Goal: Task Accomplishment & Management: Complete application form

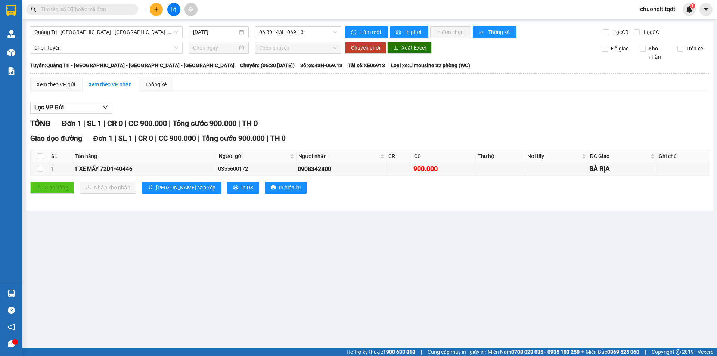
click at [152, 8] on button at bounding box center [156, 9] width 13 height 13
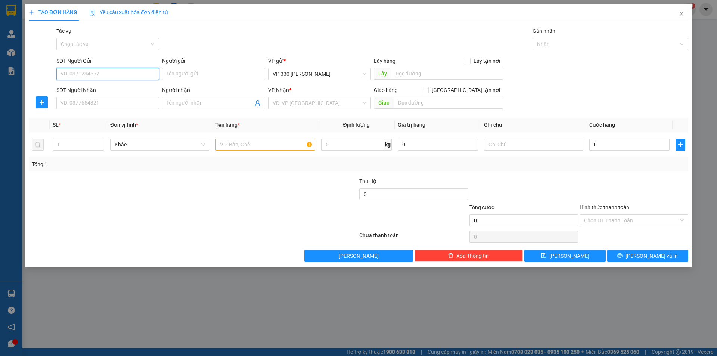
click at [99, 71] on input "SĐT Người Gửi" at bounding box center [107, 74] width 103 height 12
click at [92, 92] on div "0814316333" at bounding box center [108, 89] width 94 height 8
type input "0814316333"
type input "0935149678"
type input "LINH XUÂN"
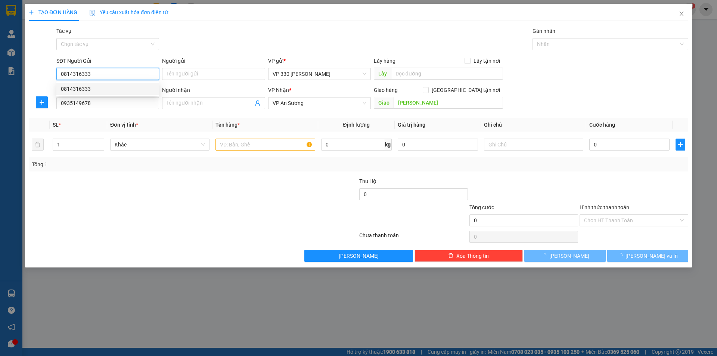
type input "200.000"
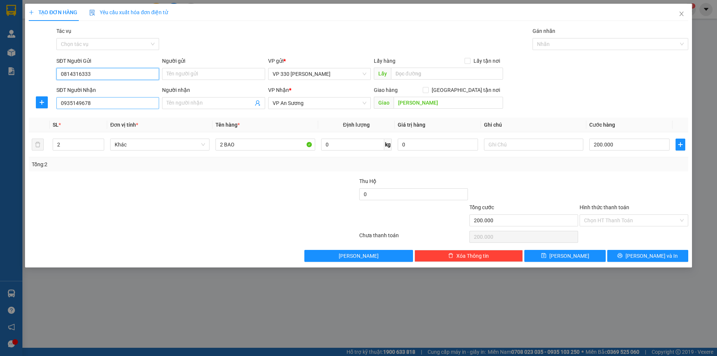
type input "0814316333"
click at [112, 106] on input "0935149678" at bounding box center [107, 103] width 103 height 12
type input "0"
type input "0935149678"
click at [88, 116] on div "0935149678" at bounding box center [108, 118] width 94 height 8
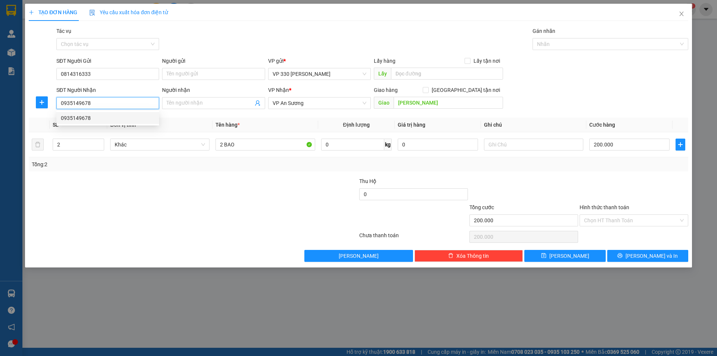
type input "CV LINH XUÂN"
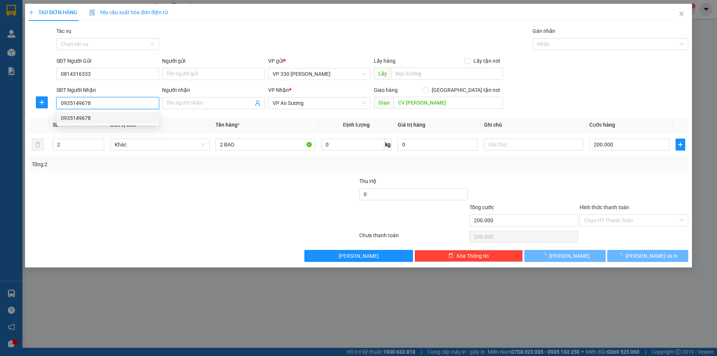
type input "250.000"
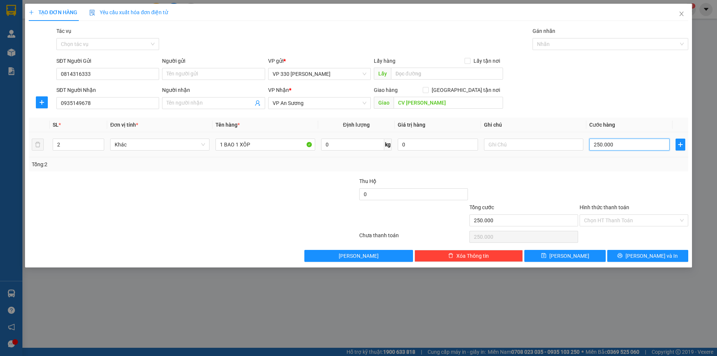
click at [629, 145] on input "250.000" at bounding box center [630, 145] width 80 height 12
type input "3"
type input "30"
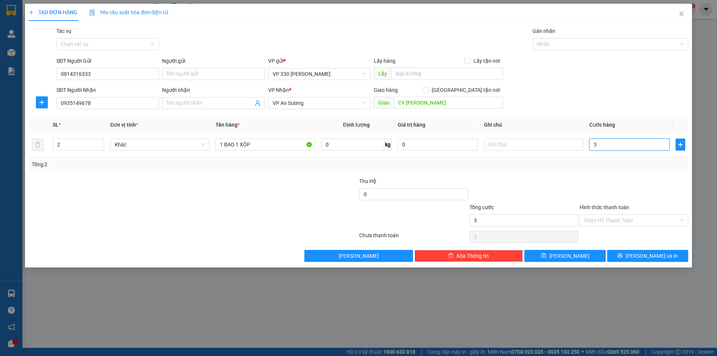
type input "30"
type input "300"
type input "3.000"
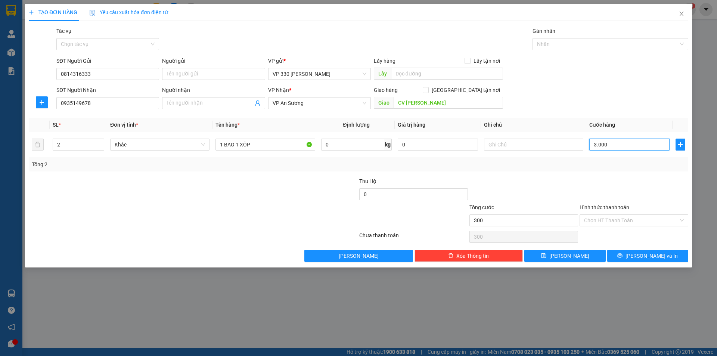
type input "3.000"
type input "30.000"
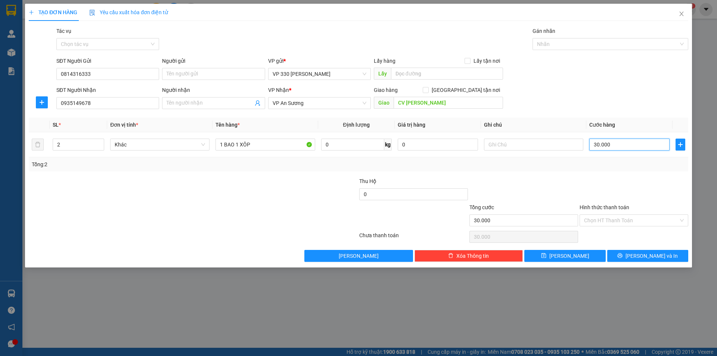
type input "300.000"
click at [425, 71] on input "text" at bounding box center [447, 74] width 112 height 12
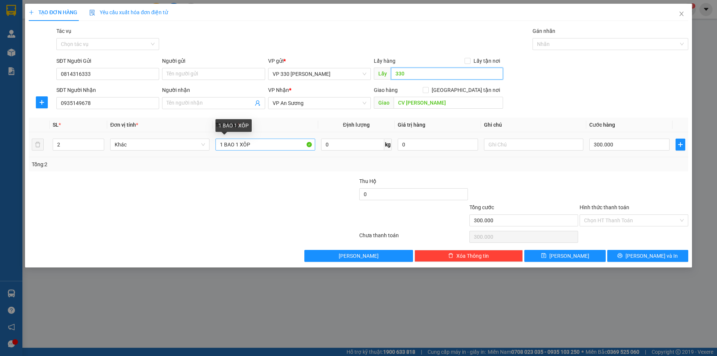
type input "330"
click at [234, 143] on input "1 BAO 1 XÔP" at bounding box center [265, 145] width 99 height 12
type input "1 XÔP"
type input "1"
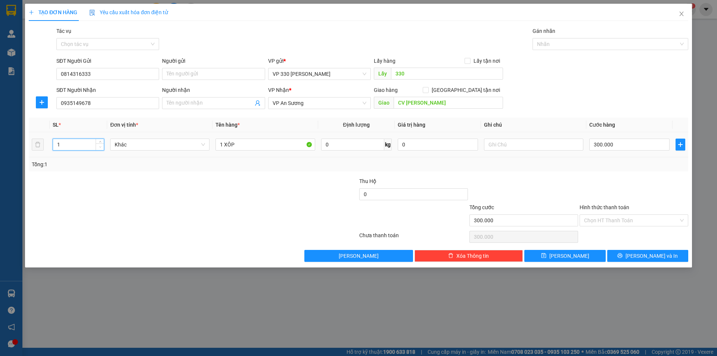
click at [98, 145] on span "down" at bounding box center [100, 147] width 4 height 4
click at [626, 216] on input "Hình thức thanh toán" at bounding box center [631, 220] width 95 height 11
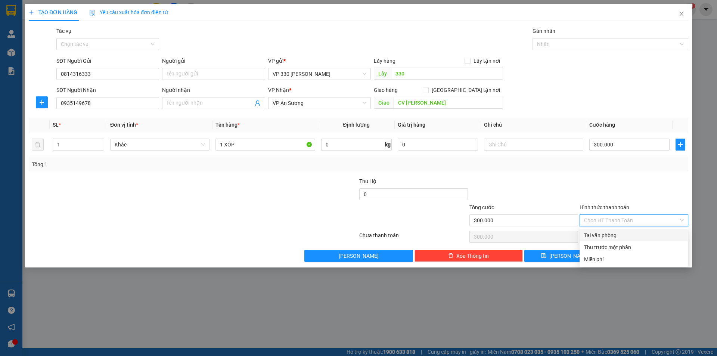
click at [616, 233] on div "Tại văn phòng" at bounding box center [634, 235] width 100 height 8
type input "0"
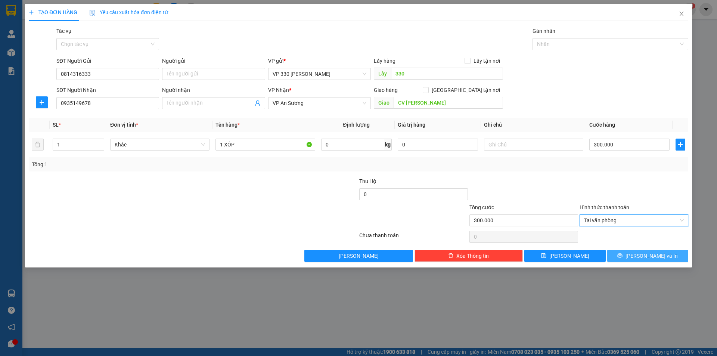
click at [636, 253] on button "[PERSON_NAME] và In" at bounding box center [648, 256] width 81 height 12
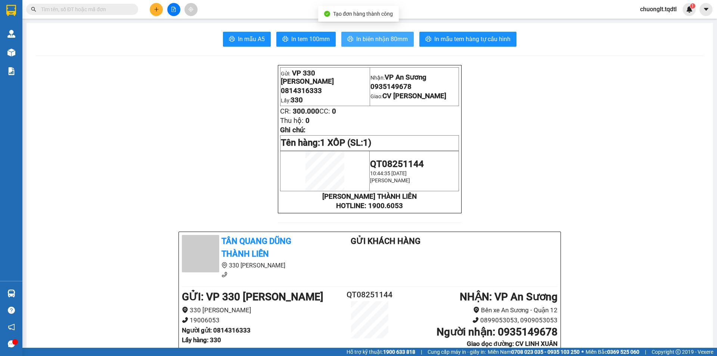
click at [368, 38] on span "In biên nhận 80mm" at bounding box center [382, 38] width 52 height 9
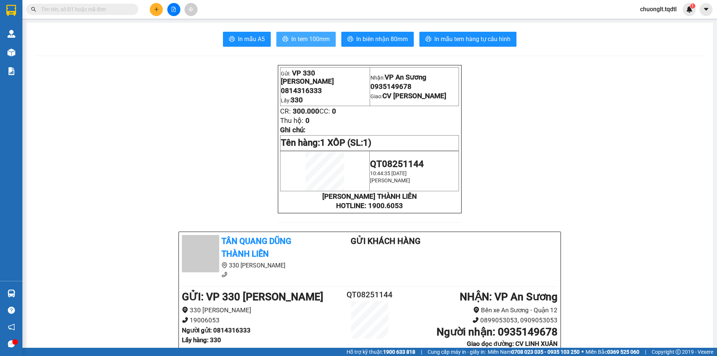
click at [309, 36] on span "In tem 100mm" at bounding box center [310, 38] width 38 height 9
click at [294, 36] on span "In tem 100mm" at bounding box center [310, 38] width 38 height 9
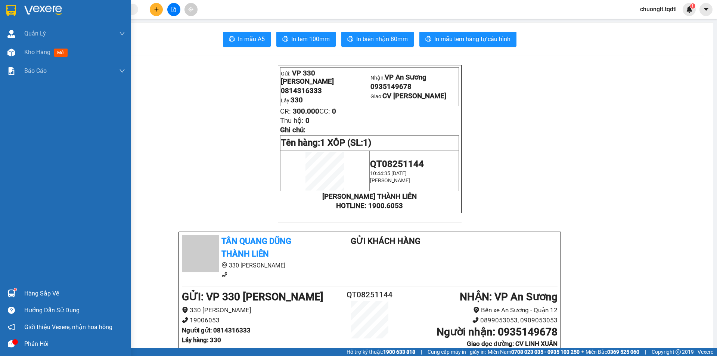
click at [47, 289] on div "Hàng sắp về" at bounding box center [74, 293] width 101 height 11
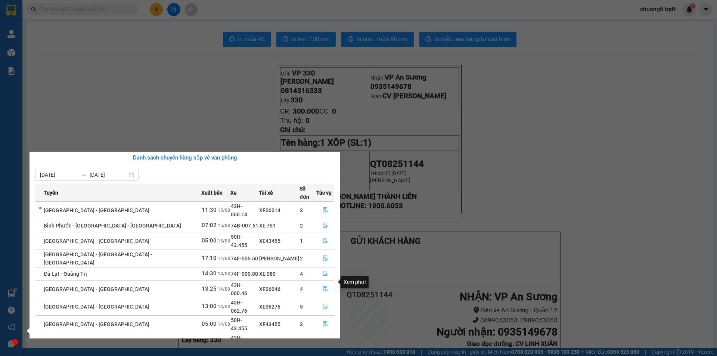
click at [319, 301] on button "button" at bounding box center [325, 307] width 17 height 12
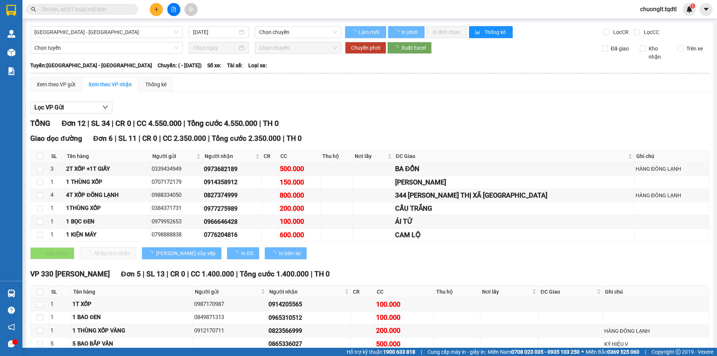
type input "14/08/2025"
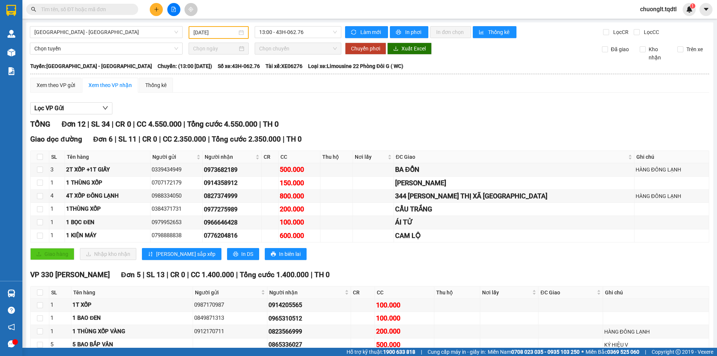
click at [88, 5] on input "text" at bounding box center [85, 9] width 88 height 8
click at [151, 9] on button at bounding box center [156, 9] width 13 height 13
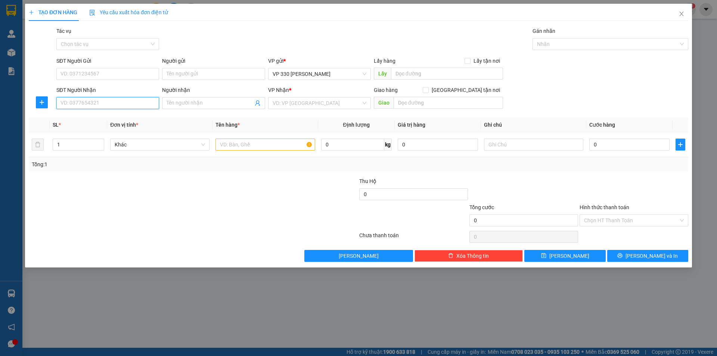
click at [99, 108] on input "SĐT Người Nhận" at bounding box center [107, 103] width 103 height 12
type input "0977360880"
click at [437, 77] on input "text" at bounding box center [447, 74] width 112 height 12
type input "034DĐ"
click at [324, 104] on input "search" at bounding box center [317, 103] width 89 height 11
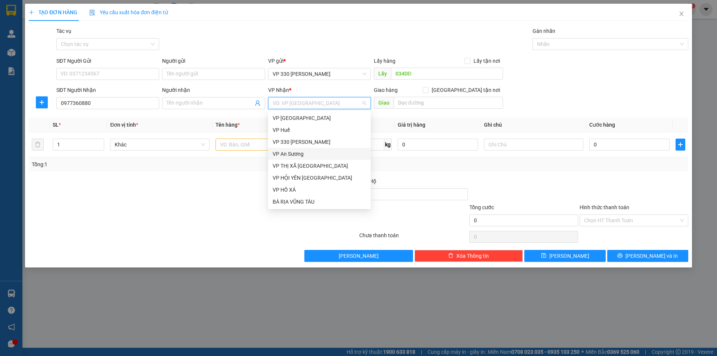
click at [301, 157] on div "VP An Sương" at bounding box center [320, 154] width 94 height 8
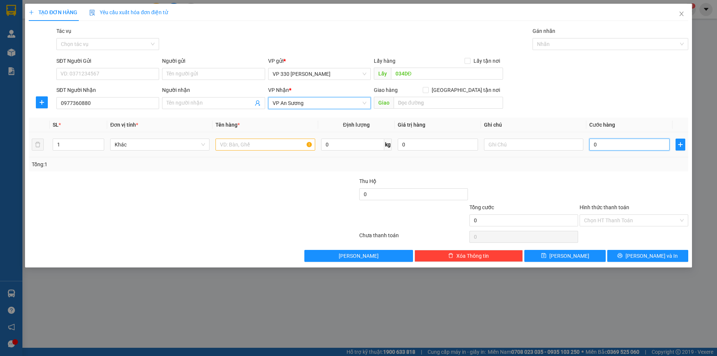
click at [608, 150] on input "0" at bounding box center [630, 145] width 80 height 12
type input "2"
type input "20"
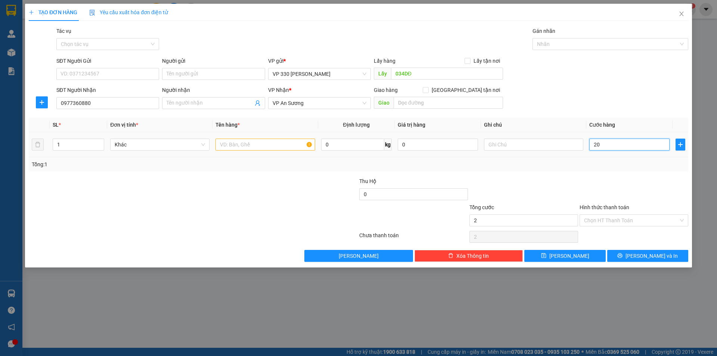
type input "20"
type input "200"
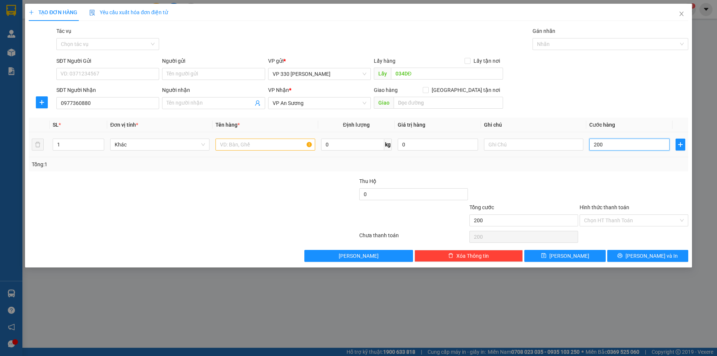
type input "2.000"
type input "20.000"
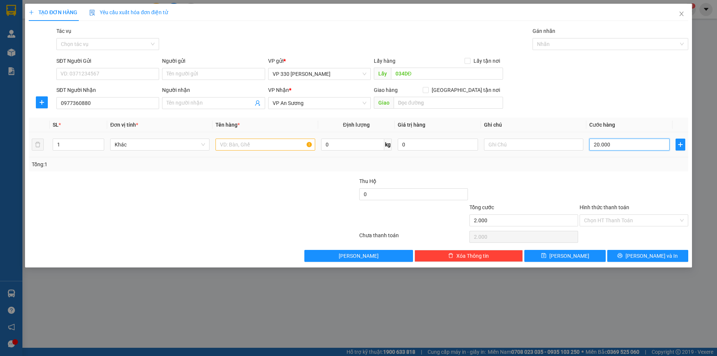
type input "20.000"
type input "200.000"
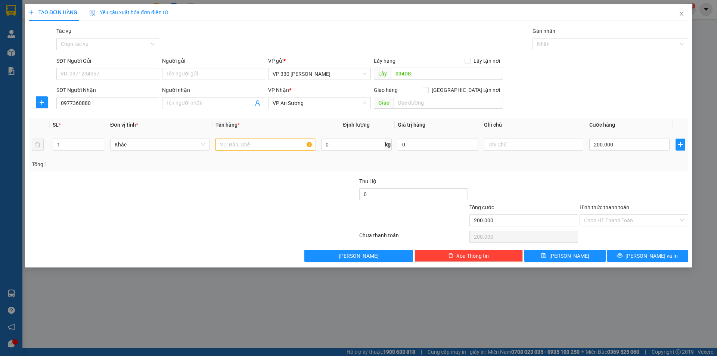
click at [266, 142] on input "text" at bounding box center [265, 145] width 99 height 12
type input "1 XỐP"
click at [500, 143] on input "text" at bounding box center [533, 145] width 99 height 12
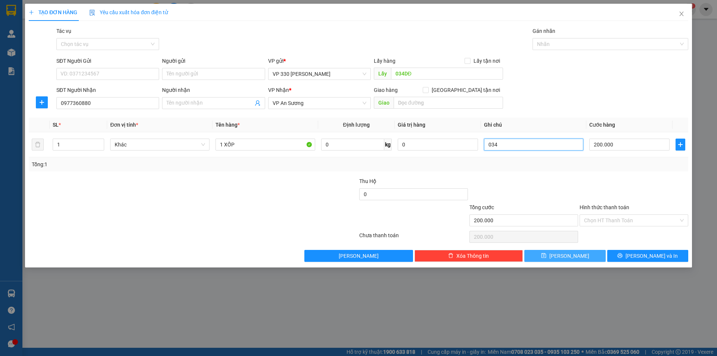
type input "034"
click at [568, 256] on span "[PERSON_NAME]" at bounding box center [570, 256] width 40 height 8
type input "0"
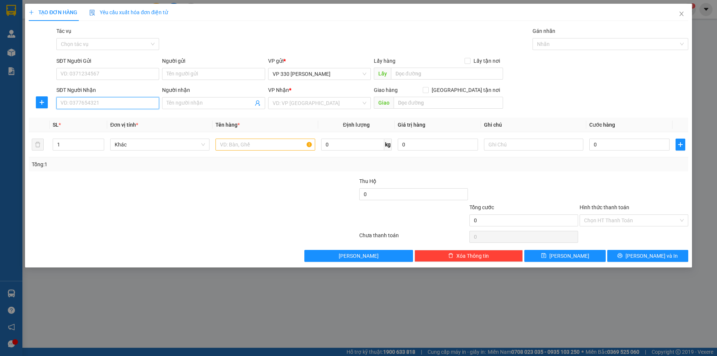
click at [93, 103] on input "SĐT Người Nhận" at bounding box center [107, 103] width 103 height 12
type input "0703584046"
click at [411, 75] on input "text" at bounding box center [447, 74] width 112 height 12
type input "034DĐ"
click at [320, 105] on input "search" at bounding box center [317, 103] width 89 height 11
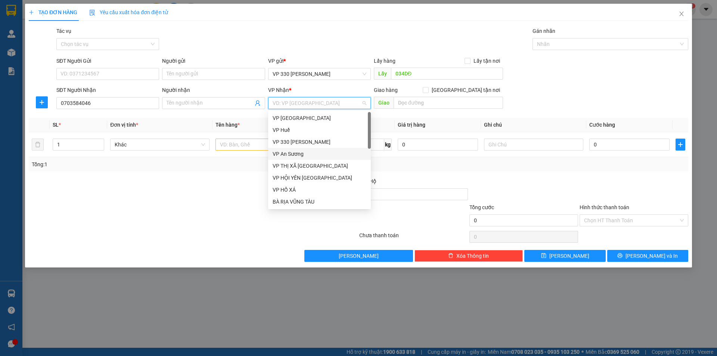
click at [302, 153] on div "VP An Sương" at bounding box center [320, 154] width 94 height 8
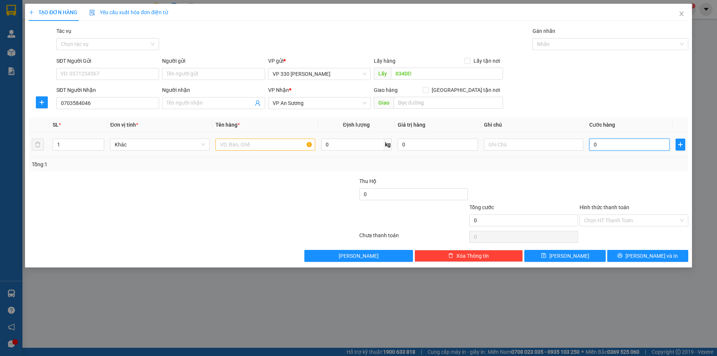
click at [635, 145] on input "0" at bounding box center [630, 145] width 80 height 12
type input "2"
type input "20"
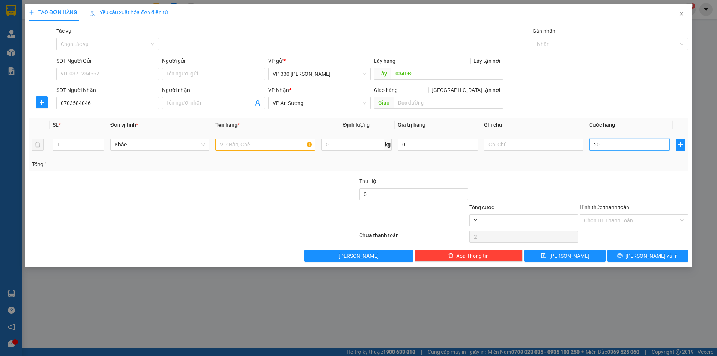
type input "20"
type input "200"
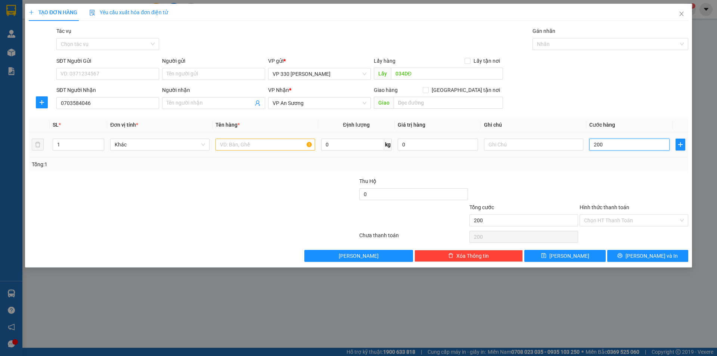
type input "2.000"
type input "20.000"
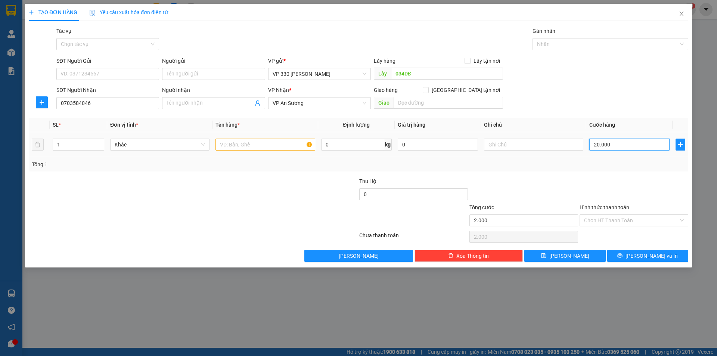
type input "20.000"
type input "200.000"
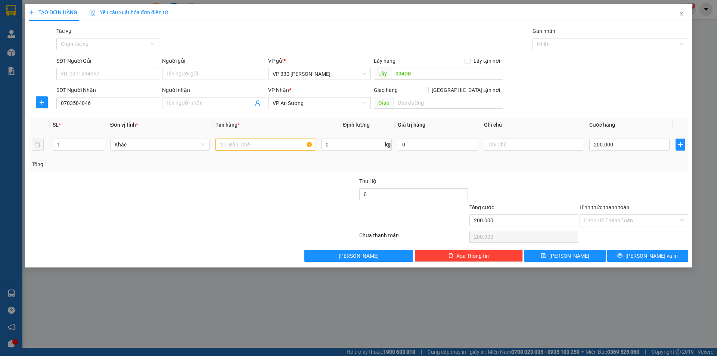
click at [261, 148] on input "text" at bounding box center [265, 145] width 99 height 12
type input "1 XỐP"
click at [509, 147] on input "text" at bounding box center [533, 145] width 99 height 12
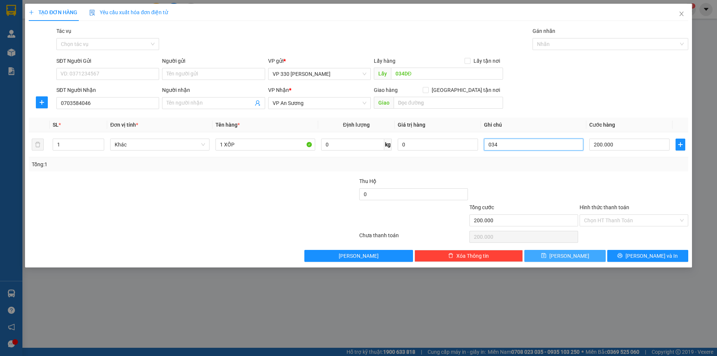
type input "034"
click at [587, 256] on button "[PERSON_NAME]" at bounding box center [565, 256] width 81 height 12
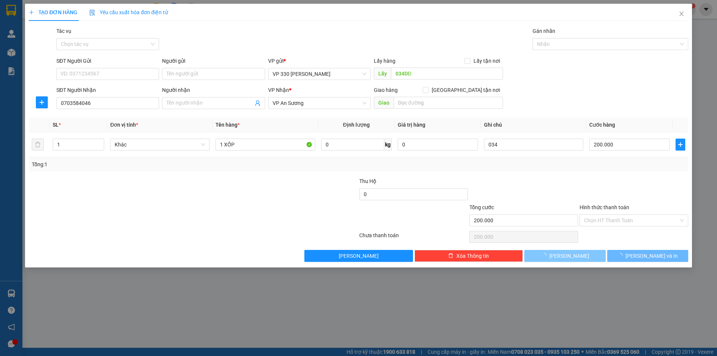
type input "0"
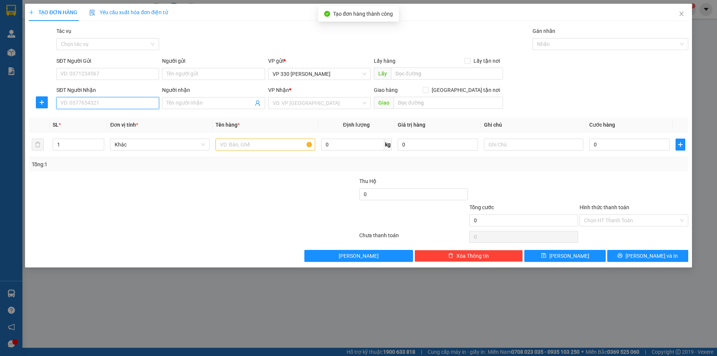
click at [75, 105] on input "SĐT Người Nhận" at bounding box center [107, 103] width 103 height 12
type input "0909446564"
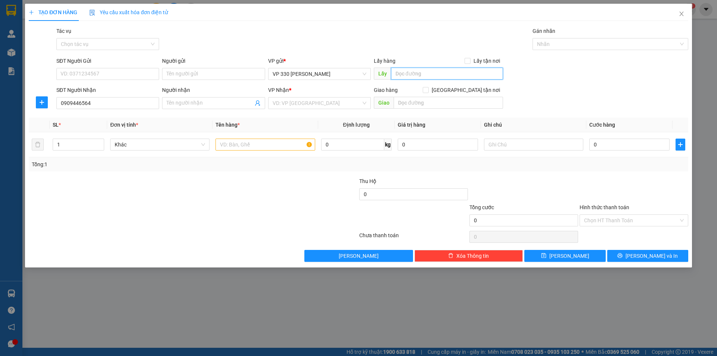
click at [410, 75] on input "text" at bounding box center [447, 74] width 112 height 12
type input "034DĐ"
click at [313, 102] on input "search" at bounding box center [317, 103] width 89 height 11
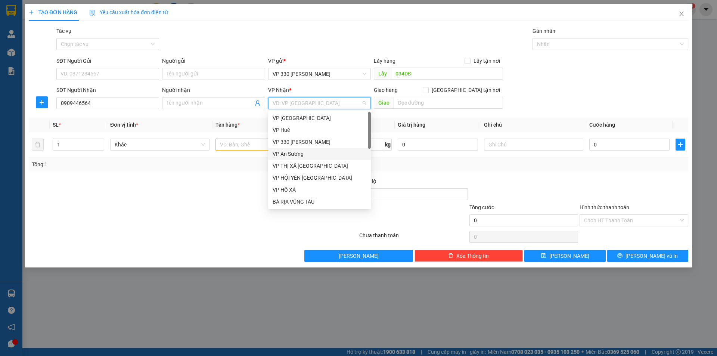
click at [296, 155] on div "VP An Sương" at bounding box center [320, 154] width 94 height 8
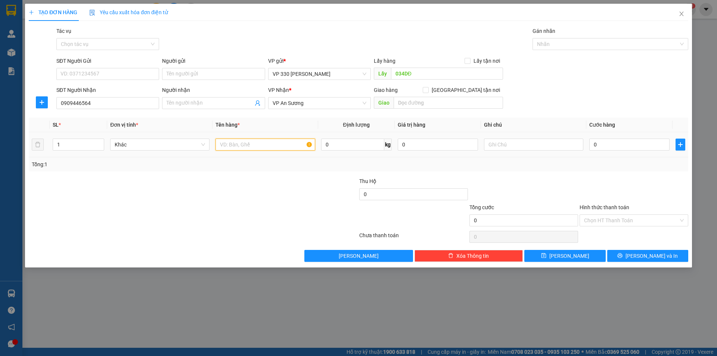
click at [296, 141] on input "text" at bounding box center [265, 145] width 99 height 12
type input "1 XỐP"
click at [614, 146] on input "0" at bounding box center [630, 145] width 80 height 12
type input "2"
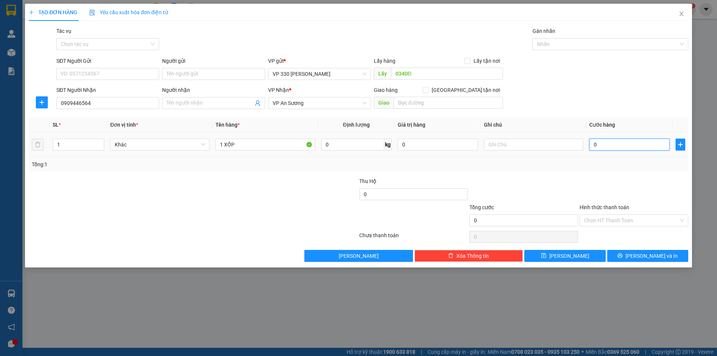
type input "2"
type input "0"
click at [594, 144] on input "0" at bounding box center [630, 145] width 80 height 12
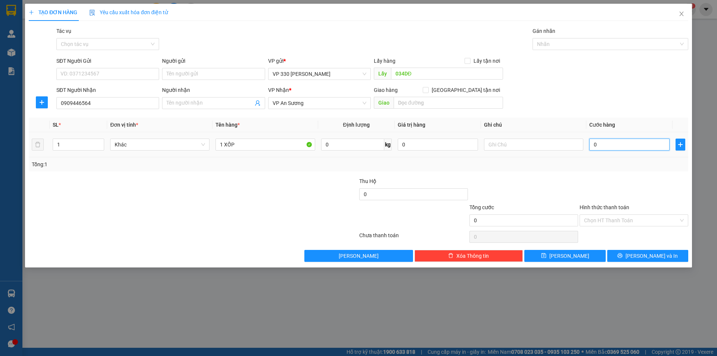
type input "10"
type input "150"
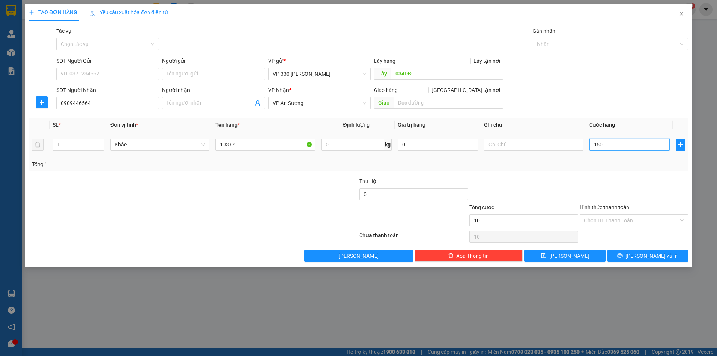
type input "150"
type input "1.500"
type input "15.000"
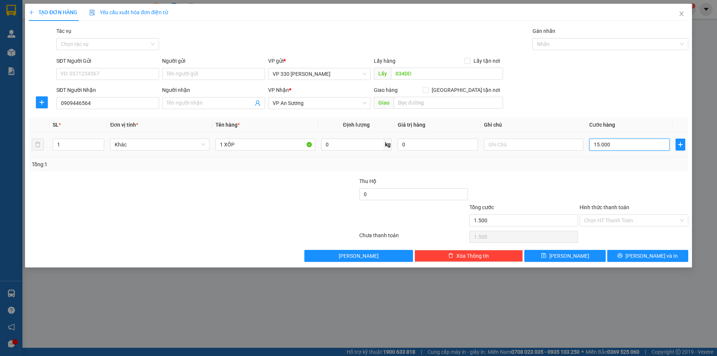
type input "15.000"
type input "150.000"
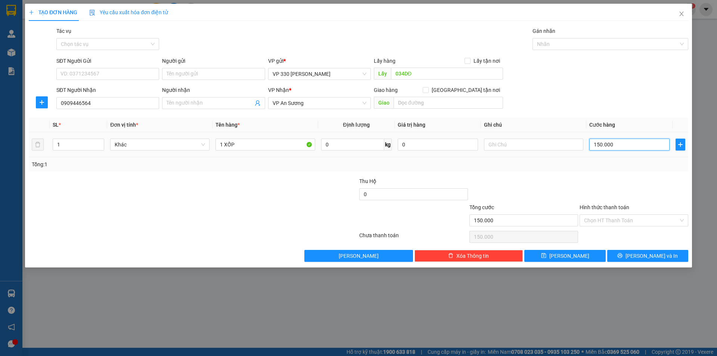
type input "1.500.000"
type input "150.000"
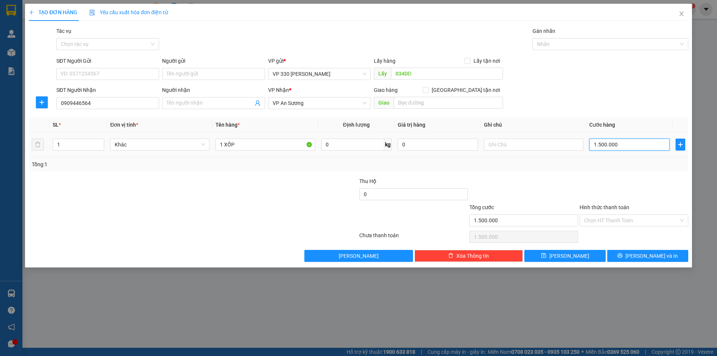
type input "150.000"
click at [509, 148] on input "text" at bounding box center [533, 145] width 99 height 12
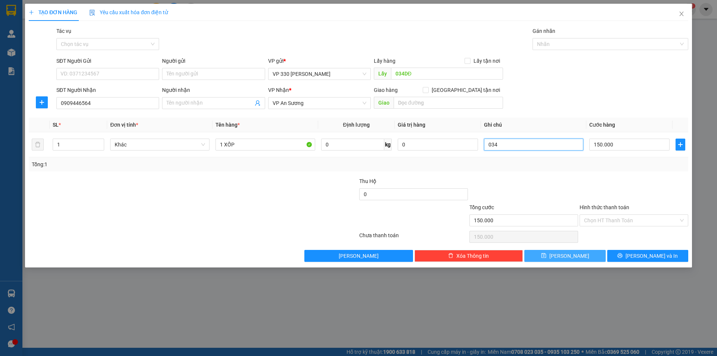
type input "034"
click at [552, 251] on button "[PERSON_NAME]" at bounding box center [565, 256] width 81 height 12
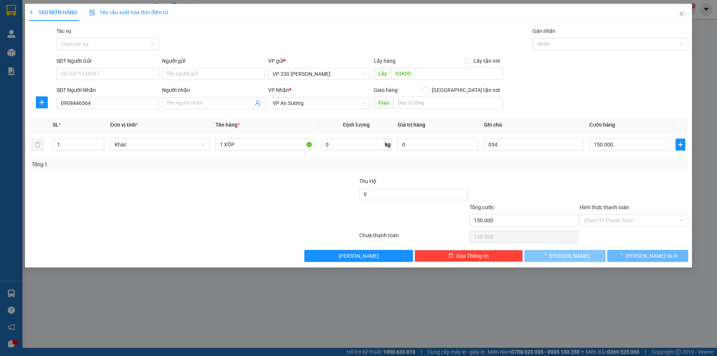
type input "0"
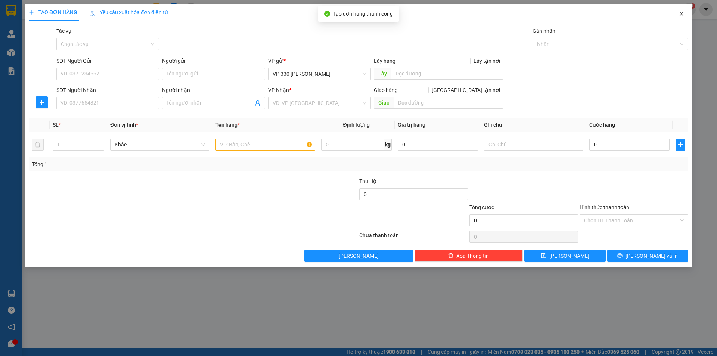
click at [680, 14] on icon "close" at bounding box center [682, 14] width 6 height 6
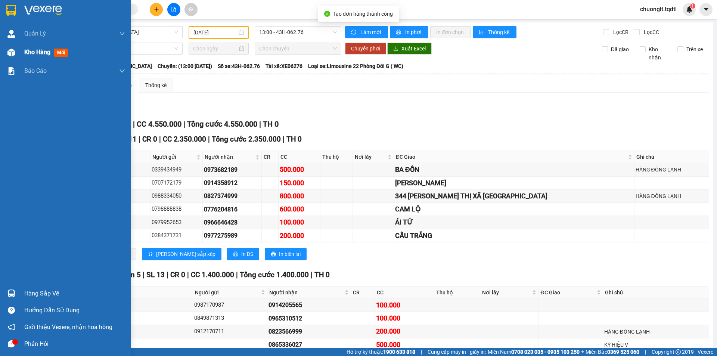
click at [37, 51] on span "Kho hàng" at bounding box center [37, 52] width 26 height 7
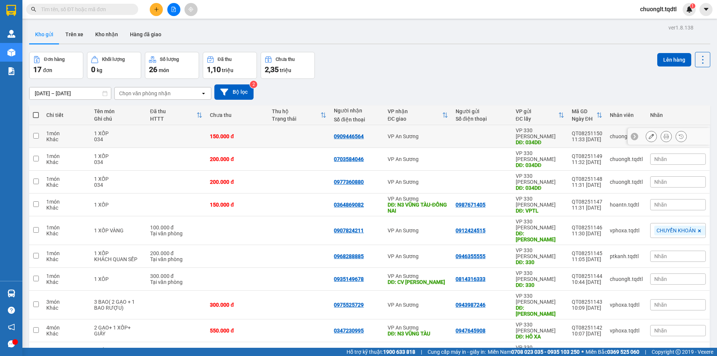
click at [35, 133] on input "checkbox" at bounding box center [36, 136] width 6 height 6
checkbox input "true"
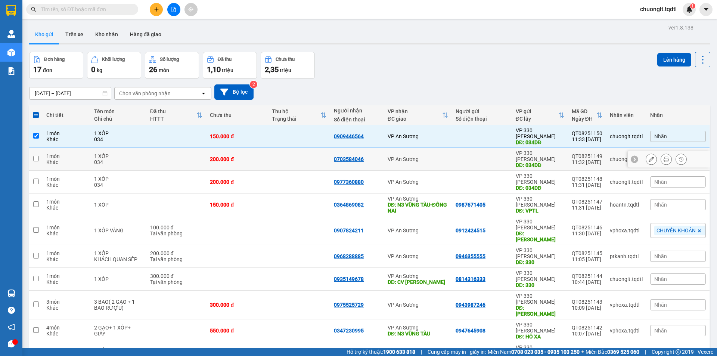
click at [34, 156] on input "checkbox" at bounding box center [36, 159] width 6 height 6
checkbox input "true"
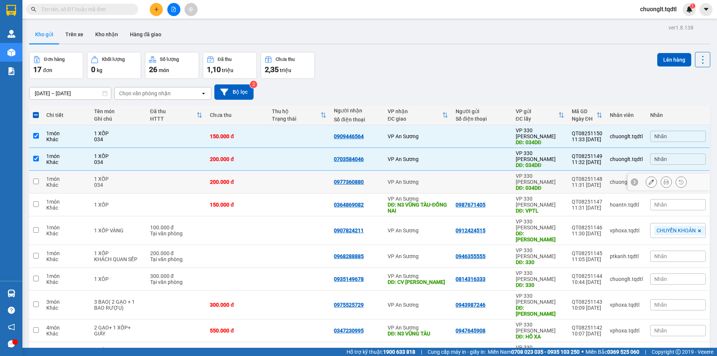
click at [36, 179] on input "checkbox" at bounding box center [36, 182] width 6 height 6
checkbox input "true"
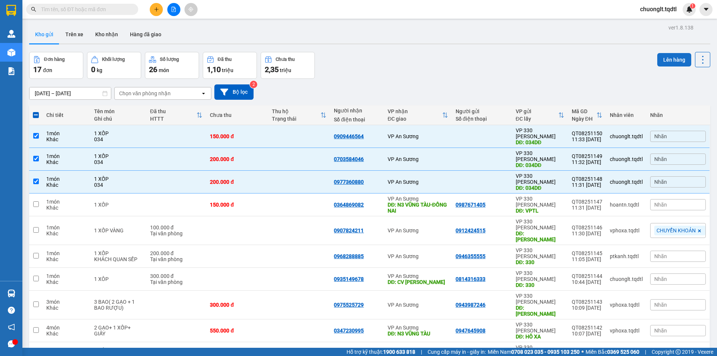
click at [665, 61] on button "Lên hàng" at bounding box center [675, 59] width 34 height 13
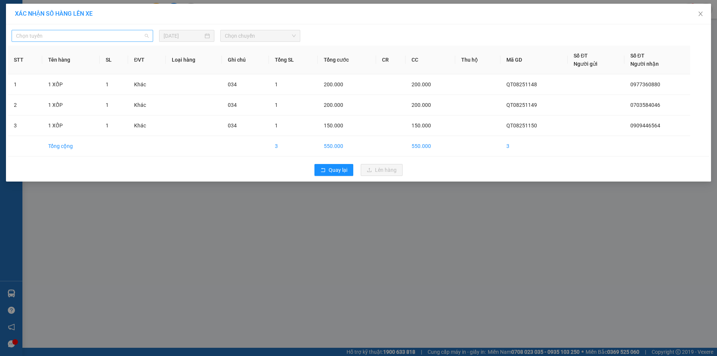
click at [87, 38] on span "Chọn tuyến" at bounding box center [82, 35] width 133 height 11
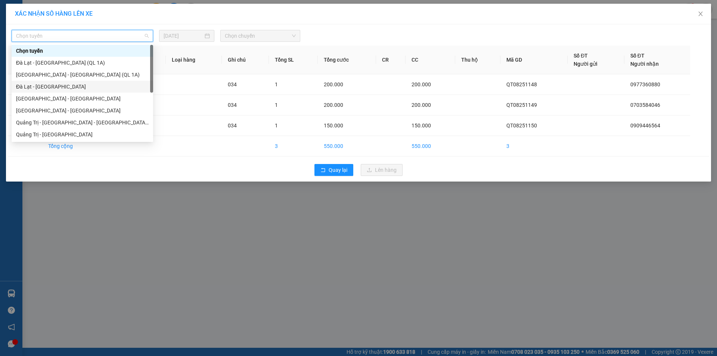
scroll to position [37, 0]
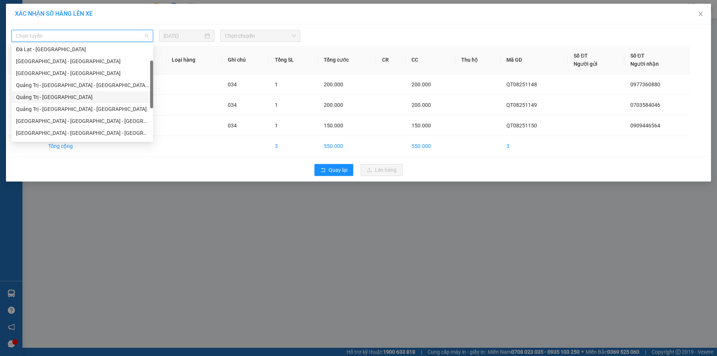
click at [49, 95] on div "Quảng Trị - [GEOGRAPHIC_DATA]" at bounding box center [82, 97] width 133 height 8
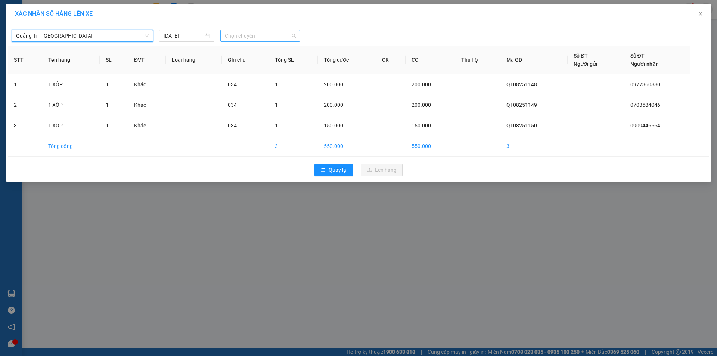
click at [244, 39] on span "Chọn chuyến" at bounding box center [260, 35] width 71 height 11
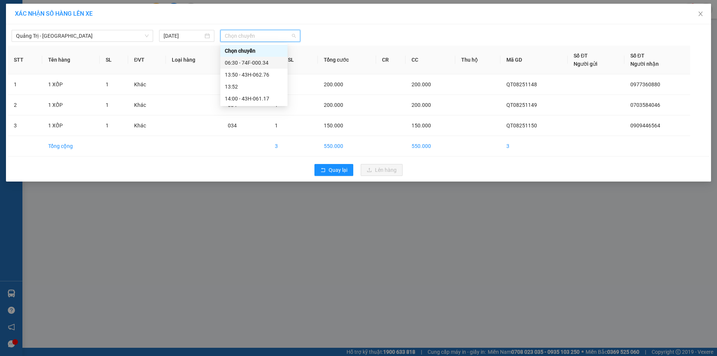
click at [265, 63] on div "06:30 - 74F-000.34" at bounding box center [254, 63] width 58 height 8
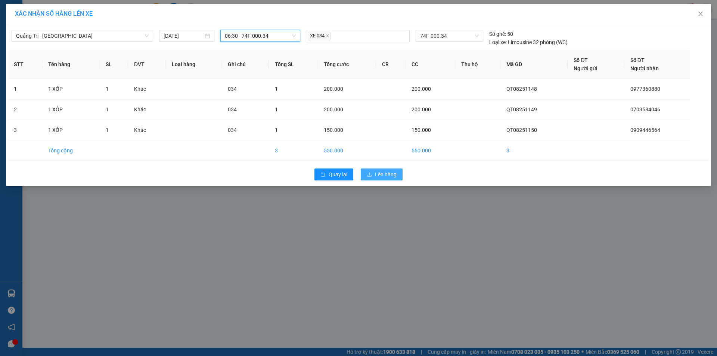
click at [379, 173] on span "Lên hàng" at bounding box center [386, 174] width 22 height 8
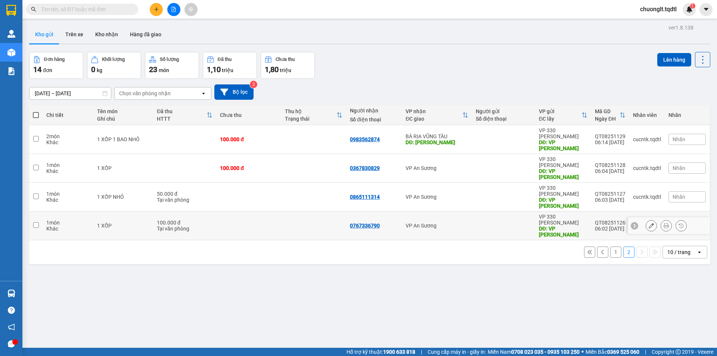
click at [38, 222] on input "checkbox" at bounding box center [36, 225] width 6 height 6
checkbox input "true"
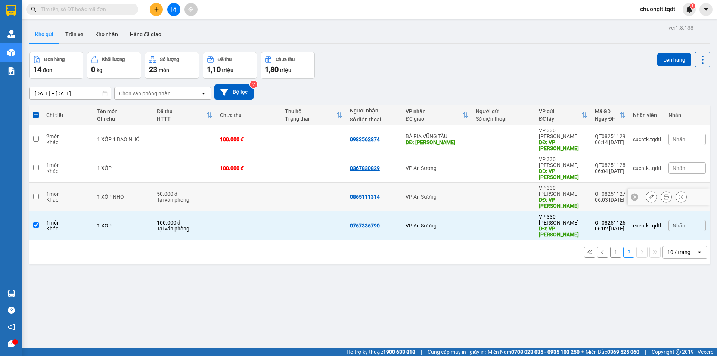
click at [37, 186] on td at bounding box center [35, 197] width 13 height 29
checkbox input "true"
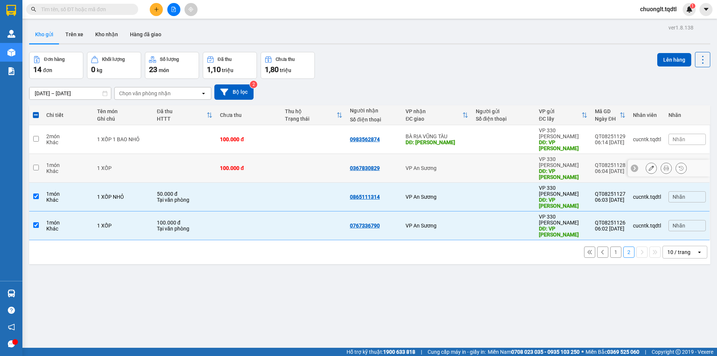
click at [35, 165] on input "checkbox" at bounding box center [36, 168] width 6 height 6
checkbox input "true"
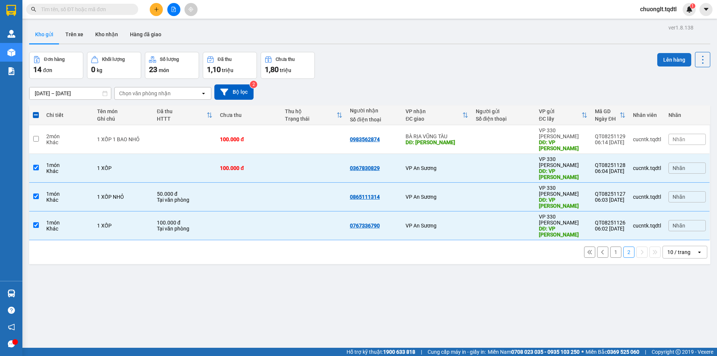
click at [664, 56] on button "Lên hàng" at bounding box center [675, 59] width 34 height 13
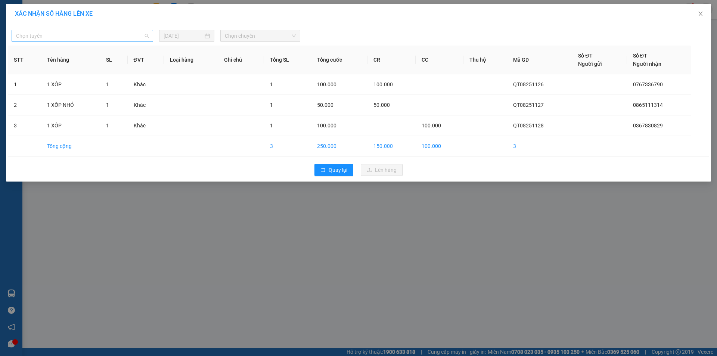
click at [76, 30] on span "Chọn tuyến" at bounding box center [82, 35] width 133 height 11
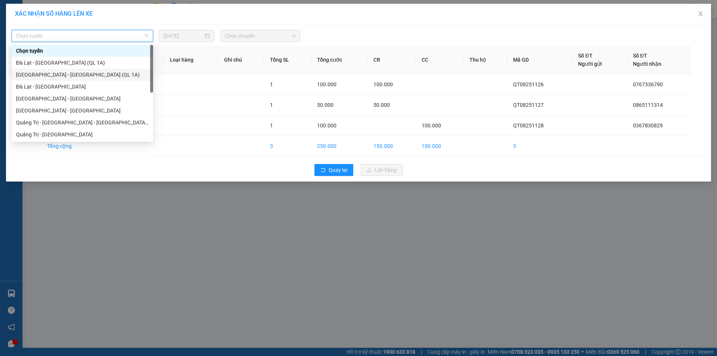
scroll to position [37, 0]
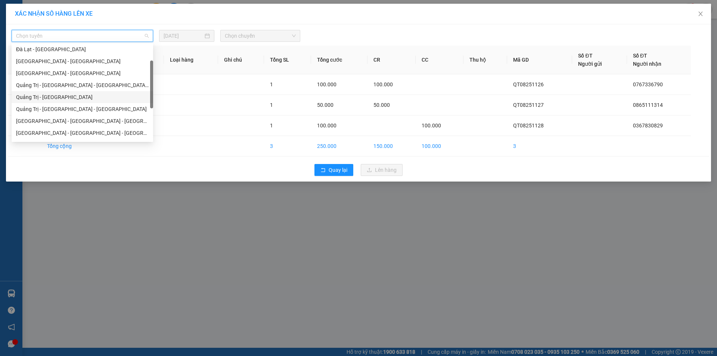
click at [73, 96] on div "Quảng Trị - [GEOGRAPHIC_DATA]" at bounding box center [82, 97] width 133 height 8
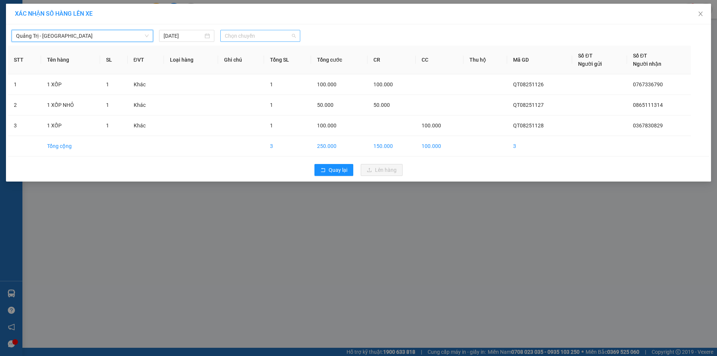
click at [279, 33] on span "Chọn chuyến" at bounding box center [260, 35] width 71 height 11
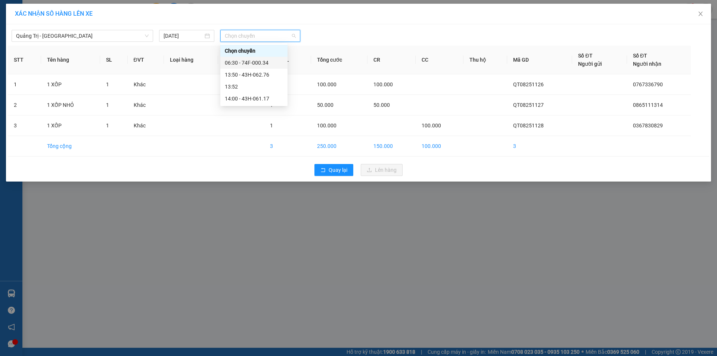
click at [262, 62] on div "06:30 - 74F-000.34" at bounding box center [254, 63] width 58 height 8
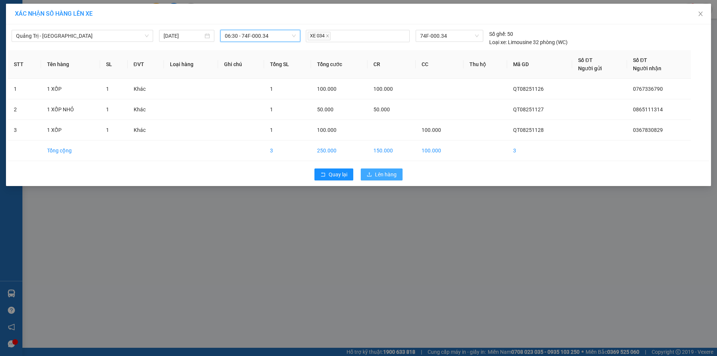
click at [378, 176] on span "Lên hàng" at bounding box center [386, 174] width 22 height 8
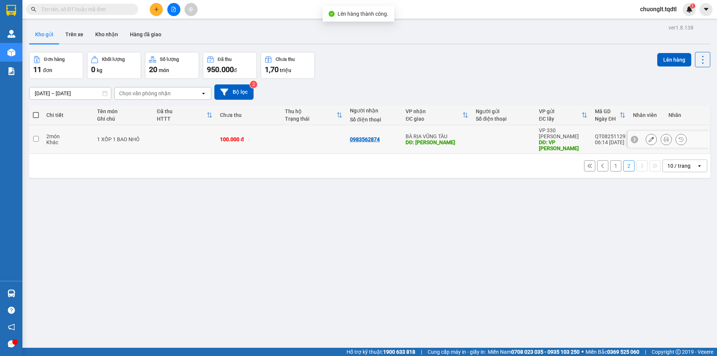
click at [34, 136] on input "checkbox" at bounding box center [36, 139] width 6 height 6
checkbox input "true"
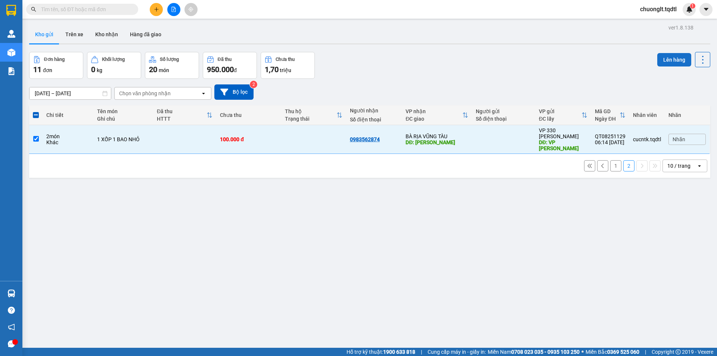
click at [664, 61] on button "Lên hàng" at bounding box center [675, 59] width 34 height 13
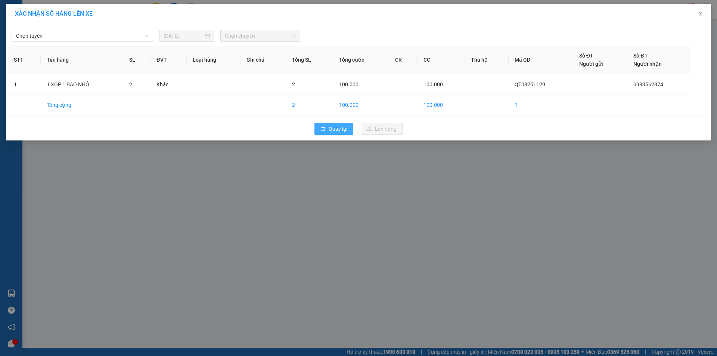
click at [325, 130] on icon "rollback" at bounding box center [323, 129] width 4 height 4
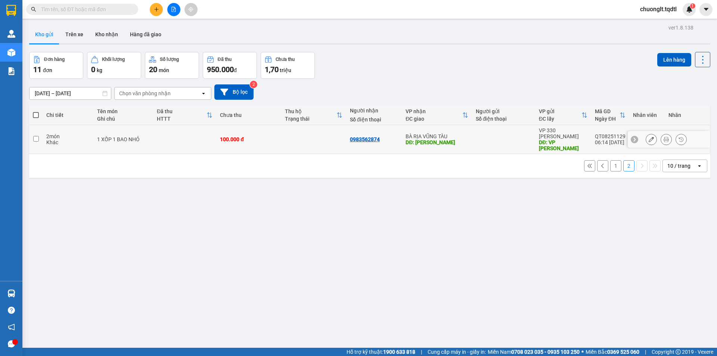
click at [38, 136] on input "checkbox" at bounding box center [36, 139] width 6 height 6
checkbox input "true"
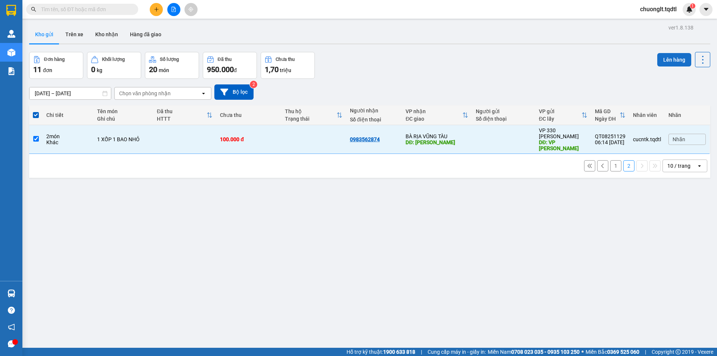
click at [666, 56] on button "Lên hàng" at bounding box center [675, 59] width 34 height 13
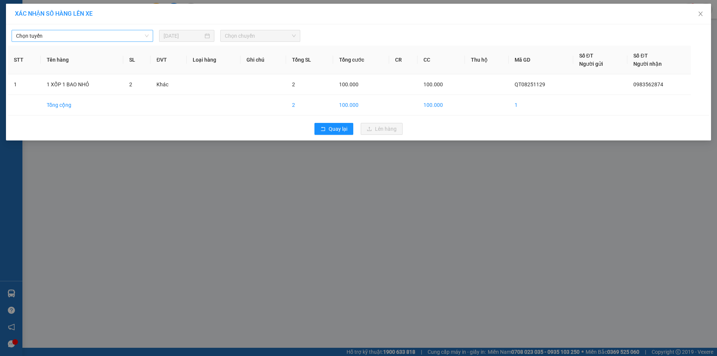
click at [120, 32] on span "Chọn tuyến" at bounding box center [82, 35] width 133 height 11
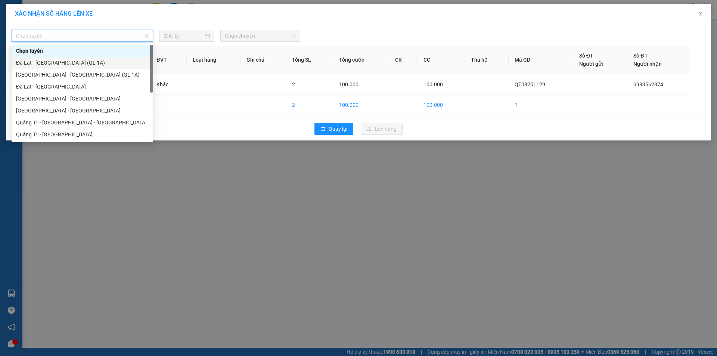
scroll to position [37, 0]
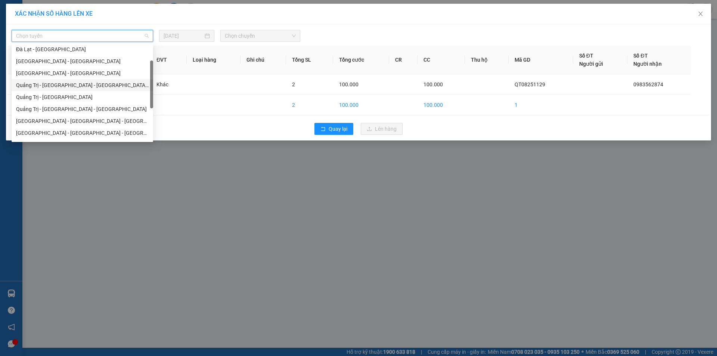
click at [108, 84] on div "Quảng Trị - [GEOGRAPHIC_DATA] - [GEOGRAPHIC_DATA] - [GEOGRAPHIC_DATA]" at bounding box center [82, 85] width 133 height 8
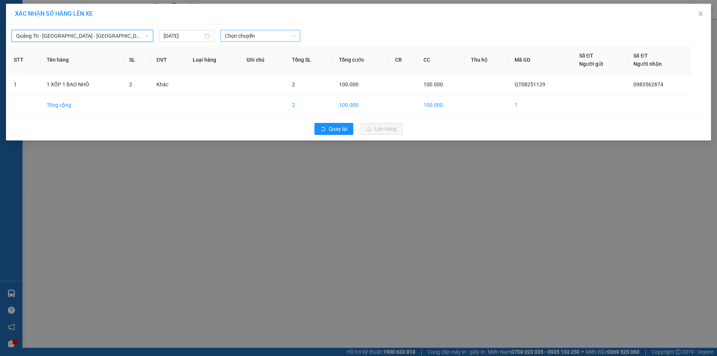
click at [275, 34] on span "Chọn chuyến" at bounding box center [260, 35] width 71 height 11
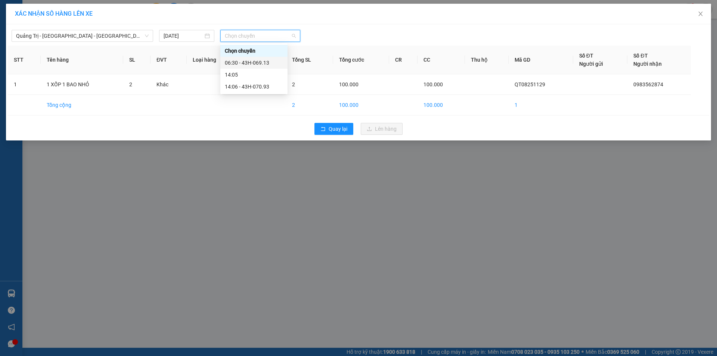
click at [265, 62] on div "06:30 - 43H-069.13" at bounding box center [254, 63] width 58 height 8
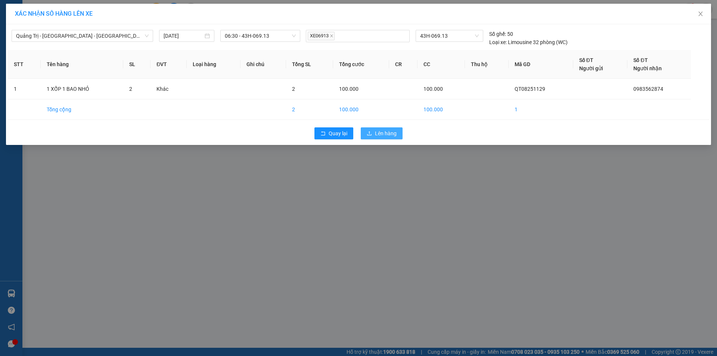
click at [387, 128] on button "Lên hàng" at bounding box center [382, 133] width 42 height 12
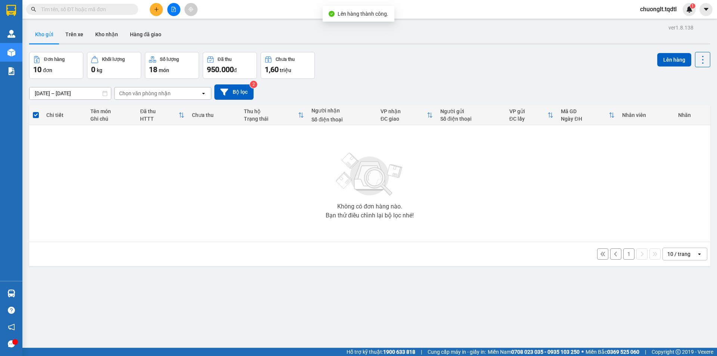
click at [624, 252] on button "1" at bounding box center [629, 253] width 11 height 11
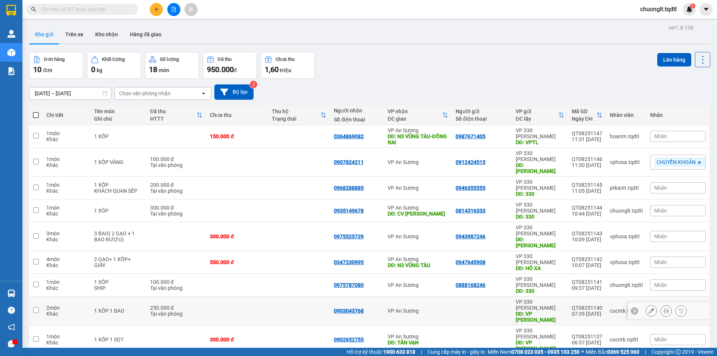
click at [34, 297] on td at bounding box center [35, 311] width 13 height 29
checkbox input "true"
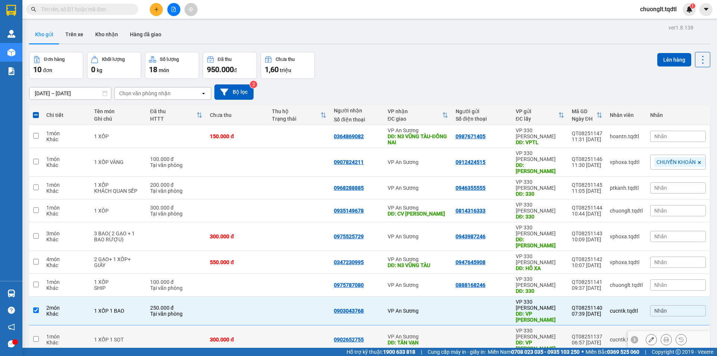
click at [31, 325] on td at bounding box center [35, 339] width 13 height 29
checkbox input "true"
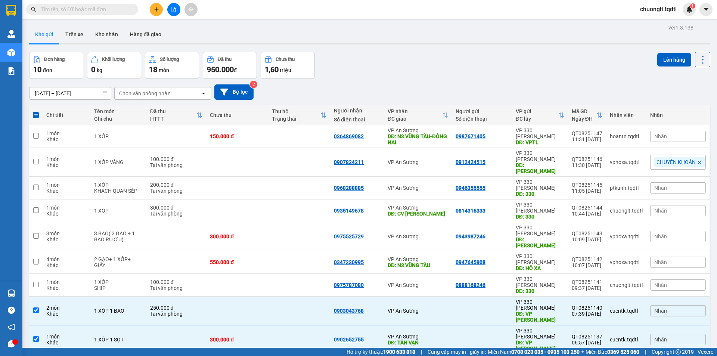
checkbox input "true"
click at [667, 63] on button "Lên hàng" at bounding box center [675, 59] width 34 height 13
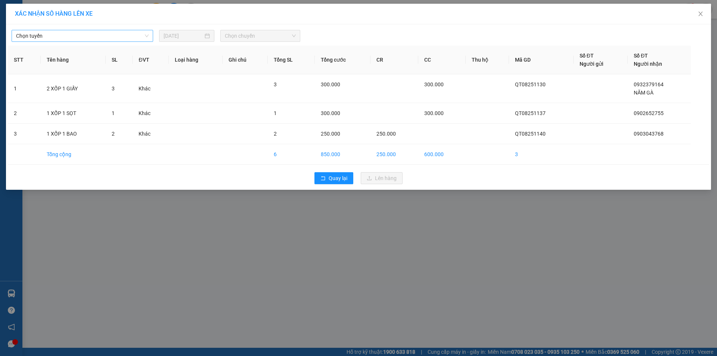
click at [118, 33] on span "Chọn tuyến" at bounding box center [82, 35] width 133 height 11
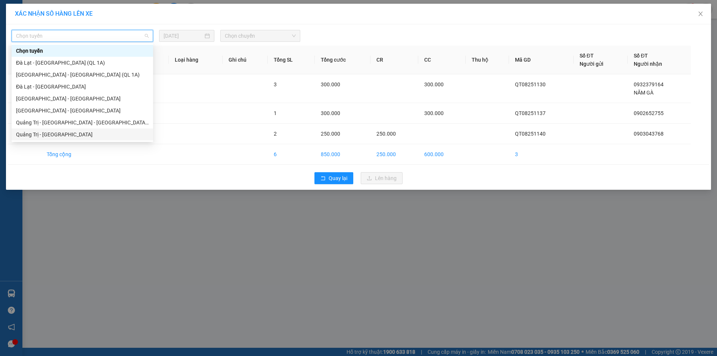
click at [59, 131] on div "Quảng Trị - [GEOGRAPHIC_DATA]" at bounding box center [82, 134] width 133 height 8
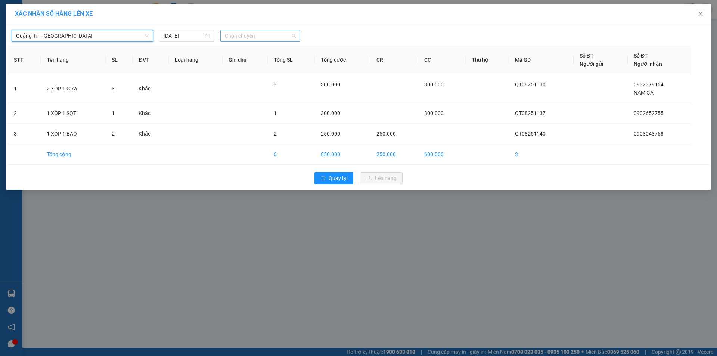
click at [258, 38] on span "Chọn chuyến" at bounding box center [260, 35] width 71 height 11
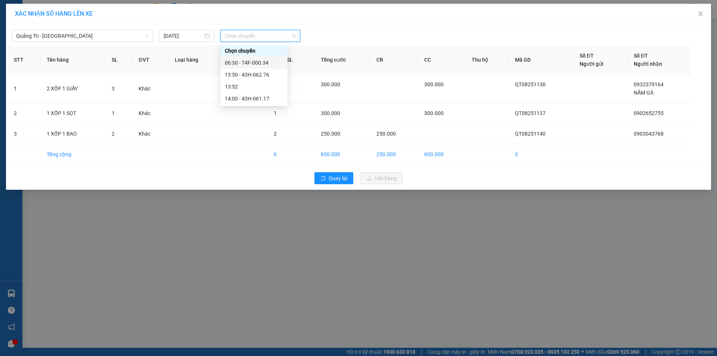
click at [250, 64] on div "06:30 - 74F-000.34" at bounding box center [254, 63] width 58 height 8
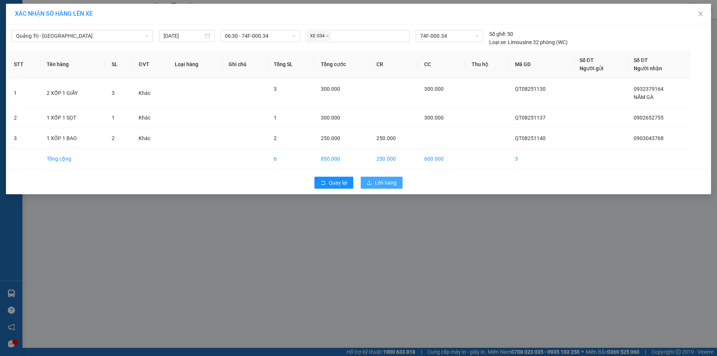
click at [380, 186] on span "Lên hàng" at bounding box center [386, 183] width 22 height 8
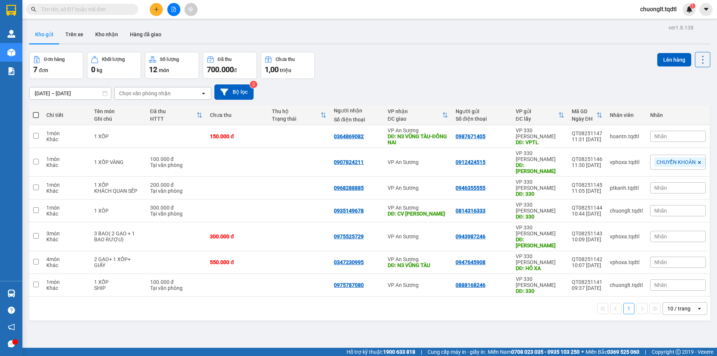
scroll to position [34, 0]
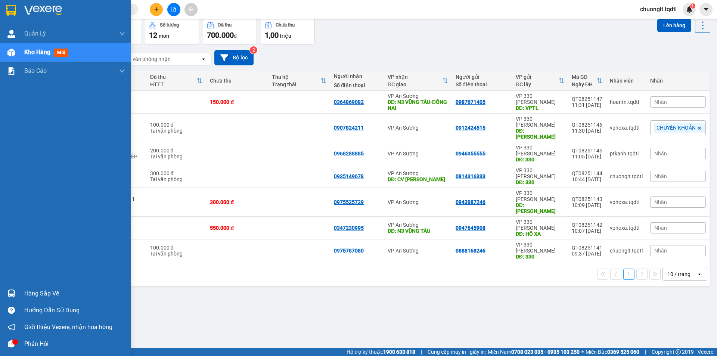
click at [31, 292] on div "Hàng sắp về" at bounding box center [74, 293] width 101 height 11
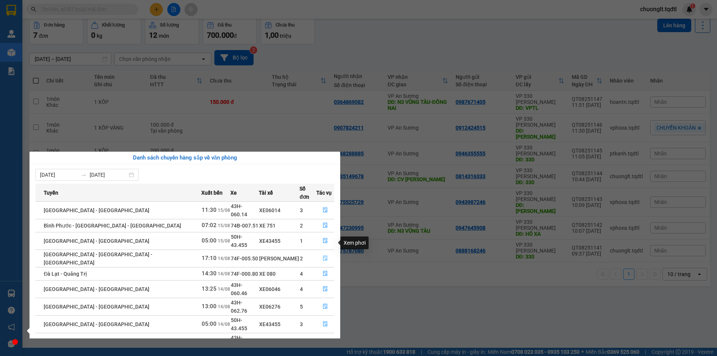
click at [323, 256] on icon "file-done" at bounding box center [325, 258] width 4 height 5
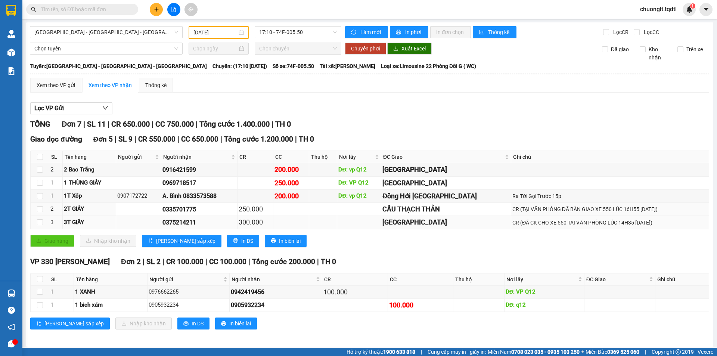
scroll to position [3, 0]
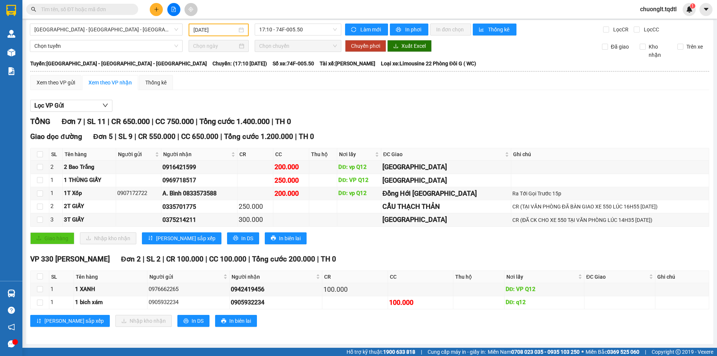
click at [149, 12] on div at bounding box center [174, 9] width 56 height 13
click at [153, 7] on button at bounding box center [156, 9] width 13 height 13
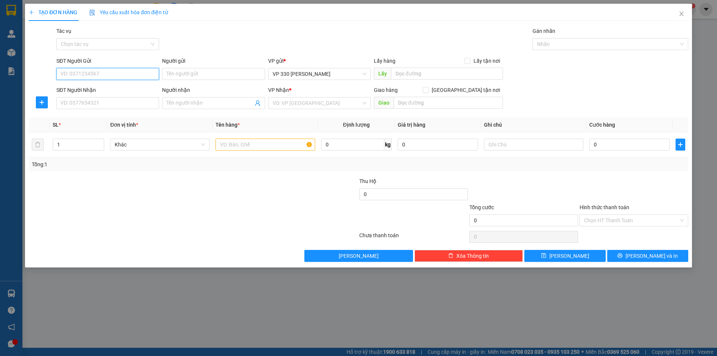
click at [96, 70] on input "SĐT Người Gửi" at bounding box center [107, 74] width 103 height 12
click at [89, 102] on input "SĐT Người Nhận" at bounding box center [107, 103] width 103 height 12
click at [92, 75] on input "SĐT Người Gửi" at bounding box center [107, 74] width 103 height 12
click at [78, 88] on div "0376615999" at bounding box center [108, 89] width 94 height 8
type input "0376615999"
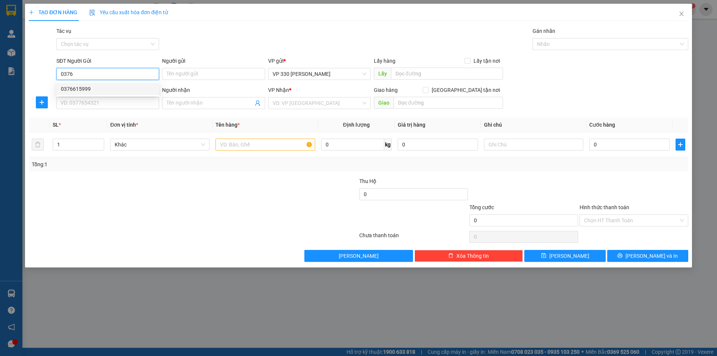
type input "XE TAI BỐC"
type input "0975780421"
type input "TRỰC AN SƯƠNG"
type input "VPQ12"
type input "1.000.000"
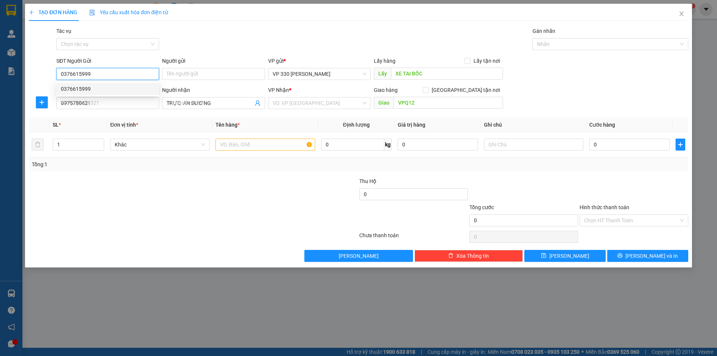
type input "1.000.000"
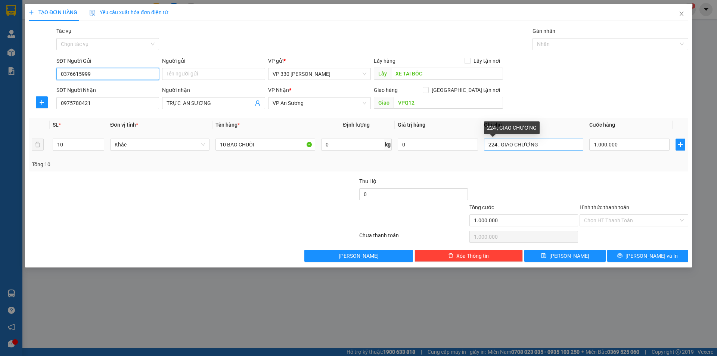
type input "0376615999"
click at [555, 147] on input "224 , GIAO CHƯƠNG" at bounding box center [533, 145] width 99 height 12
type input "2"
type input "738"
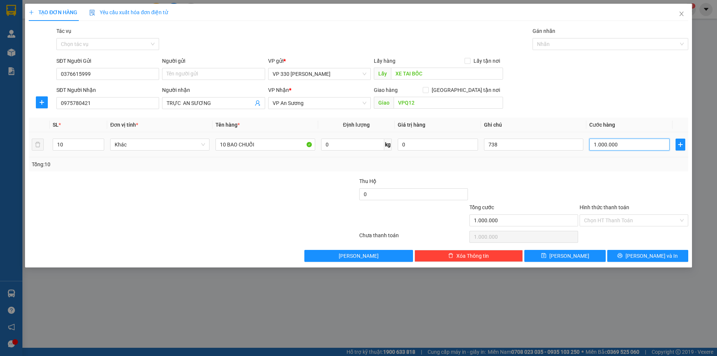
click at [648, 146] on input "1.000.000" at bounding box center [630, 145] width 80 height 12
click at [537, 177] on div at bounding box center [524, 190] width 110 height 26
click at [619, 219] on input "Hình thức thanh toán" at bounding box center [631, 220] width 95 height 11
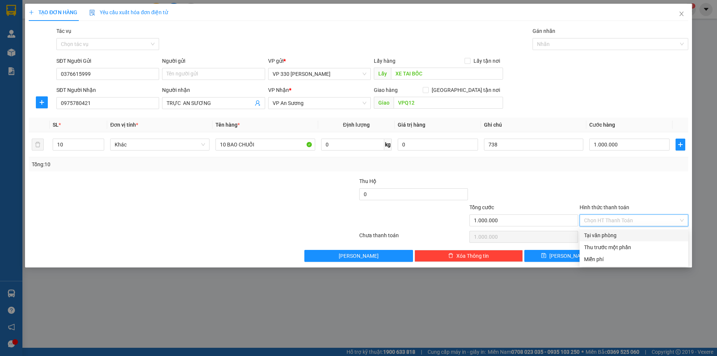
click at [611, 235] on div "Tại văn phòng" at bounding box center [634, 235] width 100 height 8
type input "0"
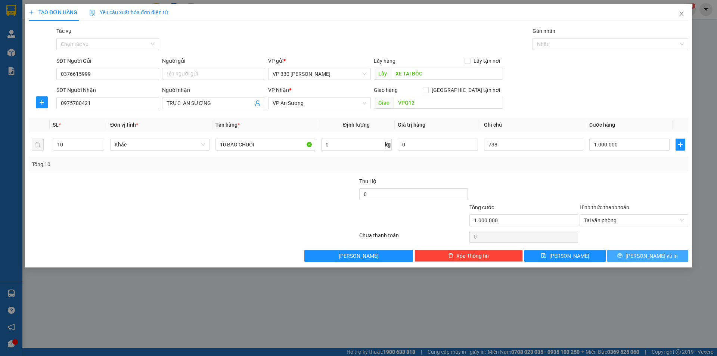
click at [629, 257] on button "[PERSON_NAME] và In" at bounding box center [648, 256] width 81 height 12
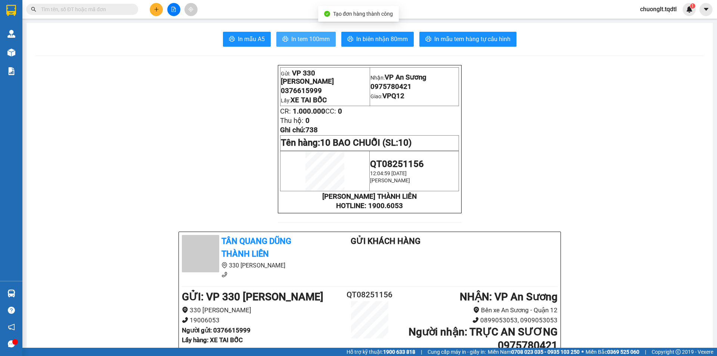
click at [294, 40] on span "In tem 100mm" at bounding box center [310, 38] width 38 height 9
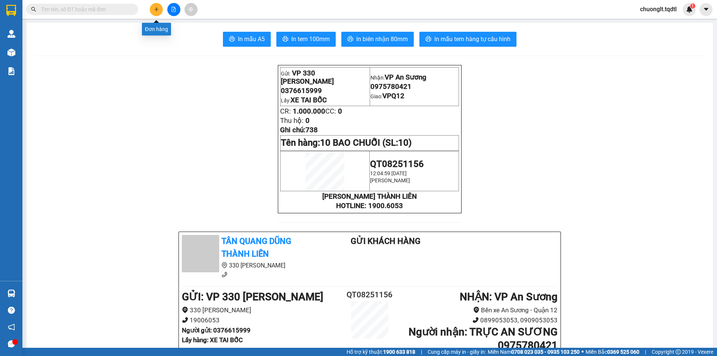
click at [155, 6] on button at bounding box center [156, 9] width 13 height 13
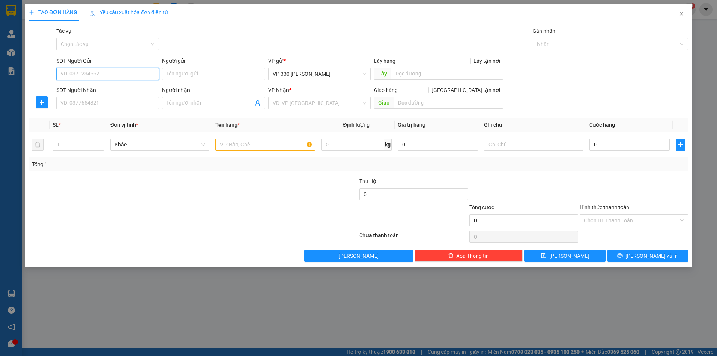
click at [115, 73] on input "SĐT Người Gửi" at bounding box center [107, 74] width 103 height 12
click at [94, 99] on div "0979729747" at bounding box center [108, 101] width 94 height 8
type input "0979729747"
type input "XE TẢI Q"
type input "0364363123"
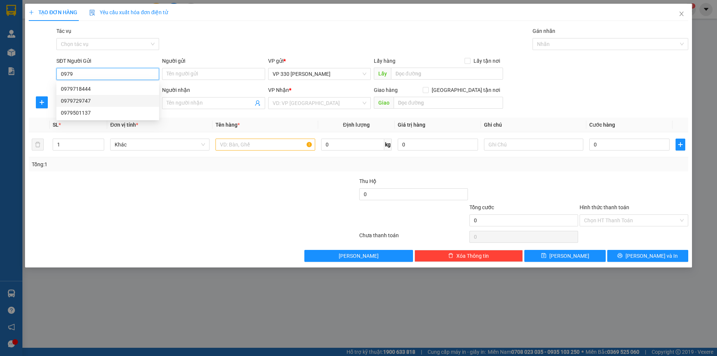
type input "CX34"
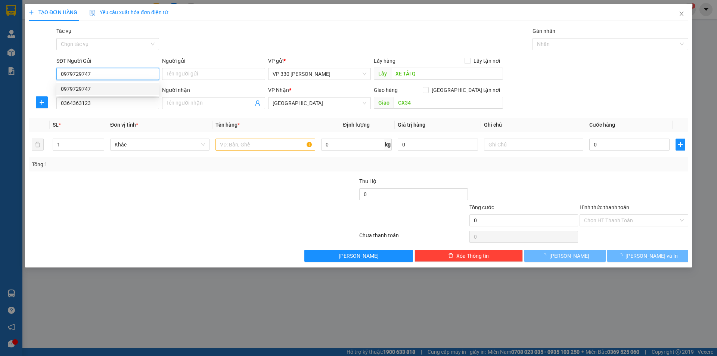
type input "400.000"
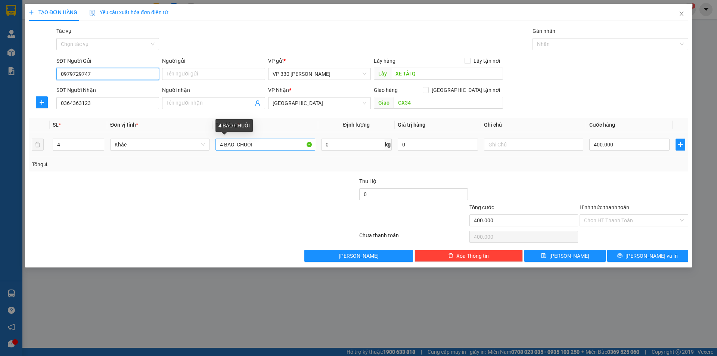
type input "0979729747"
click at [222, 145] on input "4 BAO CHUỐI" at bounding box center [265, 145] width 99 height 12
click at [235, 141] on input "5 BAO CHUỐI" at bounding box center [265, 145] width 99 height 12
type input "5 BAO RƯỠI CHUỐI"
type input "5"
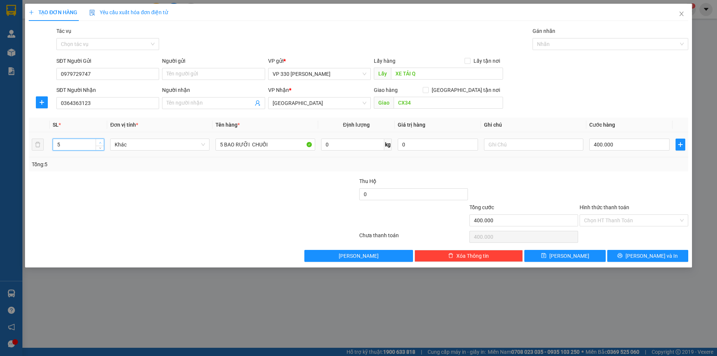
click at [98, 143] on span "up" at bounding box center [100, 142] width 4 height 4
click at [642, 146] on input "400.000" at bounding box center [630, 145] width 80 height 12
type input "5"
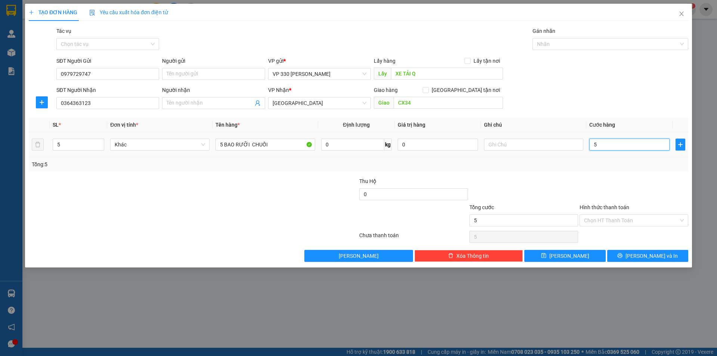
type input "55"
type input "550"
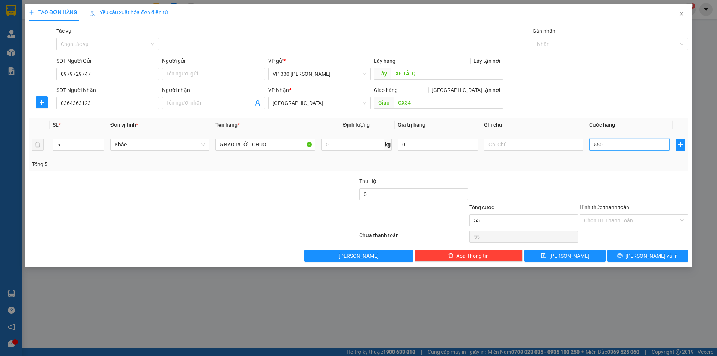
type input "550"
type input "5.500"
type input "55.000"
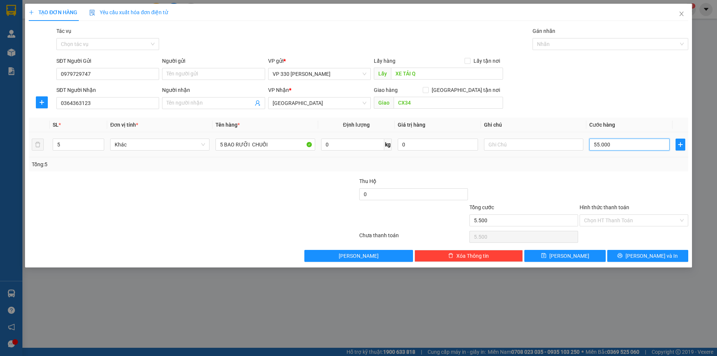
type input "55.000"
type input "550.000"
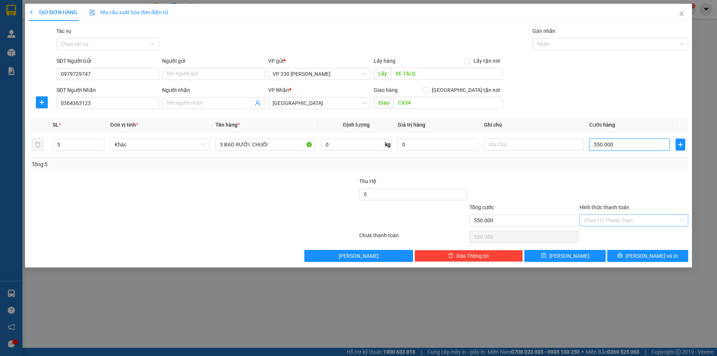
type input "550.000"
click at [646, 221] on input "Hình thức thanh toán" at bounding box center [631, 220] width 95 height 11
click at [633, 229] on div "Transit Pickup Surcharge Ids Transit Deliver Surcharge Ids Transit Deliver Surc…" at bounding box center [359, 144] width 660 height 235
click at [681, 12] on icon "close" at bounding box center [682, 14] width 6 height 6
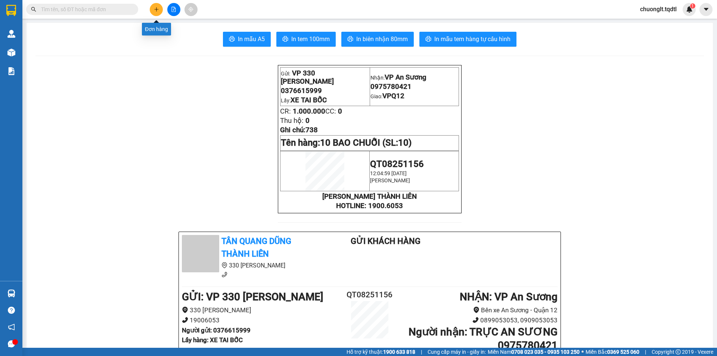
click at [154, 7] on icon "plus" at bounding box center [156, 9] width 5 height 5
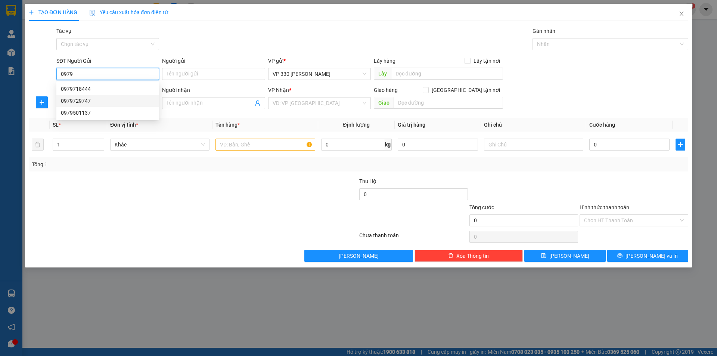
click at [103, 99] on div "0979729747" at bounding box center [108, 101] width 94 height 8
type input "0979729747"
type input "XE TẢI Q"
type input "0364363123"
type input "CX34"
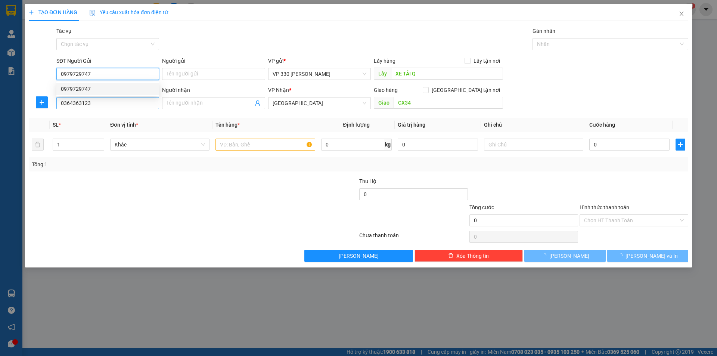
type input "400.000"
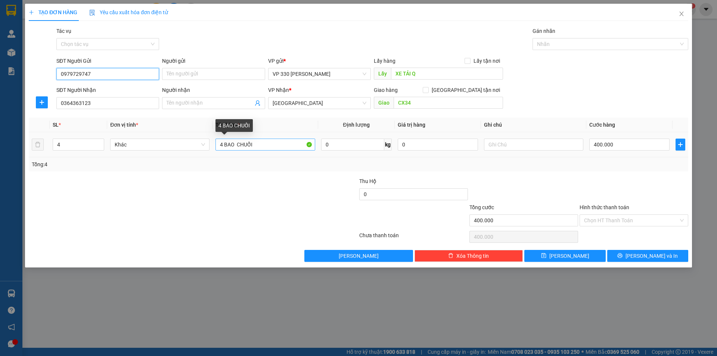
type input "0979729747"
click at [224, 142] on input "4 BAO CHUỐI" at bounding box center [265, 145] width 99 height 12
click at [261, 143] on input "5 BAO RƯƠI BAO CHUỐI" at bounding box center [265, 145] width 99 height 12
type input "5 BAO RƯƠI CHUỐI"
click at [100, 142] on icon "up" at bounding box center [100, 143] width 3 height 3
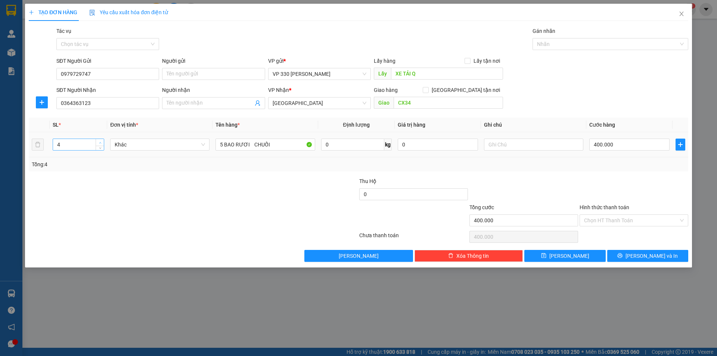
type input "5"
click at [623, 147] on input "400.000" at bounding box center [630, 145] width 80 height 12
type input "5"
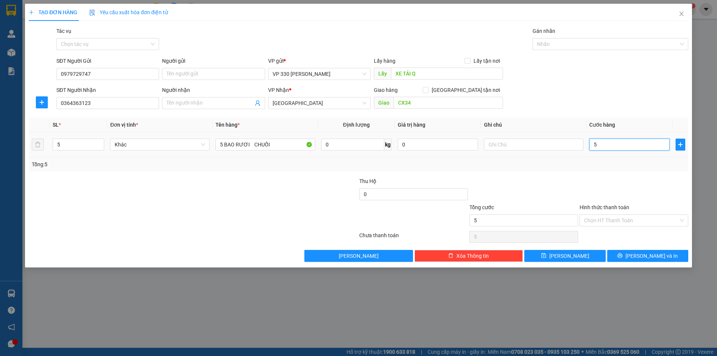
type input "55"
type input "550"
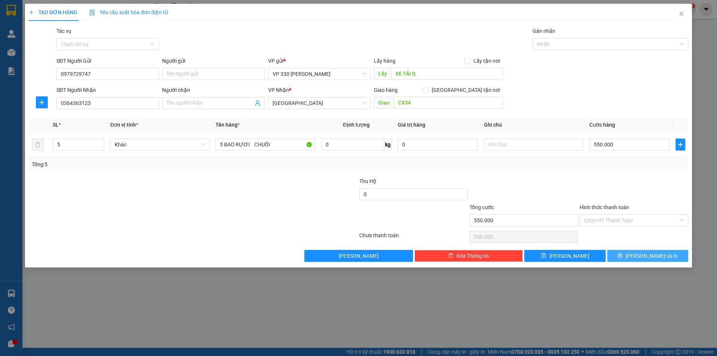
click at [632, 253] on button "[PERSON_NAME] và In" at bounding box center [648, 256] width 81 height 12
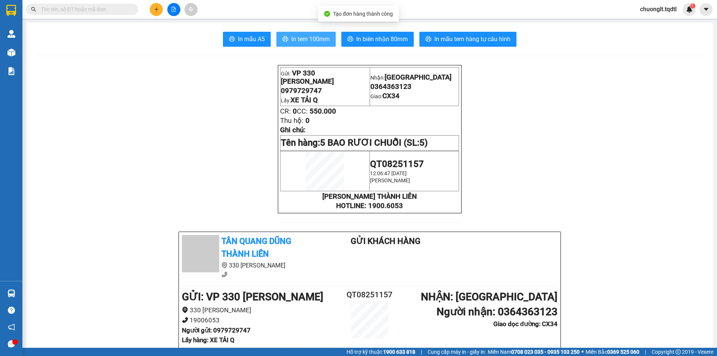
click at [312, 38] on span "In tem 100mm" at bounding box center [310, 38] width 38 height 9
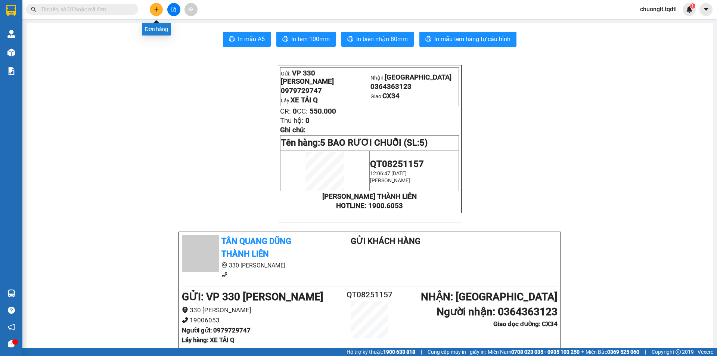
click at [159, 10] on icon "plus" at bounding box center [156, 9] width 5 height 5
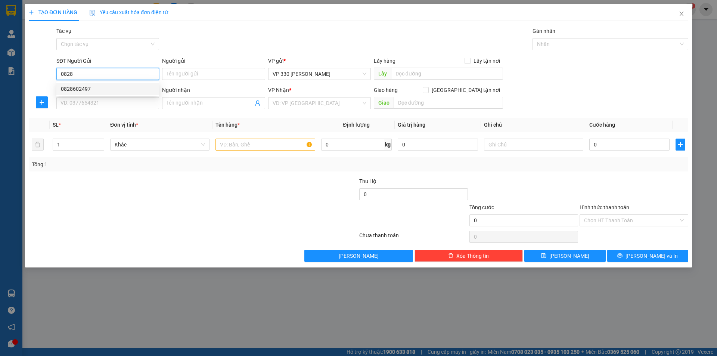
click at [87, 87] on div "0828602497" at bounding box center [108, 89] width 94 height 8
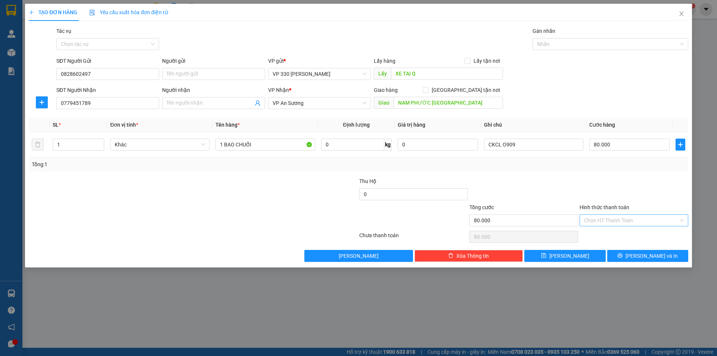
click at [620, 216] on input "Hình thức thanh toán" at bounding box center [631, 220] width 95 height 11
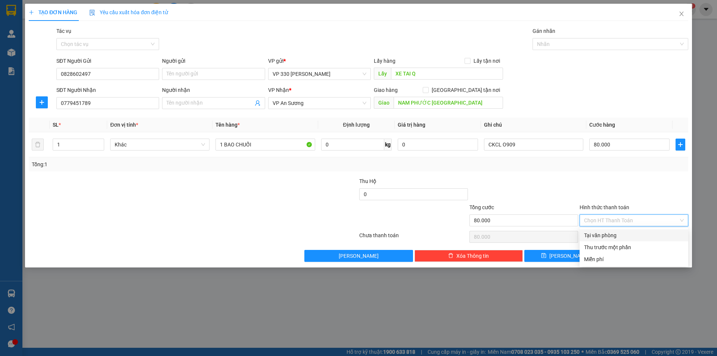
click at [620, 233] on div "Tại văn phòng" at bounding box center [634, 235] width 100 height 8
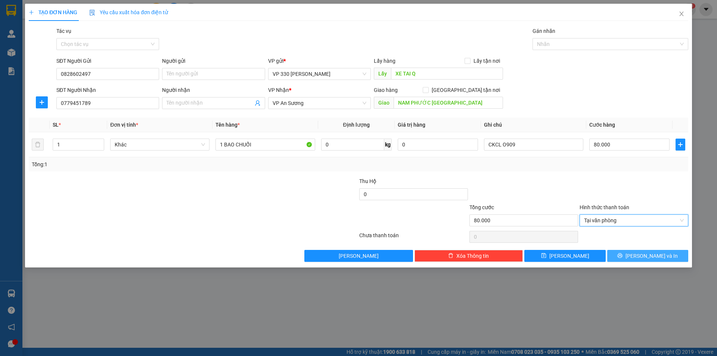
click at [648, 260] on button "[PERSON_NAME] và In" at bounding box center [648, 256] width 81 height 12
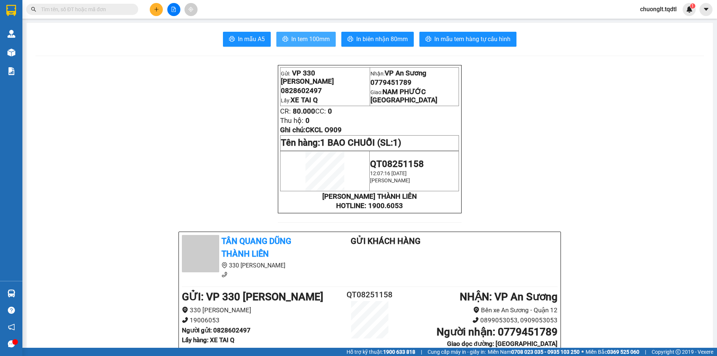
click at [315, 37] on span "In tem 100mm" at bounding box center [310, 38] width 38 height 9
click at [159, 8] on icon "plus" at bounding box center [156, 9] width 5 height 5
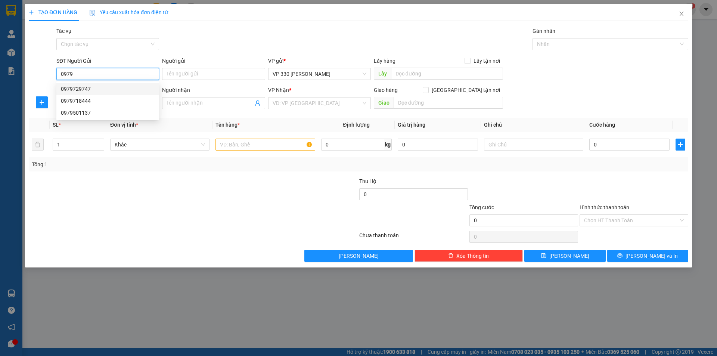
drag, startPoint x: 96, startPoint y: 88, endPoint x: 97, endPoint y: 96, distance: 7.9
click at [96, 88] on div "0979729747" at bounding box center [108, 89] width 94 height 8
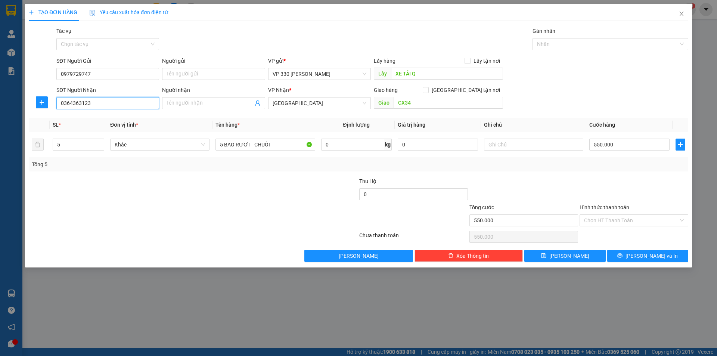
click at [106, 105] on input "0364363123" at bounding box center [107, 103] width 103 height 12
click at [80, 139] on div "0901009784 - TIẾN" at bounding box center [108, 142] width 94 height 8
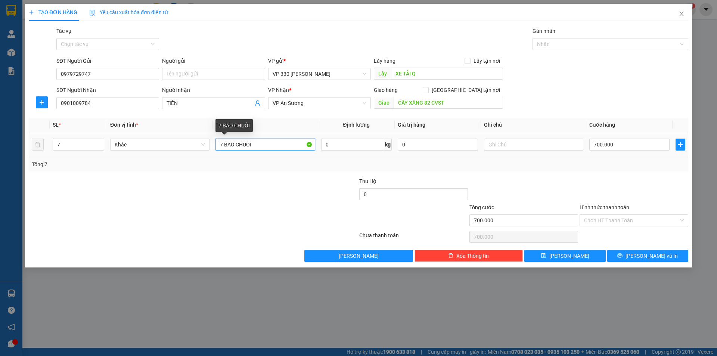
click at [223, 140] on input "7 BAO CHUỐI" at bounding box center [265, 145] width 99 height 12
click at [102, 140] on span "Increase Value" at bounding box center [100, 142] width 8 height 7
click at [650, 145] on input "700.000" at bounding box center [630, 145] width 80 height 12
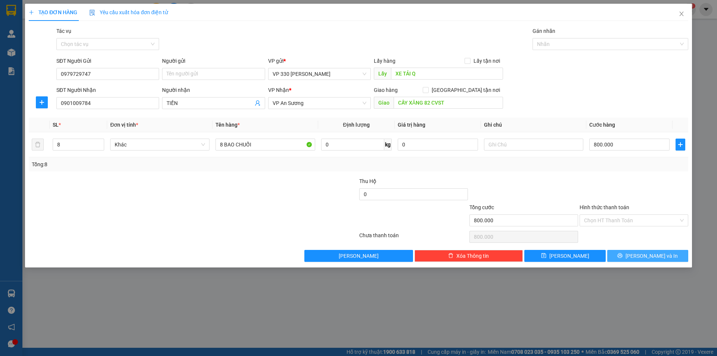
click at [627, 256] on button "[PERSON_NAME] và In" at bounding box center [648, 256] width 81 height 12
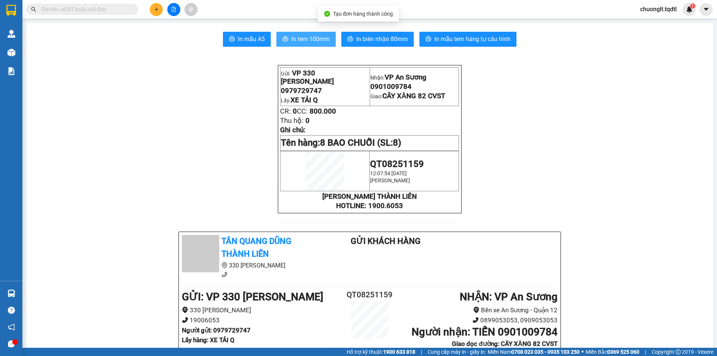
click at [315, 37] on span "In tem 100mm" at bounding box center [310, 38] width 38 height 9
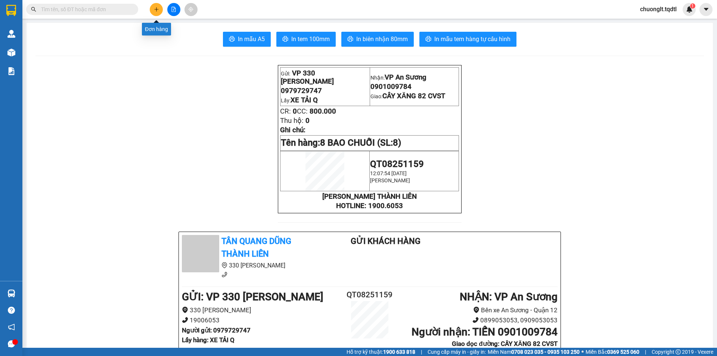
click at [154, 7] on icon "plus" at bounding box center [156, 9] width 5 height 5
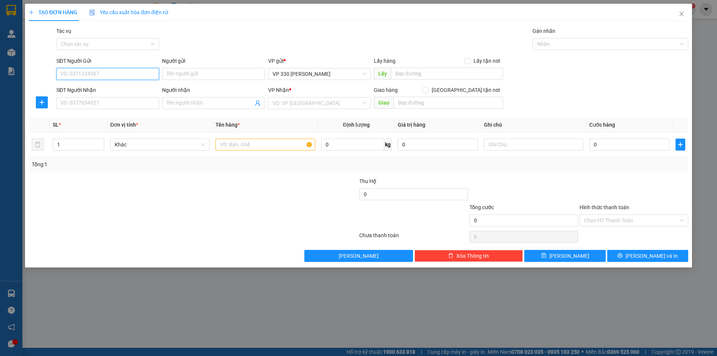
click at [99, 77] on input "SĐT Người Gửi" at bounding box center [107, 74] width 103 height 12
click at [99, 97] on div "0943767124" at bounding box center [108, 101] width 94 height 8
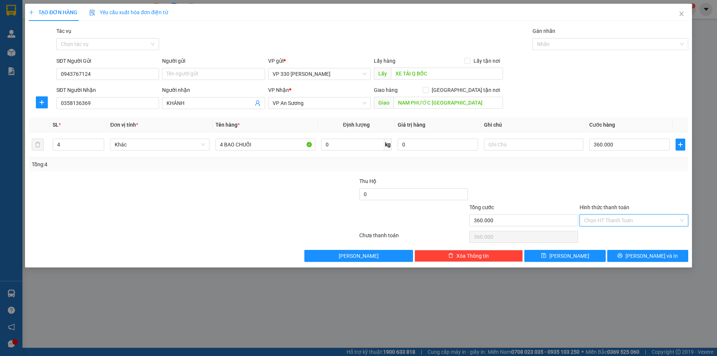
click at [628, 220] on input "Hình thức thanh toán" at bounding box center [631, 220] width 95 height 11
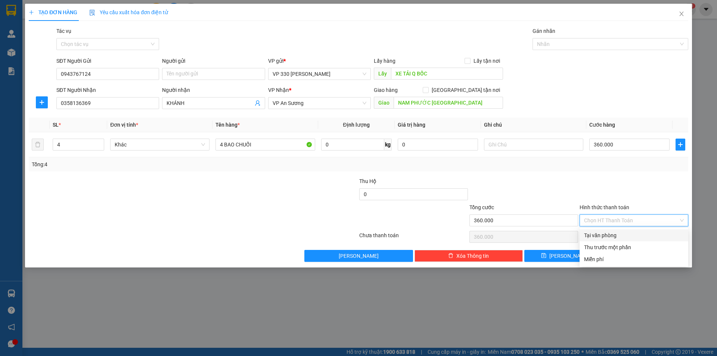
click at [607, 234] on div "Tại văn phòng" at bounding box center [634, 235] width 100 height 8
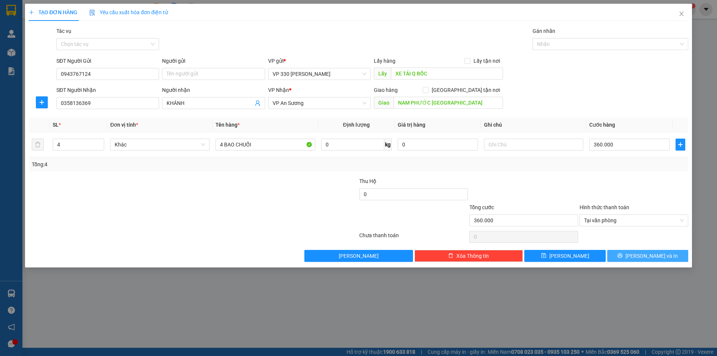
click at [630, 256] on button "[PERSON_NAME] và In" at bounding box center [648, 256] width 81 height 12
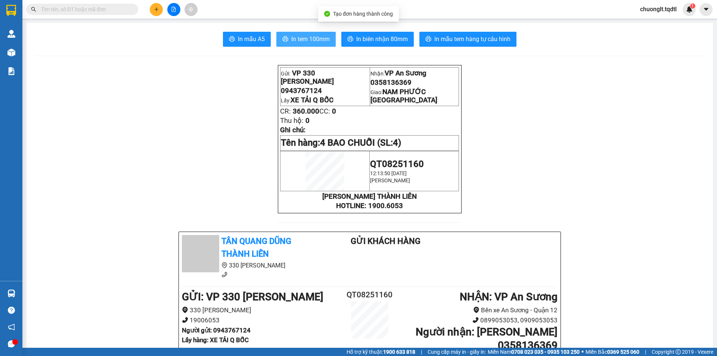
click at [311, 39] on span "In tem 100mm" at bounding box center [310, 38] width 38 height 9
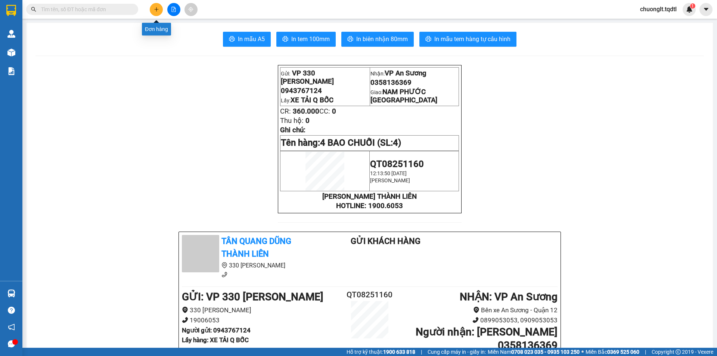
click at [154, 8] on icon "plus" at bounding box center [156, 9] width 5 height 5
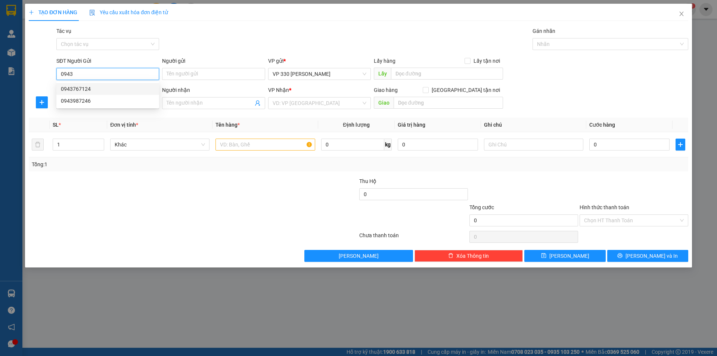
click at [95, 90] on div "0943767124" at bounding box center [108, 89] width 94 height 8
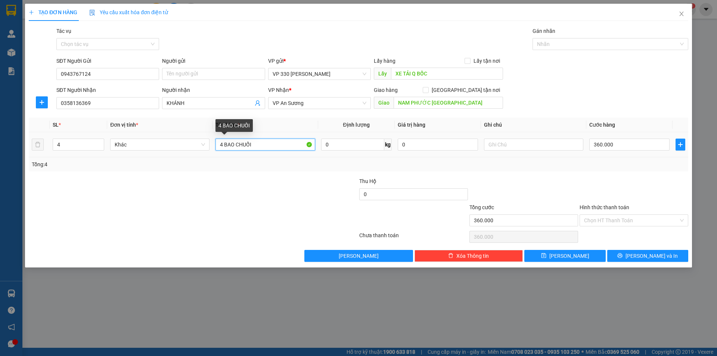
click at [221, 139] on input "4 BAO CHUỐI" at bounding box center [265, 145] width 99 height 12
click at [222, 139] on input "4 BAO CHUỐI" at bounding box center [265, 145] width 99 height 12
click at [100, 147] on icon "down" at bounding box center [100, 146] width 2 height 1
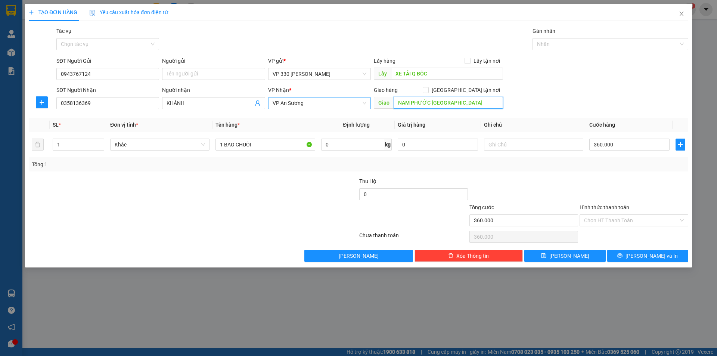
click at [357, 102] on span "VP An Sương" at bounding box center [320, 103] width 94 height 11
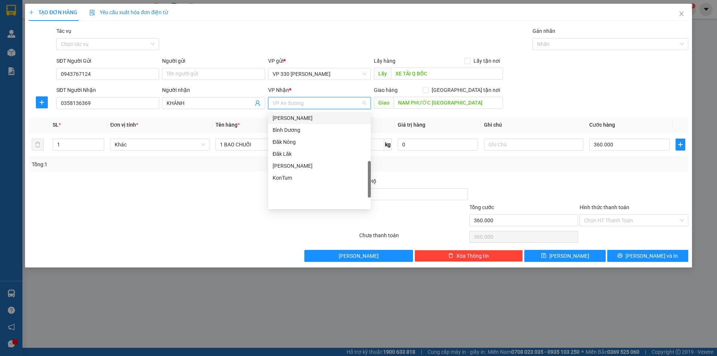
scroll to position [140, 0]
click at [303, 171] on div "[GEOGRAPHIC_DATA]" at bounding box center [320, 169] width 94 height 8
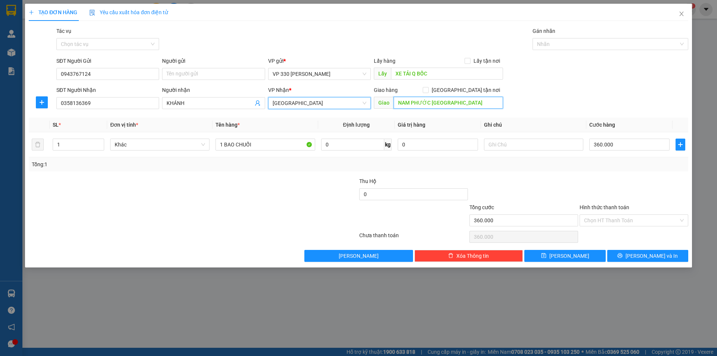
click at [469, 104] on input "NAM PHƯỚC QUẢNG NAM" at bounding box center [448, 103] width 109 height 12
click at [640, 148] on input "360.000" at bounding box center [630, 145] width 80 height 12
click at [634, 220] on input "Hình thức thanh toán" at bounding box center [631, 220] width 95 height 11
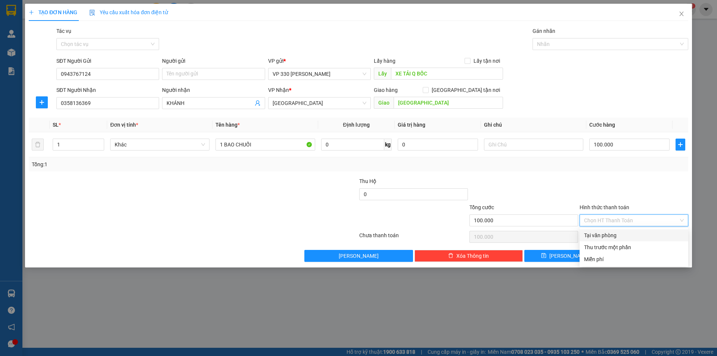
click at [622, 232] on div "Tại văn phòng" at bounding box center [634, 235] width 100 height 8
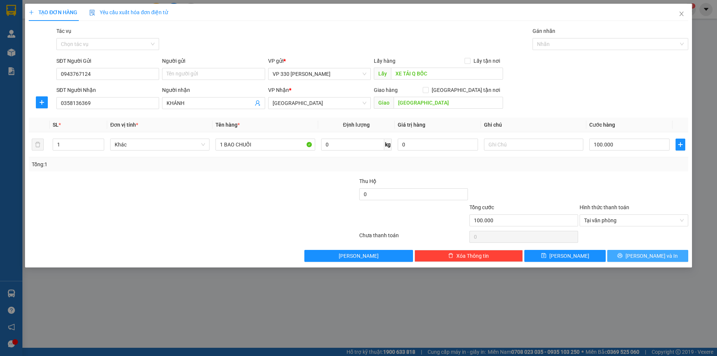
click at [629, 254] on button "[PERSON_NAME] và In" at bounding box center [648, 256] width 81 height 12
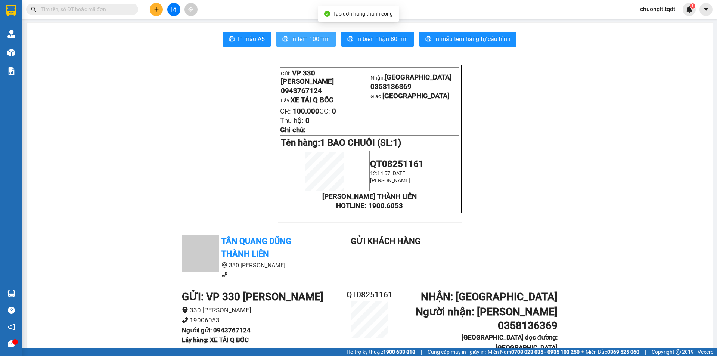
click at [305, 37] on span "In tem 100mm" at bounding box center [310, 38] width 38 height 9
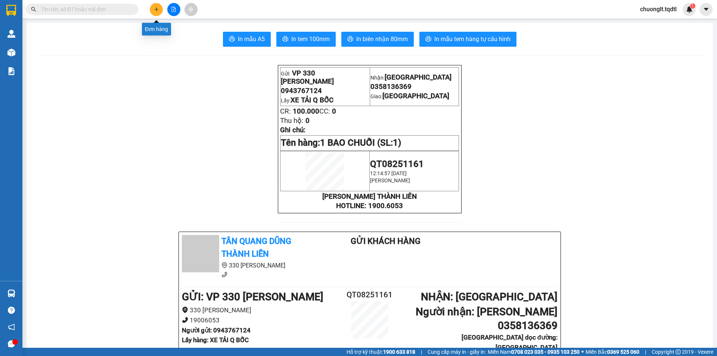
click at [154, 9] on icon "plus" at bounding box center [156, 9] width 5 height 5
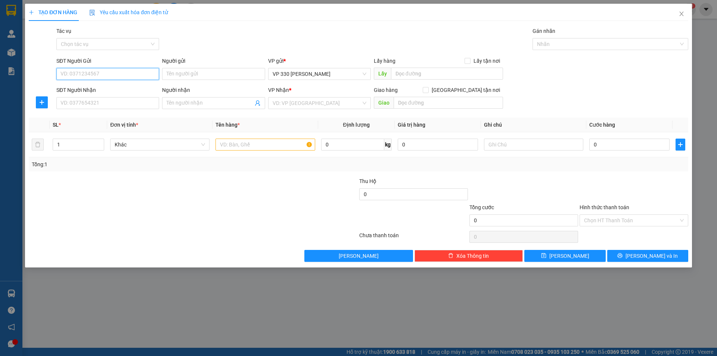
click at [127, 76] on input "SĐT Người Gửi" at bounding box center [107, 74] width 103 height 12
click at [93, 90] on div "0943767124" at bounding box center [108, 89] width 94 height 8
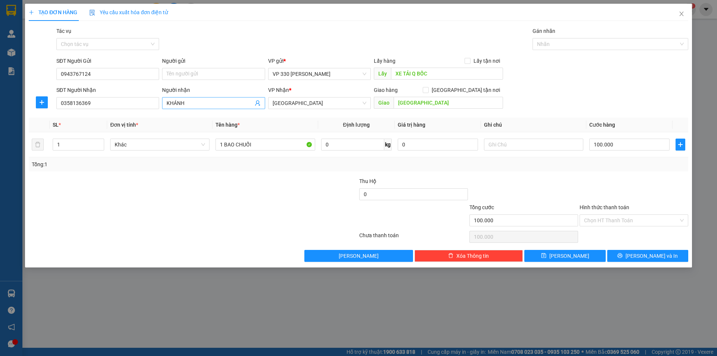
click at [206, 106] on input "KHÁNH" at bounding box center [210, 103] width 86 height 8
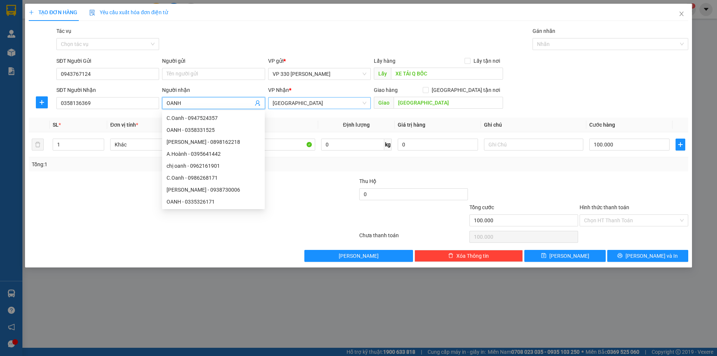
click at [365, 104] on span "[GEOGRAPHIC_DATA]" at bounding box center [320, 103] width 94 height 11
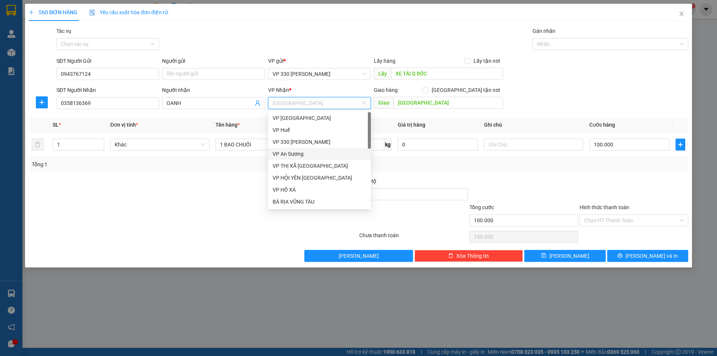
click at [314, 157] on div "VP An Sương" at bounding box center [320, 154] width 94 height 8
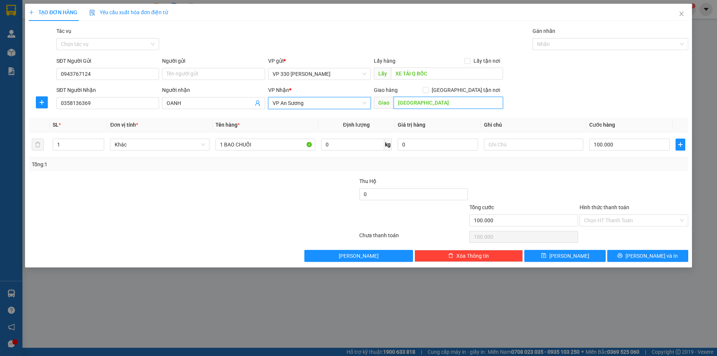
click at [430, 100] on input "PHÚ YÊN" at bounding box center [448, 103] width 109 height 12
click at [629, 220] on input "Hình thức thanh toán" at bounding box center [631, 220] width 95 height 11
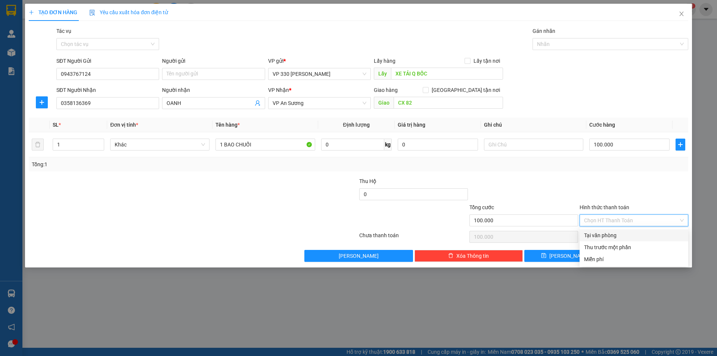
click at [608, 235] on div "Tại văn phòng" at bounding box center [634, 235] width 100 height 8
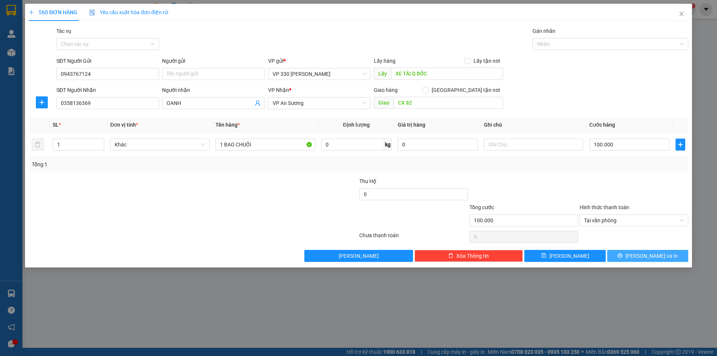
click at [640, 254] on button "[PERSON_NAME] và In" at bounding box center [648, 256] width 81 height 12
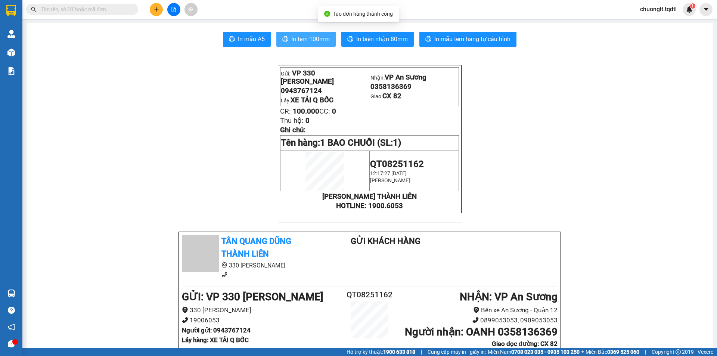
click at [311, 41] on span "In tem 100mm" at bounding box center [310, 38] width 38 height 9
click at [158, 9] on icon "plus" at bounding box center [156, 9] width 5 height 5
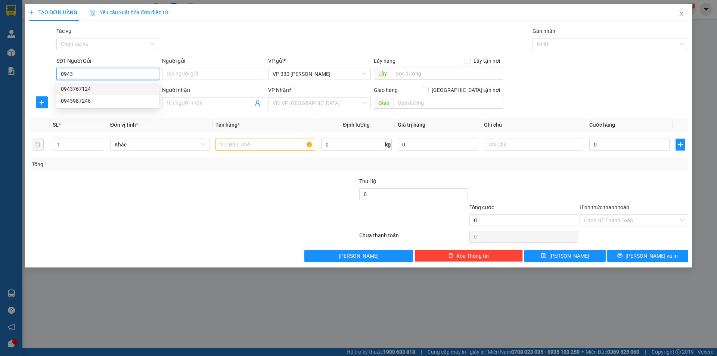
click at [89, 89] on div "0943767124" at bounding box center [108, 89] width 94 height 8
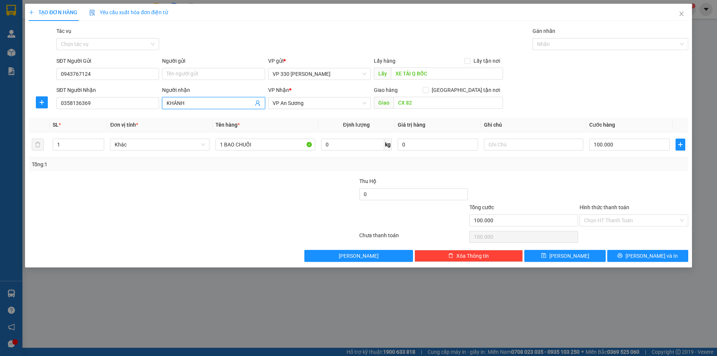
click at [202, 104] on input "KHÁNH" at bounding box center [210, 103] width 86 height 8
click at [426, 101] on input "CX 82" at bounding box center [448, 103] width 109 height 12
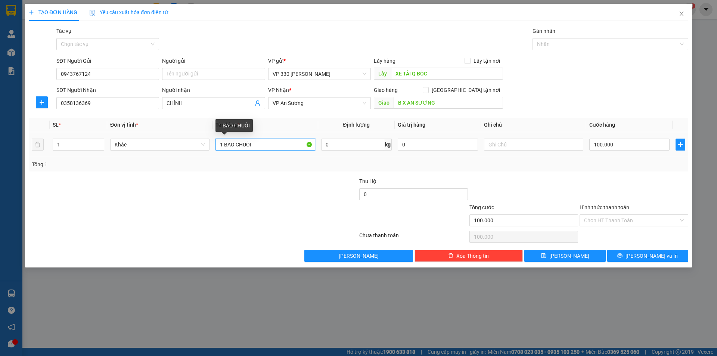
click at [223, 145] on input "1 BAO CHUỐI" at bounding box center [265, 145] width 99 height 12
click at [100, 142] on icon "up" at bounding box center [100, 143] width 3 height 3
click at [631, 146] on input "100.000" at bounding box center [630, 145] width 80 height 12
click at [636, 219] on input "Hình thức thanh toán" at bounding box center [631, 220] width 95 height 11
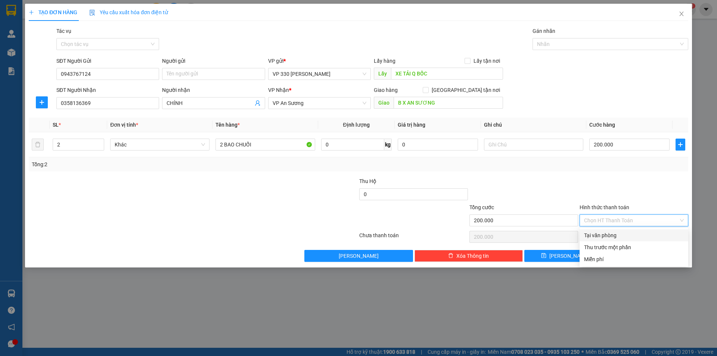
click at [628, 232] on div "Tại văn phòng" at bounding box center [634, 235] width 100 height 8
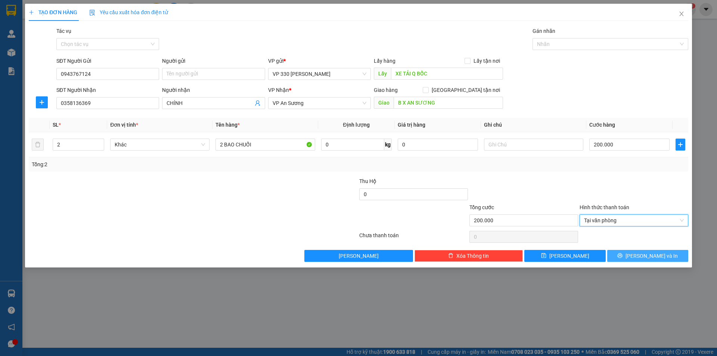
click at [623, 254] on icon "printer" at bounding box center [620, 255] width 5 height 5
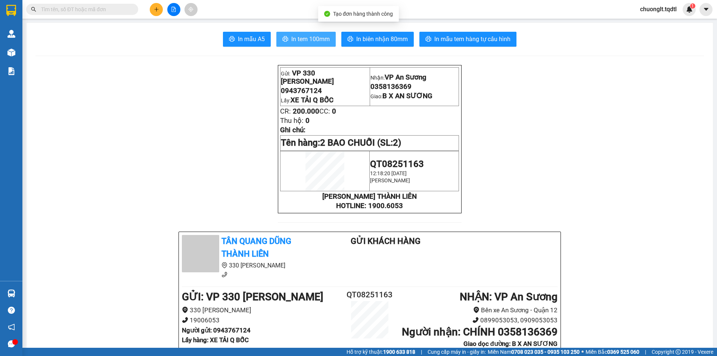
click at [299, 41] on span "In tem 100mm" at bounding box center [310, 38] width 38 height 9
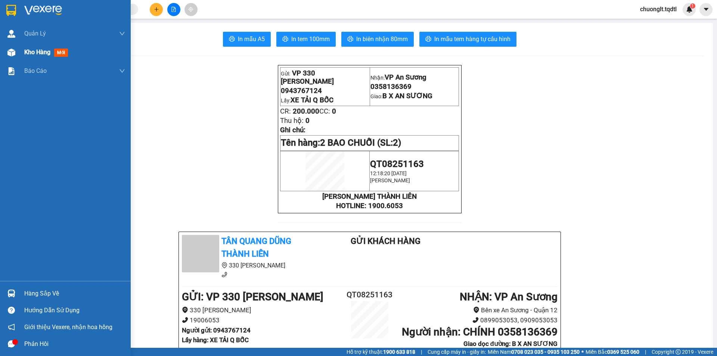
click at [35, 49] on span "Kho hàng" at bounding box center [37, 52] width 26 height 7
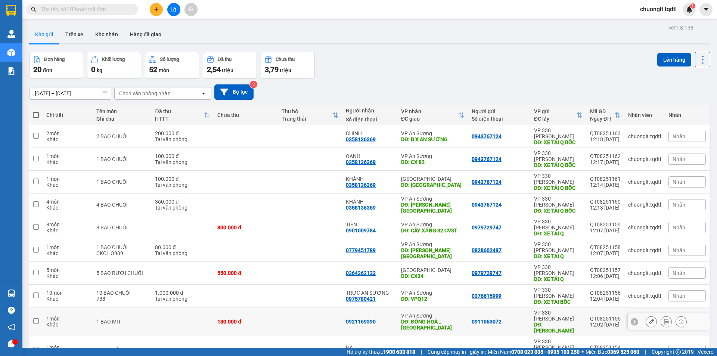
scroll to position [34, 0]
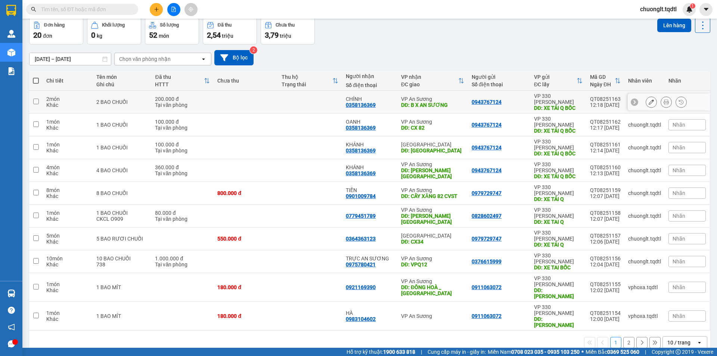
click at [35, 99] on input "checkbox" at bounding box center [36, 102] width 6 height 6
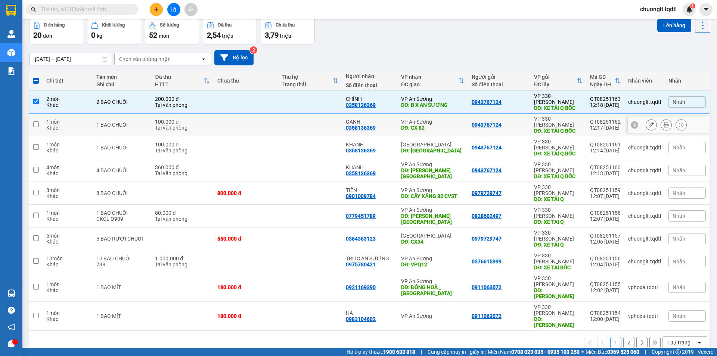
click at [38, 121] on input "checkbox" at bounding box center [36, 124] width 6 height 6
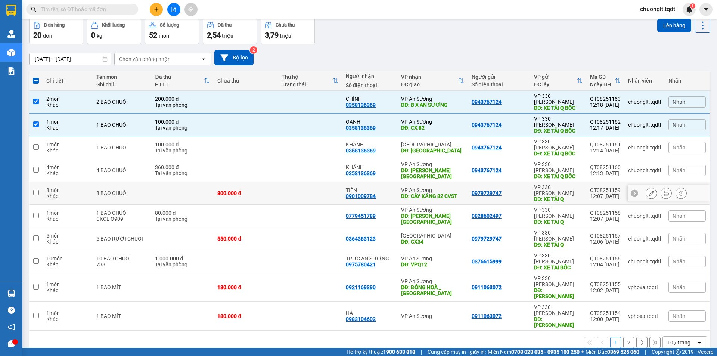
click at [37, 182] on td at bounding box center [35, 193] width 13 height 23
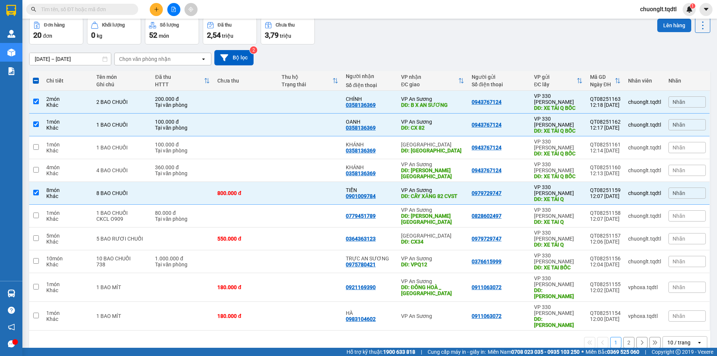
click at [664, 27] on button "Lên hàng" at bounding box center [675, 25] width 34 height 13
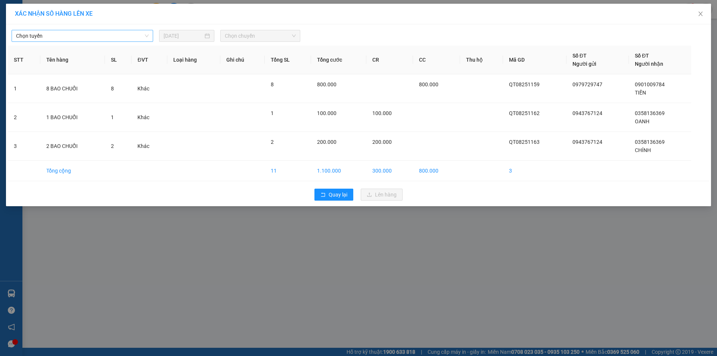
click at [108, 35] on span "Chọn tuyến" at bounding box center [82, 35] width 133 height 11
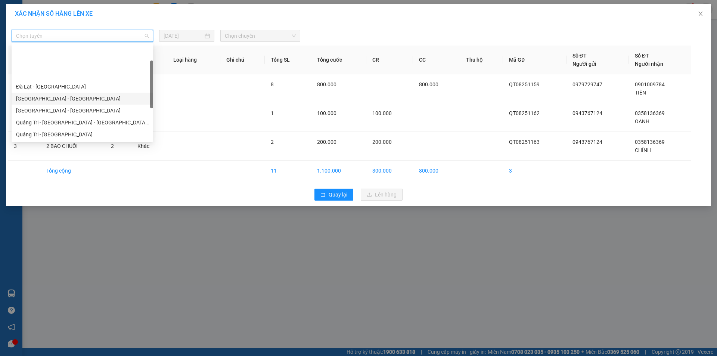
scroll to position [37, 0]
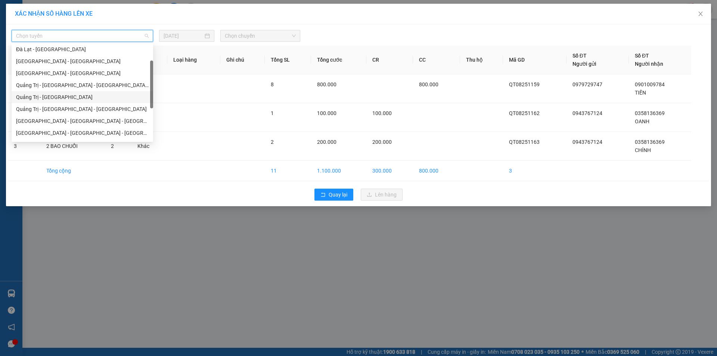
click at [71, 94] on div "Quảng Trị - [GEOGRAPHIC_DATA]" at bounding box center [82, 97] width 133 height 8
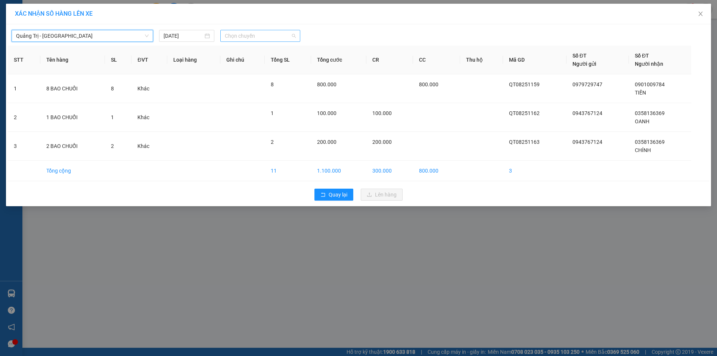
click at [266, 32] on span "Chọn chuyến" at bounding box center [260, 35] width 71 height 11
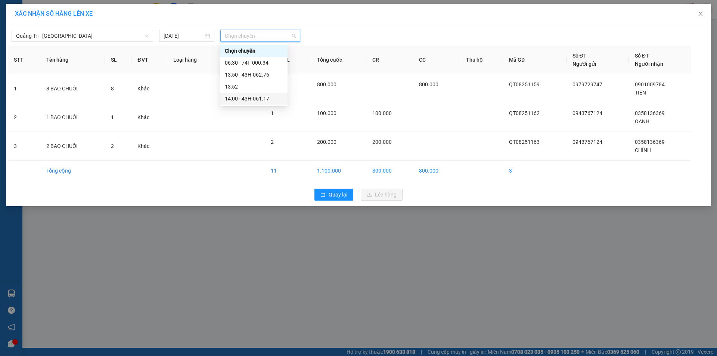
click at [261, 97] on div "14:00 - 43H-061.17" at bounding box center [254, 99] width 58 height 8
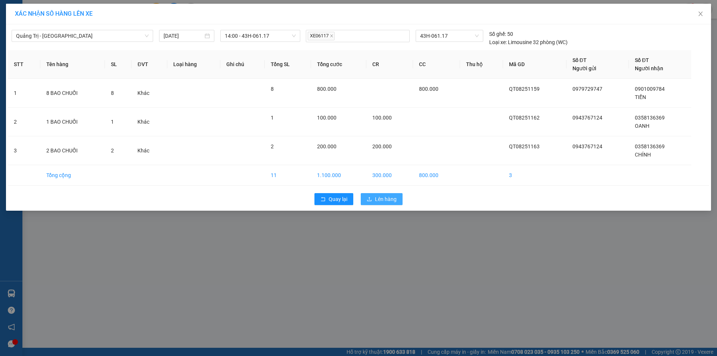
click at [385, 197] on span "Lên hàng" at bounding box center [386, 199] width 22 height 8
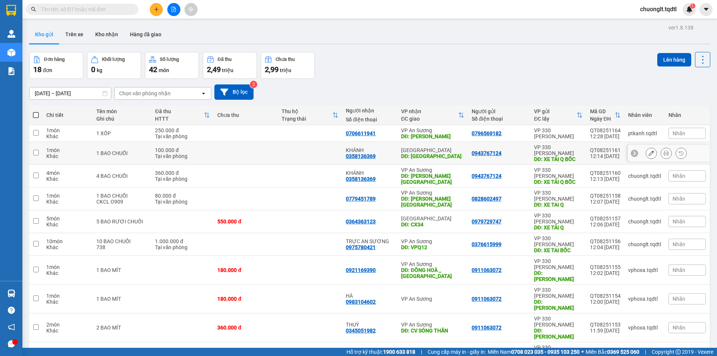
click at [35, 150] on input "checkbox" at bounding box center [36, 153] width 6 height 6
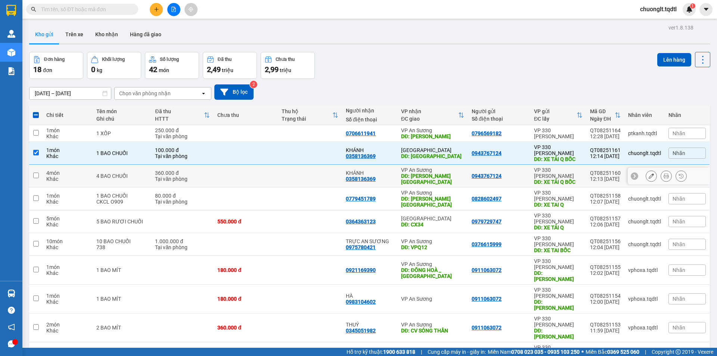
click at [37, 173] on input "checkbox" at bounding box center [36, 176] width 6 height 6
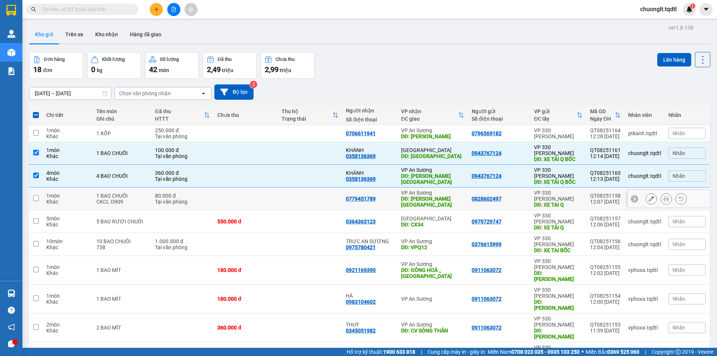
click at [36, 195] on input "checkbox" at bounding box center [36, 198] width 6 height 6
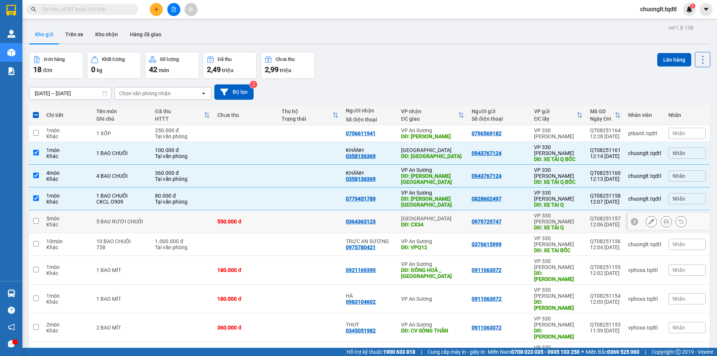
click at [33, 218] on input "checkbox" at bounding box center [36, 221] width 6 height 6
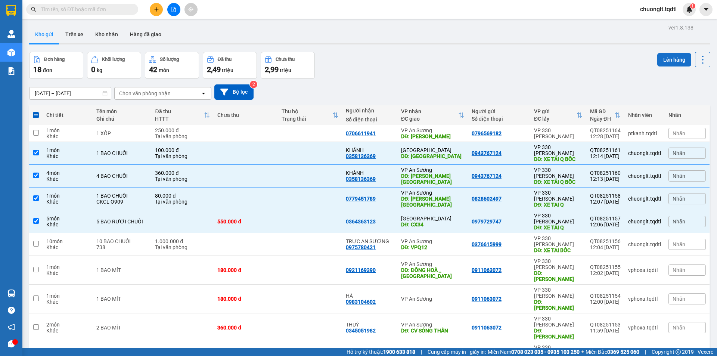
click at [666, 60] on button "Lên hàng" at bounding box center [675, 59] width 34 height 13
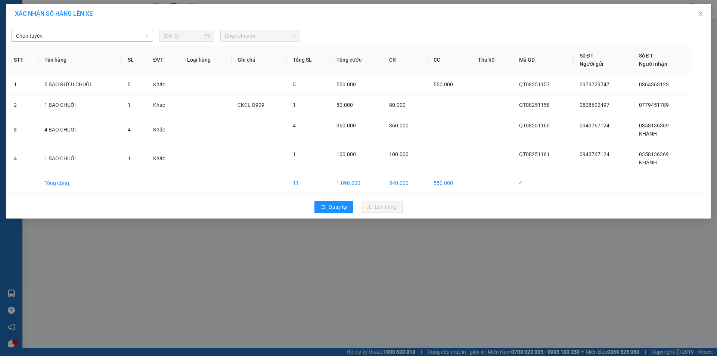
click at [116, 38] on span "Chọn tuyến" at bounding box center [82, 35] width 133 height 11
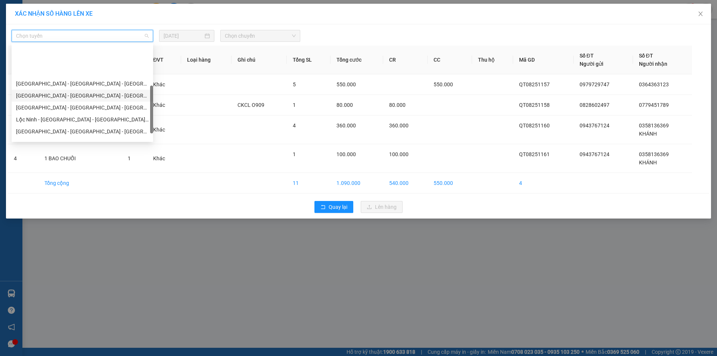
scroll to position [132, 0]
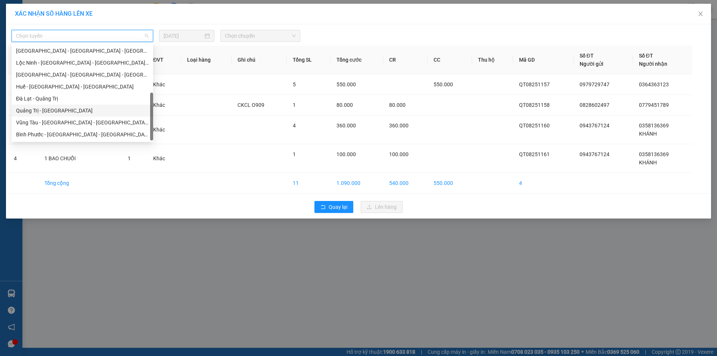
click at [64, 112] on div "Quảng Trị - [GEOGRAPHIC_DATA]" at bounding box center [82, 110] width 133 height 8
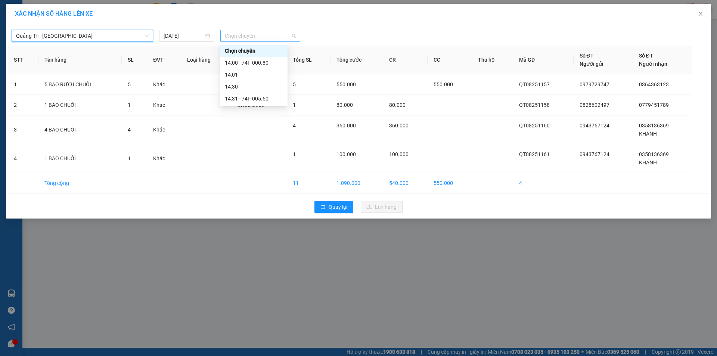
click at [283, 38] on span "Chọn chuyến" at bounding box center [260, 35] width 71 height 11
click at [256, 96] on div "14:31 - 74F-005.50" at bounding box center [254, 99] width 58 height 8
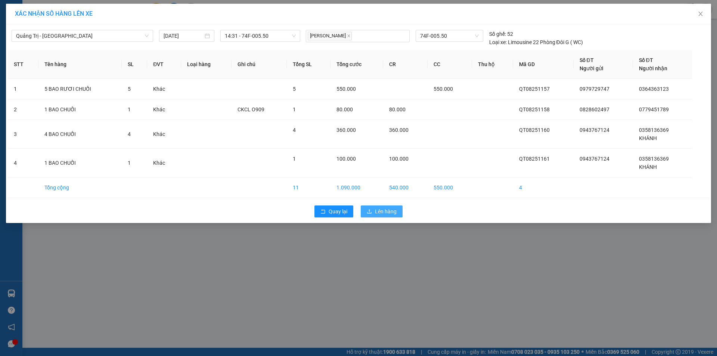
click at [377, 213] on span "Lên hàng" at bounding box center [386, 211] width 22 height 8
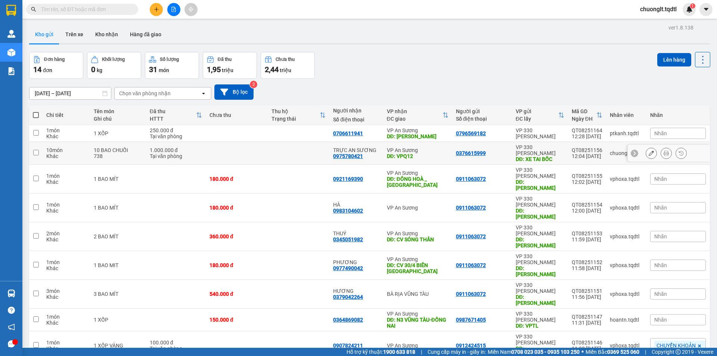
click at [35, 150] on input "checkbox" at bounding box center [36, 153] width 6 height 6
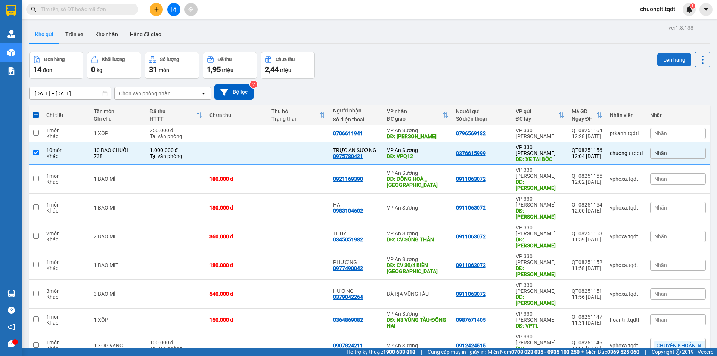
click at [671, 59] on button "Lên hàng" at bounding box center [675, 59] width 34 height 13
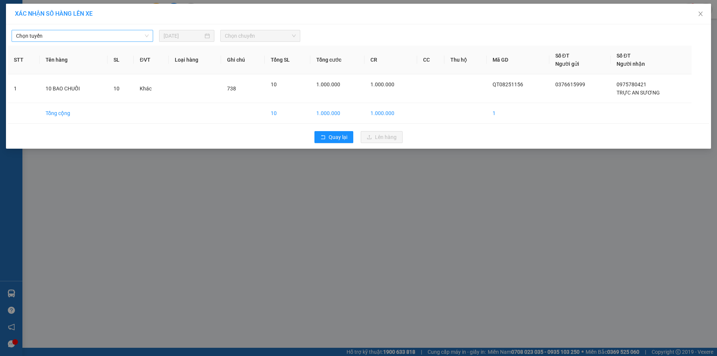
click at [128, 36] on span "Chọn tuyến" at bounding box center [82, 35] width 133 height 11
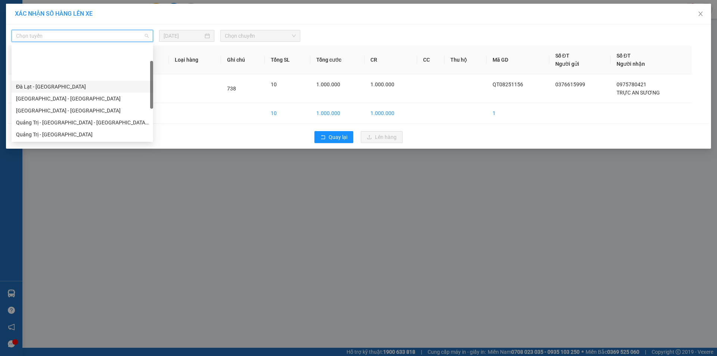
scroll to position [37, 0]
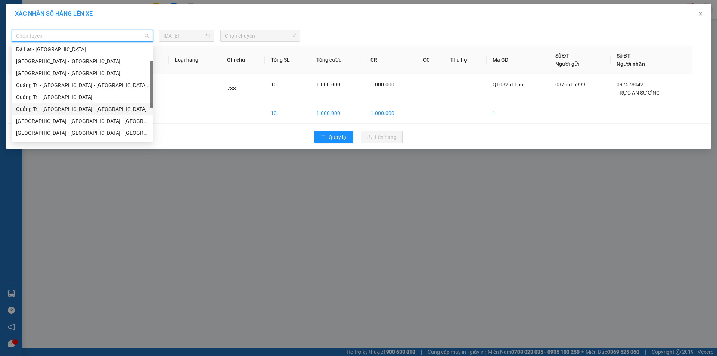
click at [78, 107] on div "Quảng Trị - [GEOGRAPHIC_DATA] - [GEOGRAPHIC_DATA]" at bounding box center [82, 109] width 133 height 8
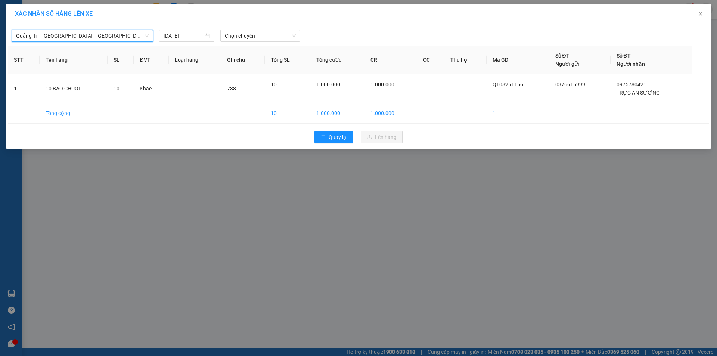
click at [263, 30] on div "Quảng Trị - Bình Dương - Bình Phước Quảng Trị - Bình Dương - Bình Phước 15/08/2…" at bounding box center [359, 34] width 702 height 16
click at [266, 40] on span "Chọn chuyến" at bounding box center [260, 35] width 71 height 11
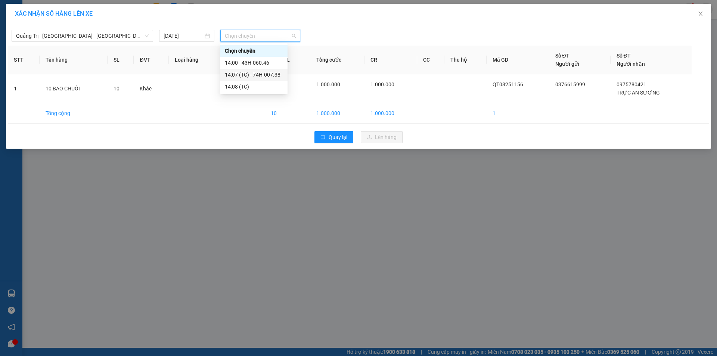
click at [260, 74] on div "14:07 (TC) - 74H-007.38" at bounding box center [254, 75] width 58 height 8
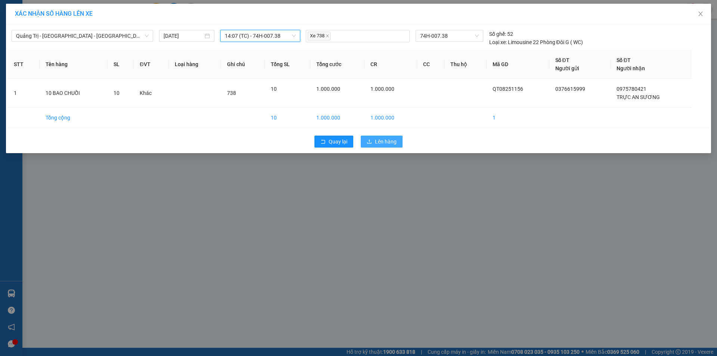
click at [379, 143] on span "Lên hàng" at bounding box center [386, 142] width 22 height 8
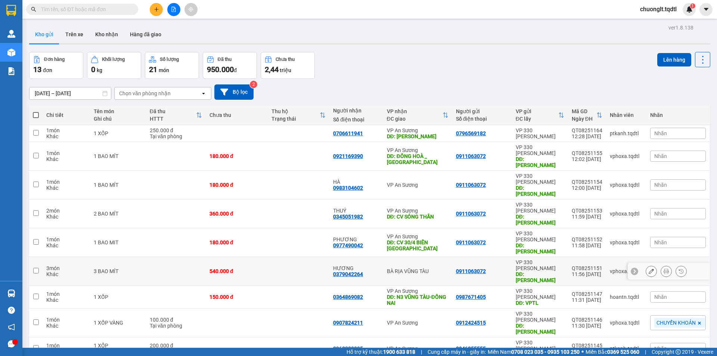
scroll to position [34, 0]
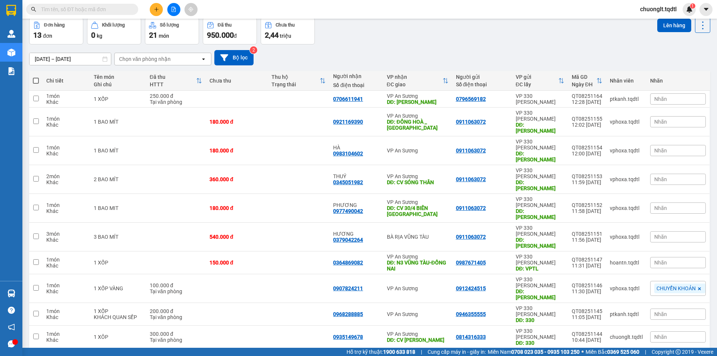
click at [625, 355] on button "2" at bounding box center [629, 360] width 11 height 11
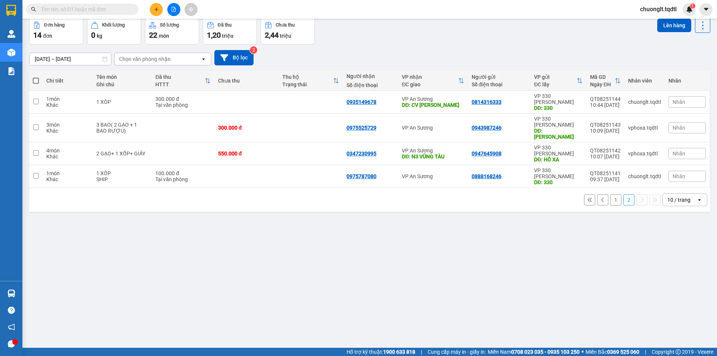
click at [611, 194] on button "1" at bounding box center [616, 199] width 11 height 11
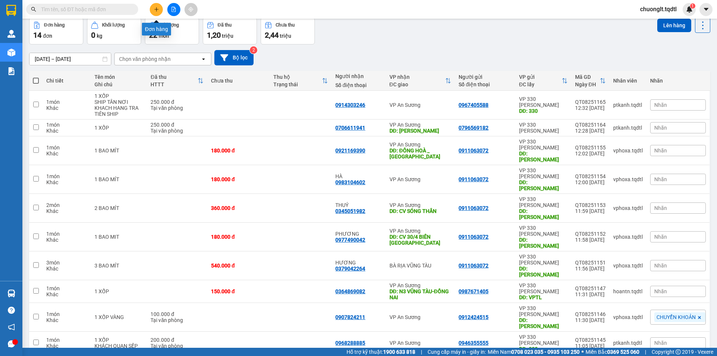
click at [157, 8] on icon "plus" at bounding box center [156, 9] width 5 height 5
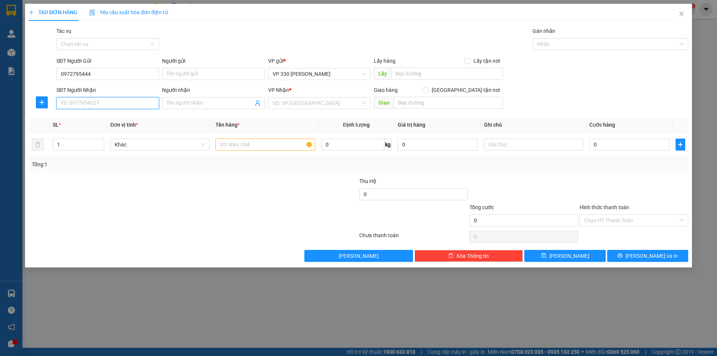
click at [114, 107] on input "SĐT Người Nhận" at bounding box center [107, 103] width 103 height 12
click at [449, 77] on input "text" at bounding box center [447, 74] width 112 height 12
click at [324, 103] on input "search" at bounding box center [317, 103] width 89 height 11
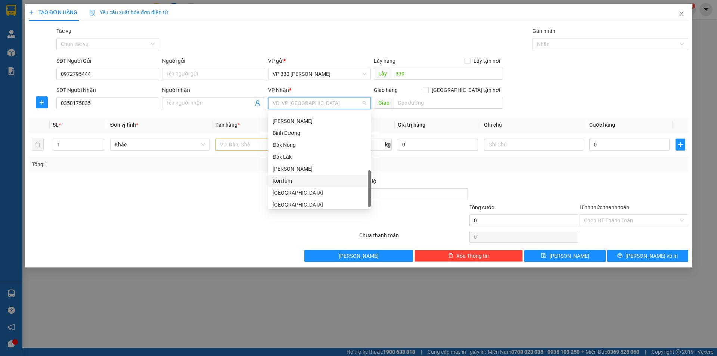
scroll to position [215, 0]
click at [308, 200] on div "Bình Phước" at bounding box center [320, 202] width 94 height 8
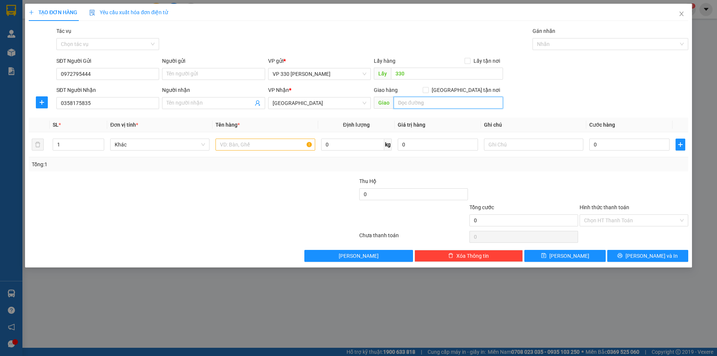
click at [411, 106] on input "text" at bounding box center [448, 103] width 109 height 12
click at [292, 142] on input "text" at bounding box center [265, 145] width 99 height 12
click at [99, 140] on span "up" at bounding box center [100, 142] width 4 height 4
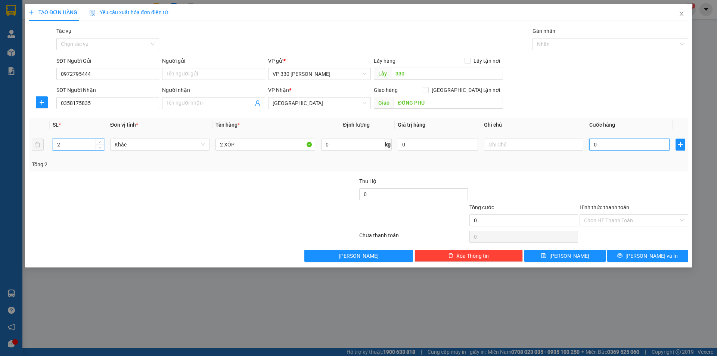
click at [613, 145] on input "0" at bounding box center [630, 145] width 80 height 12
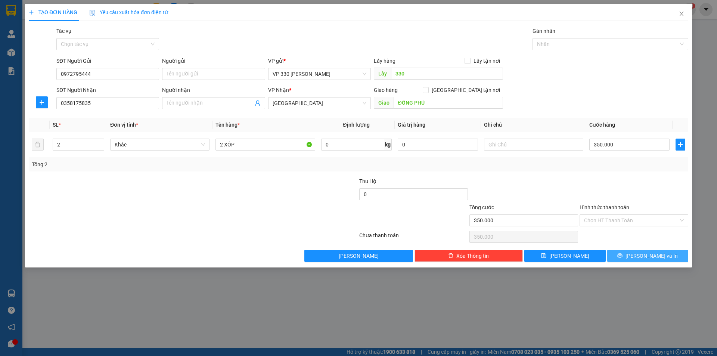
click at [645, 254] on span "[PERSON_NAME] và In" at bounding box center [652, 256] width 52 height 8
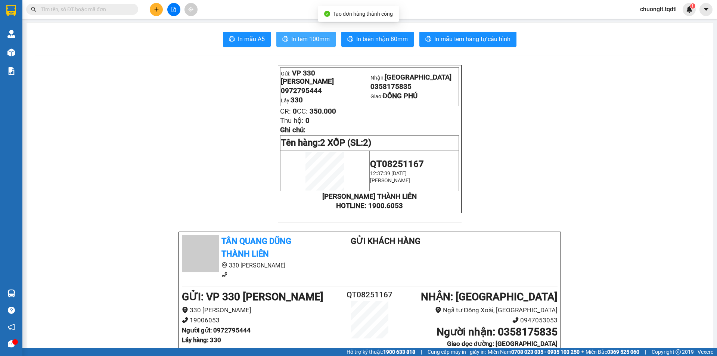
click at [319, 37] on span "In tem 100mm" at bounding box center [310, 38] width 38 height 9
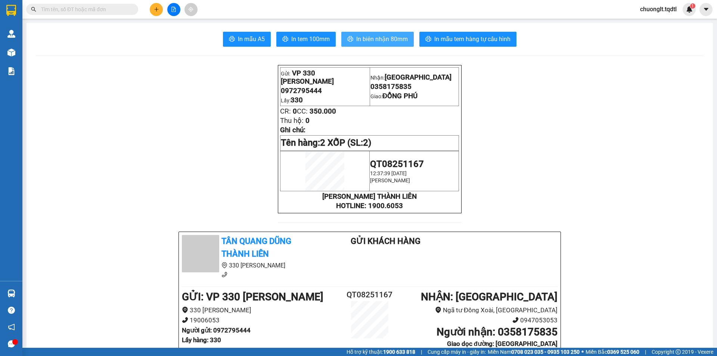
click at [386, 34] on button "In biên nhận 80mm" at bounding box center [378, 39] width 72 height 15
drag, startPoint x: 503, startPoint y: 8, endPoint x: 559, endPoint y: 104, distance: 110.9
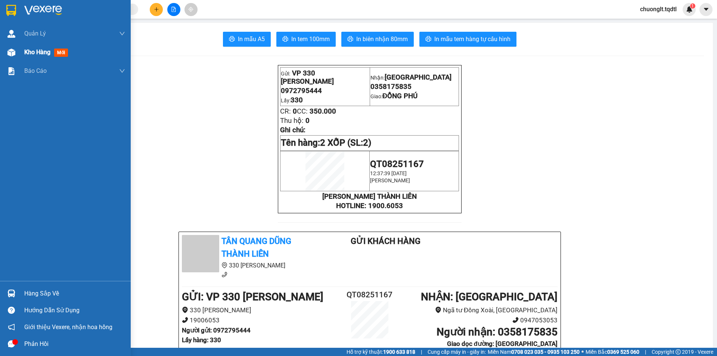
click at [42, 52] on span "Kho hàng" at bounding box center [37, 52] width 26 height 7
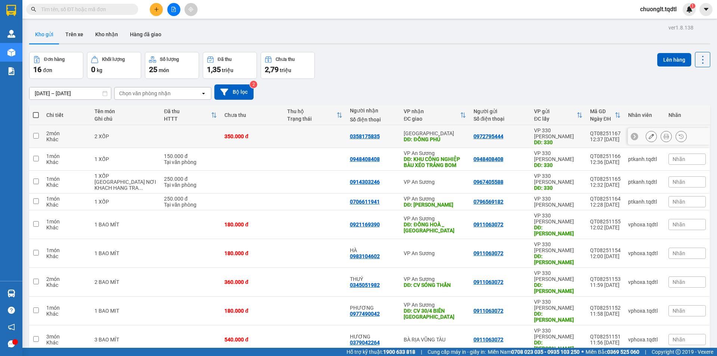
click at [37, 133] on input "checkbox" at bounding box center [36, 136] width 6 height 6
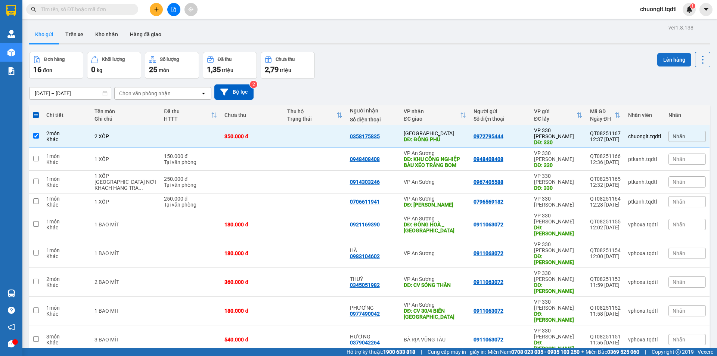
click at [663, 61] on button "Lên hàng" at bounding box center [675, 59] width 34 height 13
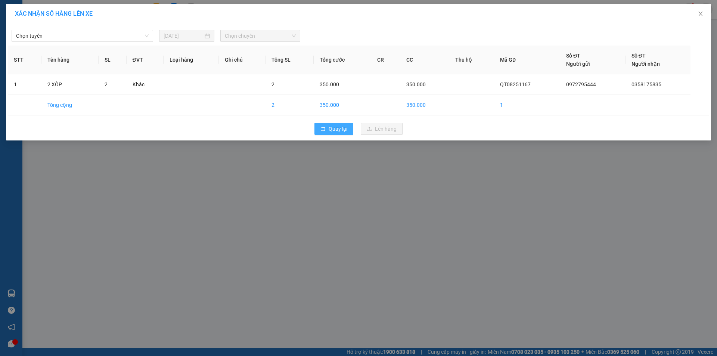
click at [319, 126] on button "Quay lại" at bounding box center [334, 129] width 39 height 12
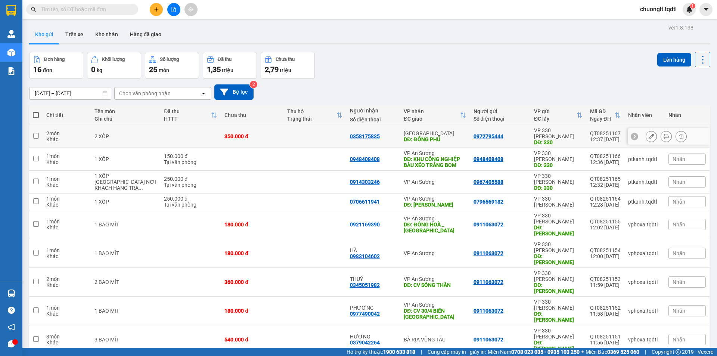
click at [38, 133] on input "checkbox" at bounding box center [36, 136] width 6 height 6
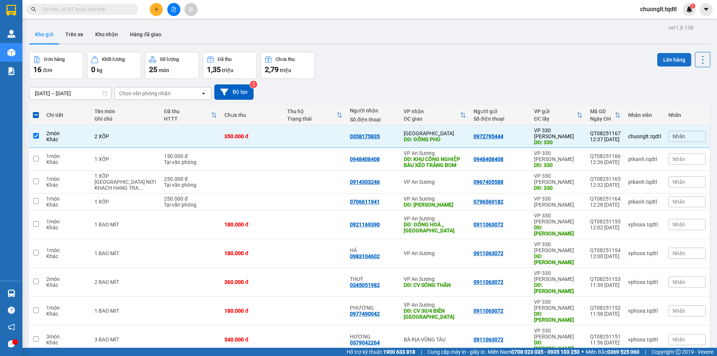
click at [666, 55] on button "Lên hàng" at bounding box center [675, 59] width 34 height 13
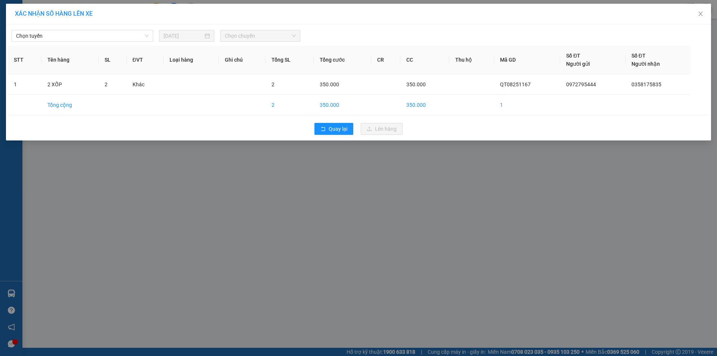
click at [120, 30] on div "Chọn tuyến 15/08/2025 Chọn chuyến" at bounding box center [359, 34] width 702 height 16
click at [111, 38] on span "Chọn tuyến" at bounding box center [82, 35] width 133 height 11
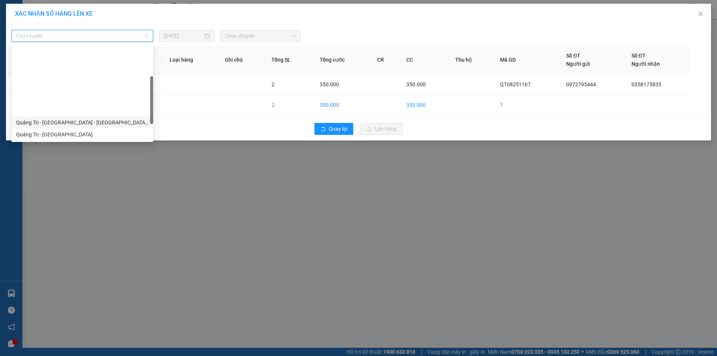
scroll to position [75, 0]
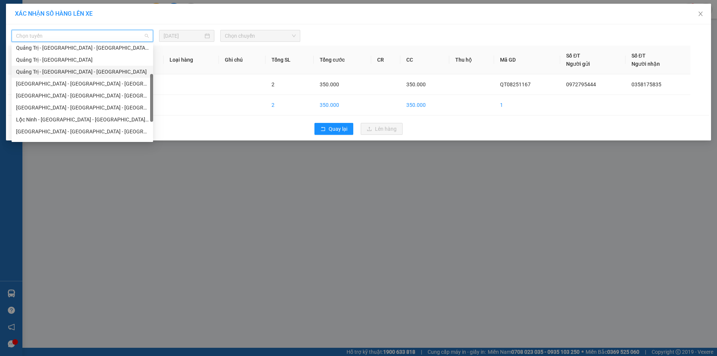
click at [101, 71] on div "Quảng Trị - [GEOGRAPHIC_DATA] - [GEOGRAPHIC_DATA]" at bounding box center [82, 72] width 133 height 8
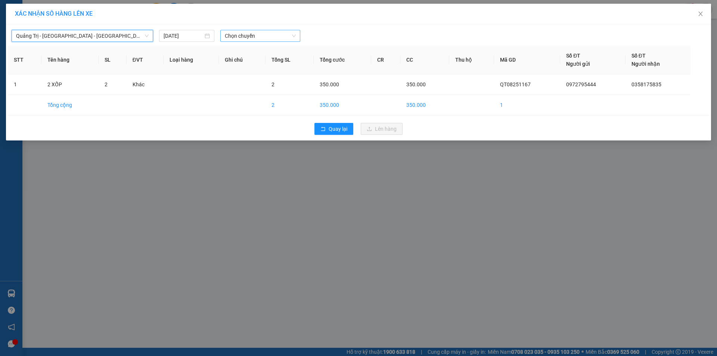
click at [275, 40] on span "Chọn chuyến" at bounding box center [260, 35] width 71 height 11
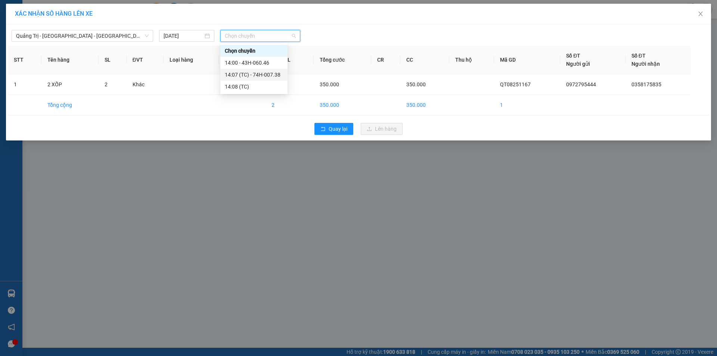
click at [270, 75] on div "14:07 (TC) - 74H-007.38" at bounding box center [254, 75] width 58 height 8
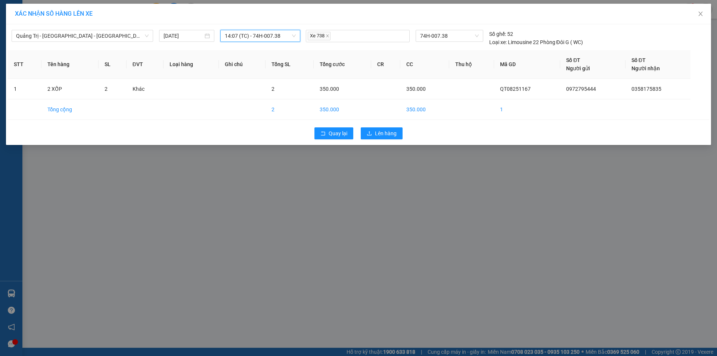
click at [288, 37] on span "14:07 (TC) - 74H-007.38" at bounding box center [260, 35] width 71 height 11
click at [258, 62] on div "14:00 - 43H-060.46" at bounding box center [254, 63] width 58 height 8
click at [373, 130] on button "Lên hàng" at bounding box center [382, 133] width 42 height 12
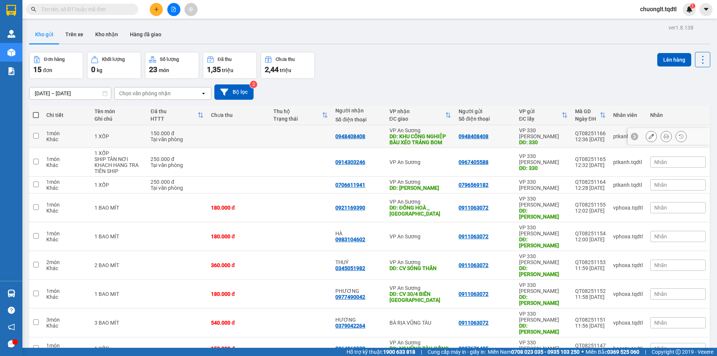
click at [35, 135] on input "checkbox" at bounding box center [36, 136] width 6 height 6
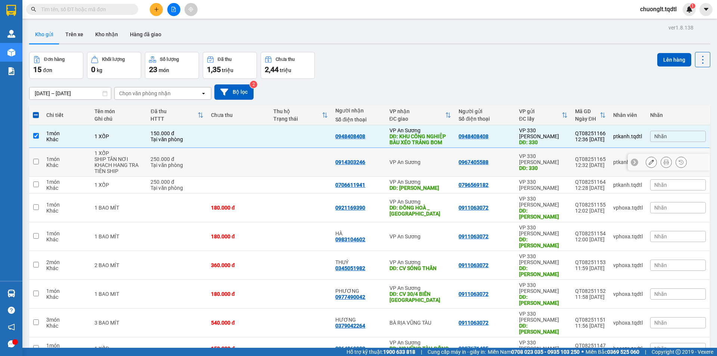
click at [34, 161] on input "checkbox" at bounding box center [36, 162] width 6 height 6
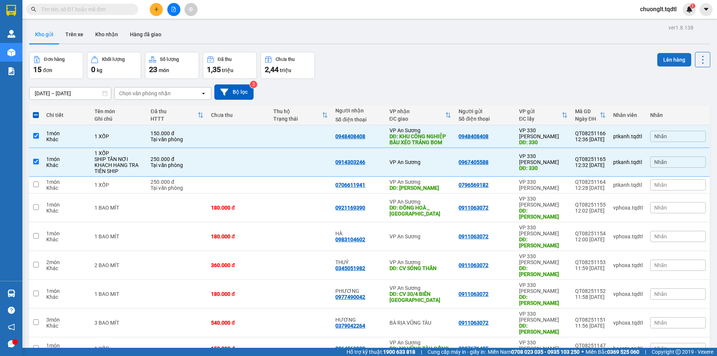
click at [660, 58] on button "Lên hàng" at bounding box center [675, 59] width 34 height 13
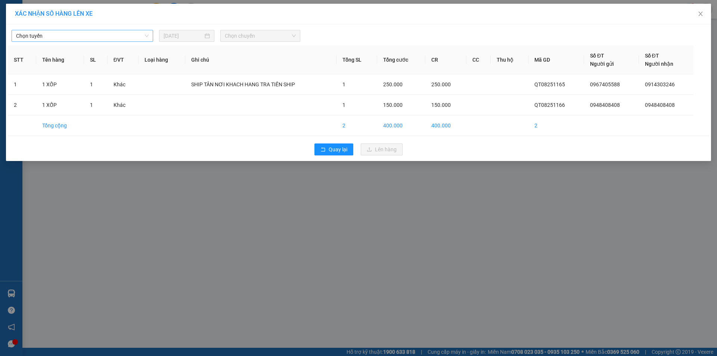
click at [90, 33] on span "Chọn tuyến" at bounding box center [82, 35] width 133 height 11
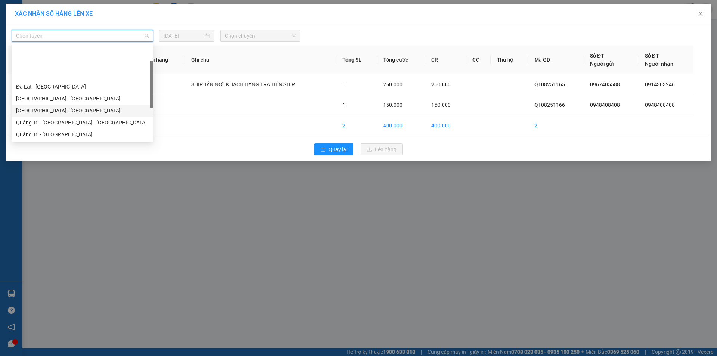
scroll to position [37, 0]
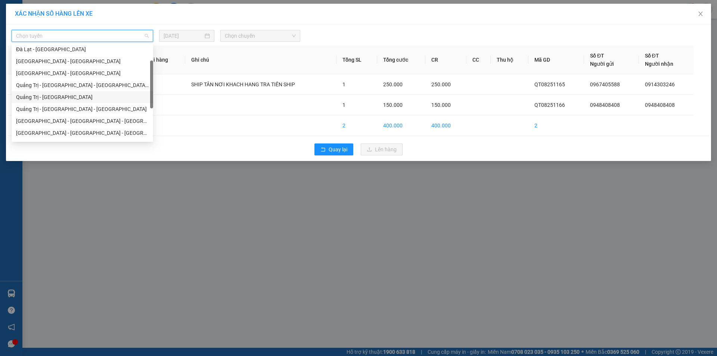
click at [61, 98] on div "Quảng Trị - [GEOGRAPHIC_DATA]" at bounding box center [82, 97] width 133 height 8
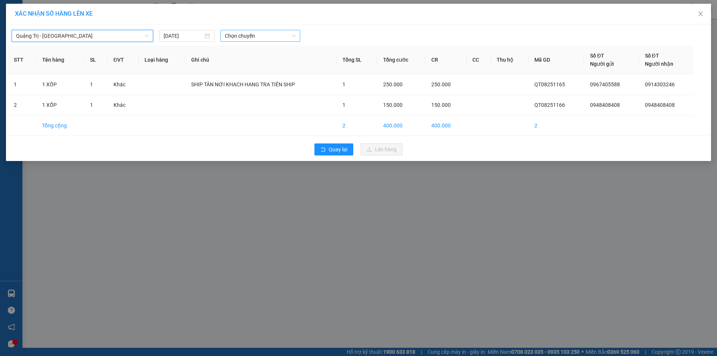
click at [278, 36] on span "Chọn chuyến" at bounding box center [260, 35] width 71 height 11
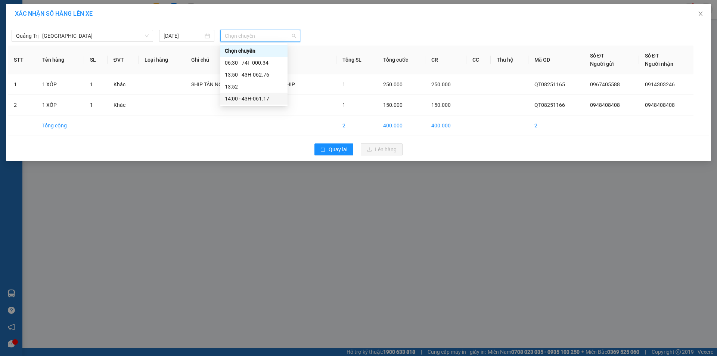
click at [263, 98] on div "14:00 - 43H-061.17" at bounding box center [254, 99] width 58 height 8
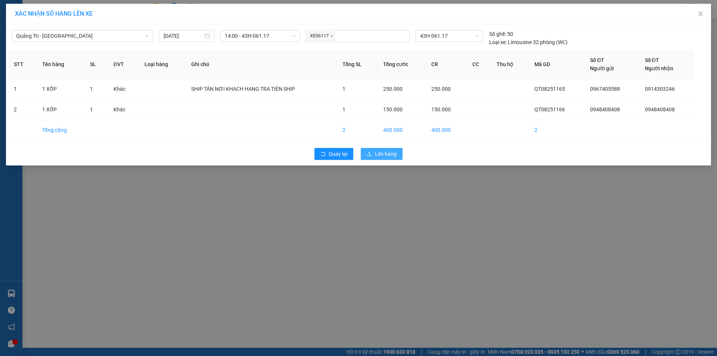
click at [385, 155] on span "Lên hàng" at bounding box center [386, 154] width 22 height 8
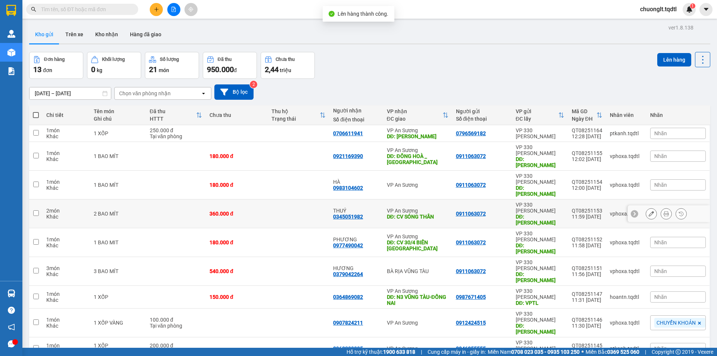
scroll to position [34, 0]
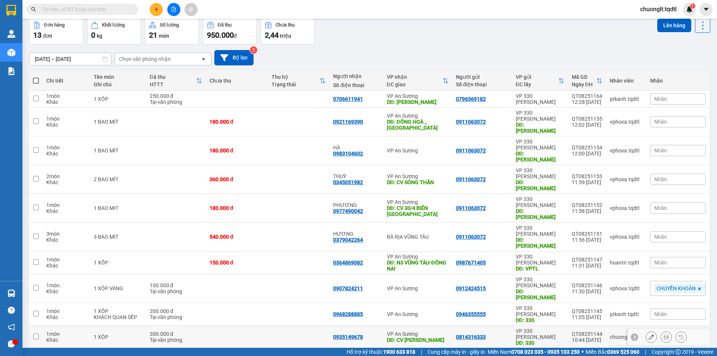
click at [38, 334] on input "checkbox" at bounding box center [36, 337] width 6 height 6
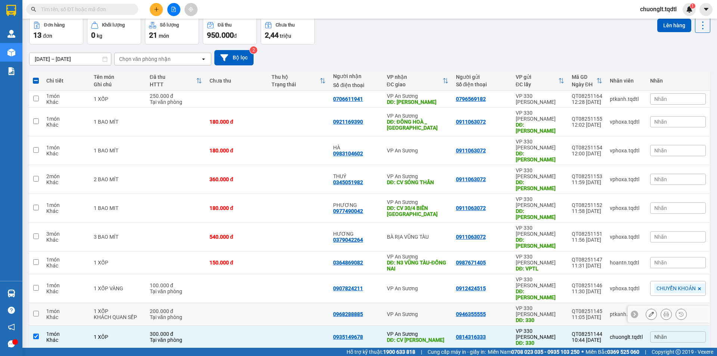
click at [38, 311] on input "checkbox" at bounding box center [36, 314] width 6 height 6
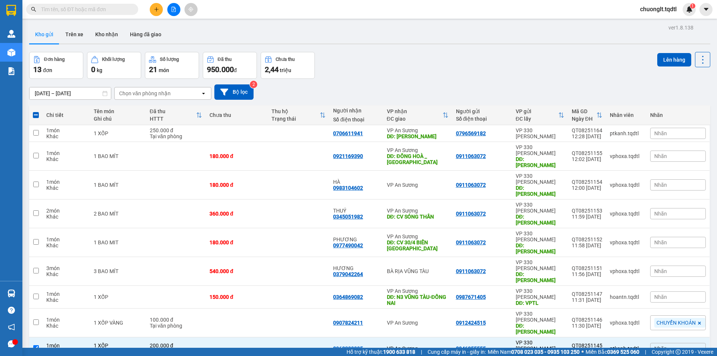
scroll to position [34, 0]
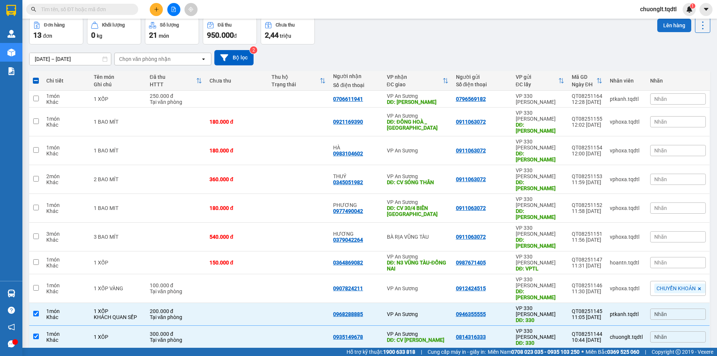
click at [662, 25] on button "Lên hàng" at bounding box center [675, 25] width 34 height 13
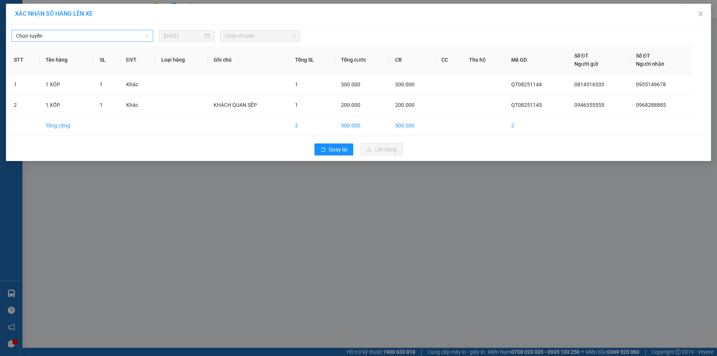
click at [107, 36] on span "Chọn tuyến" at bounding box center [82, 35] width 133 height 11
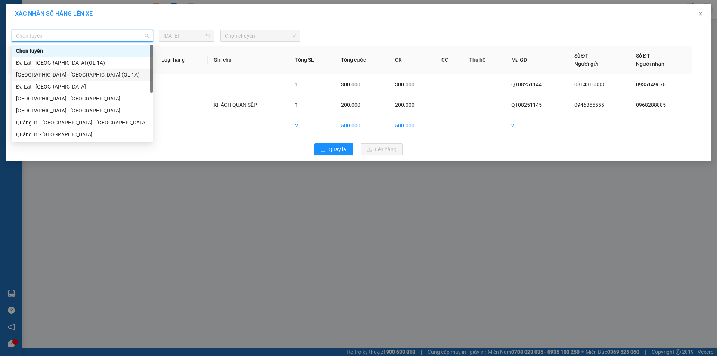
scroll to position [37, 0]
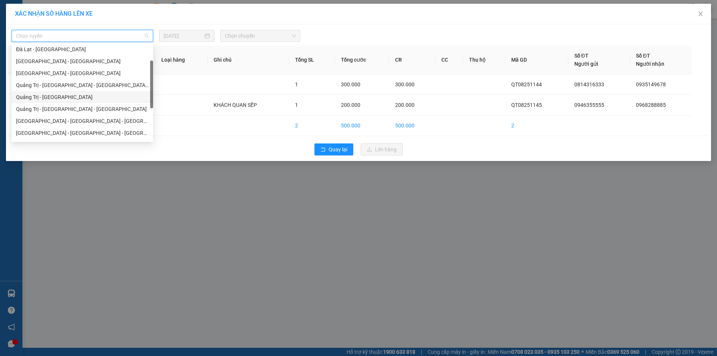
click at [63, 95] on div "Quảng Trị - [GEOGRAPHIC_DATA]" at bounding box center [82, 97] width 133 height 8
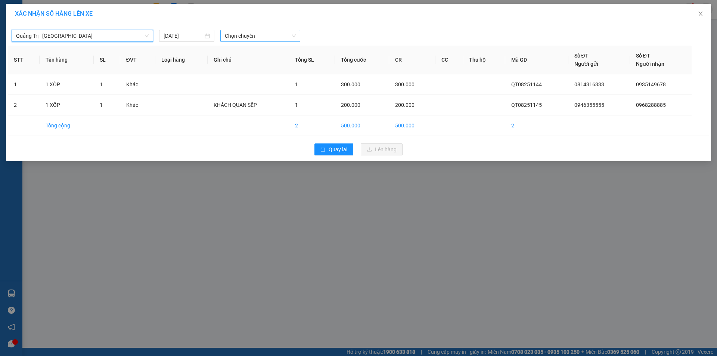
click at [284, 39] on span "Chọn chuyến" at bounding box center [260, 35] width 71 height 11
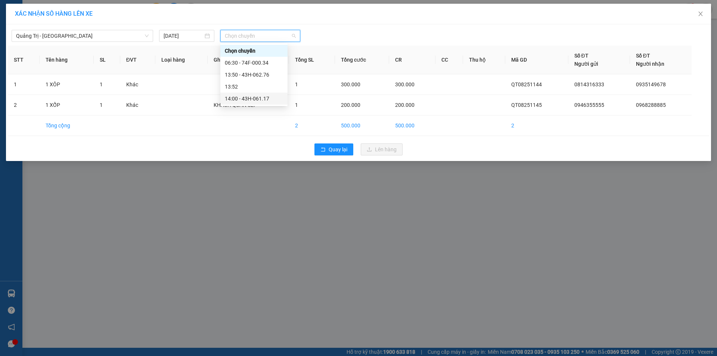
click at [257, 97] on div "14:00 - 43H-061.17" at bounding box center [254, 99] width 58 height 8
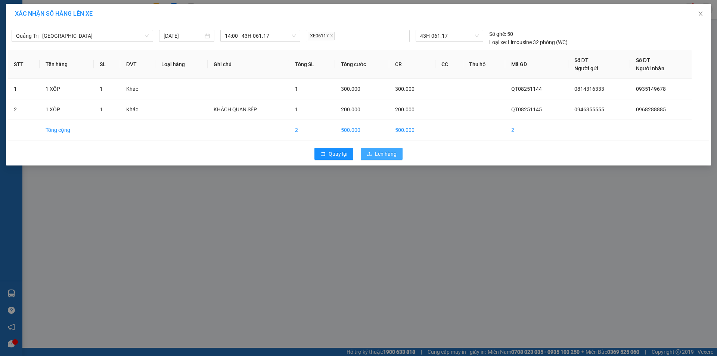
click at [382, 151] on span "Lên hàng" at bounding box center [386, 154] width 22 height 8
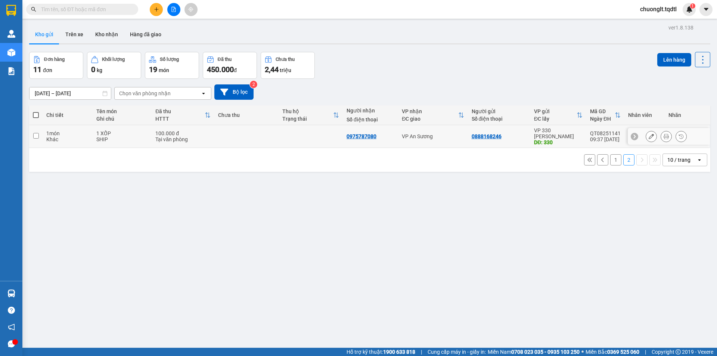
click at [38, 133] on input "checkbox" at bounding box center [36, 136] width 6 height 6
checkbox input "true"
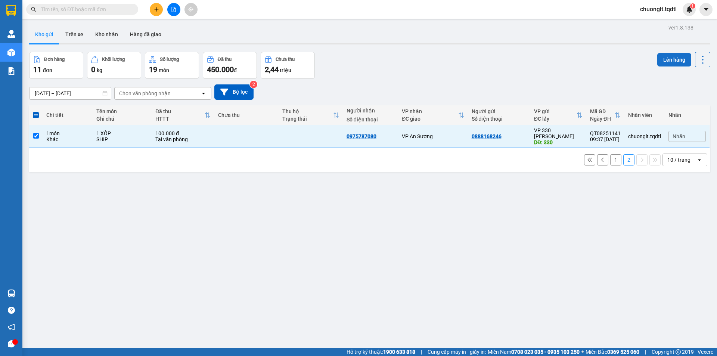
click at [662, 57] on button "Lên hàng" at bounding box center [675, 59] width 34 height 13
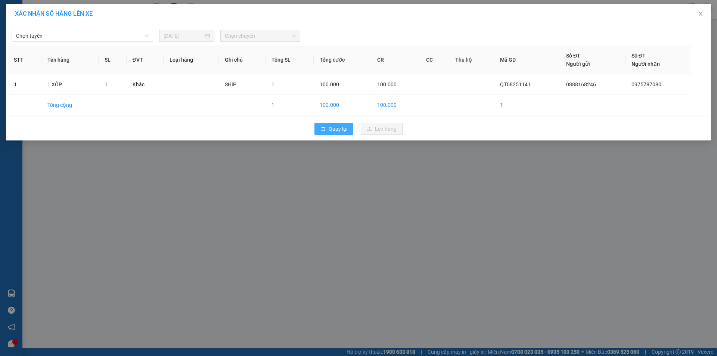
click at [333, 124] on button "Quay lại" at bounding box center [334, 129] width 39 height 12
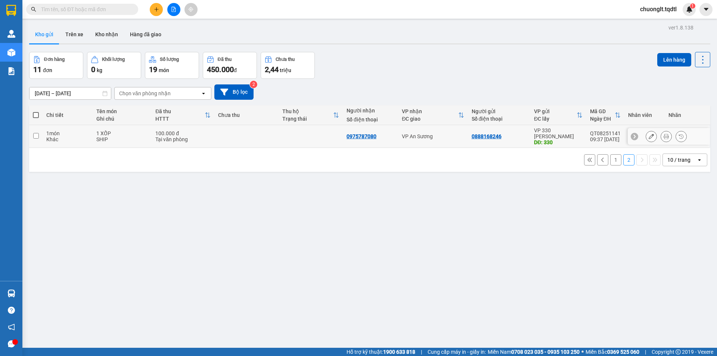
click at [33, 134] on td at bounding box center [35, 136] width 13 height 23
checkbox input "true"
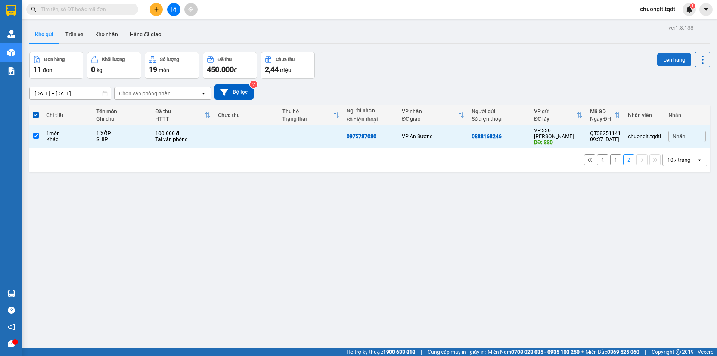
click at [664, 60] on button "Lên hàng" at bounding box center [675, 59] width 34 height 13
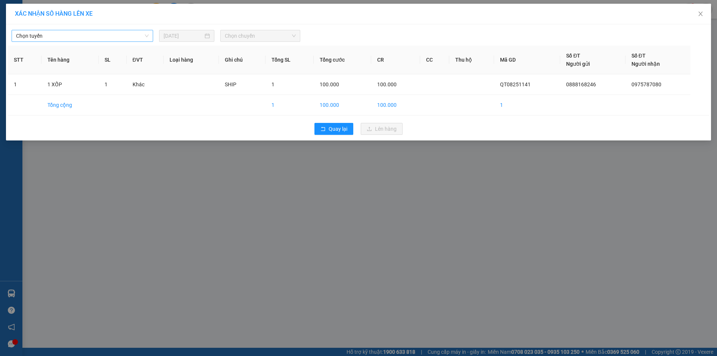
click at [129, 35] on span "Chọn tuyến" at bounding box center [82, 35] width 133 height 11
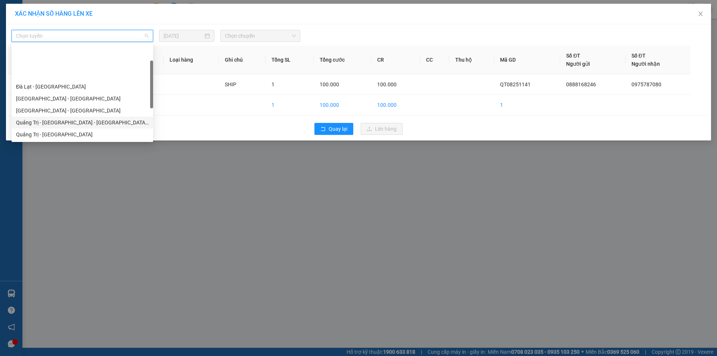
scroll to position [37, 0]
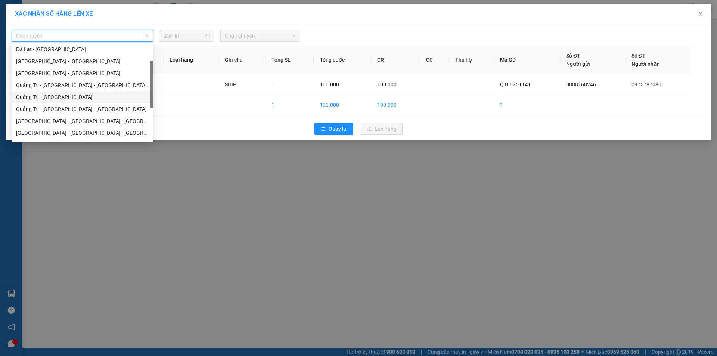
click at [101, 96] on div "Quảng Trị - [GEOGRAPHIC_DATA]" at bounding box center [82, 97] width 133 height 8
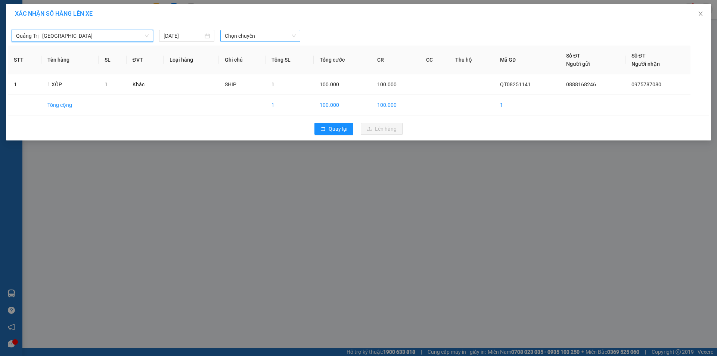
click at [259, 38] on span "Chọn chuyến" at bounding box center [260, 35] width 71 height 11
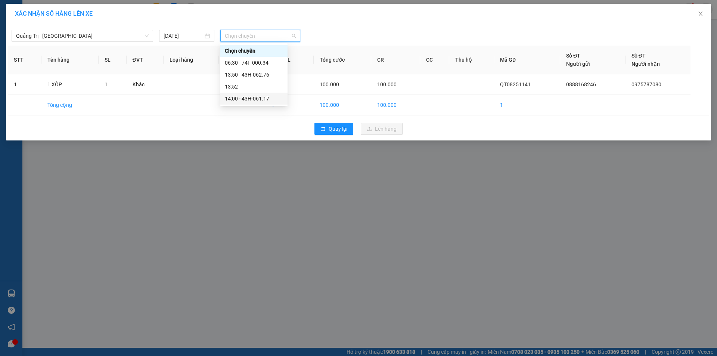
click at [257, 98] on div "14:00 - 43H-061.17" at bounding box center [254, 99] width 58 height 8
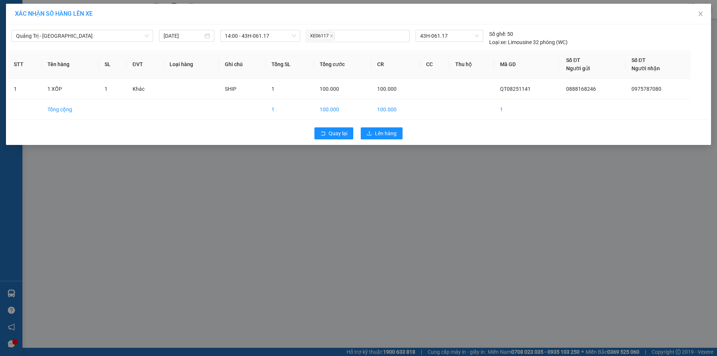
click at [382, 140] on div "Quay lại Lên hàng" at bounding box center [359, 133] width 702 height 19
click at [387, 130] on button "Lên hàng" at bounding box center [382, 133] width 42 height 12
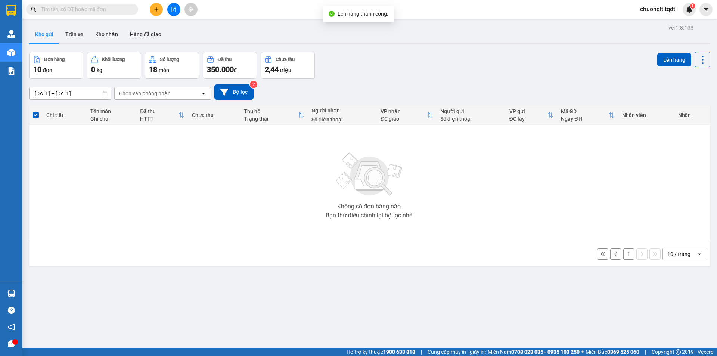
click at [624, 252] on button "1" at bounding box center [629, 253] width 11 height 11
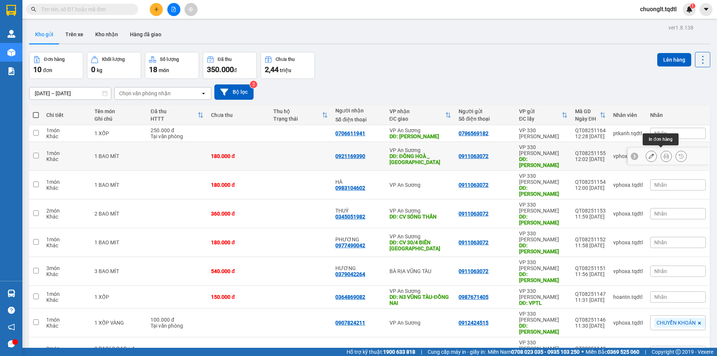
click at [661, 150] on button at bounding box center [666, 156] width 10 height 13
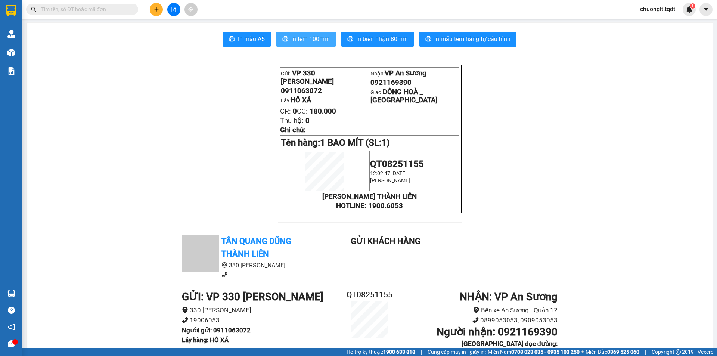
click at [308, 39] on span "In tem 100mm" at bounding box center [310, 38] width 38 height 9
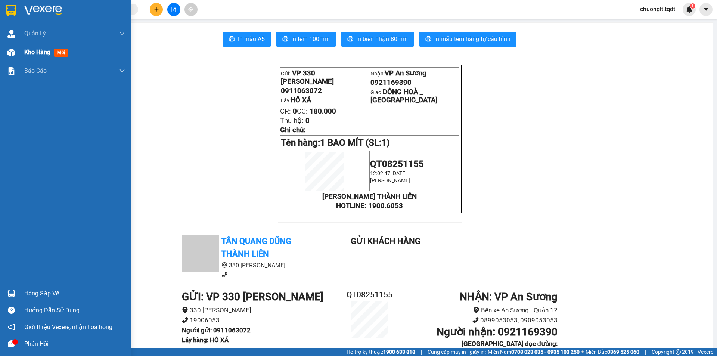
click at [43, 51] on span "Kho hàng" at bounding box center [37, 52] width 26 height 7
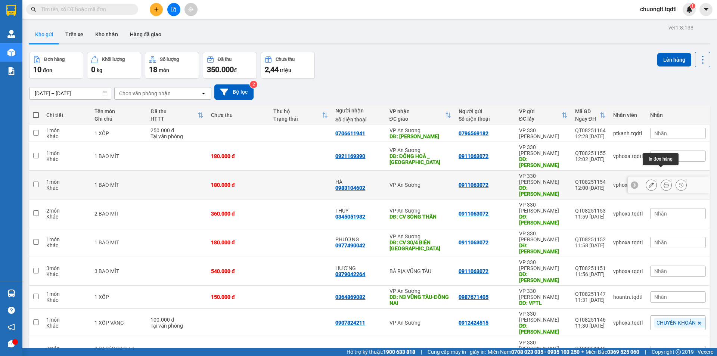
click at [661, 179] on button at bounding box center [666, 185] width 10 height 13
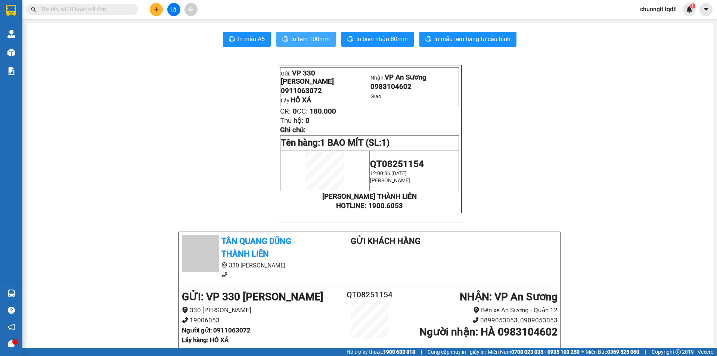
click at [302, 37] on span "In tem 100mm" at bounding box center [310, 38] width 38 height 9
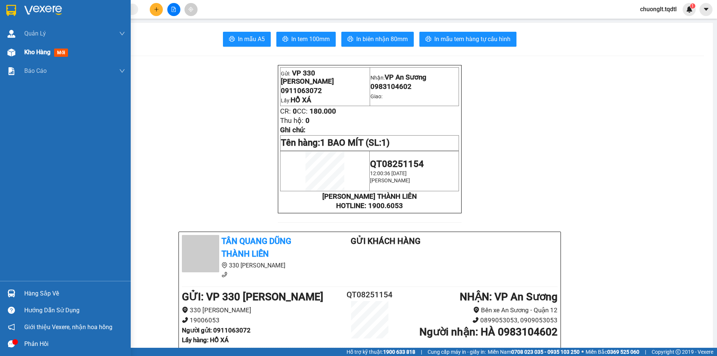
click at [37, 47] on div "Kho hàng mới" at bounding box center [74, 52] width 101 height 19
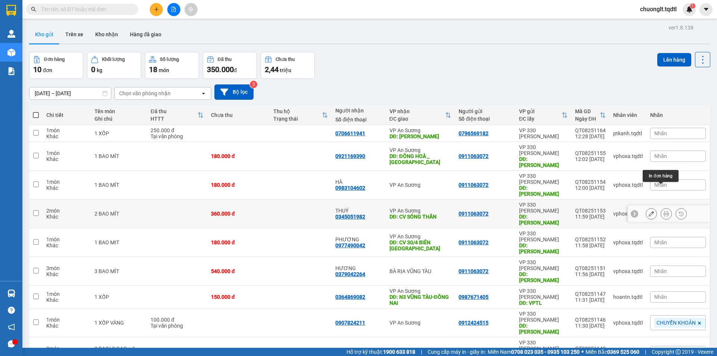
click at [664, 211] on icon at bounding box center [666, 213] width 5 height 5
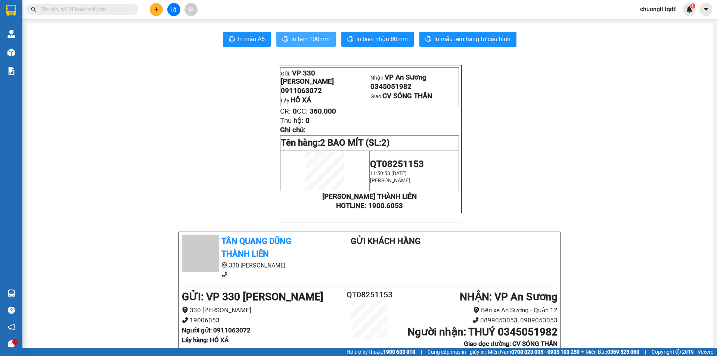
click at [311, 40] on span "In tem 100mm" at bounding box center [310, 38] width 38 height 9
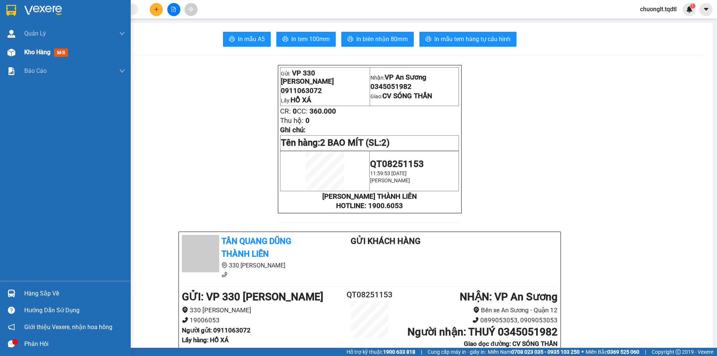
click at [45, 53] on span "Kho hàng" at bounding box center [37, 52] width 26 height 7
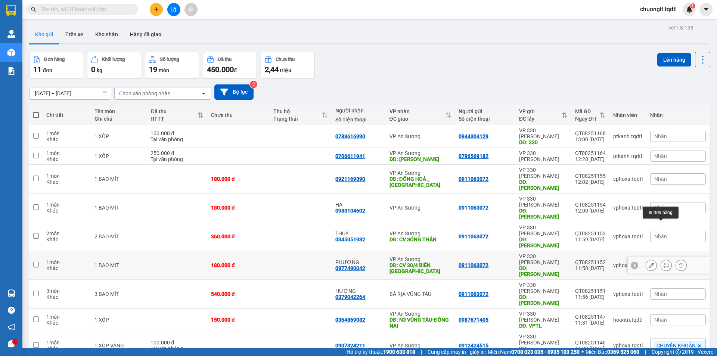
click at [661, 259] on button at bounding box center [666, 265] width 10 height 13
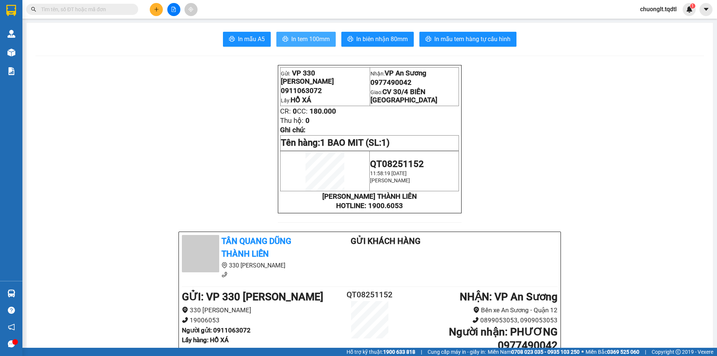
click at [304, 34] on button "In tem 100mm" at bounding box center [306, 39] width 59 height 15
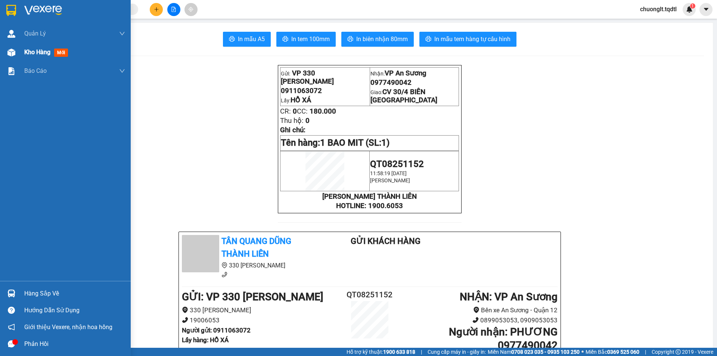
click at [31, 49] on span "Kho hàng" at bounding box center [37, 52] width 26 height 7
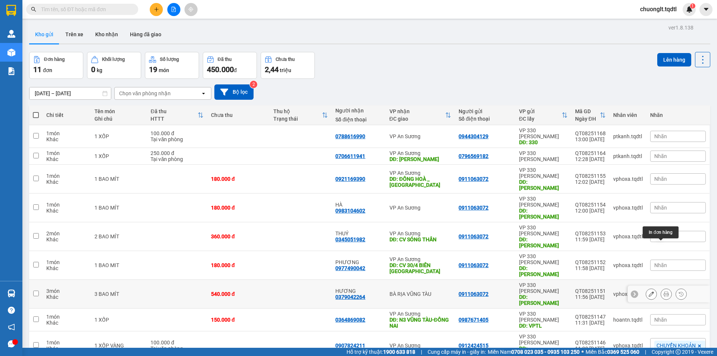
click at [661, 288] on button at bounding box center [666, 294] width 10 height 13
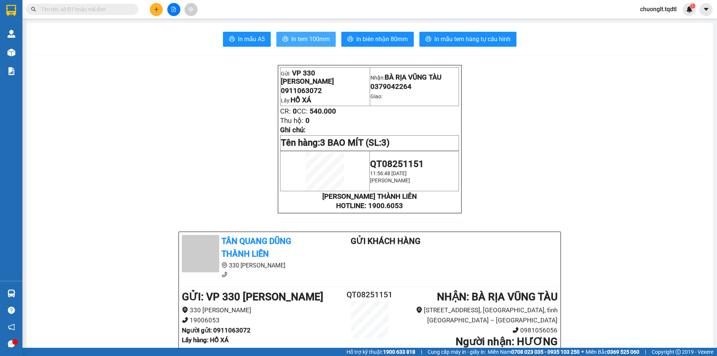
click at [299, 38] on span "In tem 100mm" at bounding box center [310, 38] width 38 height 9
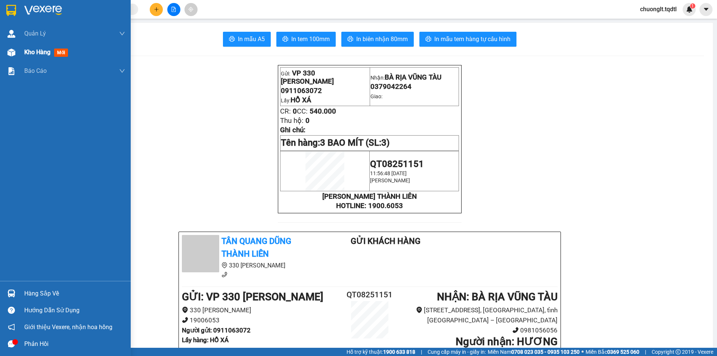
click at [35, 52] on span "Kho hàng" at bounding box center [37, 52] width 26 height 7
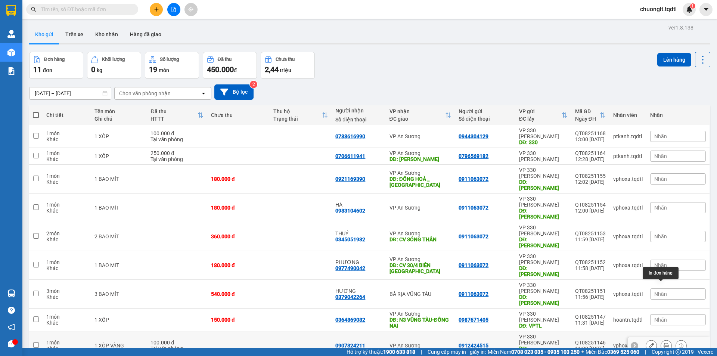
click at [661, 339] on button at bounding box center [666, 345] width 10 height 13
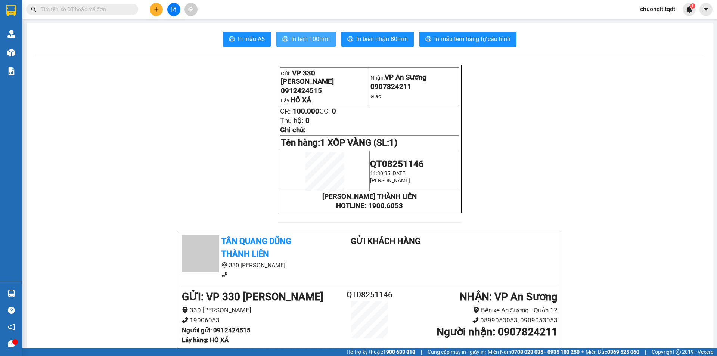
click at [293, 39] on span "In tem 100mm" at bounding box center [310, 38] width 38 height 9
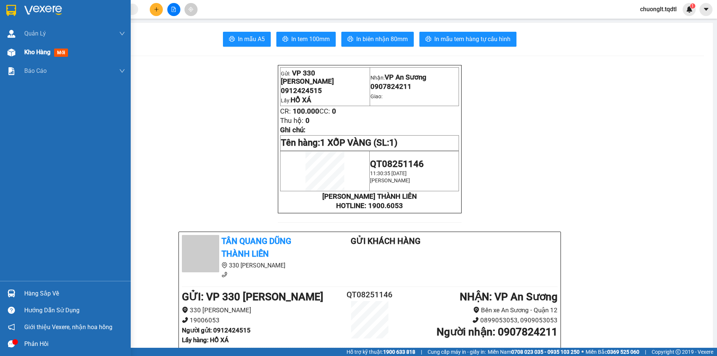
click at [33, 52] on span "Kho hàng" at bounding box center [37, 52] width 26 height 7
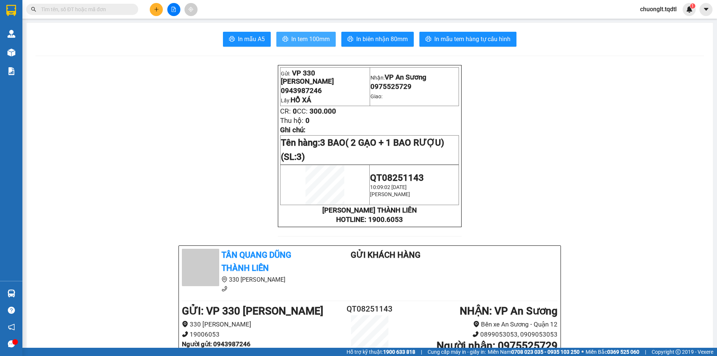
click at [309, 36] on span "In tem 100mm" at bounding box center [310, 38] width 38 height 9
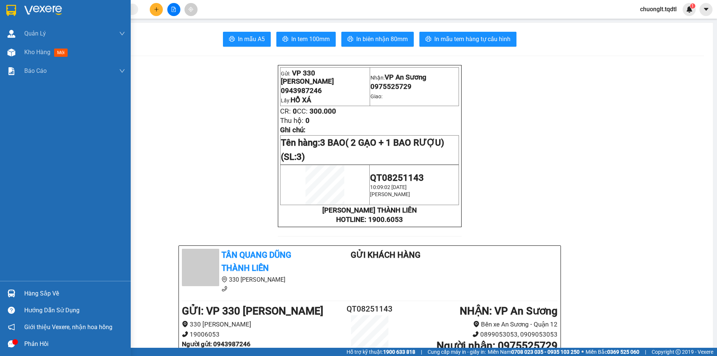
drag, startPoint x: 0, startPoint y: 169, endPoint x: 112, endPoint y: 142, distance: 115.3
click at [112, 142] on div "Quản Lý Quản lý khách hàng mới Quản lý giao nhận mới Kho hàng mới Báo cáo Báo c…" at bounding box center [65, 152] width 131 height 257
click at [41, 47] on div "Kho hàng mới" at bounding box center [74, 52] width 101 height 19
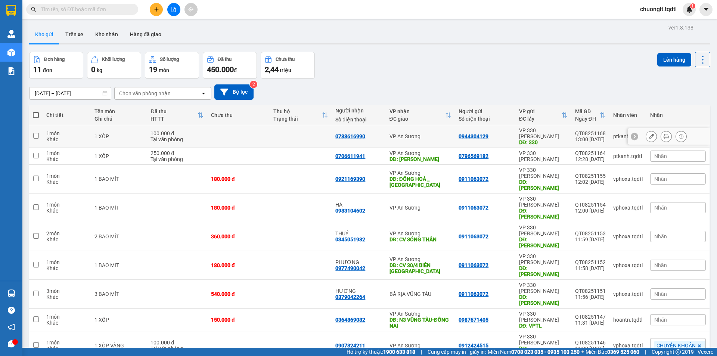
click at [41, 132] on td at bounding box center [35, 136] width 13 height 23
checkbox input "true"
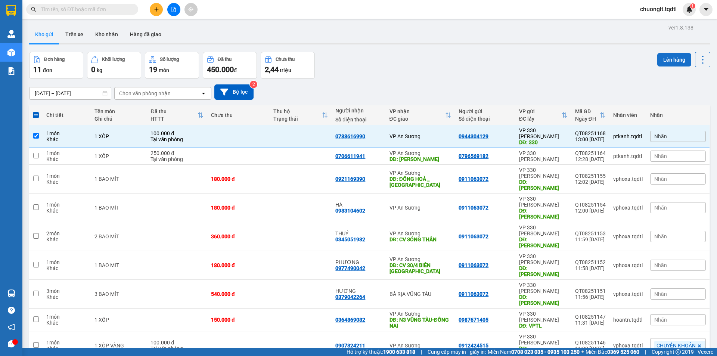
click at [663, 59] on button "Lên hàng" at bounding box center [675, 59] width 34 height 13
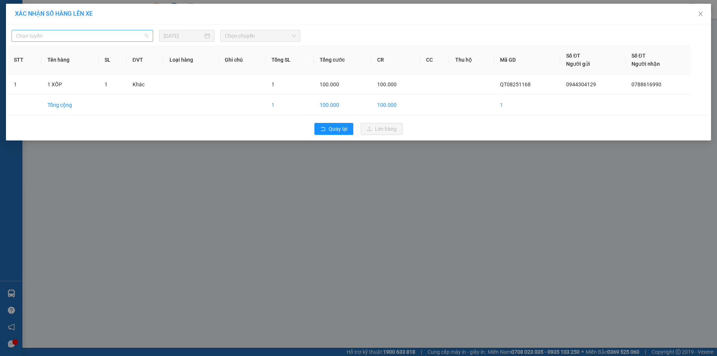
click at [89, 35] on span "Chọn tuyến" at bounding box center [82, 35] width 133 height 11
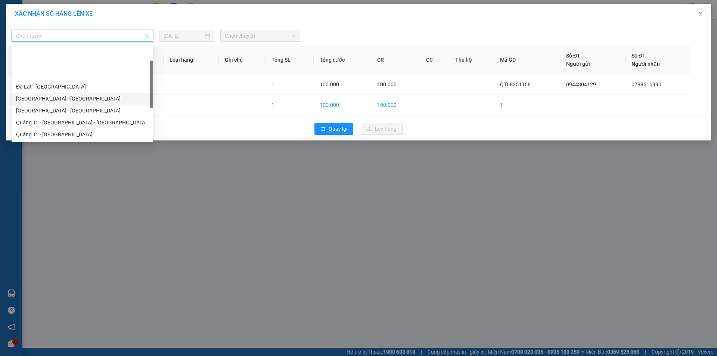
scroll to position [37, 0]
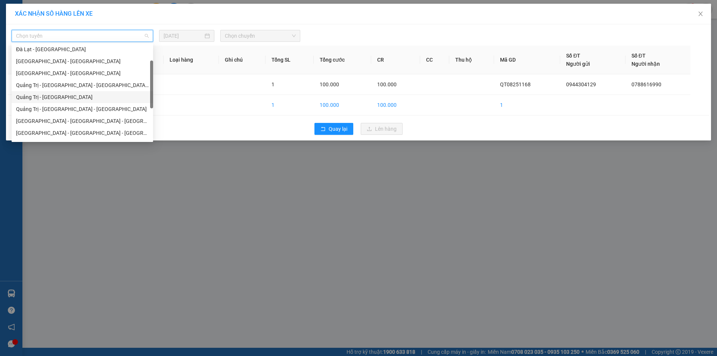
click at [72, 95] on div "Quảng Trị - [GEOGRAPHIC_DATA]" at bounding box center [82, 97] width 133 height 8
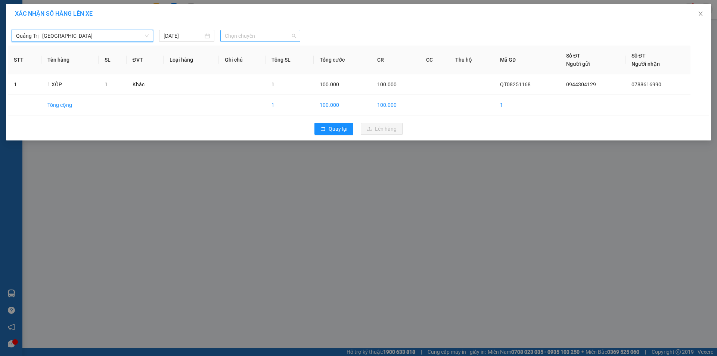
click at [273, 32] on span "Chọn chuyến" at bounding box center [260, 35] width 71 height 11
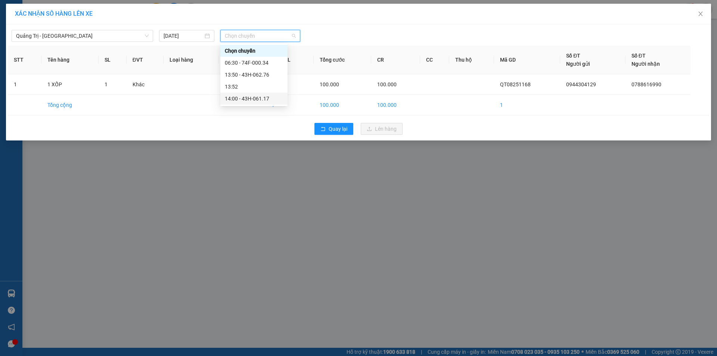
click at [261, 96] on div "14:00 - 43H-061.17" at bounding box center [254, 99] width 58 height 8
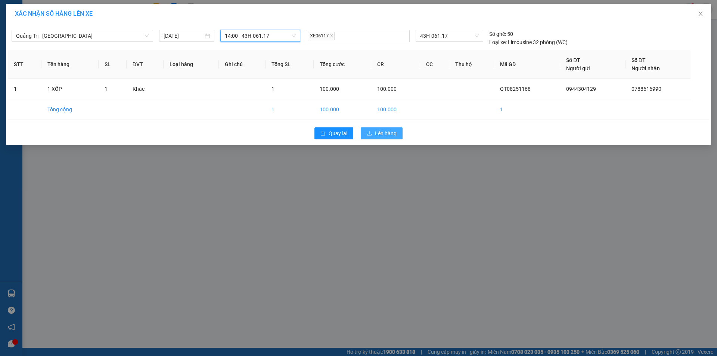
click at [376, 133] on span "Lên hàng" at bounding box center [386, 133] width 22 height 8
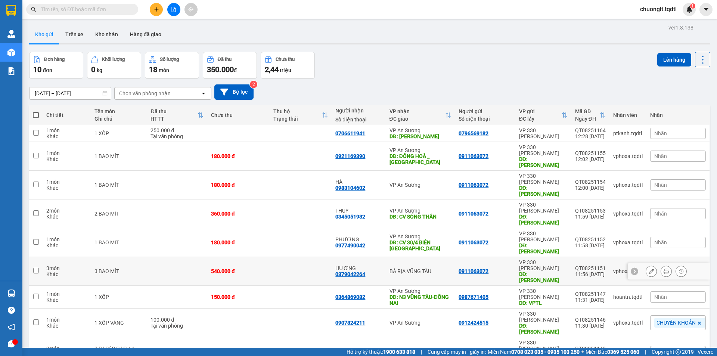
scroll to position [34, 0]
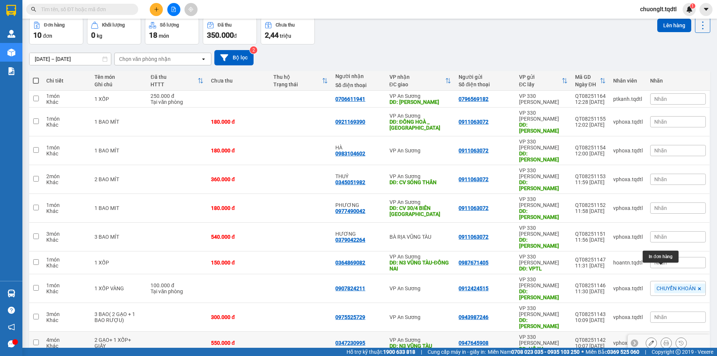
click at [664, 340] on icon at bounding box center [666, 342] width 5 height 5
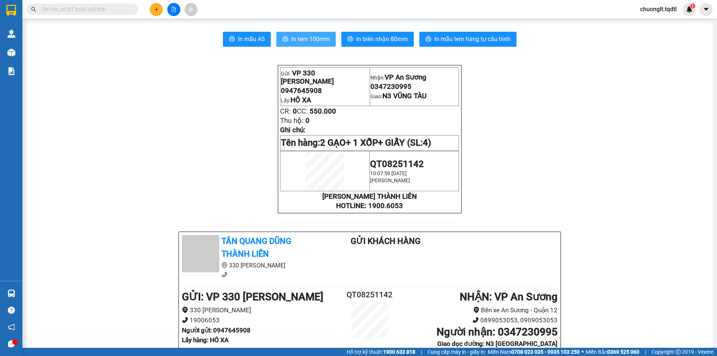
click at [315, 35] on span "In tem 100mm" at bounding box center [310, 38] width 38 height 9
click at [318, 38] on span "In tem 100mm" at bounding box center [310, 38] width 38 height 9
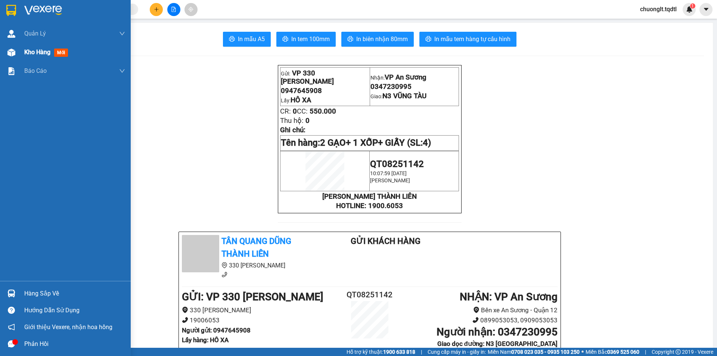
click at [33, 53] on span "Kho hàng" at bounding box center [37, 52] width 26 height 7
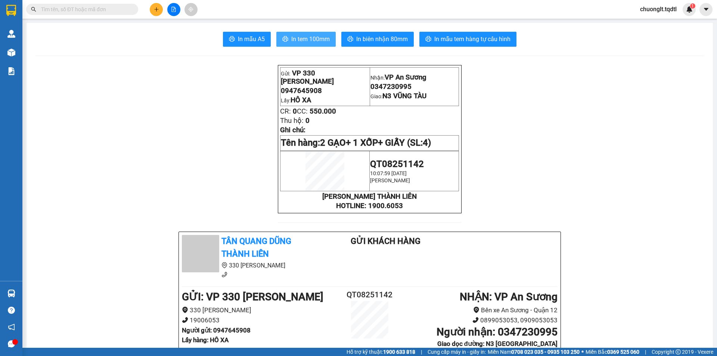
click at [296, 39] on span "In tem 100mm" at bounding box center [310, 38] width 38 height 9
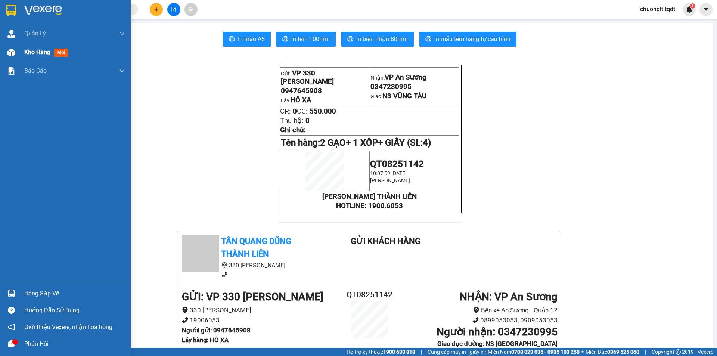
click at [25, 52] on span "Kho hàng" at bounding box center [37, 52] width 26 height 7
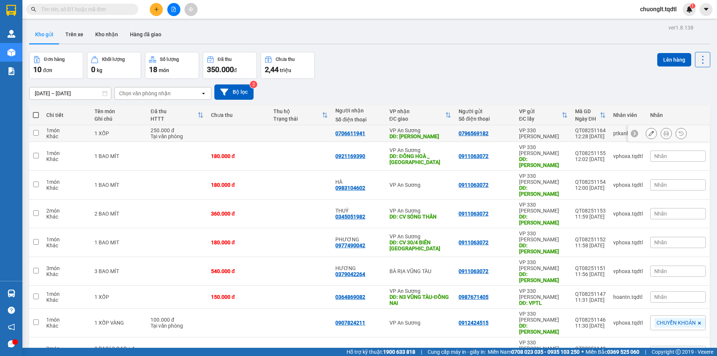
click at [35, 132] on input "checkbox" at bounding box center [36, 133] width 6 height 6
checkbox input "true"
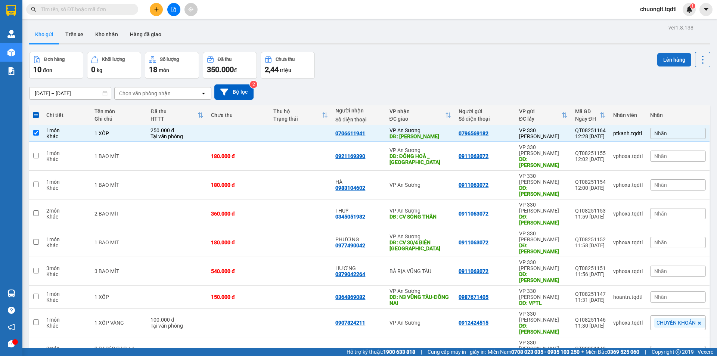
click at [658, 58] on button "Lên hàng" at bounding box center [675, 59] width 34 height 13
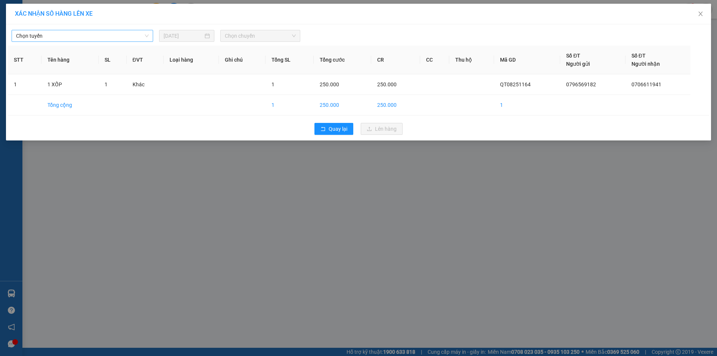
click at [132, 32] on span "Chọn tuyến" at bounding box center [82, 35] width 133 height 11
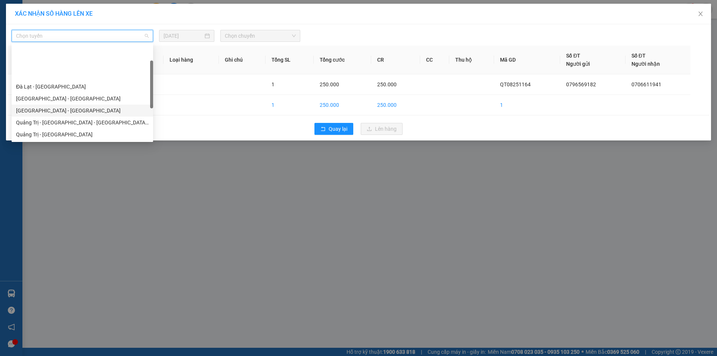
scroll to position [37, 0]
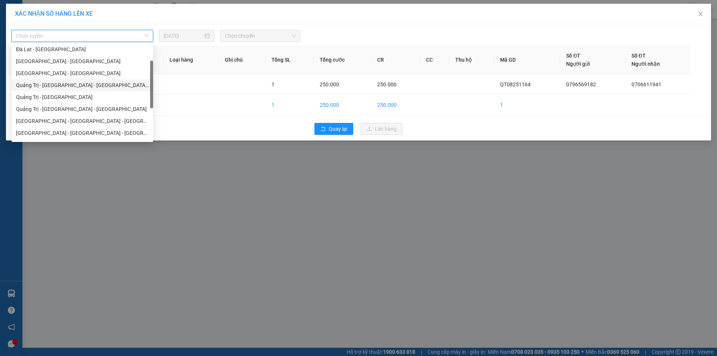
click at [106, 82] on div "Quảng Trị - [GEOGRAPHIC_DATA] - [GEOGRAPHIC_DATA] - [GEOGRAPHIC_DATA]" at bounding box center [82, 85] width 133 height 8
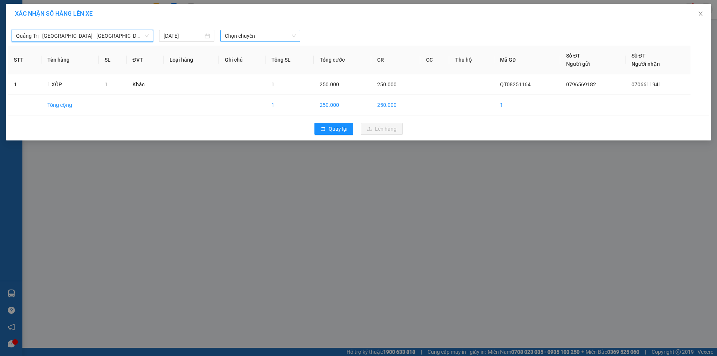
click at [280, 38] on span "Chọn chuyến" at bounding box center [260, 35] width 71 height 11
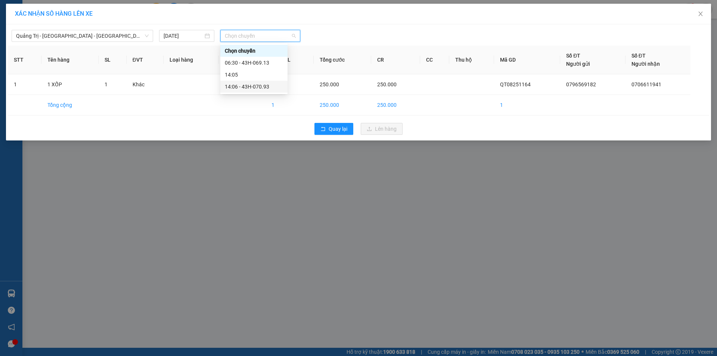
click at [260, 86] on div "14:06 - 43H-070.93" at bounding box center [254, 87] width 58 height 8
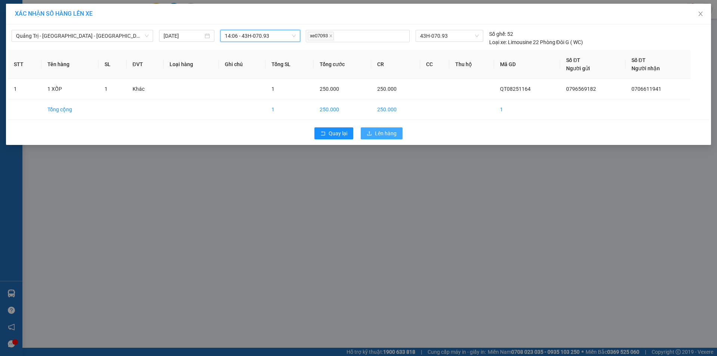
click at [383, 136] on span "Lên hàng" at bounding box center [386, 133] width 22 height 8
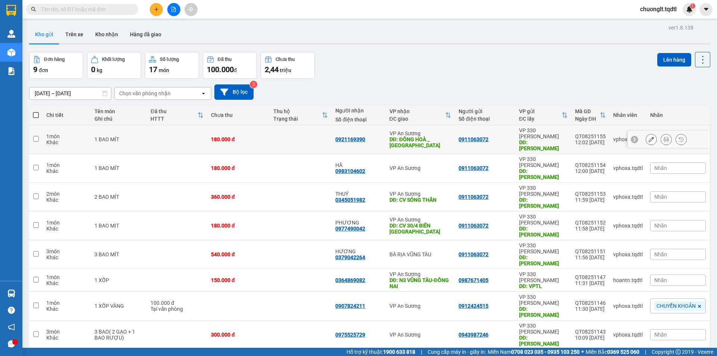
click at [35, 136] on input "checkbox" at bounding box center [36, 139] width 6 height 6
checkbox input "true"
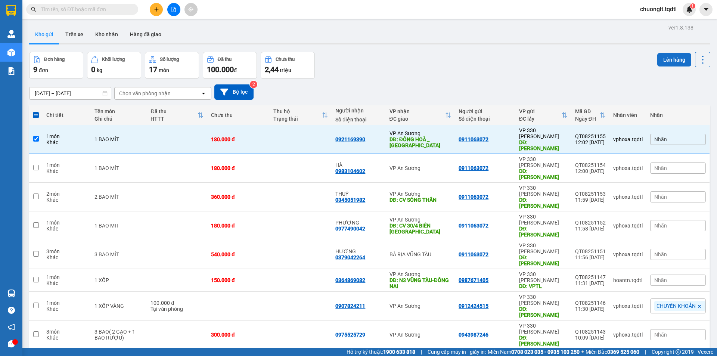
click at [665, 57] on button "Lên hàng" at bounding box center [675, 59] width 34 height 13
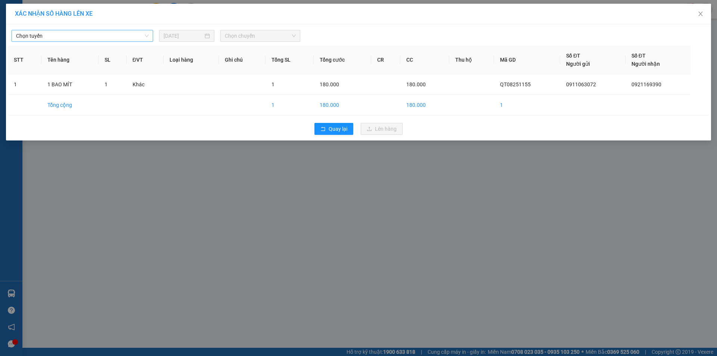
click at [107, 33] on span "Chọn tuyến" at bounding box center [82, 35] width 133 height 11
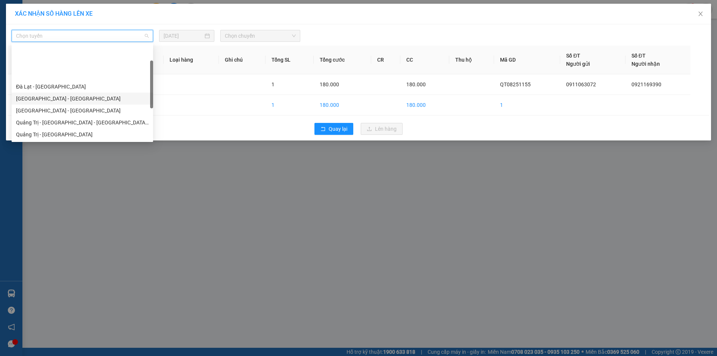
scroll to position [37, 0]
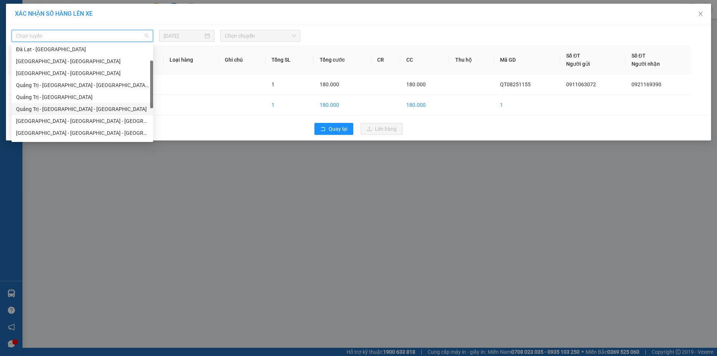
click at [93, 107] on div "Quảng Trị - [GEOGRAPHIC_DATA] - [GEOGRAPHIC_DATA]" at bounding box center [82, 109] width 133 height 8
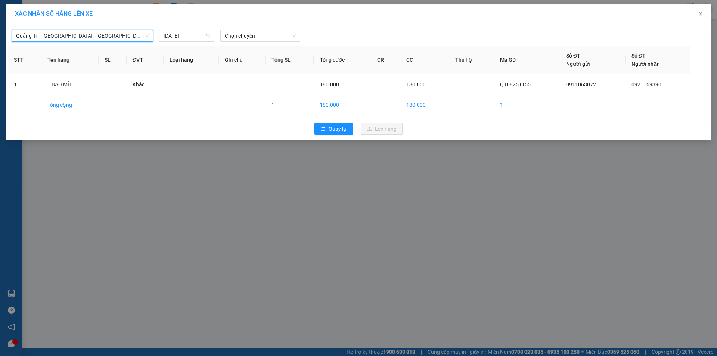
click at [111, 33] on span "Quảng Trị - [GEOGRAPHIC_DATA] - [GEOGRAPHIC_DATA]" at bounding box center [82, 35] width 133 height 11
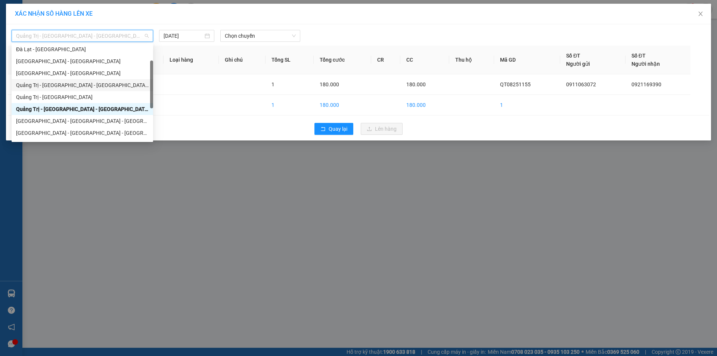
click at [93, 82] on div "Quảng Trị - [GEOGRAPHIC_DATA] - [GEOGRAPHIC_DATA] - [GEOGRAPHIC_DATA]" at bounding box center [82, 85] width 133 height 8
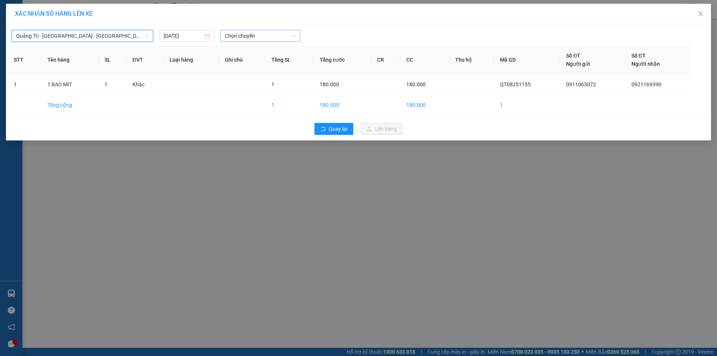
click at [272, 36] on span "Chọn chuyến" at bounding box center [260, 35] width 71 height 11
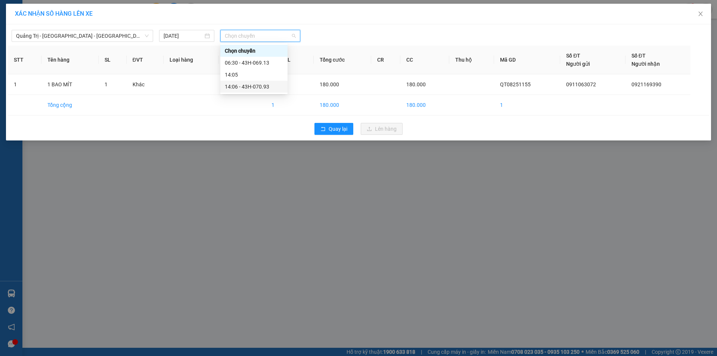
click at [258, 87] on div "14:06 - 43H-070.93" at bounding box center [254, 87] width 58 height 8
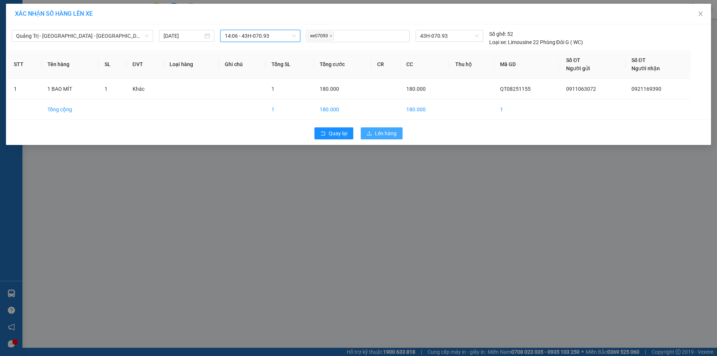
click at [383, 134] on span "Lên hàng" at bounding box center [386, 133] width 22 height 8
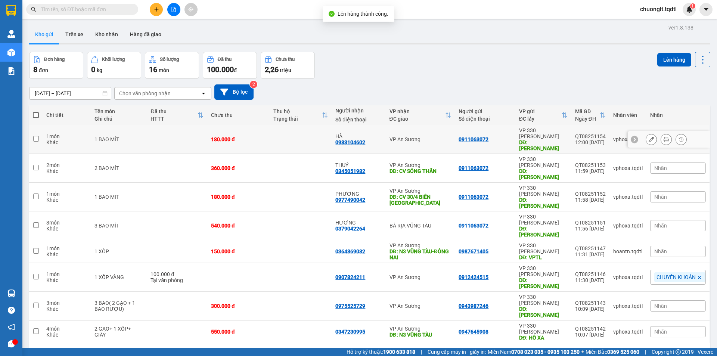
click at [33, 136] on input "checkbox" at bounding box center [36, 139] width 6 height 6
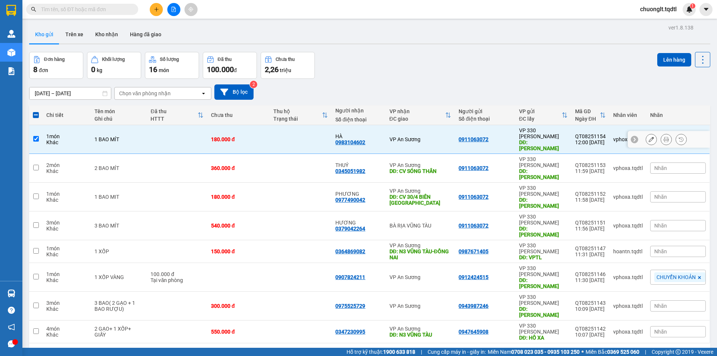
click at [36, 136] on td at bounding box center [35, 139] width 13 height 29
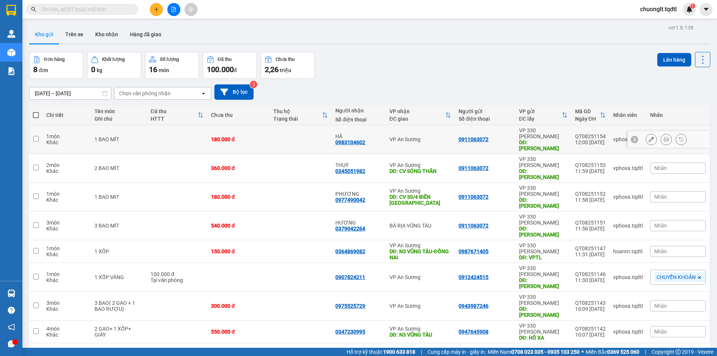
click at [36, 136] on input "checkbox" at bounding box center [36, 139] width 6 height 6
checkbox input "true"
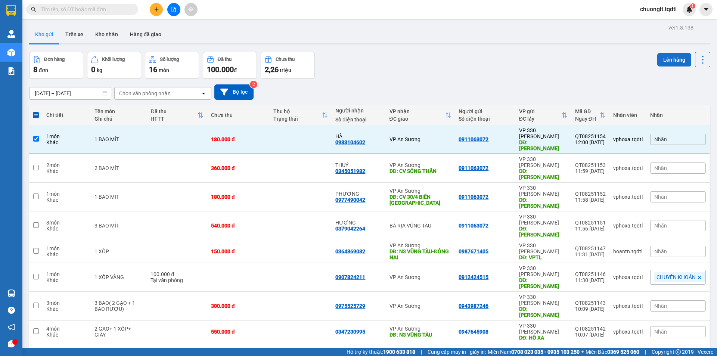
click at [668, 57] on button "Lên hàng" at bounding box center [675, 59] width 34 height 13
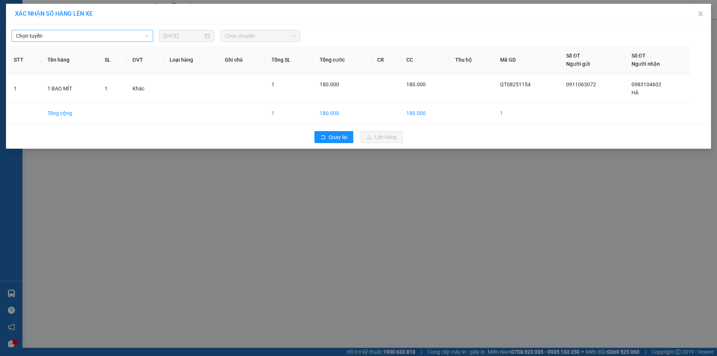
click at [94, 35] on span "Chọn tuyến" at bounding box center [82, 35] width 133 height 11
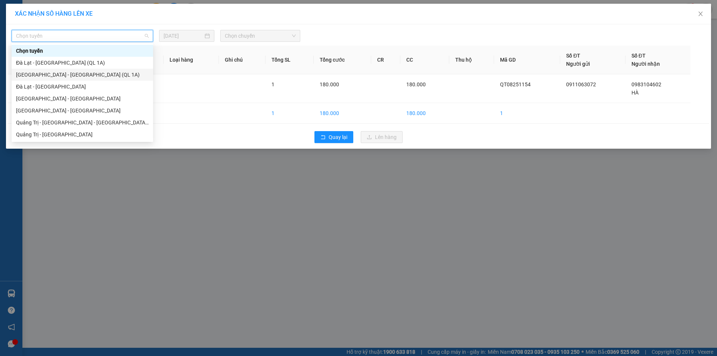
scroll to position [37, 0]
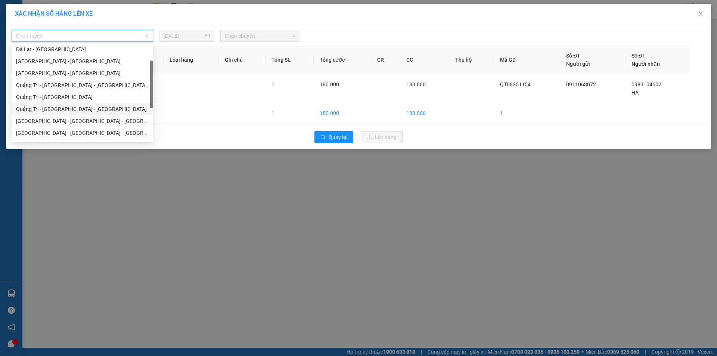
click at [79, 110] on div "Quảng Trị - [GEOGRAPHIC_DATA] - [GEOGRAPHIC_DATA]" at bounding box center [82, 109] width 133 height 8
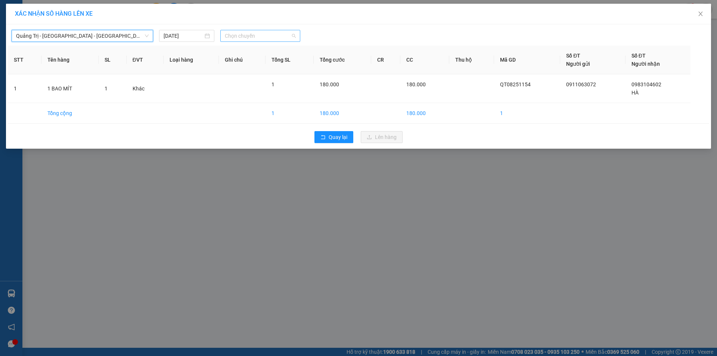
click at [283, 34] on span "Chọn chuyến" at bounding box center [260, 35] width 71 height 11
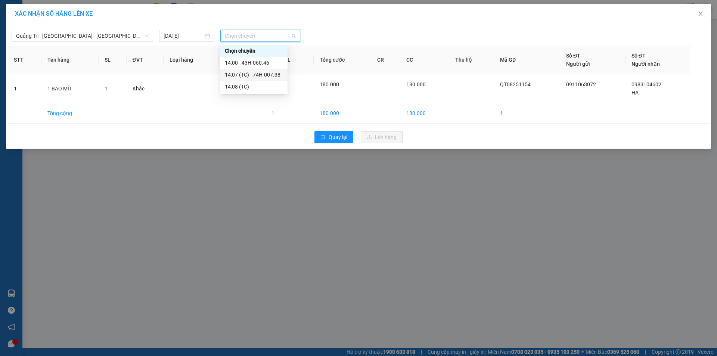
click at [265, 75] on div "14:07 (TC) - 74H-007.38" at bounding box center [254, 75] width 58 height 8
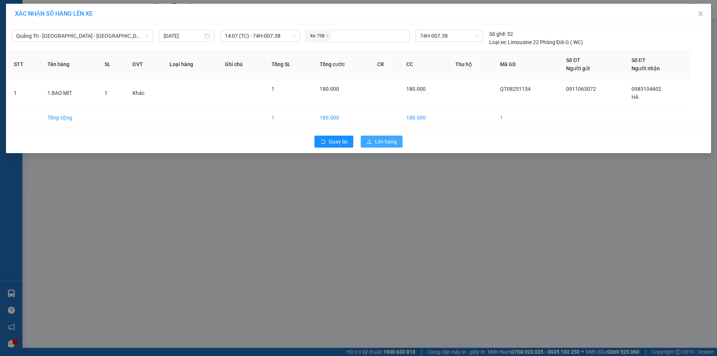
click at [375, 136] on button "Lên hàng" at bounding box center [382, 142] width 42 height 12
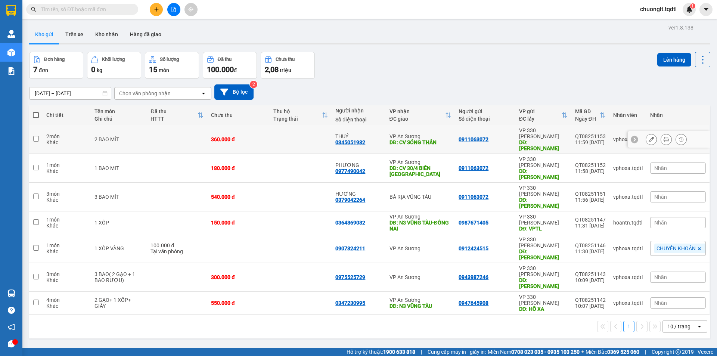
click at [34, 136] on input "checkbox" at bounding box center [36, 139] width 6 height 6
checkbox input "true"
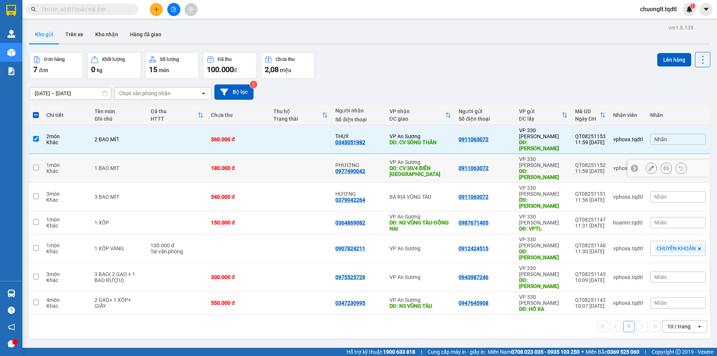
click at [34, 165] on input "checkbox" at bounding box center [36, 168] width 6 height 6
checkbox input "true"
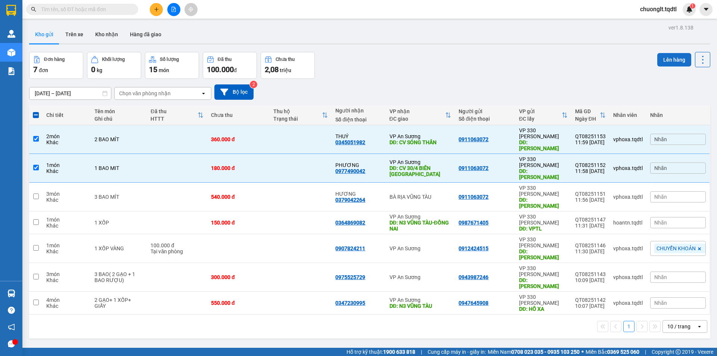
click at [667, 55] on button "Lên hàng" at bounding box center [675, 59] width 34 height 13
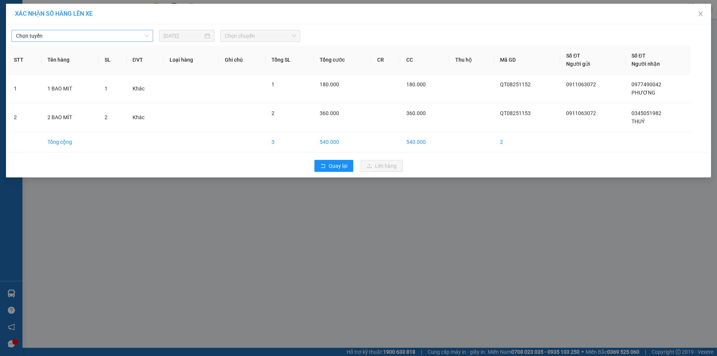
click at [126, 38] on span "Chọn tuyến" at bounding box center [82, 35] width 133 height 11
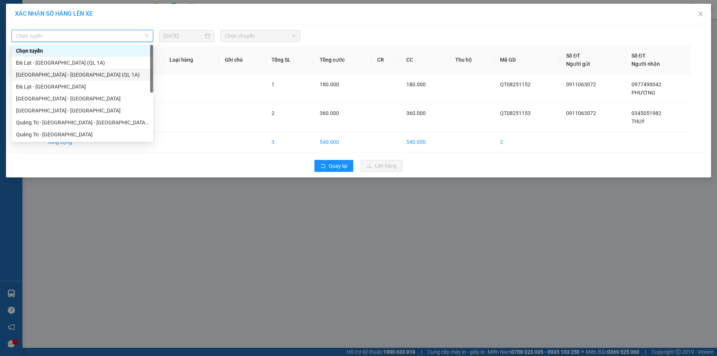
scroll to position [37, 0]
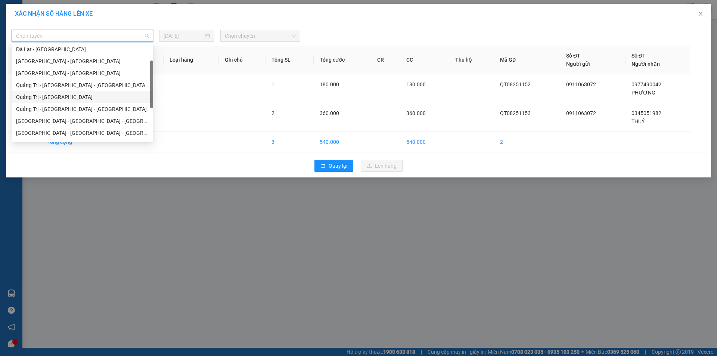
click at [78, 96] on div "Quảng Trị - [GEOGRAPHIC_DATA]" at bounding box center [82, 97] width 133 height 8
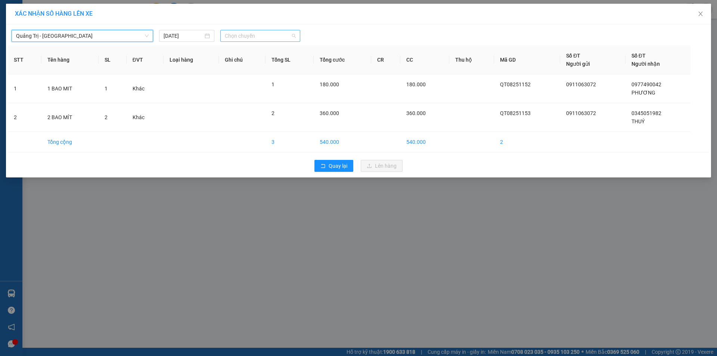
click at [267, 38] on span "Chọn chuyến" at bounding box center [260, 35] width 71 height 11
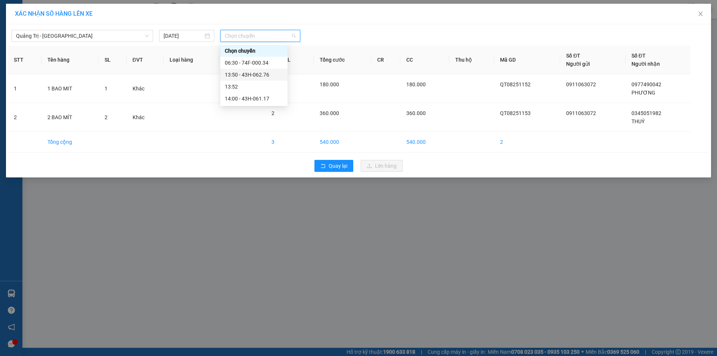
click at [264, 74] on div "13:50 - 43H-062.76" at bounding box center [254, 75] width 58 height 8
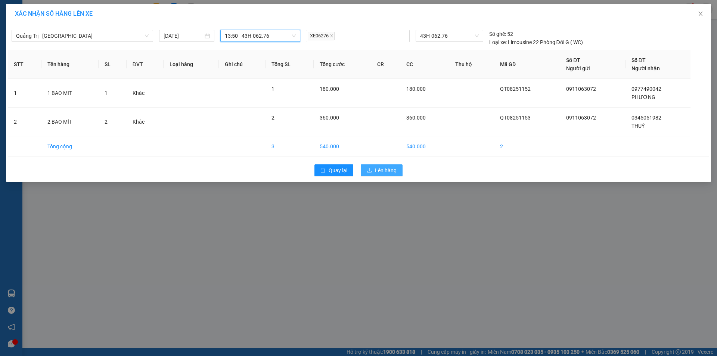
click at [383, 168] on span "Lên hàng" at bounding box center [386, 170] width 22 height 8
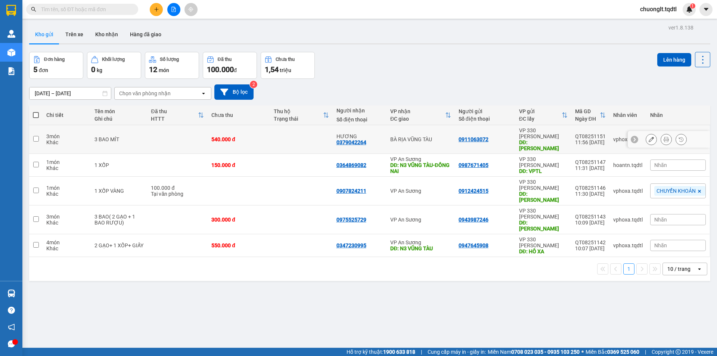
click at [38, 136] on input "checkbox" at bounding box center [36, 139] width 6 height 6
checkbox input "true"
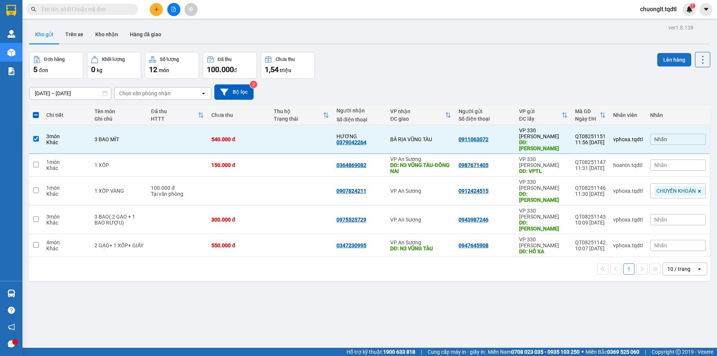
click at [661, 60] on button "Lên hàng" at bounding box center [675, 59] width 34 height 13
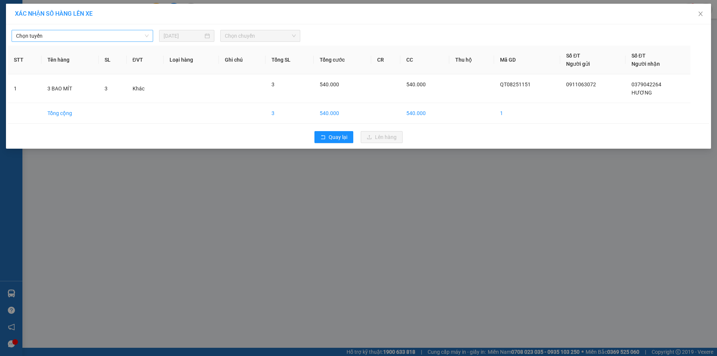
click at [138, 36] on span "Chọn tuyến" at bounding box center [82, 35] width 133 height 11
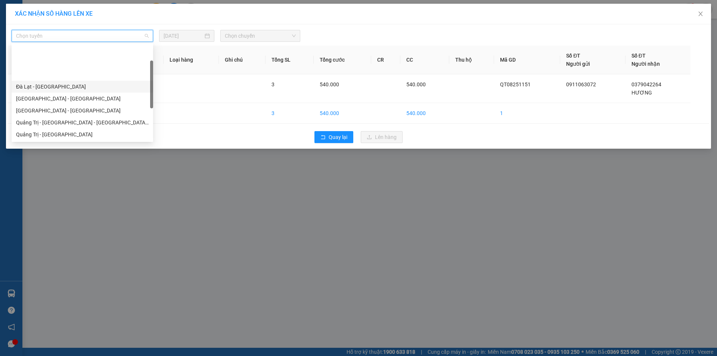
scroll to position [37, 0]
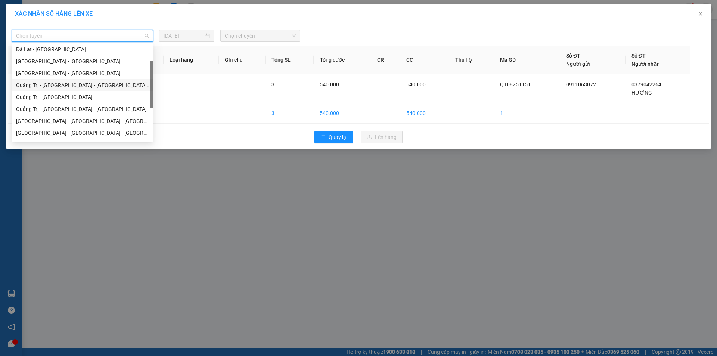
click at [78, 86] on div "Quảng Trị - [GEOGRAPHIC_DATA] - [GEOGRAPHIC_DATA] - [GEOGRAPHIC_DATA]" at bounding box center [82, 85] width 133 height 8
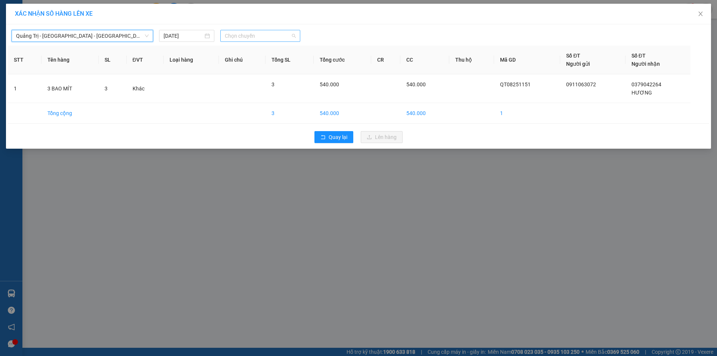
click at [287, 38] on span "Chọn chuyến" at bounding box center [260, 35] width 71 height 11
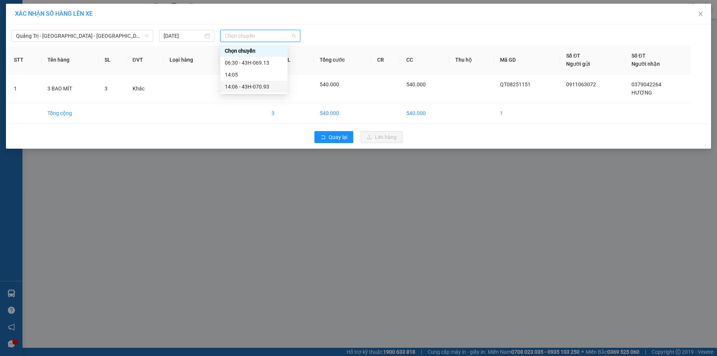
click at [256, 89] on div "14:06 - 43H-070.93" at bounding box center [254, 87] width 58 height 8
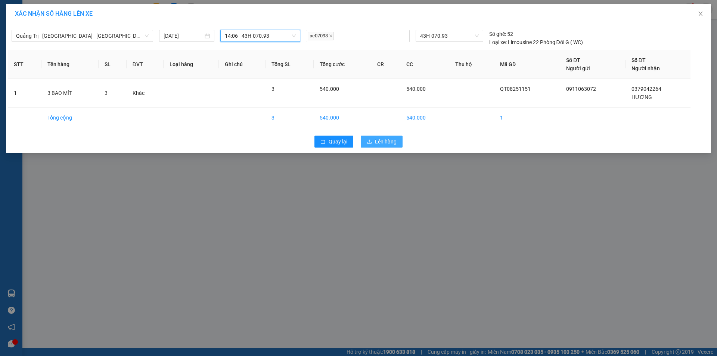
click at [387, 144] on span "Lên hàng" at bounding box center [386, 142] width 22 height 8
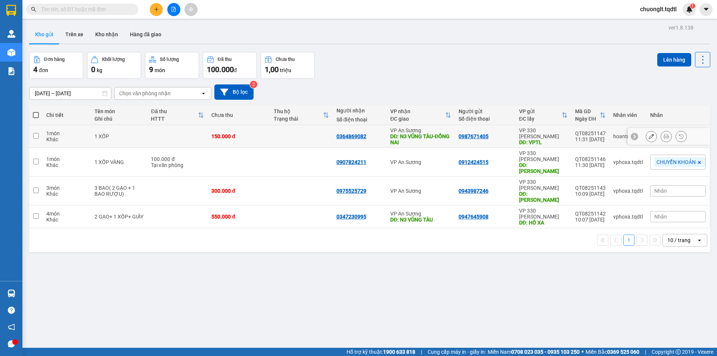
click at [34, 136] on input "checkbox" at bounding box center [36, 136] width 6 height 6
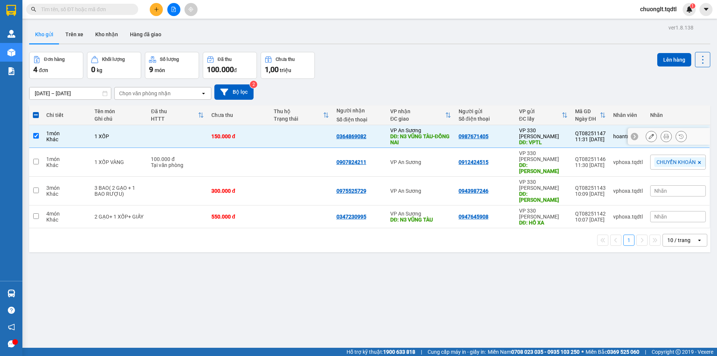
click at [35, 135] on input "checkbox" at bounding box center [36, 136] width 6 height 6
checkbox input "false"
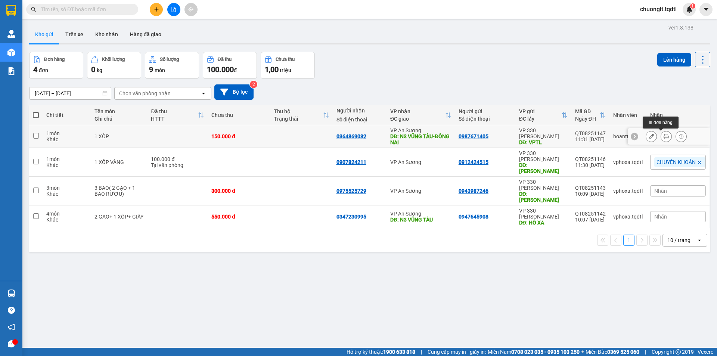
click at [664, 134] on icon at bounding box center [666, 136] width 5 height 5
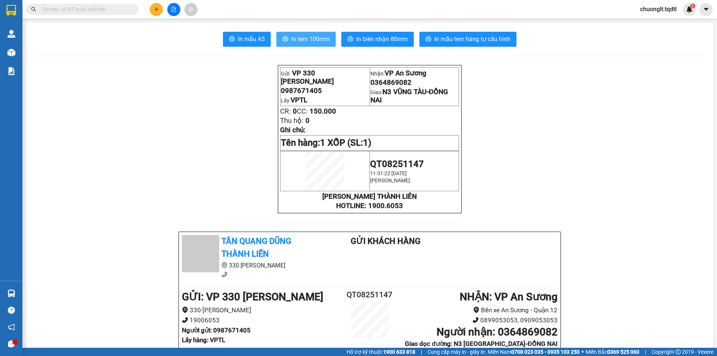
click at [301, 40] on span "In tem 100mm" at bounding box center [310, 38] width 38 height 9
click at [156, 9] on icon "plus" at bounding box center [156, 9] width 5 height 5
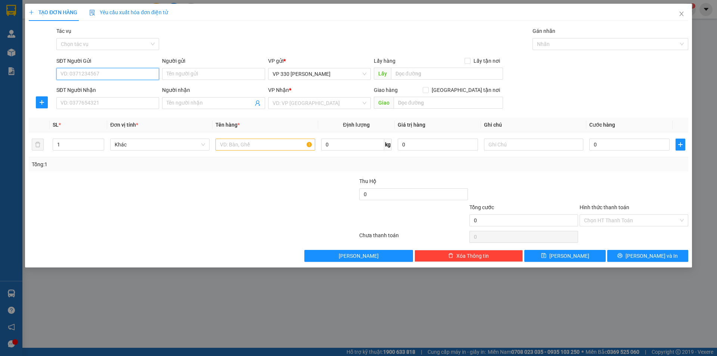
click at [94, 74] on input "SĐT Người Gửi" at bounding box center [107, 74] width 103 height 12
type input "0396731692"
click at [74, 89] on div "0396731692" at bounding box center [108, 89] width 94 height 8
type input "330"
type input "0915418495"
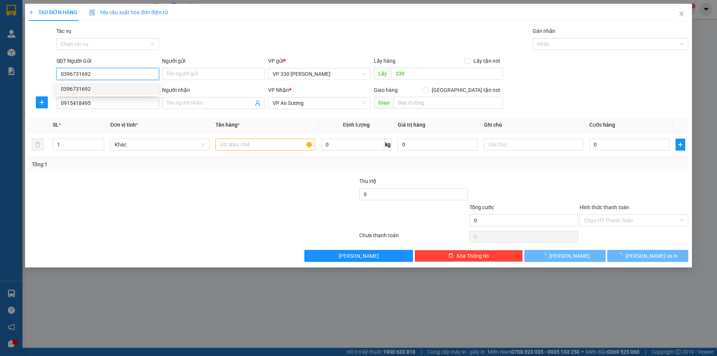
type input "100.000"
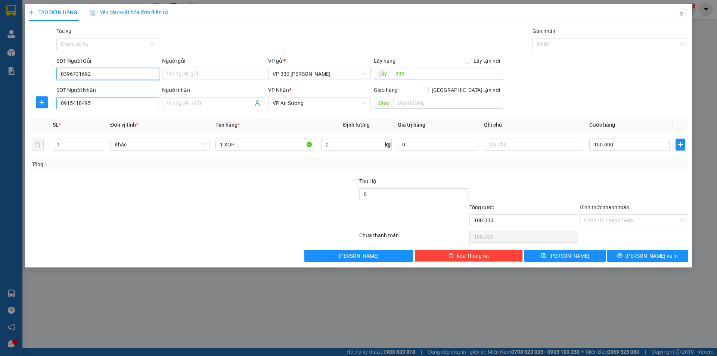
type input "0396731692"
click at [122, 100] on input "0915418495" at bounding box center [107, 103] width 103 height 12
click at [85, 119] on div "0915418495" at bounding box center [108, 118] width 94 height 8
click at [624, 215] on input "Hình thức thanh toán" at bounding box center [631, 220] width 95 height 11
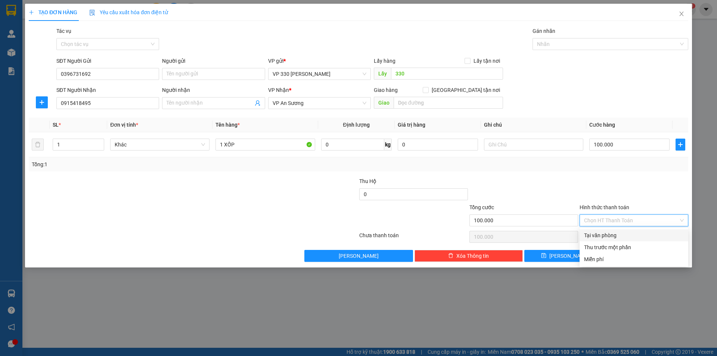
click at [607, 233] on div "Tại văn phòng" at bounding box center [634, 235] width 100 height 8
type input "0"
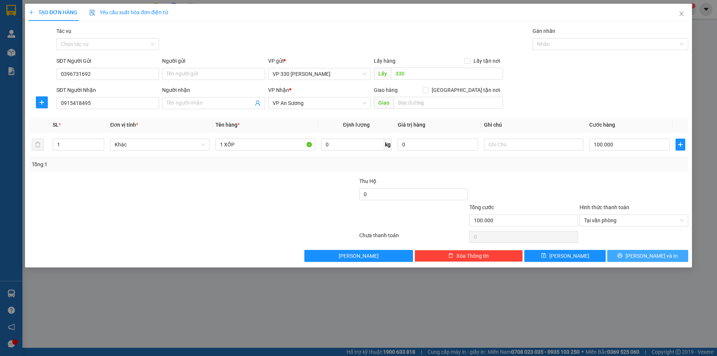
click at [628, 255] on button "[PERSON_NAME] và In" at bounding box center [648, 256] width 81 height 12
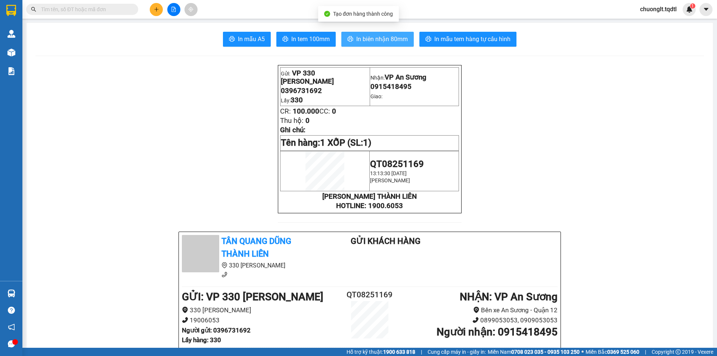
click at [374, 39] on span "In biên nhận 80mm" at bounding box center [382, 38] width 52 height 9
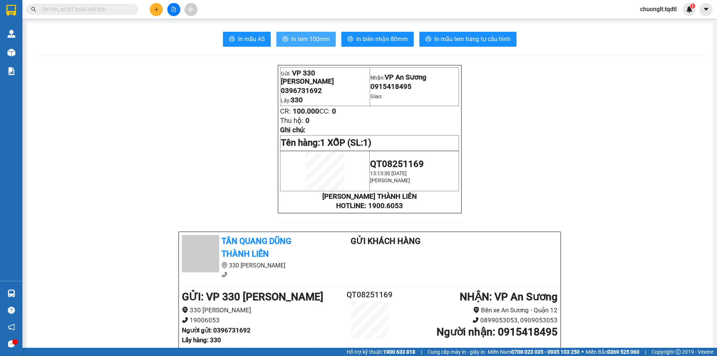
click at [306, 34] on button "In tem 100mm" at bounding box center [306, 39] width 59 height 15
click at [153, 10] on button at bounding box center [156, 9] width 13 height 13
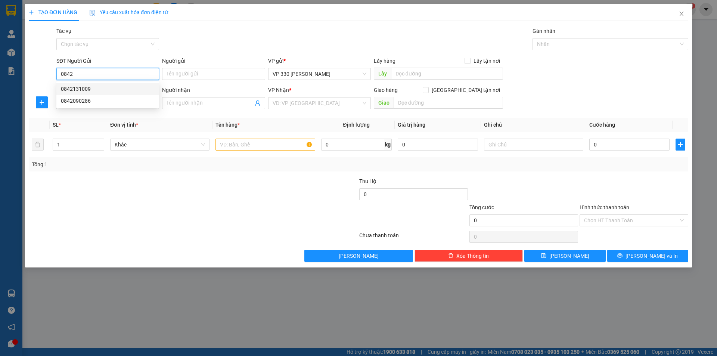
click at [95, 87] on div "0842131009" at bounding box center [108, 89] width 94 height 8
type input "0842131009"
type input "XE TẢI Q"
type input "0334399152"
type input "0842131009"
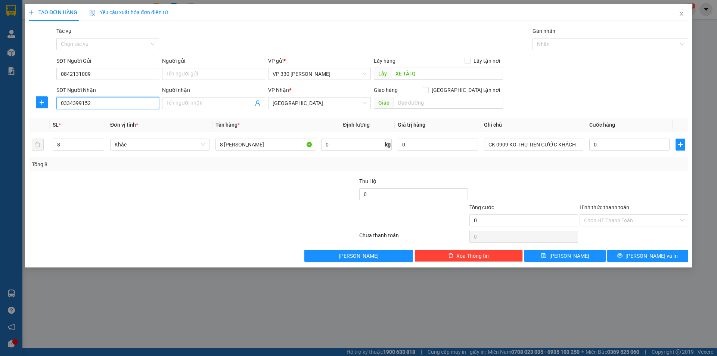
click at [111, 101] on input "0334399152" at bounding box center [107, 103] width 103 height 12
type input "0"
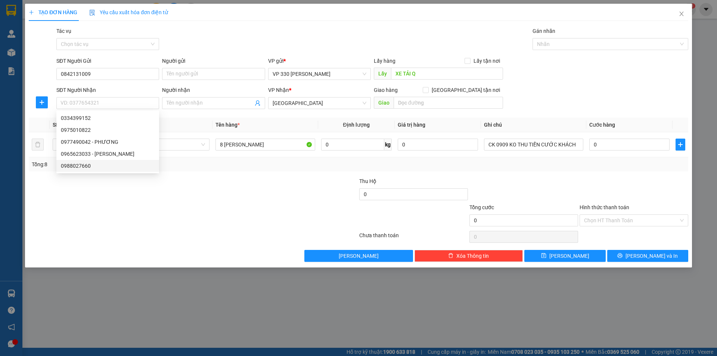
click at [177, 198] on div at bounding box center [138, 190] width 220 height 26
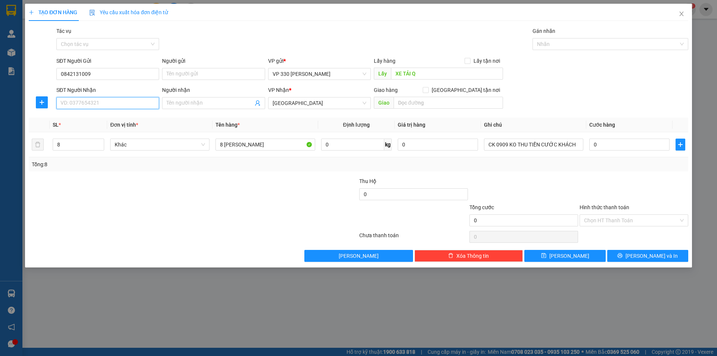
click at [117, 104] on input "SĐT Người Nhận" at bounding box center [107, 103] width 103 height 12
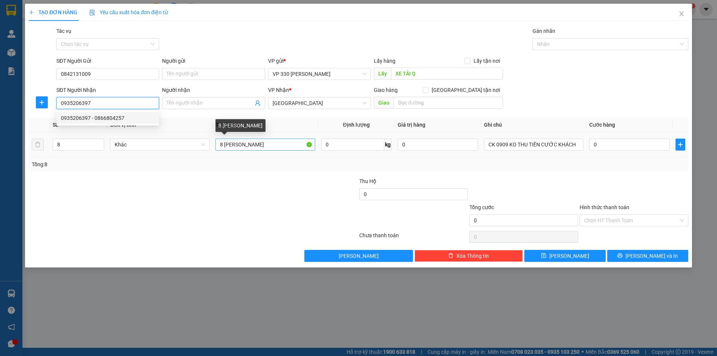
type input "0935206397"
click at [223, 145] on input "8 BAO RIỀNG" at bounding box center [265, 145] width 99 height 12
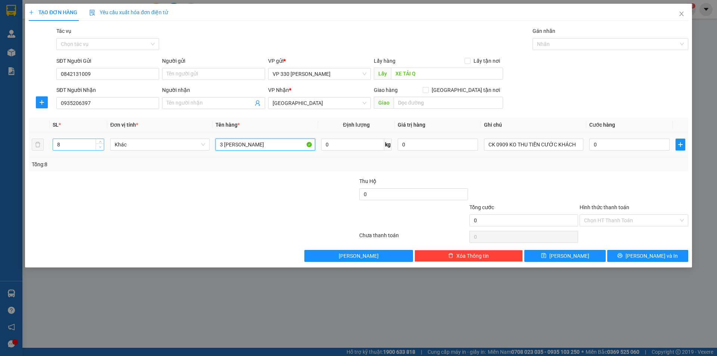
type input "3 [PERSON_NAME]"
click at [101, 146] on icon "down" at bounding box center [100, 147] width 3 height 3
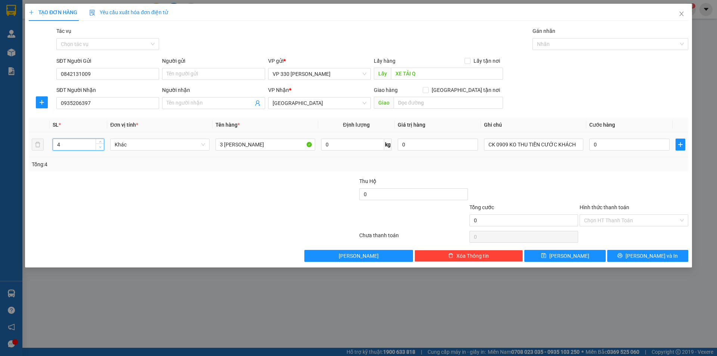
type input "3"
click at [101, 146] on icon "down" at bounding box center [100, 147] width 3 height 3
click at [608, 145] on input "0" at bounding box center [630, 145] width 80 height 12
click at [646, 254] on span "[PERSON_NAME] và In" at bounding box center [652, 256] width 52 height 8
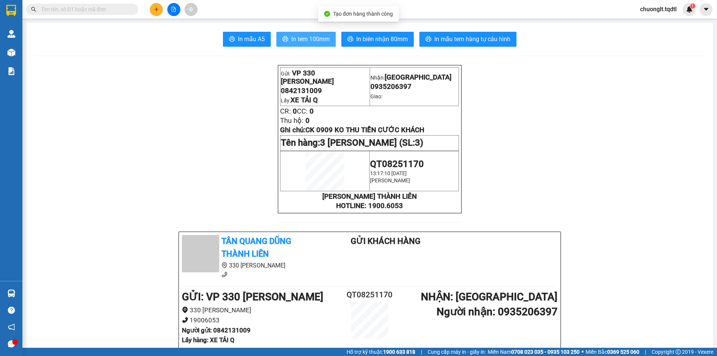
click at [295, 33] on button "In tem 100mm" at bounding box center [306, 39] width 59 height 15
click at [318, 36] on span "In tem 100mm" at bounding box center [310, 38] width 38 height 9
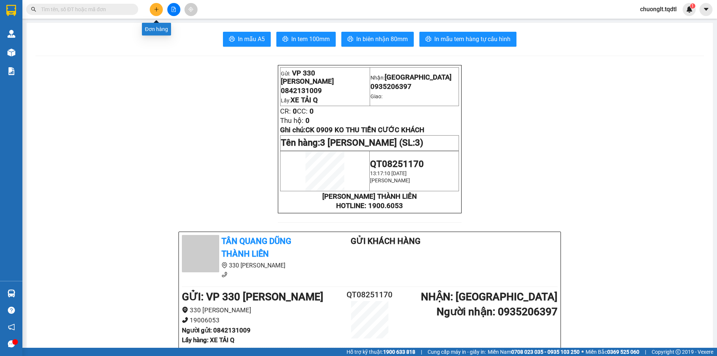
click at [155, 11] on icon "plus" at bounding box center [156, 9] width 5 height 5
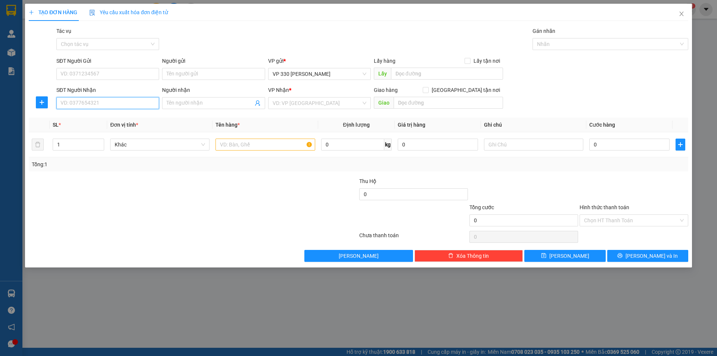
click at [91, 98] on input "SĐT Người Nhận" at bounding box center [107, 103] width 103 height 12
type input "0375239564"
click at [96, 121] on div "0375239564" at bounding box center [108, 118] width 94 height 8
type input "SÔNG CẦU PHÚ YÊN"
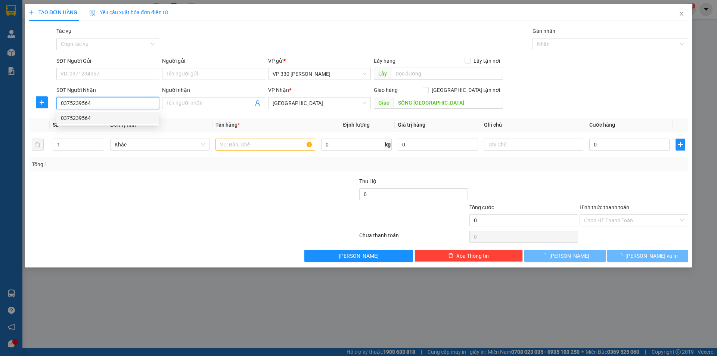
type input "600.000"
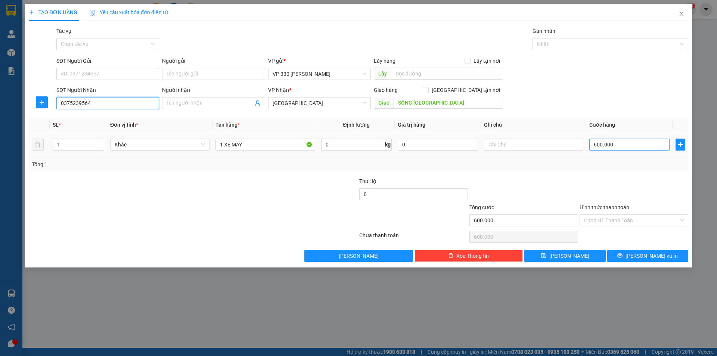
type input "0375239564"
click at [620, 146] on input "600.000" at bounding box center [630, 145] width 80 height 12
type input "0"
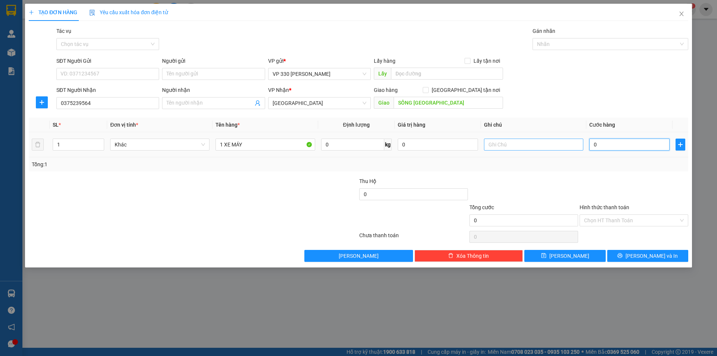
type input "0"
click at [519, 148] on input "text" at bounding box center [533, 145] width 99 height 12
click at [425, 75] on input "text" at bounding box center [447, 74] width 112 height 12
type input "6276"
click at [505, 148] on input "text" at bounding box center [533, 145] width 99 height 12
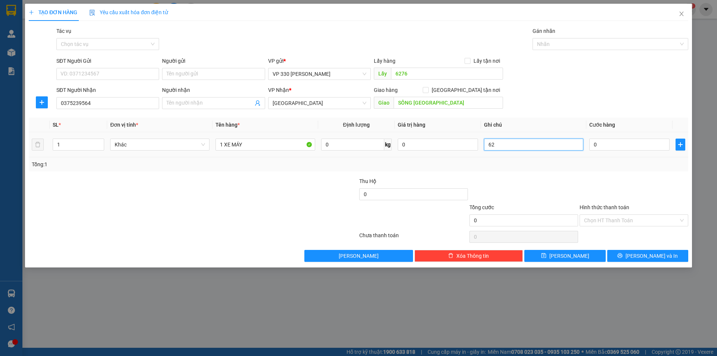
type input "6"
type input "CC"
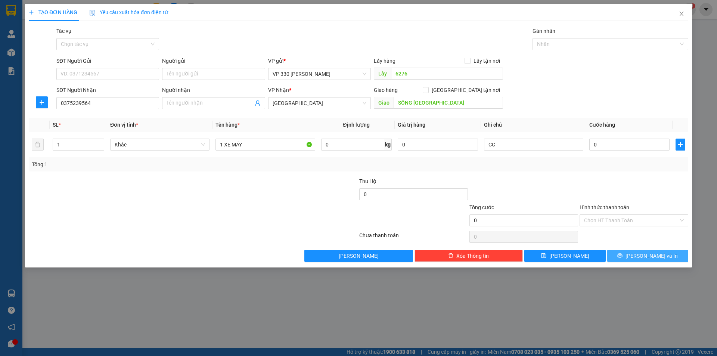
click at [631, 255] on button "[PERSON_NAME] và In" at bounding box center [648, 256] width 81 height 12
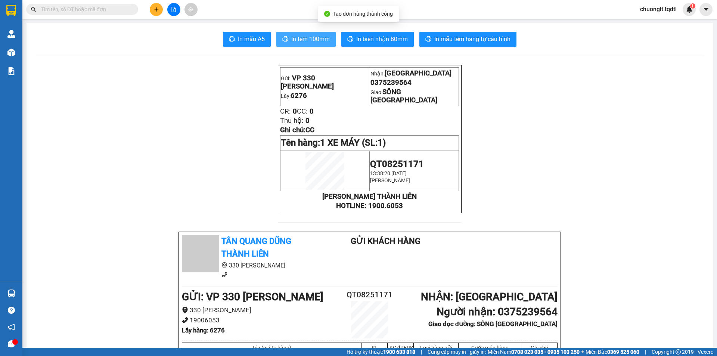
click at [315, 38] on span "In tem 100mm" at bounding box center [310, 38] width 38 height 9
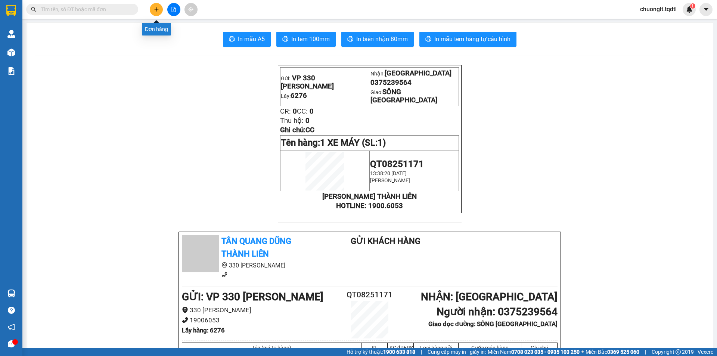
click at [157, 12] on button at bounding box center [156, 9] width 13 height 13
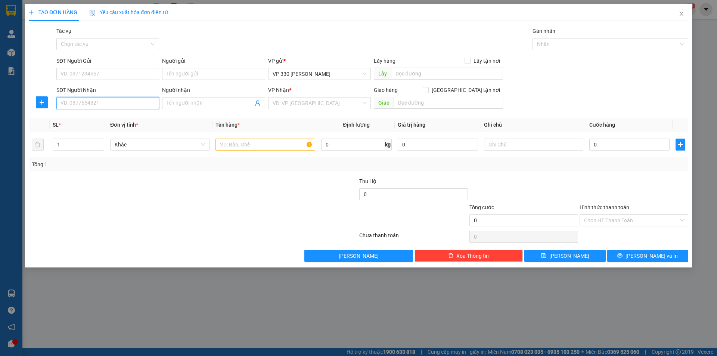
click at [94, 100] on input "SĐT Người Nhận" at bounding box center [107, 103] width 103 height 12
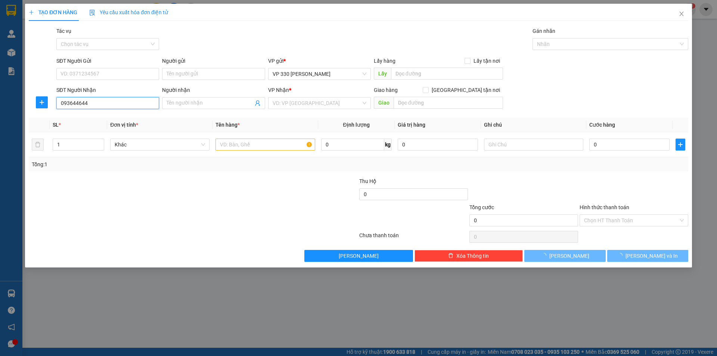
type input "0936446449"
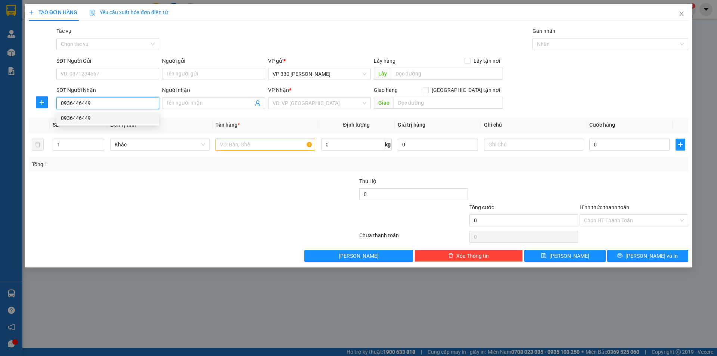
click at [100, 120] on div "0936446449" at bounding box center [108, 118] width 94 height 8
type input "CẦU ÔNG BỐ"
type input "360.000"
type input "0936446449"
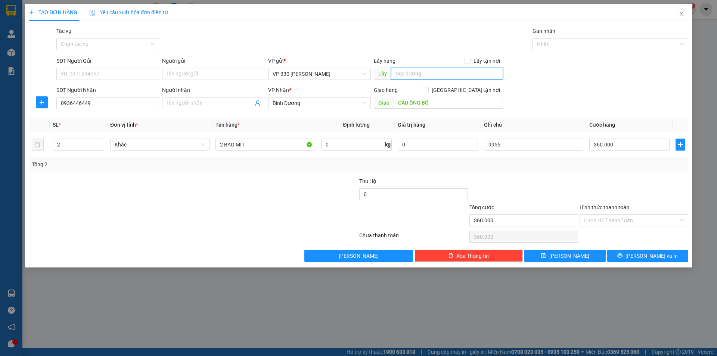
click at [421, 76] on input "text" at bounding box center [447, 74] width 112 height 12
type input "6276"
click at [619, 146] on input "360.000" at bounding box center [630, 145] width 80 height 12
type input "1"
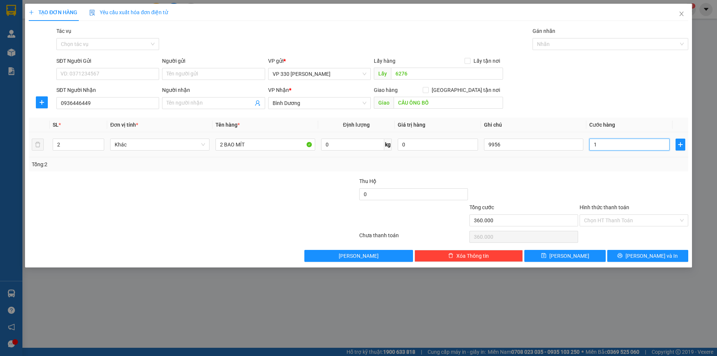
type input "1"
type input "18"
type input "180"
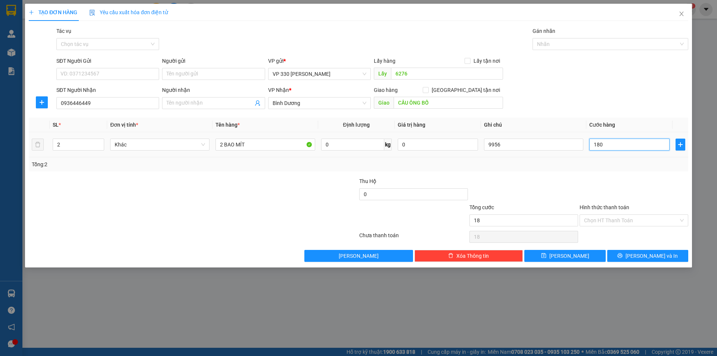
type input "180"
type input "1.800"
type input "18.000"
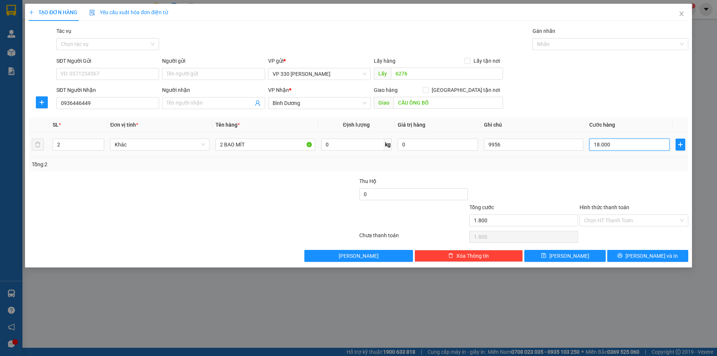
type input "18.000"
type input "180.000"
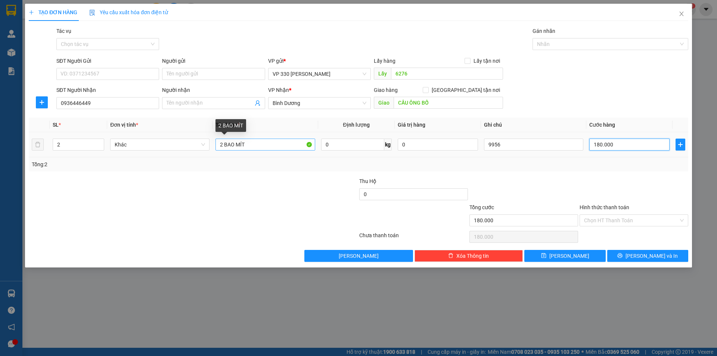
type input "180.000"
click at [222, 142] on input "2 BAO MÍT" at bounding box center [265, 145] width 99 height 12
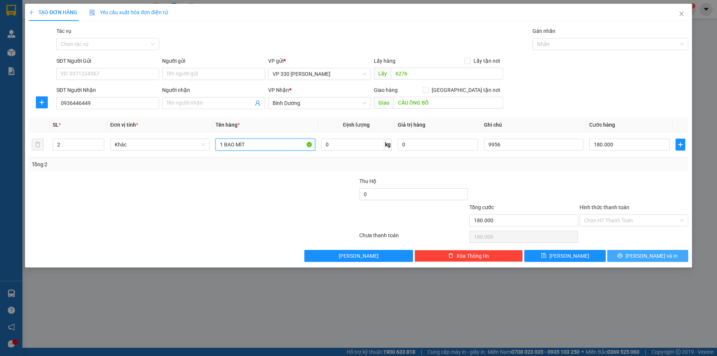
type input "1 BAO MÍT"
click at [626, 253] on button "[PERSON_NAME] và In" at bounding box center [648, 256] width 81 height 12
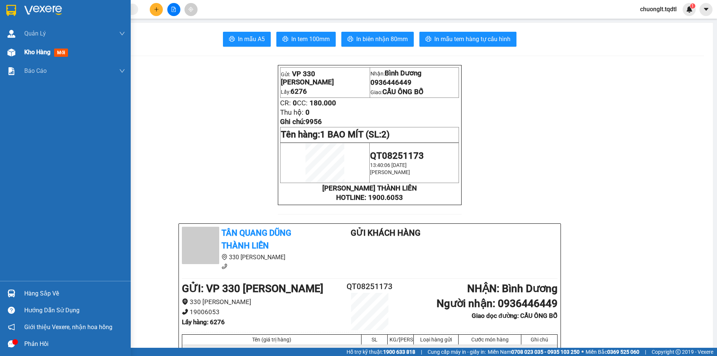
click at [33, 50] on span "Kho hàng" at bounding box center [37, 52] width 26 height 7
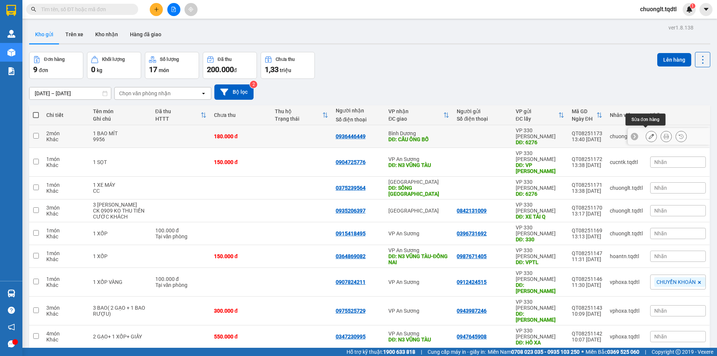
click at [649, 134] on icon at bounding box center [651, 136] width 5 height 5
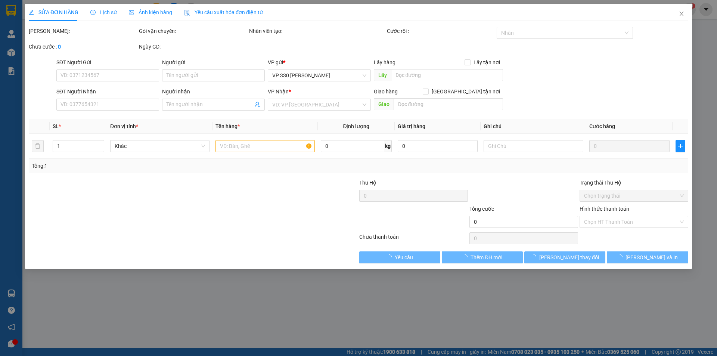
type input "6276"
type input "0936446449"
type input "CẦU ÔNG BỐ"
type input "180.000"
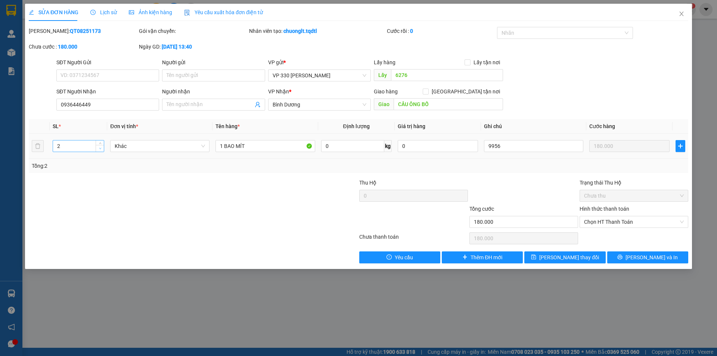
type input "1"
click at [101, 151] on span "Decrease Value" at bounding box center [100, 148] width 8 height 7
click at [627, 257] on button "[PERSON_NAME] và In" at bounding box center [648, 257] width 81 height 12
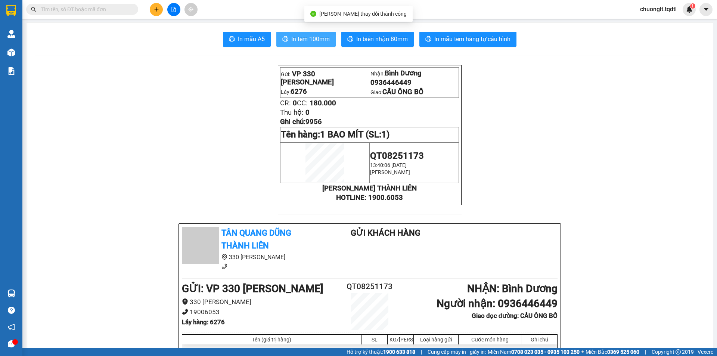
click at [308, 38] on span "In tem 100mm" at bounding box center [310, 38] width 38 height 9
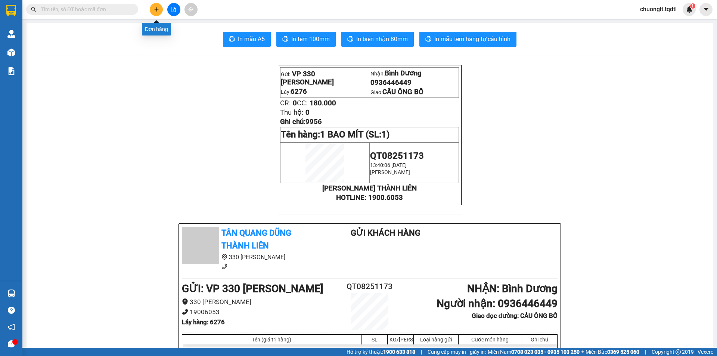
click at [156, 9] on icon "plus" at bounding box center [156, 9] width 4 height 0
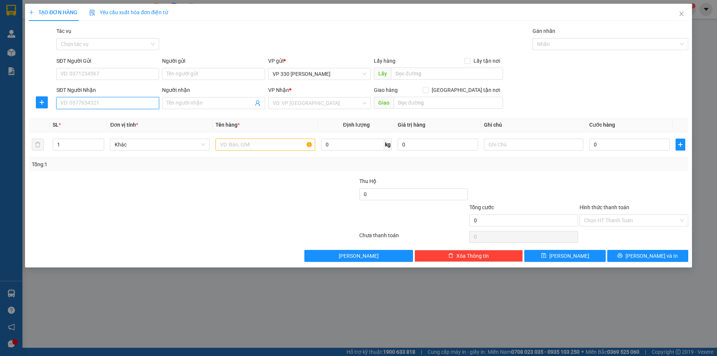
click at [105, 104] on input "SĐT Người Nhận" at bounding box center [107, 103] width 103 height 12
type input "0948788449"
click at [84, 117] on div "0948788449" at bounding box center [108, 118] width 94 height 8
type input "CẦU ÔNG BỐ"
type input "360.000"
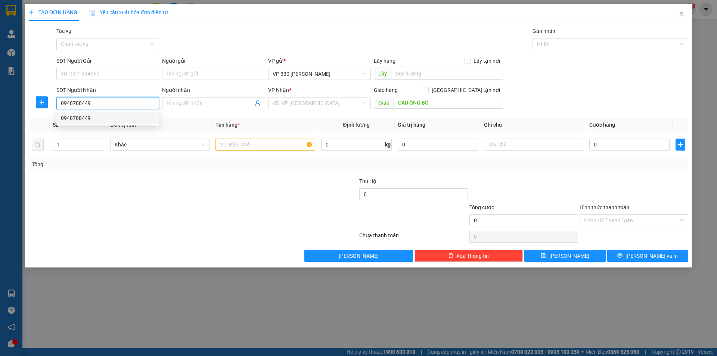
type input "360.000"
type input "0948788449"
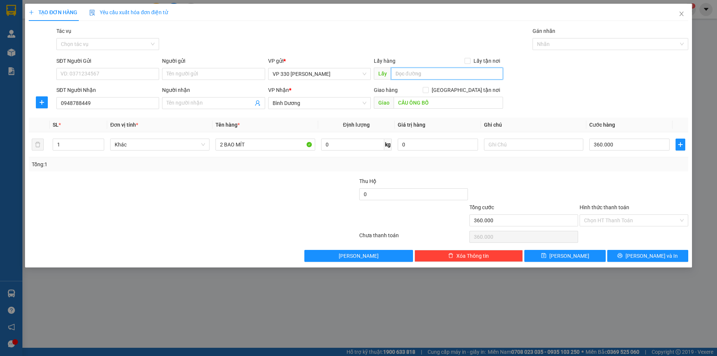
click at [405, 75] on input "text" at bounding box center [447, 74] width 112 height 12
type input "6276"
click at [628, 257] on button "[PERSON_NAME] và In" at bounding box center [648, 256] width 81 height 12
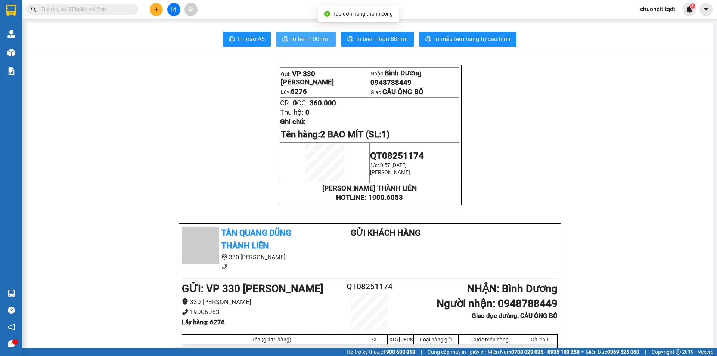
click at [301, 40] on span "In tem 100mm" at bounding box center [310, 38] width 38 height 9
click at [155, 9] on icon "plus" at bounding box center [156, 9] width 4 height 0
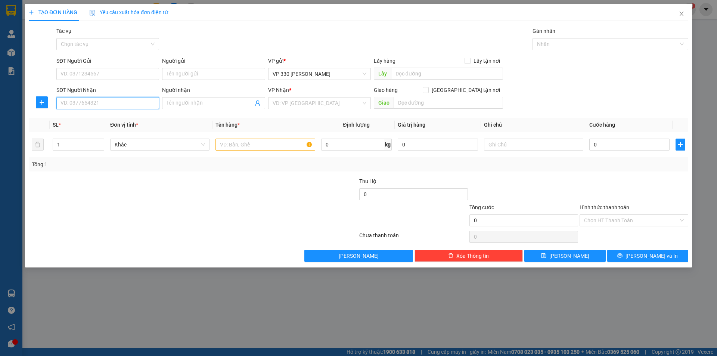
click at [116, 107] on input "SĐT Người Nhận" at bounding box center [107, 103] width 103 height 12
type input "0939939005"
click at [80, 119] on div "0939939005" at bounding box center [108, 118] width 94 height 8
type input "N3 THÀNH"
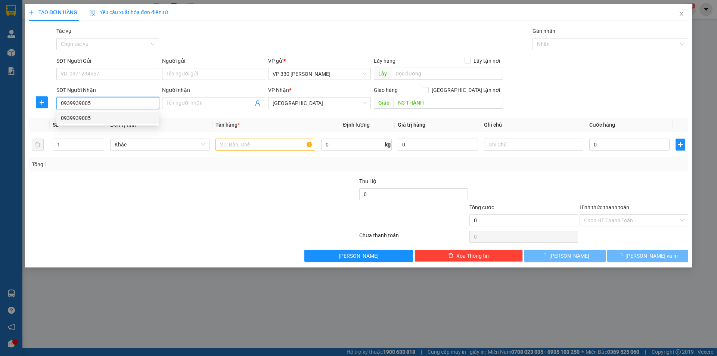
type input "180.000"
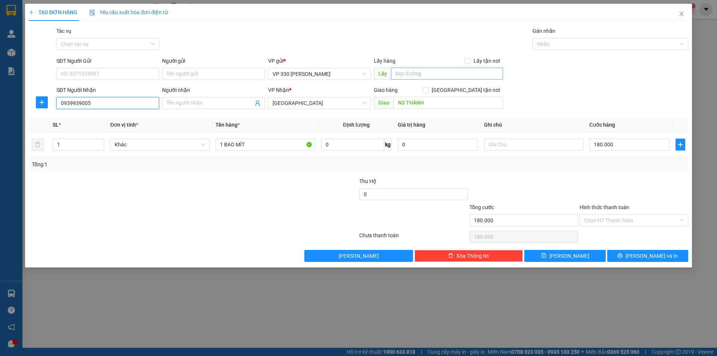
type input "0939939005"
drag, startPoint x: 444, startPoint y: 75, endPoint x: 438, endPoint y: 76, distance: 5.7
click at [444, 75] on input "text" at bounding box center [447, 74] width 112 height 12
type input "6276"
click at [623, 254] on icon "printer" at bounding box center [620, 255] width 5 height 5
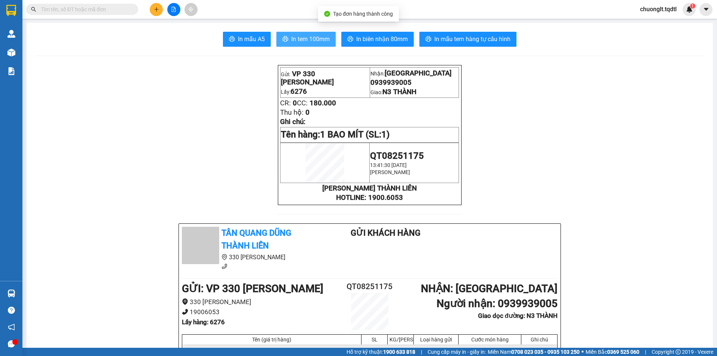
click at [302, 38] on span "In tem 100mm" at bounding box center [310, 38] width 38 height 9
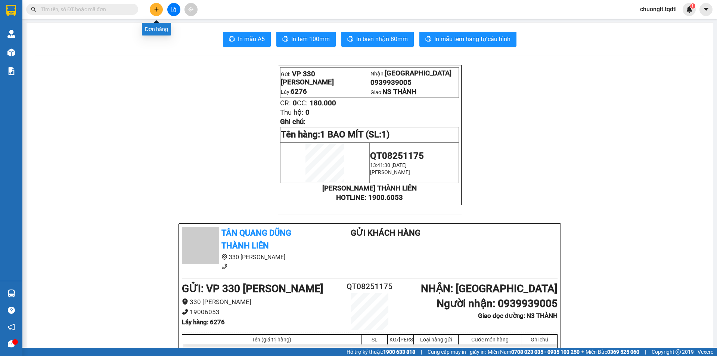
click at [155, 11] on icon "plus" at bounding box center [156, 9] width 5 height 5
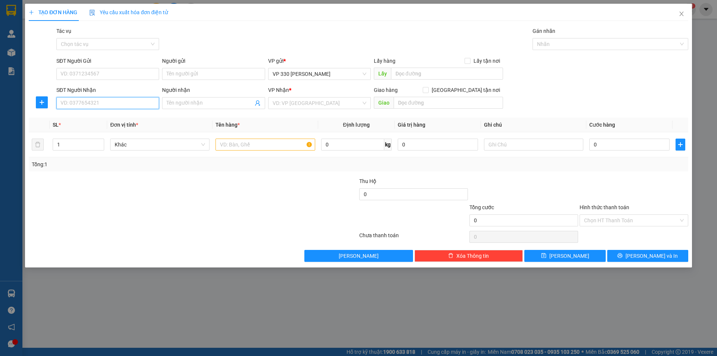
click at [104, 101] on input "SĐT Người Nhận" at bounding box center [107, 103] width 103 height 12
click at [90, 116] on div "0346879319" at bounding box center [108, 118] width 94 height 8
type input "0346879319"
type input "ĐẤT THÁNH"
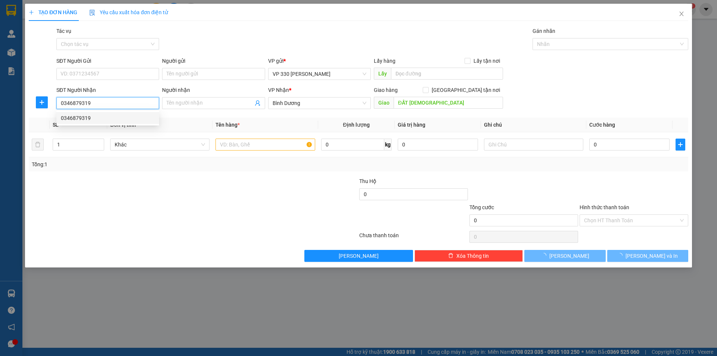
type input "100.000"
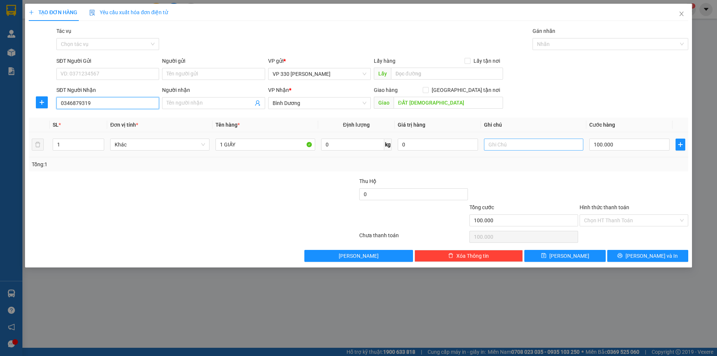
type input "0346879319"
click at [499, 146] on input "text" at bounding box center [533, 145] width 99 height 12
drag, startPoint x: 414, startPoint y: 68, endPoint x: 412, endPoint y: 78, distance: 10.3
click at [414, 70] on input "text" at bounding box center [447, 74] width 112 height 12
click at [412, 78] on input "text" at bounding box center [447, 74] width 112 height 12
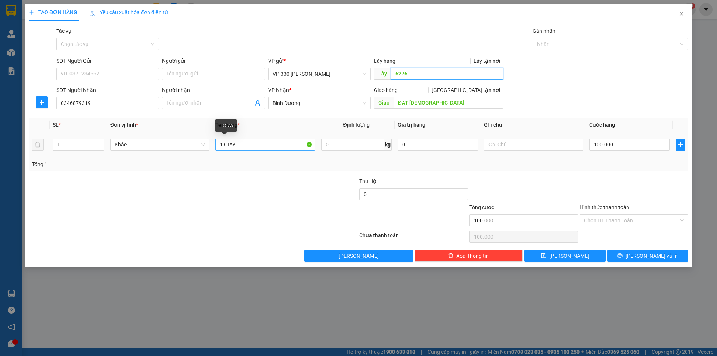
type input "6276"
click at [245, 144] on input "1 GIẤY" at bounding box center [265, 145] width 99 height 12
type input "1 XỐP"
click at [523, 149] on input "text" at bounding box center [533, 145] width 99 height 12
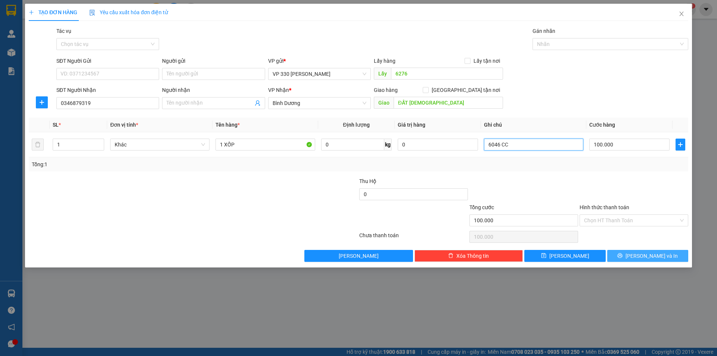
type input "6046 CC"
click at [645, 255] on span "[PERSON_NAME] và In" at bounding box center [652, 256] width 52 height 8
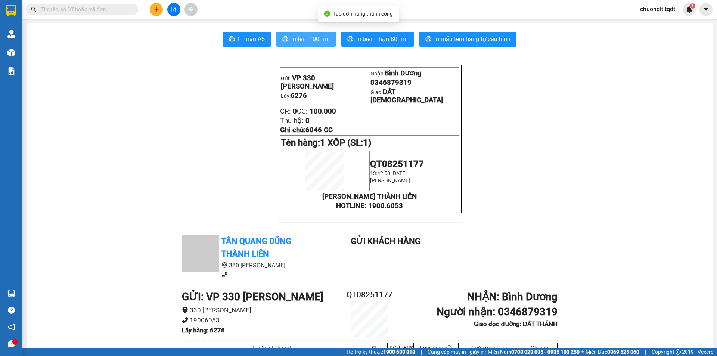
click at [301, 38] on span "In tem 100mm" at bounding box center [310, 38] width 38 height 9
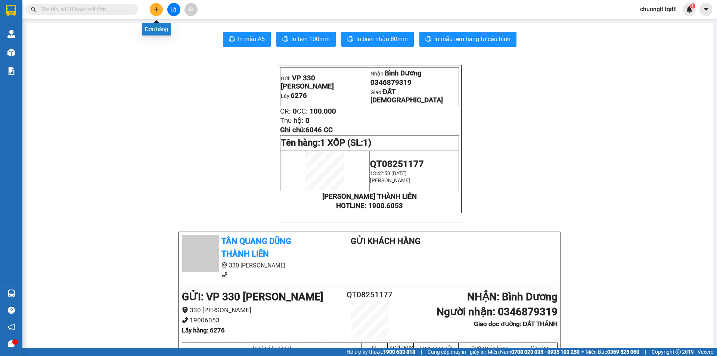
click at [154, 9] on icon "plus" at bounding box center [156, 9] width 5 height 5
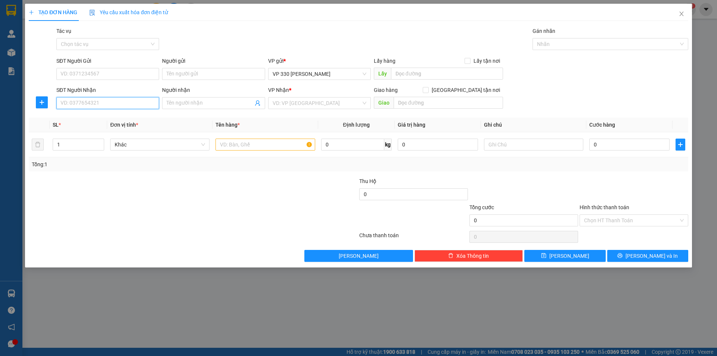
click at [126, 104] on input "SĐT Người Nhận" at bounding box center [107, 103] width 103 height 12
type input "0983243094"
click at [111, 115] on div "0983243094" at bounding box center [108, 118] width 94 height 8
type input "CX71"
type input "900.000"
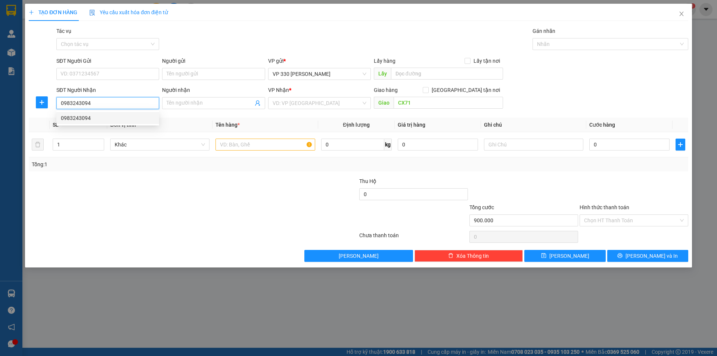
type input "900.000"
type input "0983243094"
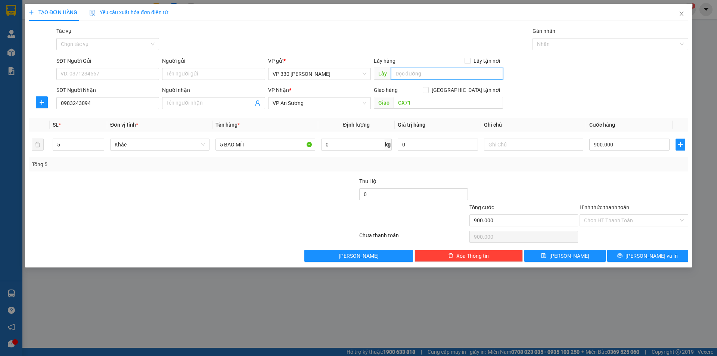
click at [407, 75] on input "text" at bounding box center [447, 74] width 112 height 12
type input "6276"
click at [651, 256] on span "[PERSON_NAME] và In" at bounding box center [652, 256] width 52 height 8
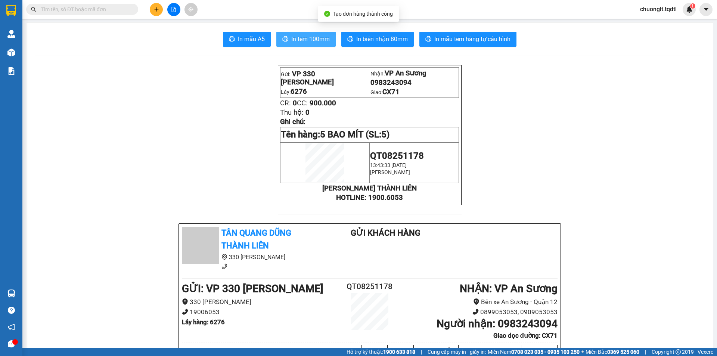
click at [302, 41] on span "In tem 100mm" at bounding box center [310, 38] width 38 height 9
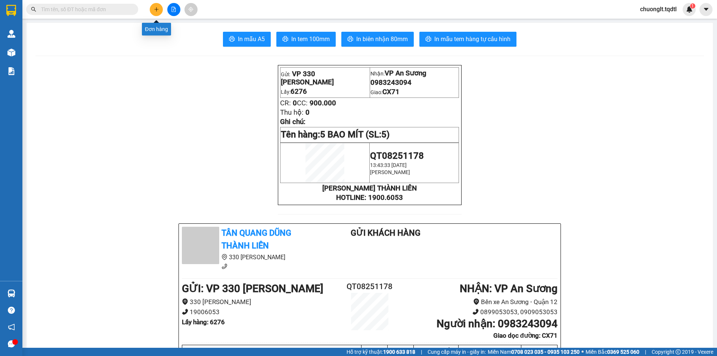
click at [152, 10] on button at bounding box center [156, 9] width 13 height 13
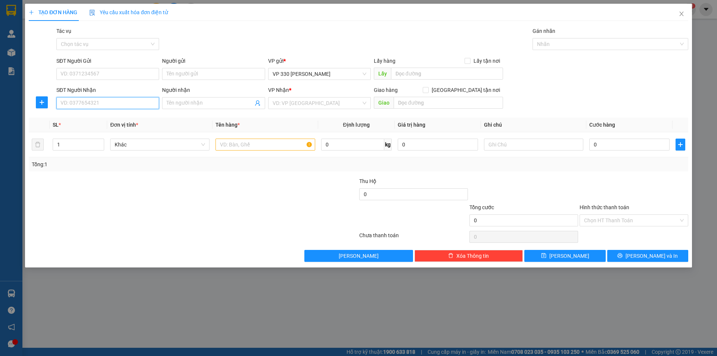
click at [104, 102] on input "SĐT Người Nhận" at bounding box center [107, 103] width 103 height 12
type input "0985979729"
click at [416, 77] on input "text" at bounding box center [447, 74] width 112 height 12
type input "6276"
click at [226, 146] on input "text" at bounding box center [265, 145] width 99 height 12
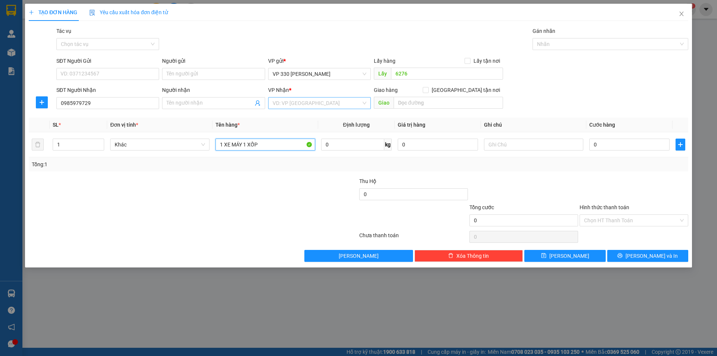
type input "1 XE MÁY 1 XỐP"
click at [309, 104] on input "search" at bounding box center [317, 103] width 89 height 11
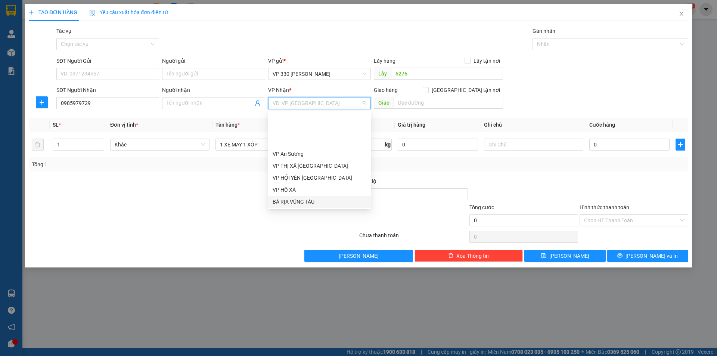
click at [324, 196] on div "BÀ RỊA VŨNG TÀU" at bounding box center [319, 202] width 103 height 12
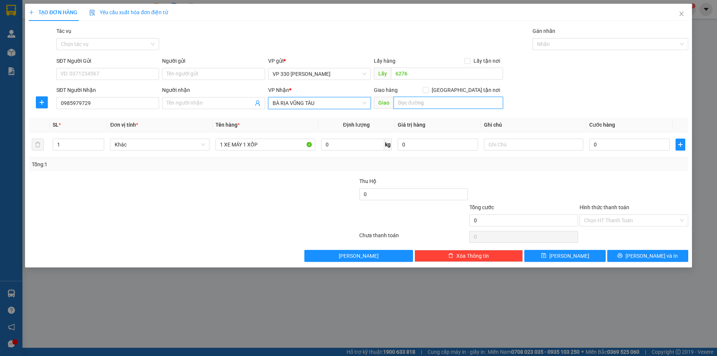
click at [419, 105] on input "text" at bounding box center [448, 103] width 109 height 12
type input "XUYÊN MỘC VŨNG TÀU"
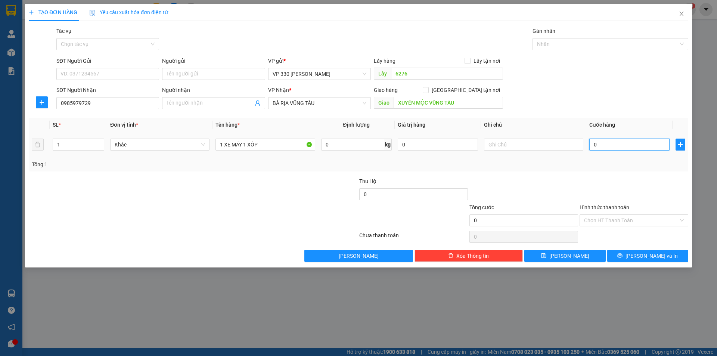
click at [618, 148] on input "0" at bounding box center [630, 145] width 80 height 12
type input "8"
type input "85"
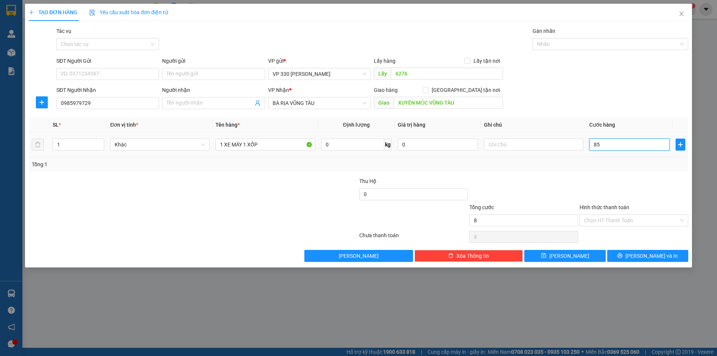
type input "85"
type input "850"
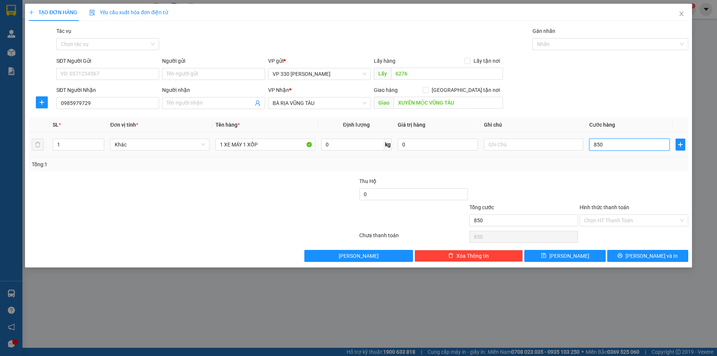
type input "8.500"
type input "85.000"
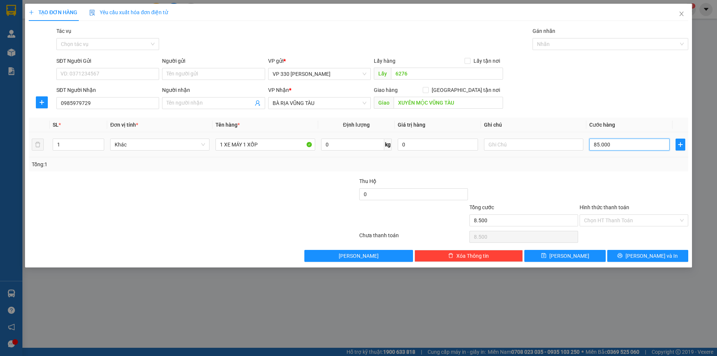
type input "85.000"
type input "850.000"
type input "8.500.000"
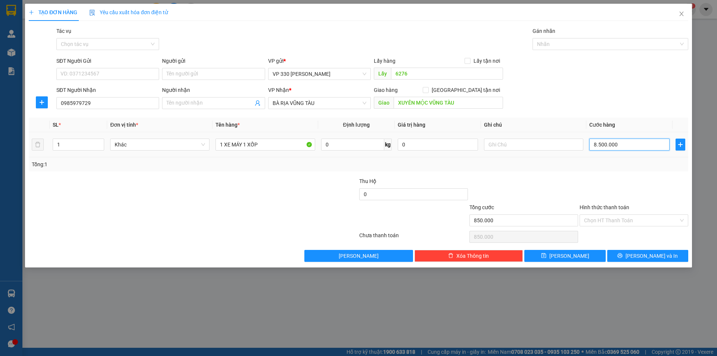
type input "8.500.000"
type input "850.000"
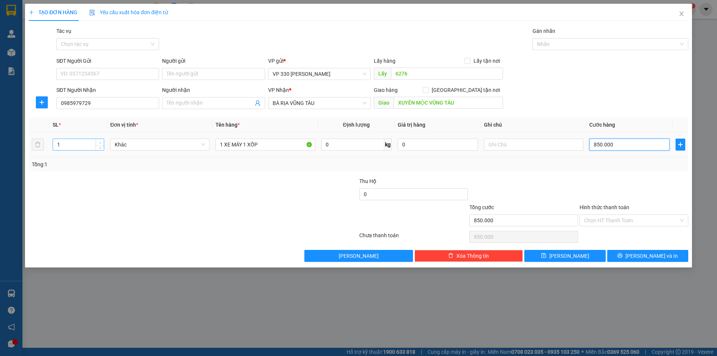
type input "850.000"
click at [101, 143] on icon "up" at bounding box center [100, 143] width 3 height 3
type input "2"
click at [100, 142] on icon "up" at bounding box center [100, 142] width 2 height 1
click at [620, 217] on input "Hình thức thanh toán" at bounding box center [631, 220] width 95 height 11
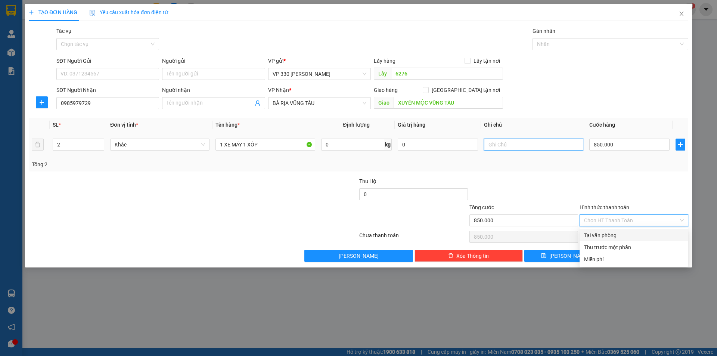
click at [516, 148] on input "text" at bounding box center [533, 145] width 99 height 12
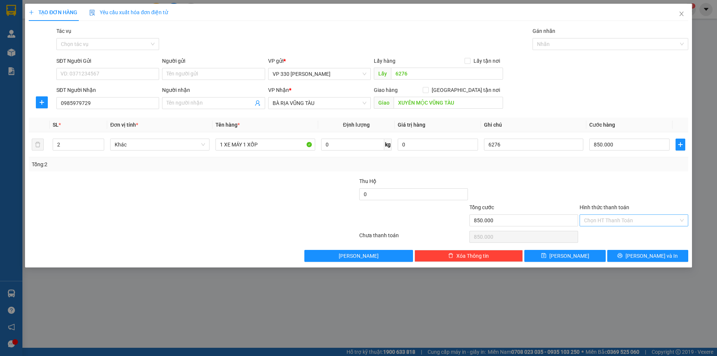
click at [630, 221] on input "Hình thức thanh toán" at bounding box center [631, 220] width 95 height 11
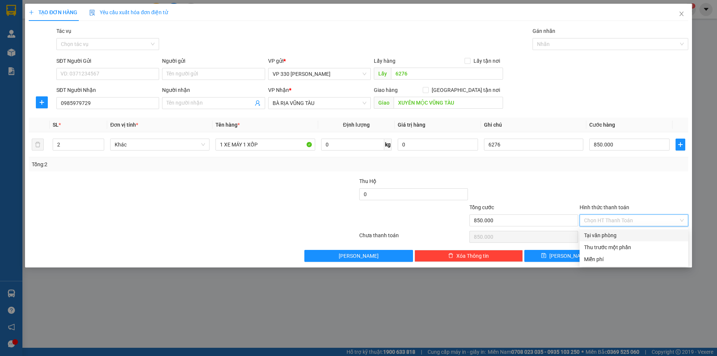
click at [621, 232] on div "Tại văn phòng" at bounding box center [634, 235] width 100 height 8
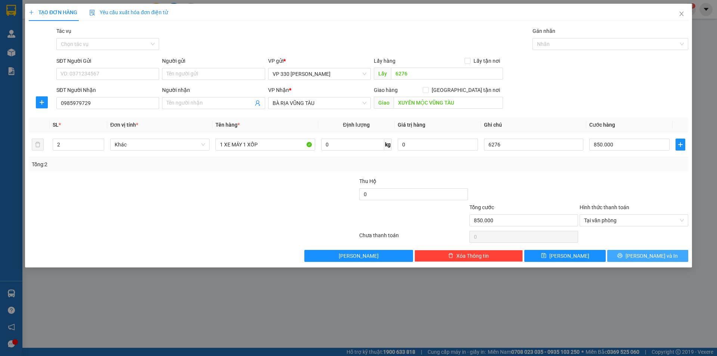
click at [631, 251] on button "[PERSON_NAME] và In" at bounding box center [648, 256] width 81 height 12
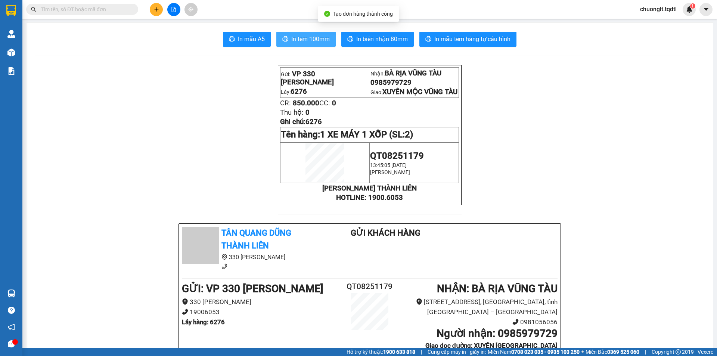
click at [297, 41] on span "In tem 100mm" at bounding box center [310, 38] width 38 height 9
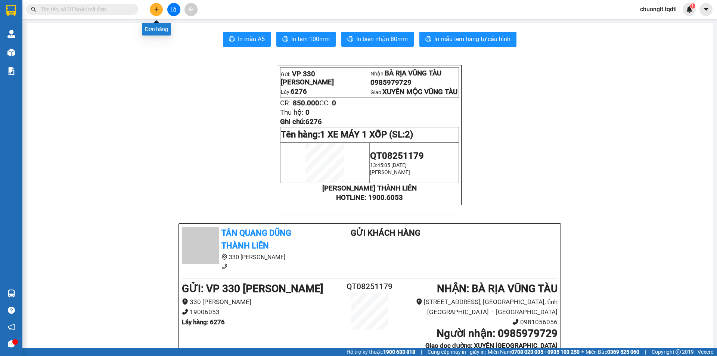
click at [156, 10] on icon "plus" at bounding box center [156, 9] width 5 height 5
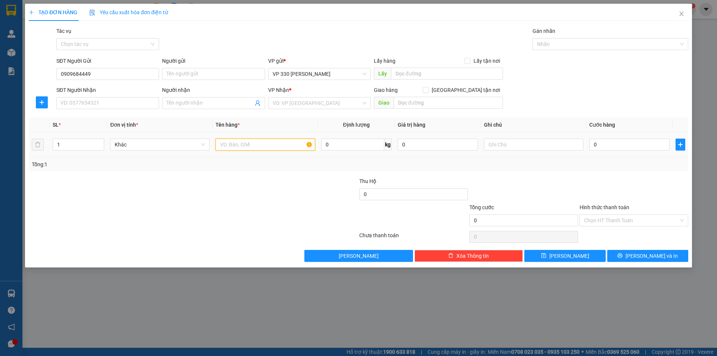
click at [245, 147] on input "text" at bounding box center [265, 145] width 99 height 12
click at [94, 72] on input "0909684449" at bounding box center [107, 74] width 103 height 12
type input "0"
click at [66, 101] on input "SĐT Người Nhận" at bounding box center [107, 103] width 103 height 12
click at [87, 119] on div "0909684449" at bounding box center [108, 118] width 94 height 8
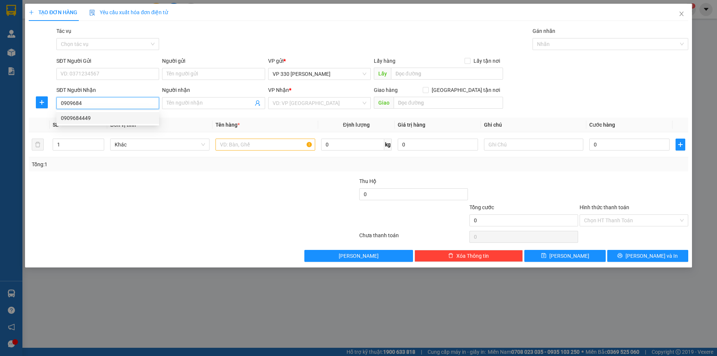
type input "0909684449"
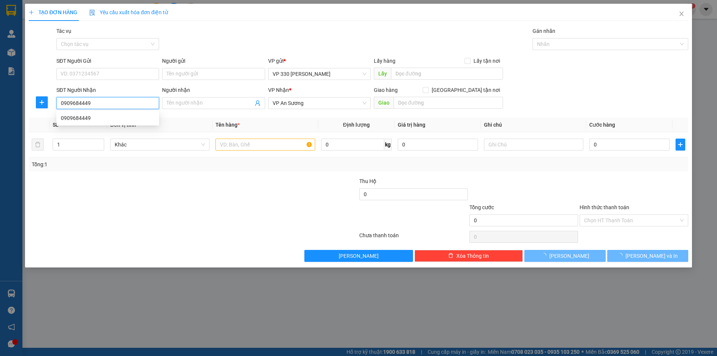
type input "50.000"
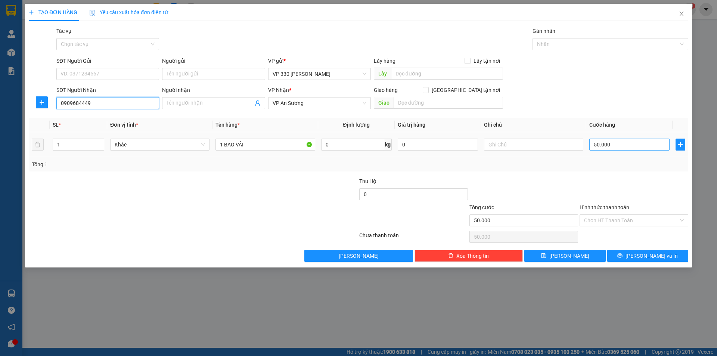
type input "0909684449"
click at [635, 146] on input "50.000" at bounding box center [630, 145] width 80 height 12
type input "1"
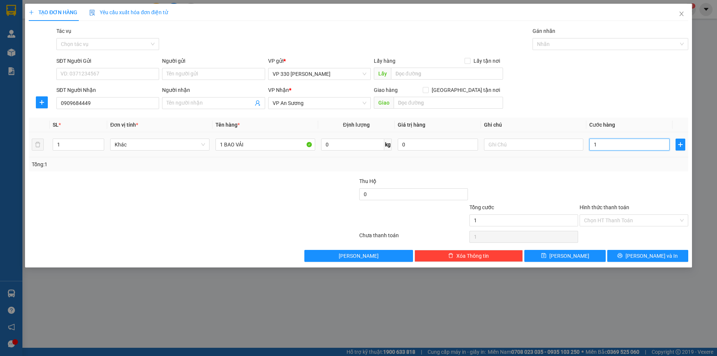
type input "10"
type input "100"
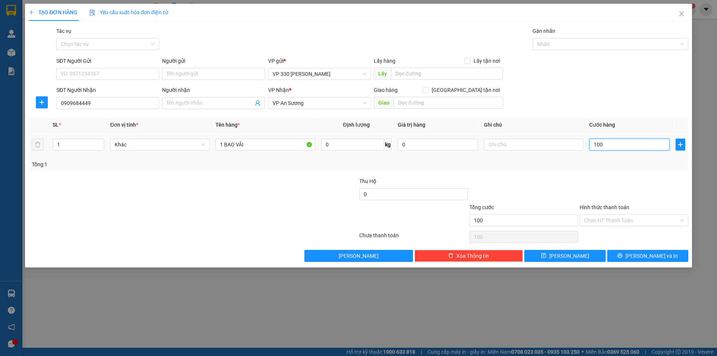
type input "1.000"
type input "10.000"
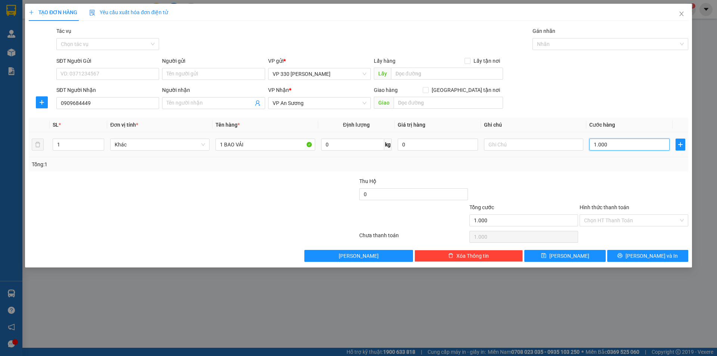
type input "10.000"
type input "100.000"
click at [459, 71] on input "text" at bounding box center [447, 74] width 112 height 12
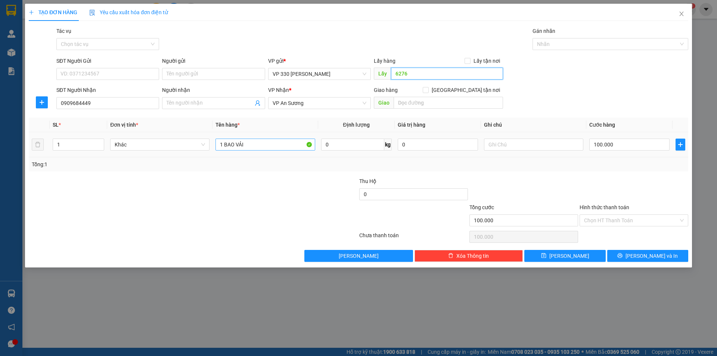
type input "6276"
click at [263, 144] on input "1 BAO VẢI" at bounding box center [265, 145] width 99 height 12
type input "1 BAO"
click at [643, 221] on input "Hình thức thanh toán" at bounding box center [631, 220] width 95 height 11
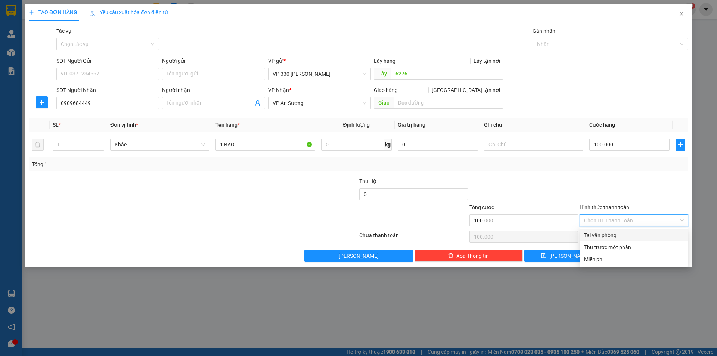
click at [620, 233] on div "Tại văn phòng" at bounding box center [634, 235] width 100 height 8
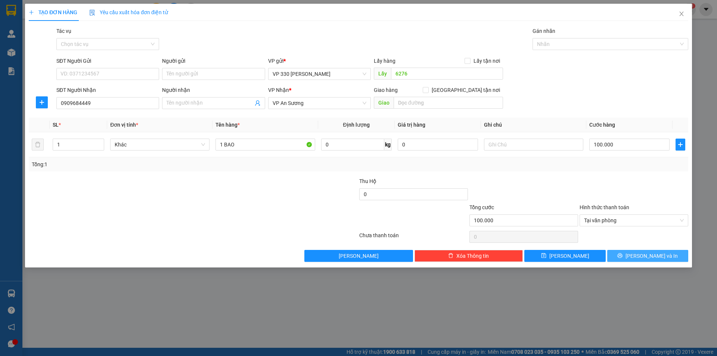
click at [628, 254] on button "[PERSON_NAME] và In" at bounding box center [648, 256] width 81 height 12
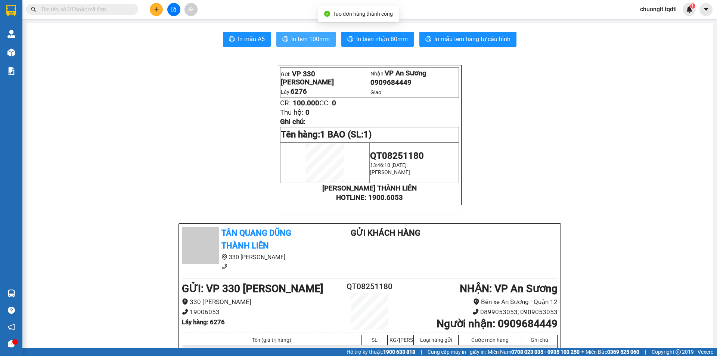
click at [313, 40] on span "In tem 100mm" at bounding box center [310, 38] width 38 height 9
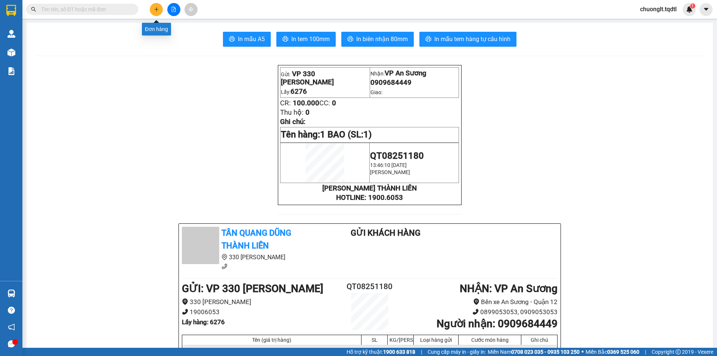
click at [154, 10] on icon "plus" at bounding box center [156, 9] width 5 height 5
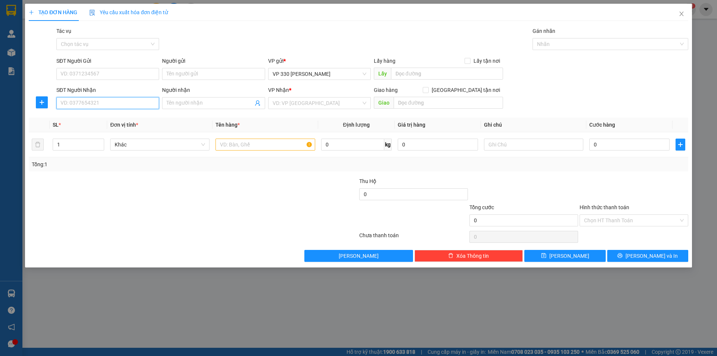
click at [98, 102] on input "SĐT Người Nhận" at bounding box center [107, 103] width 103 height 12
type input "0971608187"
click at [405, 76] on input "text" at bounding box center [447, 74] width 112 height 12
drag, startPoint x: 400, startPoint y: 80, endPoint x: 402, endPoint y: 73, distance: 7.1
click at [402, 73] on input "text" at bounding box center [447, 74] width 112 height 12
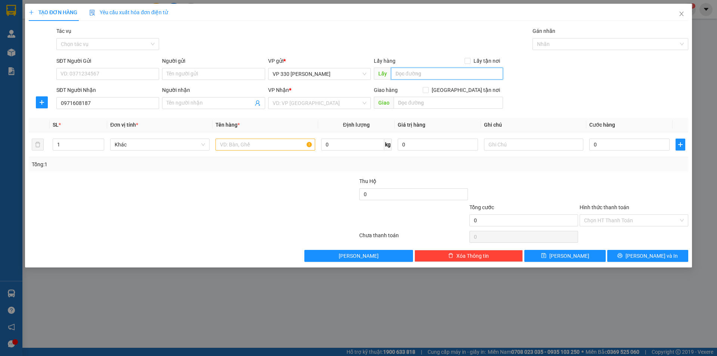
click at [402, 73] on input "text" at bounding box center [447, 74] width 112 height 12
type input "6276"
click at [265, 142] on input "text" at bounding box center [265, 145] width 99 height 12
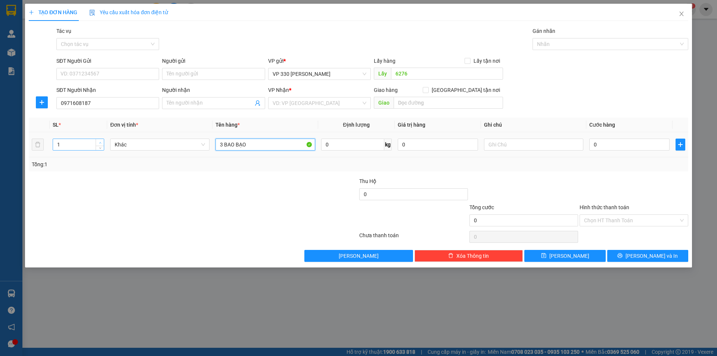
type input "3 BAO BẠO"
click at [101, 140] on span "up" at bounding box center [100, 142] width 4 height 4
type input "3"
click at [352, 102] on input "search" at bounding box center [317, 103] width 89 height 11
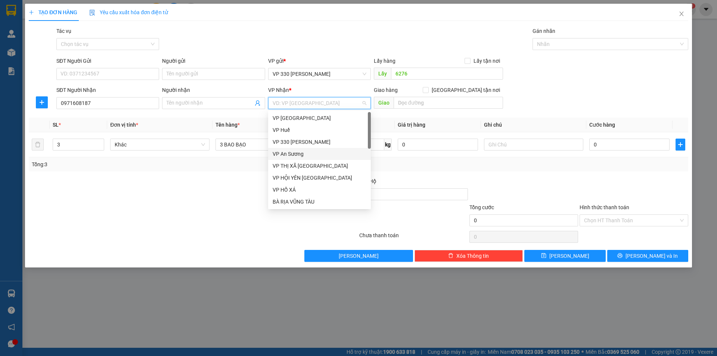
drag, startPoint x: 300, startPoint y: 156, endPoint x: 303, endPoint y: 153, distance: 4.8
click at [300, 156] on div "VP An Sương" at bounding box center [320, 154] width 94 height 8
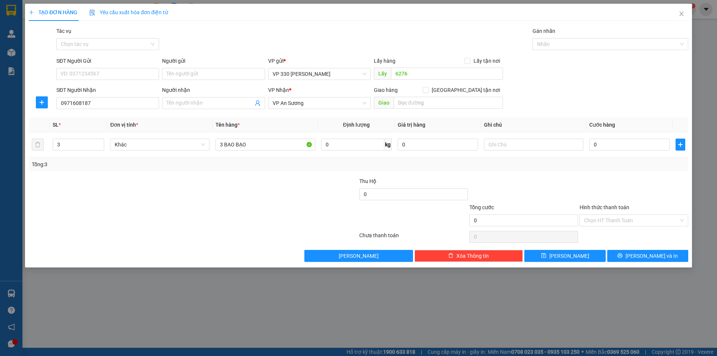
click at [439, 109] on div "Giao hàng Giao tận nơi Giao" at bounding box center [438, 99] width 129 height 26
click at [439, 106] on input "text" at bounding box center [448, 103] width 109 height 12
type input "LINH XUÂN"
click at [534, 145] on input "text" at bounding box center [533, 145] width 99 height 12
type input "6276 CC"
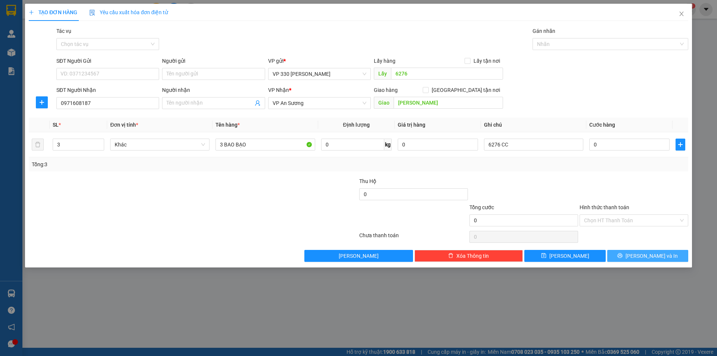
click at [642, 252] on span "[PERSON_NAME] và In" at bounding box center [652, 256] width 52 height 8
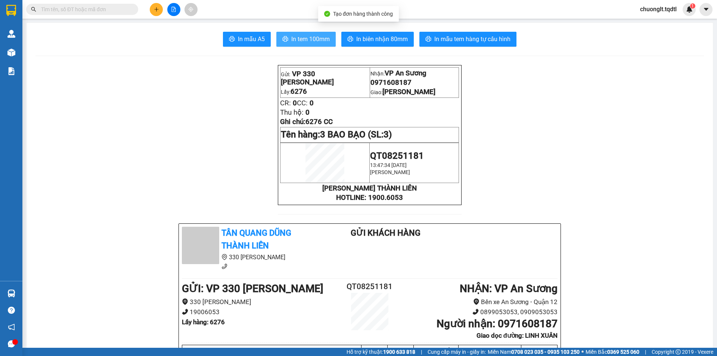
click at [314, 37] on span "In tem 100mm" at bounding box center [310, 38] width 38 height 9
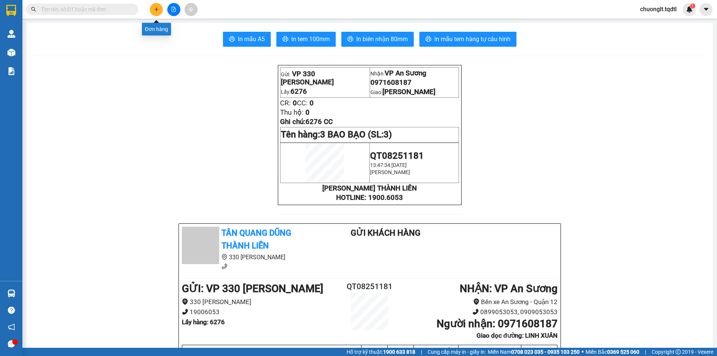
click at [154, 9] on icon "plus" at bounding box center [156, 9] width 5 height 5
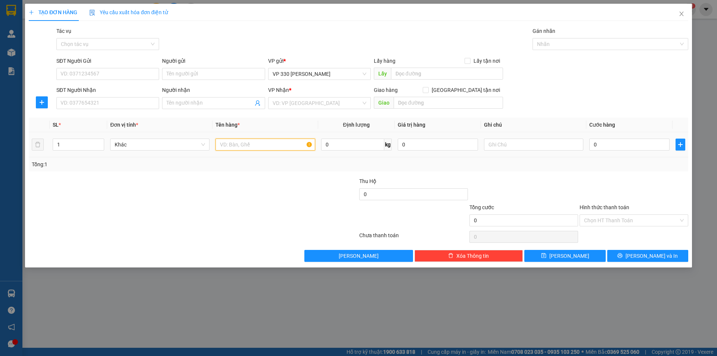
click at [249, 147] on input "text" at bounding box center [265, 145] width 99 height 12
type input "2 BAO GẠO"
type input "2"
click at [98, 142] on span "up" at bounding box center [100, 142] width 4 height 4
click at [103, 106] on input "SĐT Người Nhận" at bounding box center [107, 103] width 103 height 12
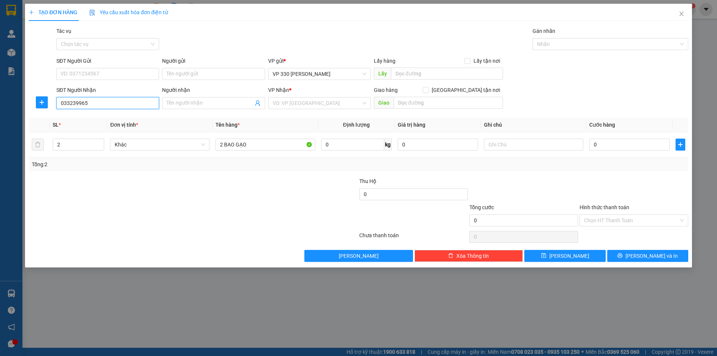
type input "0332399656"
click at [122, 120] on div "0332399656" at bounding box center [108, 118] width 94 height 8
type input "LONG KHÁNH"
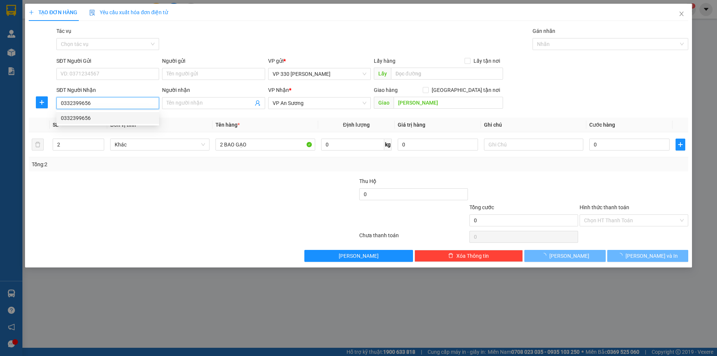
type input "200.000"
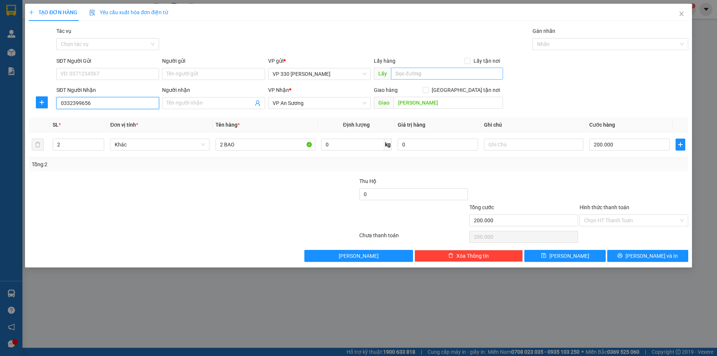
type input "0332399656"
click at [447, 78] on input "text" at bounding box center [447, 74] width 112 height 12
type input "6276"
click at [617, 217] on input "Hình thức thanh toán" at bounding box center [631, 220] width 95 height 11
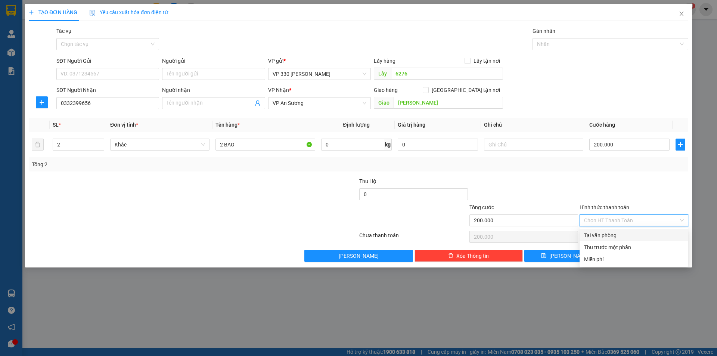
click at [603, 232] on div "Tại văn phòng" at bounding box center [634, 235] width 100 height 8
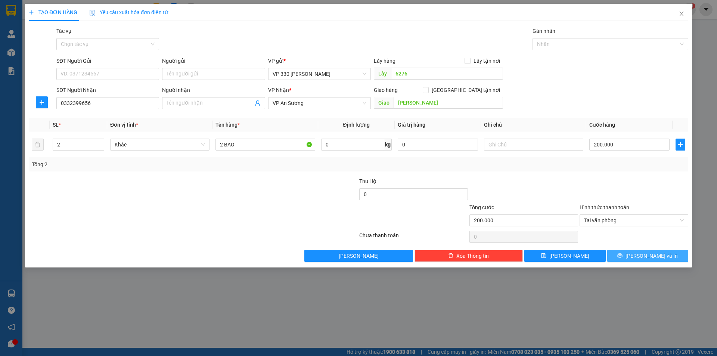
click at [632, 255] on button "[PERSON_NAME] và In" at bounding box center [648, 256] width 81 height 12
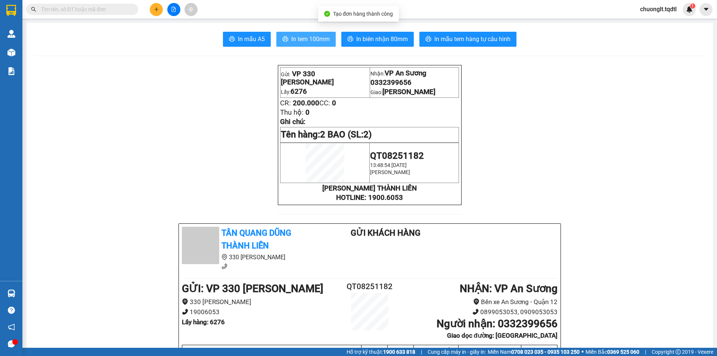
click at [315, 40] on span "In tem 100mm" at bounding box center [310, 38] width 38 height 9
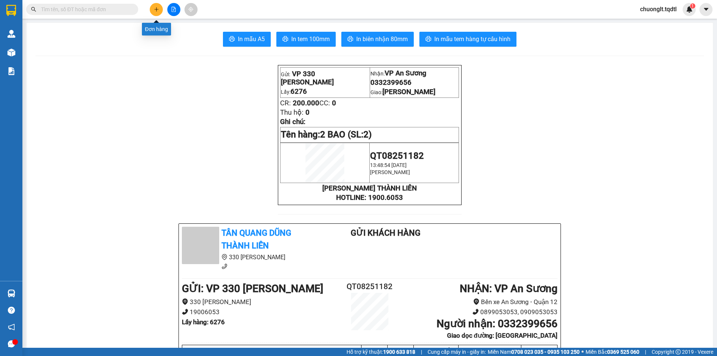
click at [160, 11] on button at bounding box center [156, 9] width 13 height 13
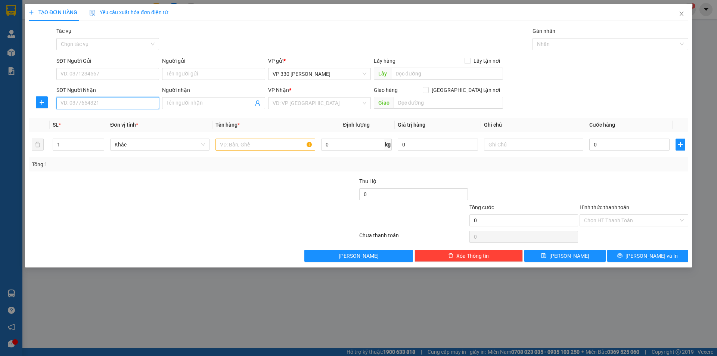
click at [89, 102] on input "SĐT Người Nhận" at bounding box center [107, 103] width 103 height 12
type input "0975329083"
click at [302, 105] on input "search" at bounding box center [317, 103] width 89 height 11
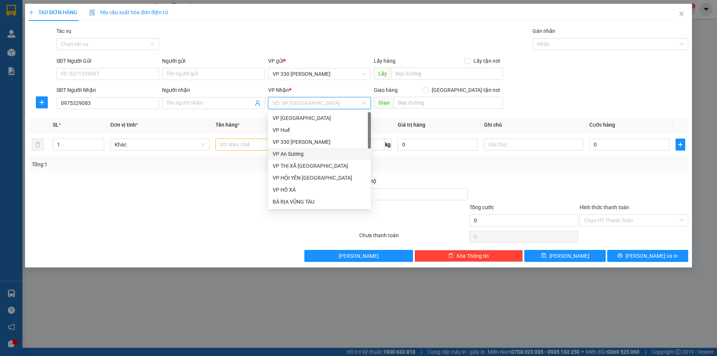
click at [301, 153] on div "VP An Sương" at bounding box center [320, 154] width 94 height 8
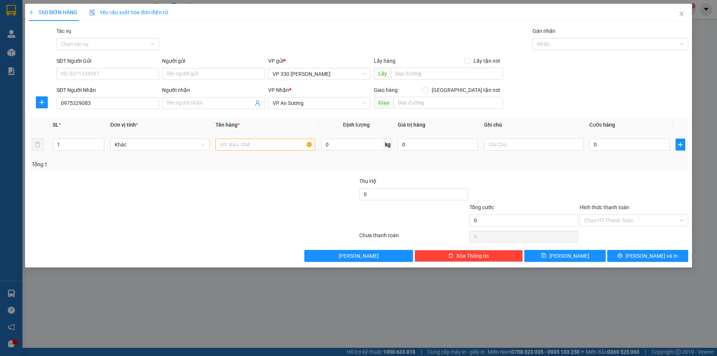
click at [619, 151] on div "0" at bounding box center [630, 144] width 80 height 15
click at [619, 142] on input "0" at bounding box center [630, 145] width 80 height 12
type input "1"
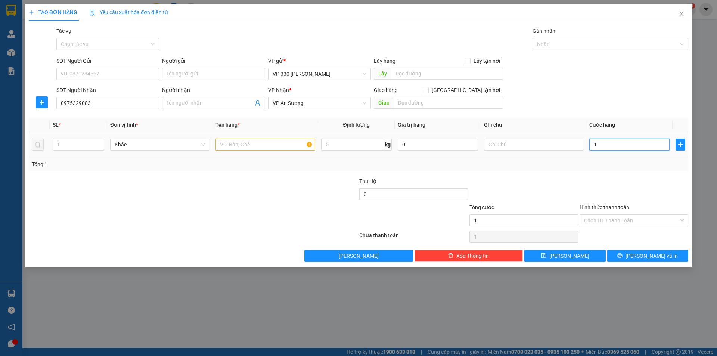
type input "15"
type input "150"
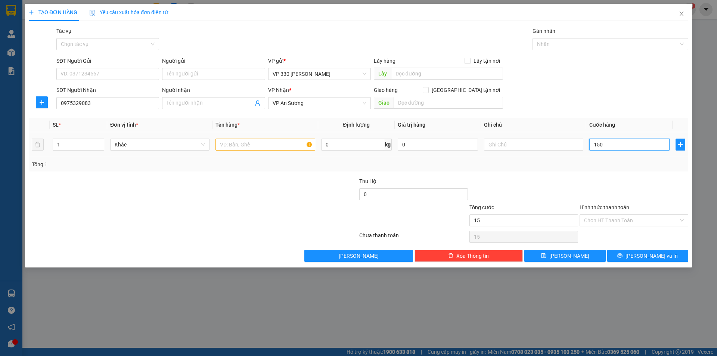
type input "150"
type input "1.500"
type input "15.000"
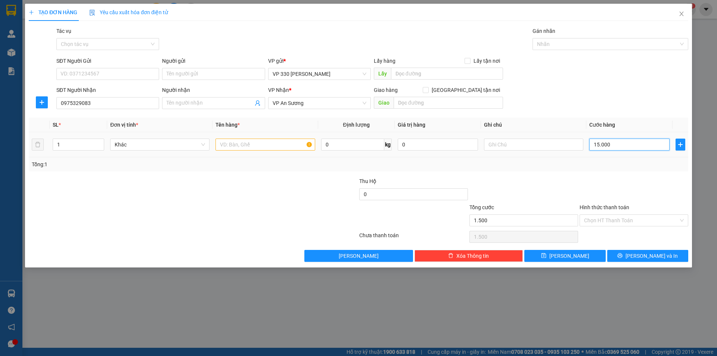
type input "15.000"
type input "150.000"
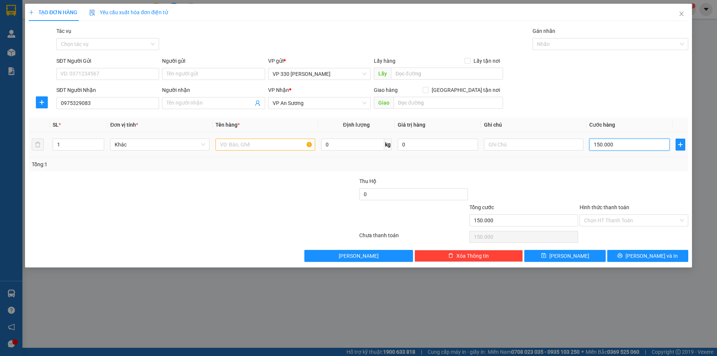
type input "1.500.000"
type input "150.000"
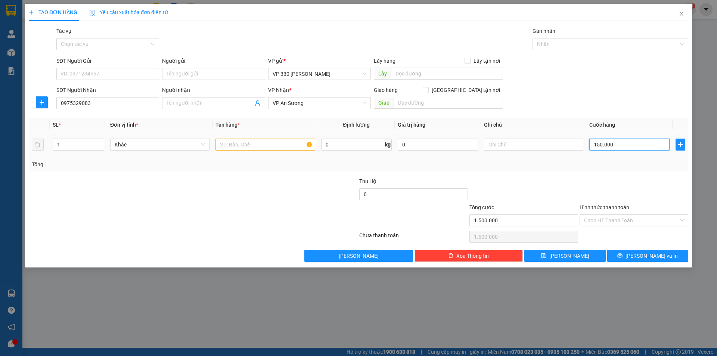
type input "150.000"
click at [426, 75] on input "text" at bounding box center [447, 74] width 112 height 12
type input "6276"
click at [251, 149] on input "text" at bounding box center [265, 145] width 99 height 12
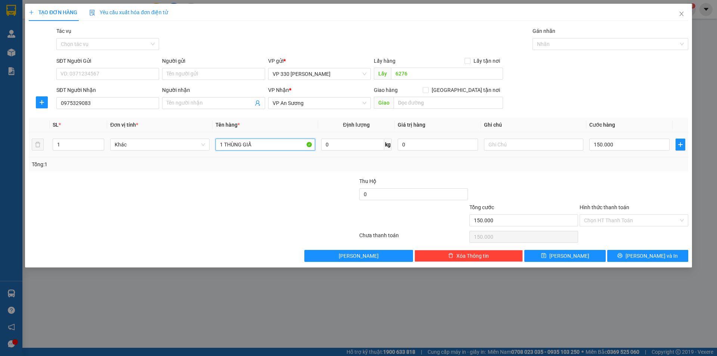
type input "1 THÙNG GIẤY"
click at [639, 220] on input "Hình thức thanh toán" at bounding box center [631, 220] width 95 height 11
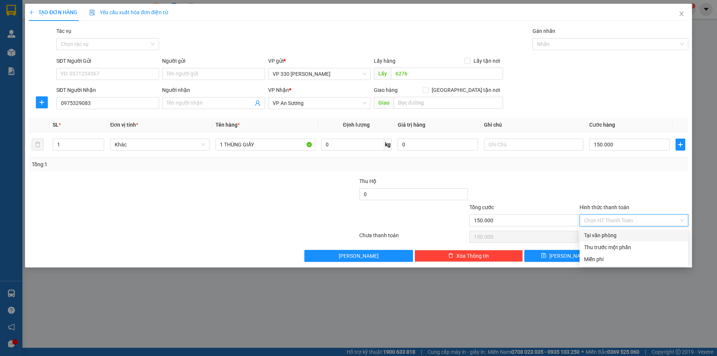
click at [606, 239] on div "Tại văn phòng" at bounding box center [634, 235] width 100 height 8
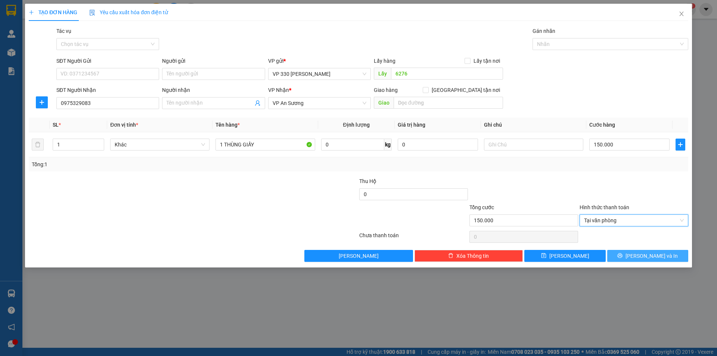
click at [628, 257] on button "[PERSON_NAME] và In" at bounding box center [648, 256] width 81 height 12
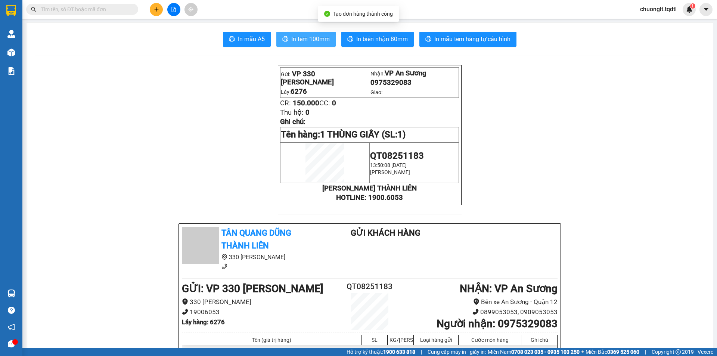
click at [296, 37] on span "In tem 100mm" at bounding box center [310, 38] width 38 height 9
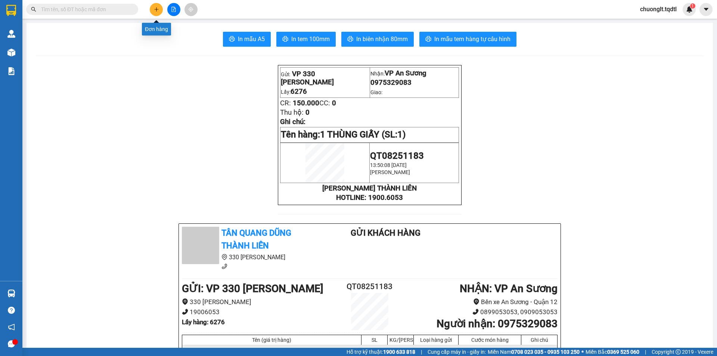
click at [158, 8] on icon "plus" at bounding box center [156, 9] width 5 height 5
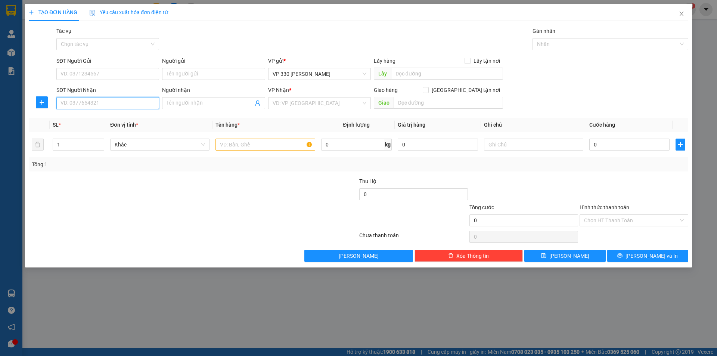
click at [82, 99] on input "SĐT Người Nhận" at bounding box center [107, 103] width 103 height 12
click at [88, 119] on div "0966884474" at bounding box center [108, 118] width 94 height 8
type input "0966884474"
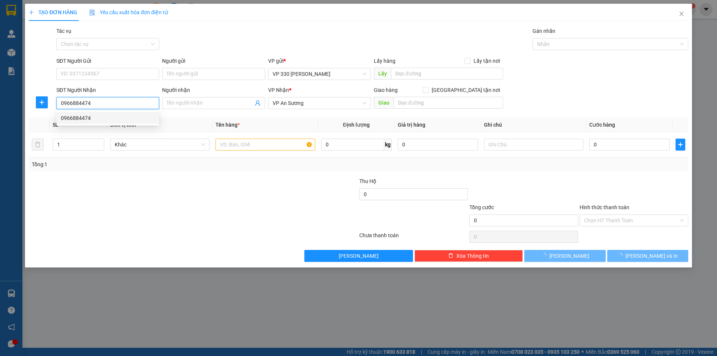
type input "150.000"
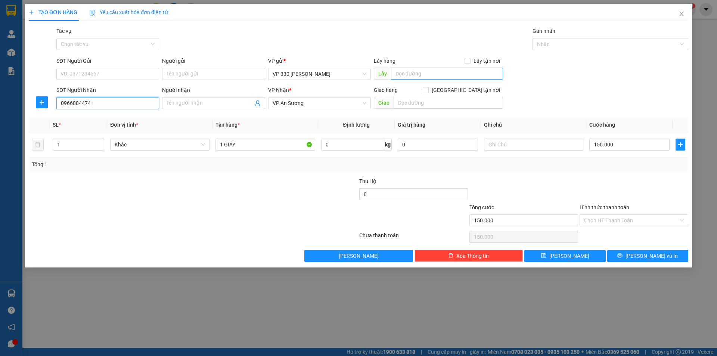
type input "0966884474"
click at [428, 71] on input "text" at bounding box center [447, 74] width 112 height 12
type input "6276"
click at [626, 141] on input "150.000" at bounding box center [630, 145] width 80 height 12
type input "2"
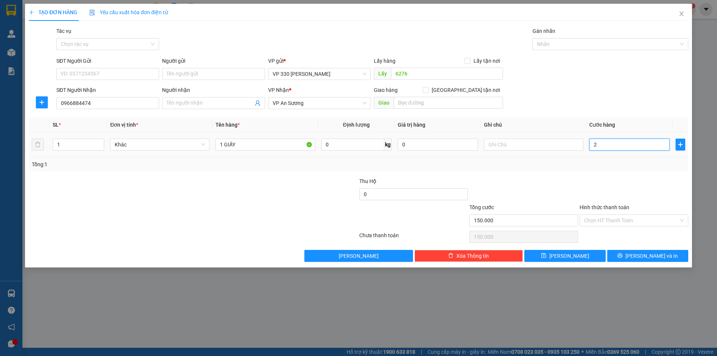
type input "2"
type input "20"
click at [223, 144] on input "1 GIẤY" at bounding box center [265, 145] width 99 height 12
click at [100, 142] on icon "up" at bounding box center [100, 142] width 2 height 1
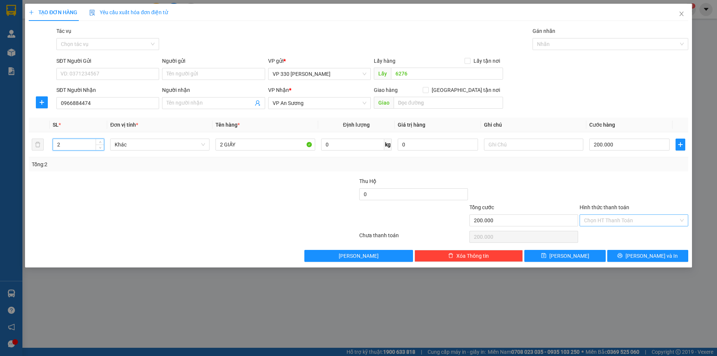
click at [642, 220] on input "Hình thức thanh toán" at bounding box center [631, 220] width 95 height 11
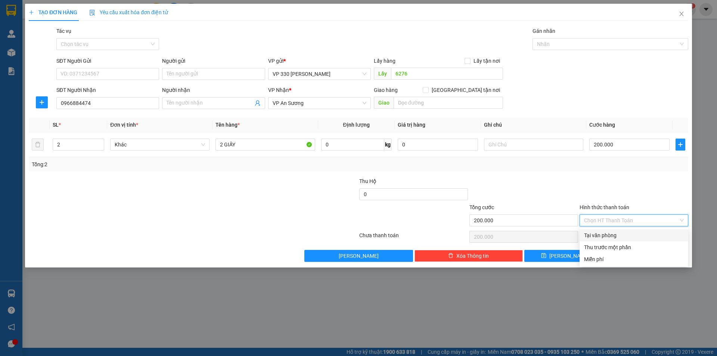
click at [633, 233] on div "Tại văn phòng" at bounding box center [634, 235] width 100 height 8
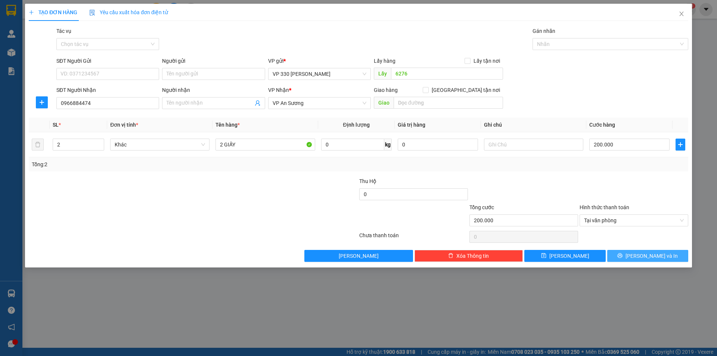
click at [623, 253] on icon "printer" at bounding box center [620, 255] width 5 height 5
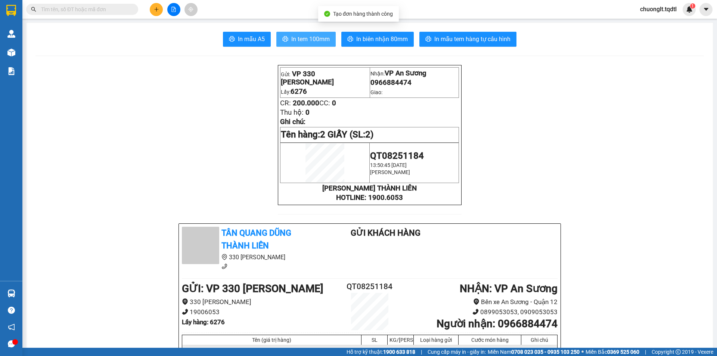
click at [299, 37] on span "In tem 100mm" at bounding box center [310, 38] width 38 height 9
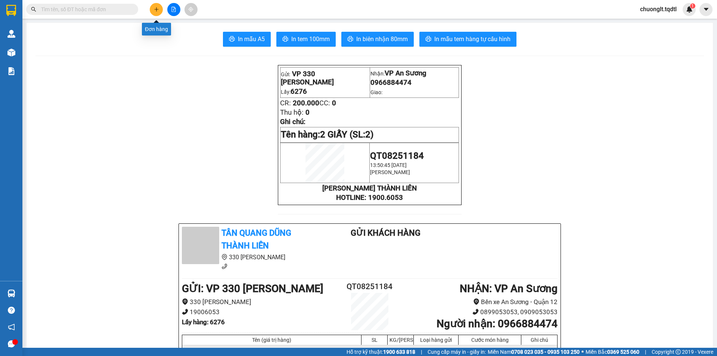
click at [159, 10] on button at bounding box center [156, 9] width 13 height 13
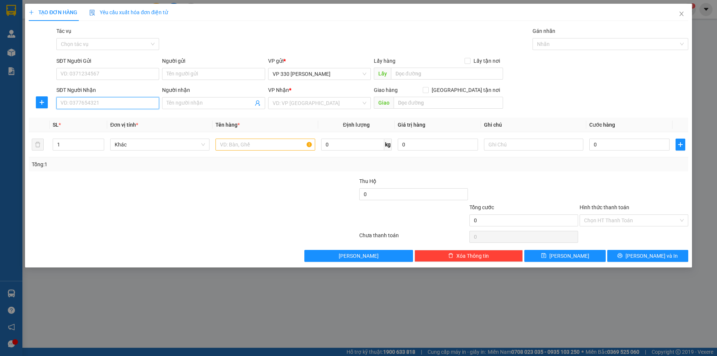
click at [86, 102] on input "SĐT Người Nhận" at bounding box center [107, 103] width 103 height 12
click at [411, 75] on input "text" at bounding box center [447, 74] width 112 height 12
click at [244, 143] on input "text" at bounding box center [265, 145] width 99 height 12
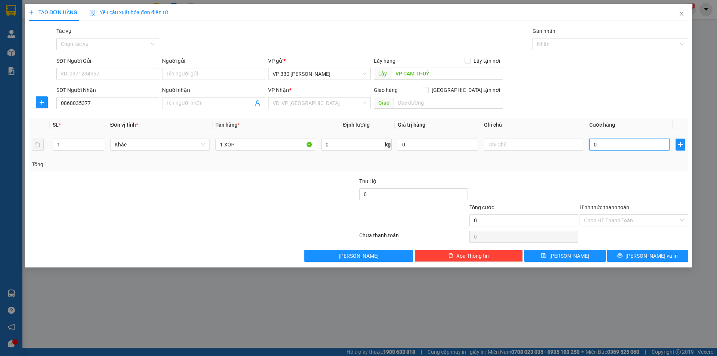
click at [610, 146] on input "0" at bounding box center [630, 145] width 80 height 12
click at [345, 101] on input "search" at bounding box center [317, 103] width 89 height 11
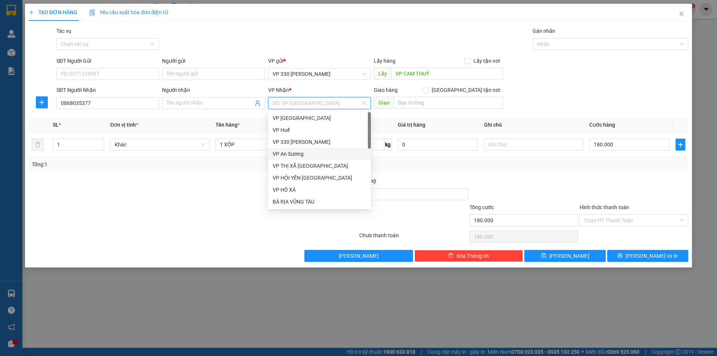
click at [305, 155] on div "VP An Sương" at bounding box center [320, 154] width 94 height 8
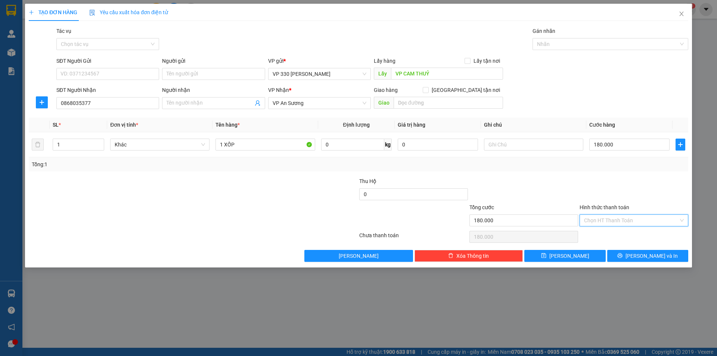
click at [636, 218] on input "Hình thức thanh toán" at bounding box center [631, 220] width 95 height 11
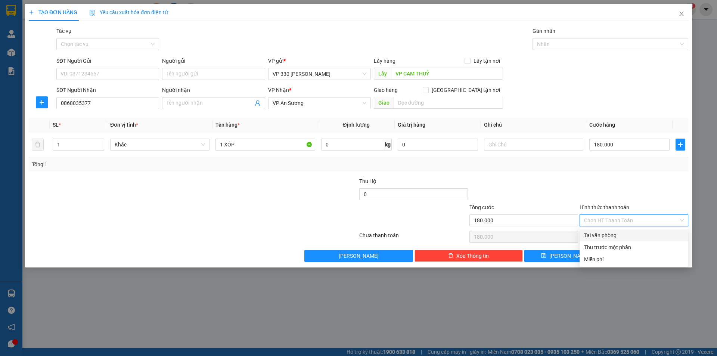
click at [621, 234] on div "Tại văn phòng" at bounding box center [634, 235] width 100 height 8
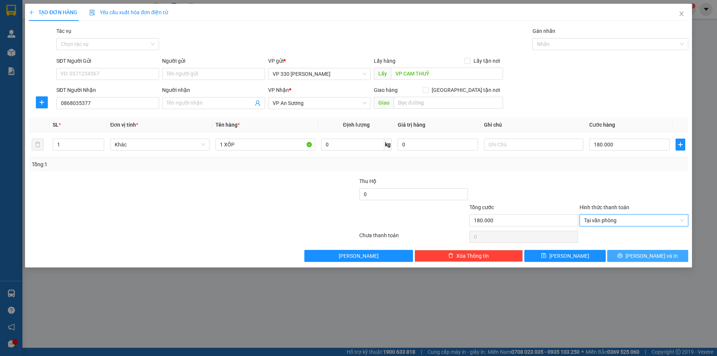
click at [629, 254] on button "[PERSON_NAME] và In" at bounding box center [648, 256] width 81 height 12
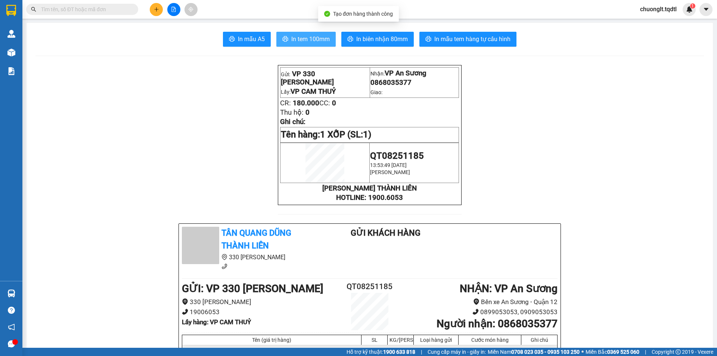
click at [308, 39] on span "In tem 100mm" at bounding box center [310, 38] width 38 height 9
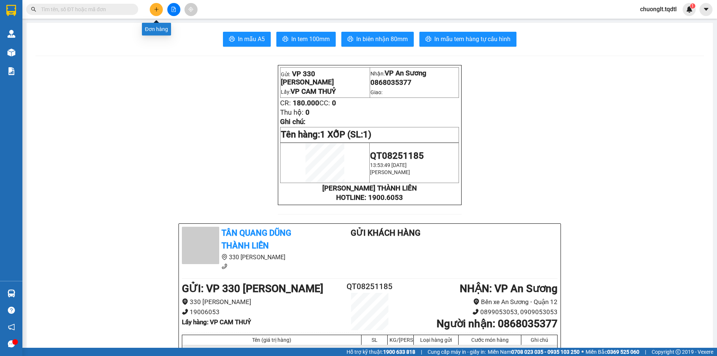
click at [155, 6] on button at bounding box center [156, 9] width 13 height 13
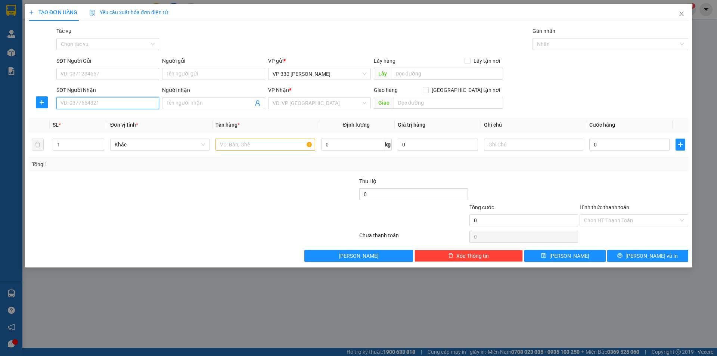
click at [92, 101] on input "SĐT Người Nhận" at bounding box center [107, 103] width 103 height 12
click at [273, 145] on input "text" at bounding box center [265, 145] width 99 height 12
click at [420, 74] on input "text" at bounding box center [447, 74] width 112 height 12
click at [319, 100] on input "search" at bounding box center [317, 103] width 89 height 11
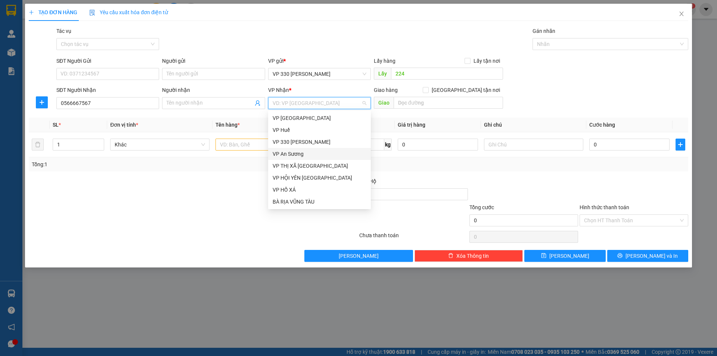
click at [309, 150] on div "VP An Sương" at bounding box center [320, 154] width 94 height 8
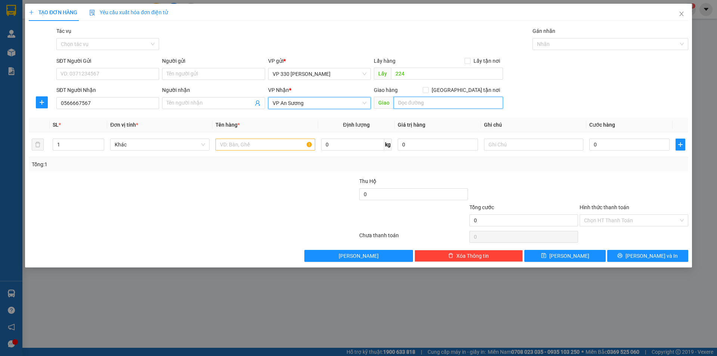
click at [417, 101] on input "text" at bounding box center [448, 103] width 109 height 12
click at [229, 146] on input "text" at bounding box center [265, 145] width 99 height 12
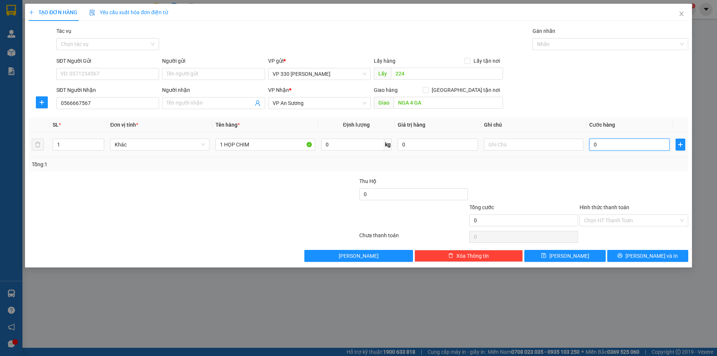
click at [615, 144] on input "0" at bounding box center [630, 145] width 80 height 12
click at [640, 253] on button "[PERSON_NAME] và In" at bounding box center [648, 256] width 81 height 12
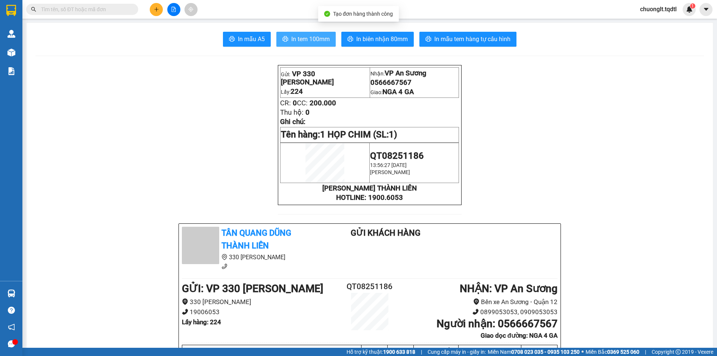
click at [292, 39] on span "In tem 100mm" at bounding box center [310, 38] width 38 height 9
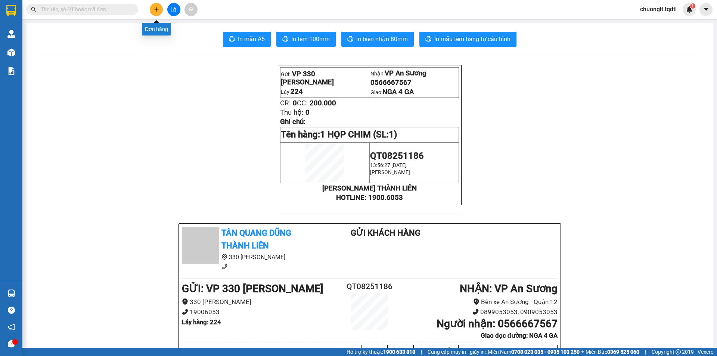
click at [155, 10] on icon "plus" at bounding box center [156, 9] width 5 height 5
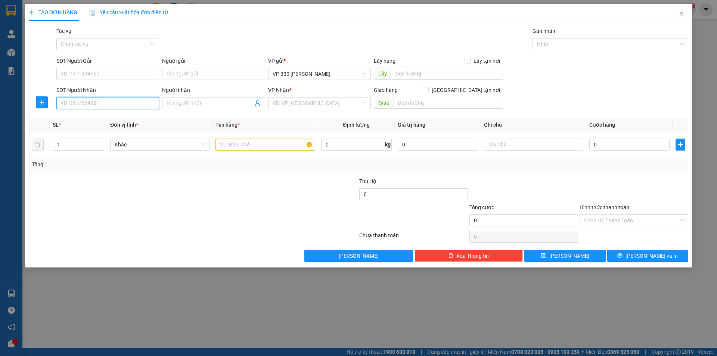
click at [113, 103] on input "SĐT Người Nhận" at bounding box center [107, 103] width 103 height 12
drag, startPoint x: 234, startPoint y: 146, endPoint x: 241, endPoint y: 144, distance: 6.5
click at [241, 144] on input "text" at bounding box center [265, 145] width 99 height 12
click at [348, 97] on div "VP Nhận *" at bounding box center [319, 91] width 103 height 11
click at [336, 104] on input "search" at bounding box center [317, 103] width 89 height 11
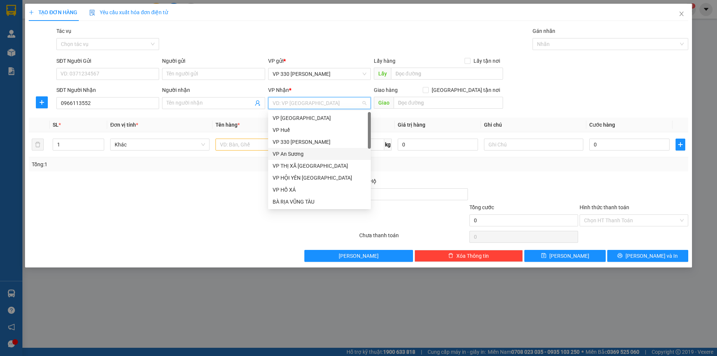
click at [293, 152] on div "VP An Sương" at bounding box center [320, 154] width 94 height 8
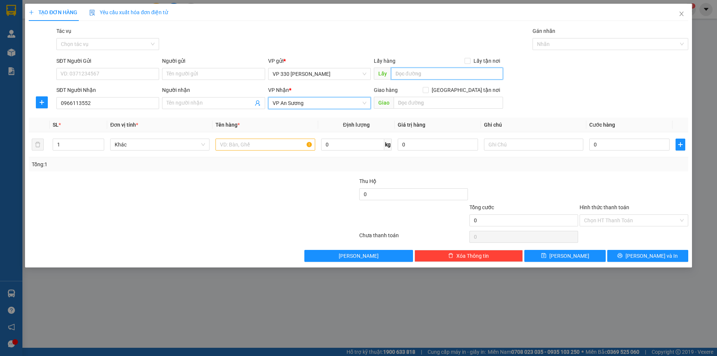
click at [396, 73] on input "text" at bounding box center [447, 74] width 112 height 12
click at [287, 145] on input "text" at bounding box center [265, 145] width 99 height 12
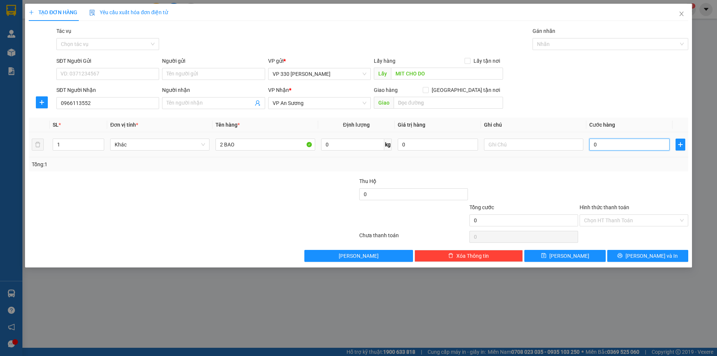
click at [614, 145] on input "0" at bounding box center [630, 145] width 80 height 12
click at [99, 142] on icon "up" at bounding box center [100, 143] width 3 height 3
click at [643, 254] on span "[PERSON_NAME] và In" at bounding box center [652, 256] width 52 height 8
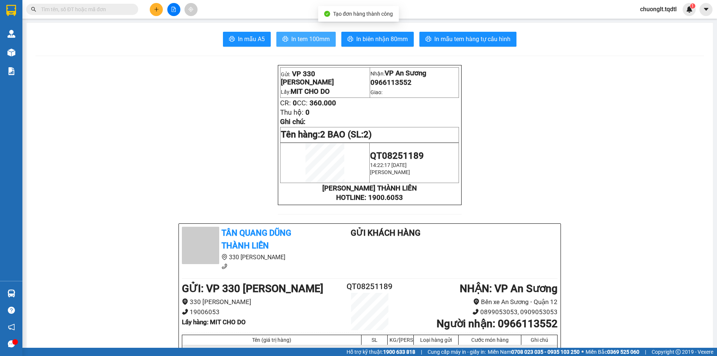
click at [308, 37] on span "In tem 100mm" at bounding box center [310, 38] width 38 height 9
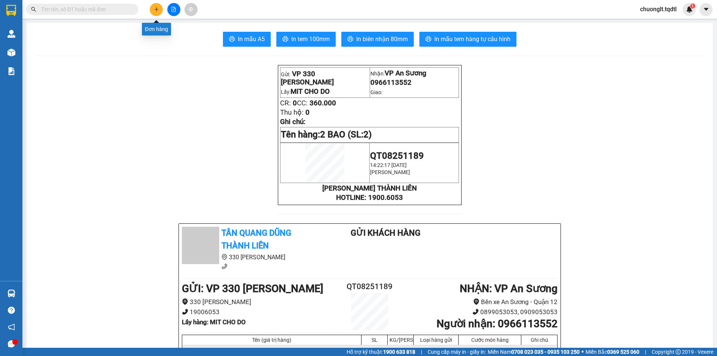
click at [158, 13] on button at bounding box center [156, 9] width 13 height 13
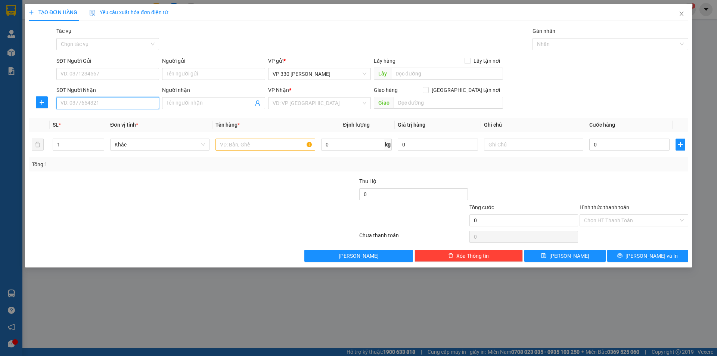
click at [130, 103] on input "SĐT Người Nhận" at bounding box center [107, 103] width 103 height 12
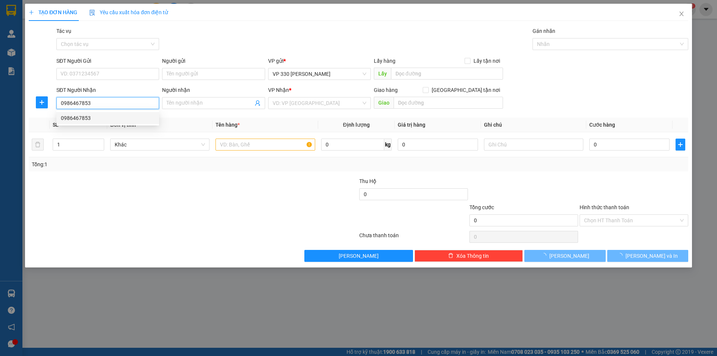
click at [110, 115] on div "0986467853" at bounding box center [108, 118] width 94 height 8
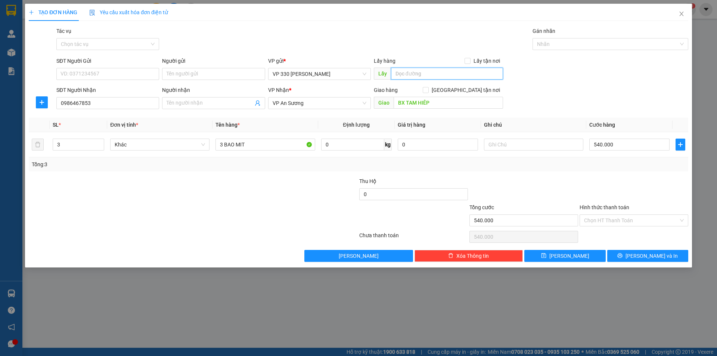
click at [409, 72] on input "text" at bounding box center [447, 74] width 112 height 12
click at [639, 255] on button "[PERSON_NAME] và In" at bounding box center [648, 256] width 81 height 12
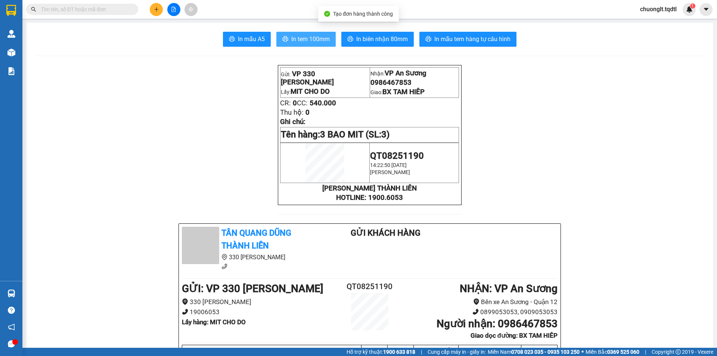
click at [304, 39] on span "In tem 100mm" at bounding box center [310, 38] width 38 height 9
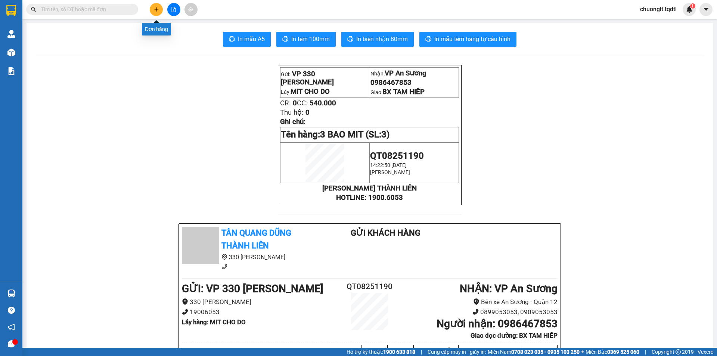
click at [155, 10] on icon "plus" at bounding box center [156, 9] width 5 height 5
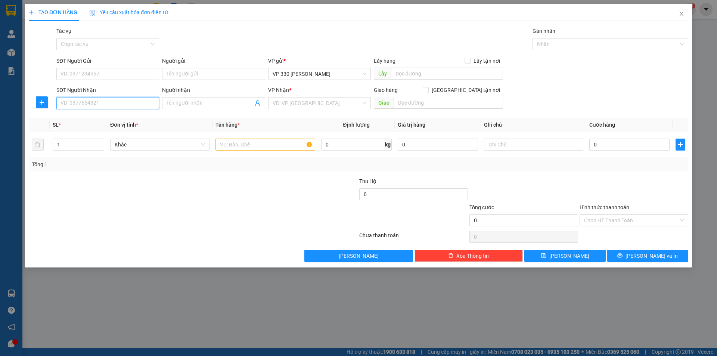
click at [119, 98] on input "SĐT Người Nhận" at bounding box center [107, 103] width 103 height 12
click at [436, 76] on input "text" at bounding box center [447, 74] width 112 height 12
click at [334, 104] on input "search" at bounding box center [317, 103] width 89 height 11
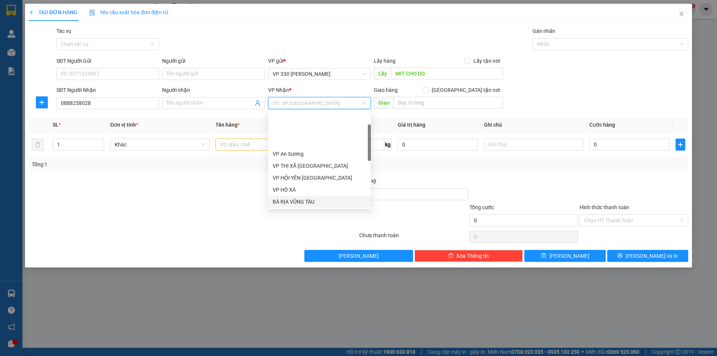
click at [299, 198] on div "BÀ RỊA VŨNG TÀU" at bounding box center [320, 202] width 94 height 8
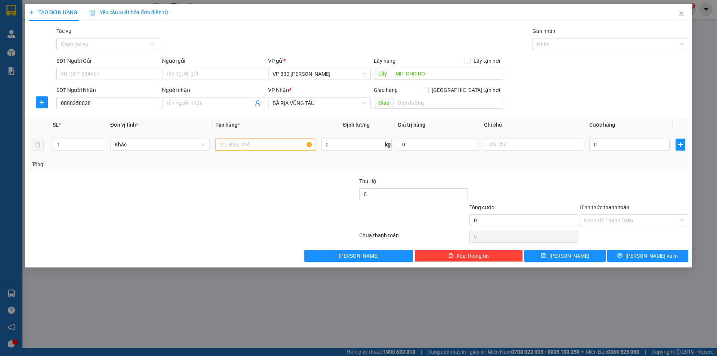
click at [256, 148] on input "text" at bounding box center [265, 145] width 99 height 12
click at [605, 147] on input "0" at bounding box center [630, 145] width 80 height 12
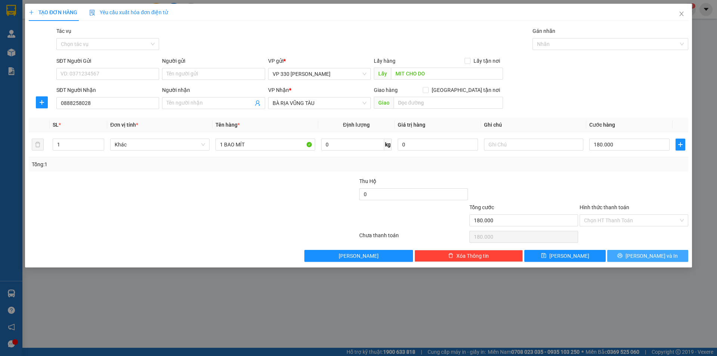
click at [638, 252] on button "[PERSON_NAME] và In" at bounding box center [648, 256] width 81 height 12
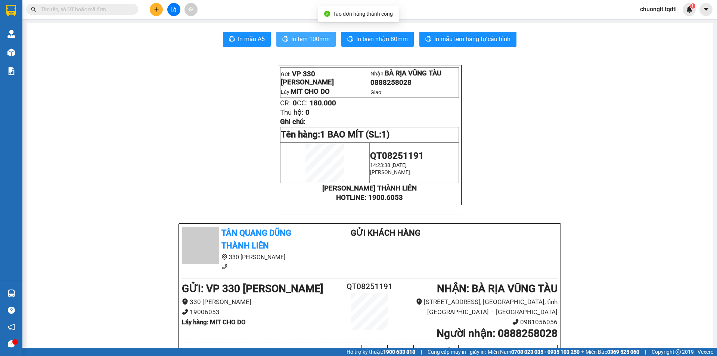
click at [308, 39] on span "In tem 100mm" at bounding box center [310, 38] width 38 height 9
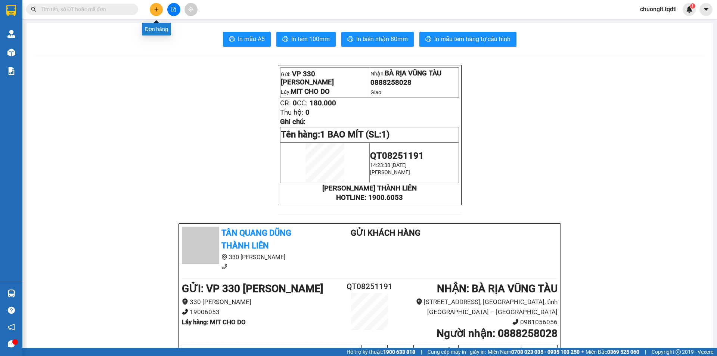
click at [154, 11] on icon "plus" at bounding box center [156, 9] width 5 height 5
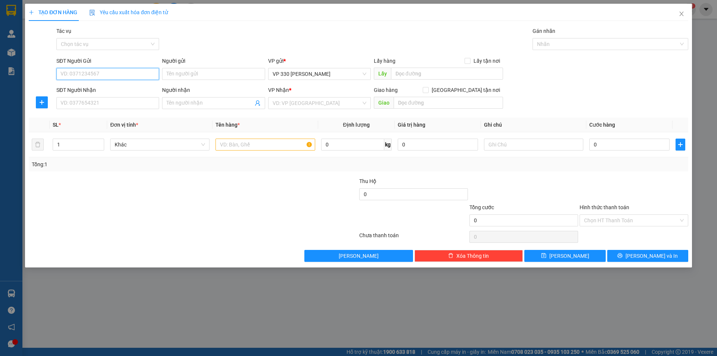
click at [104, 73] on input "SĐT Người Gửi" at bounding box center [107, 74] width 103 height 12
click at [89, 101] on input "SĐT Người Nhận" at bounding box center [107, 103] width 103 height 12
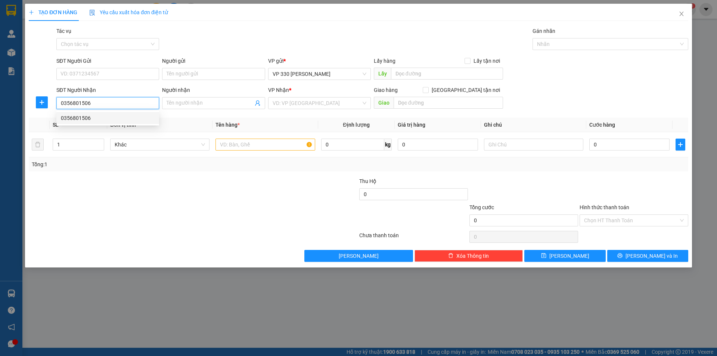
click at [94, 115] on div "0356801506" at bounding box center [108, 118] width 94 height 8
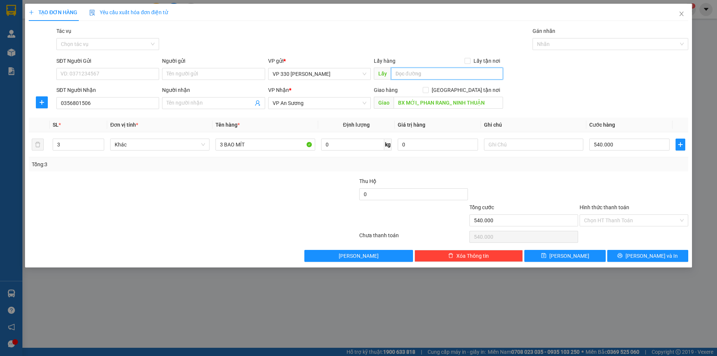
click at [425, 77] on input "text" at bounding box center [447, 74] width 112 height 12
type input "MIT DÔC MIÊU"
click at [627, 254] on button "[PERSON_NAME] và In" at bounding box center [648, 256] width 81 height 12
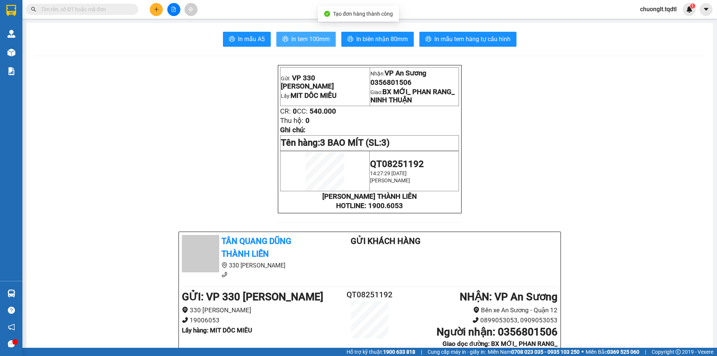
click at [296, 33] on button "In tem 100mm" at bounding box center [306, 39] width 59 height 15
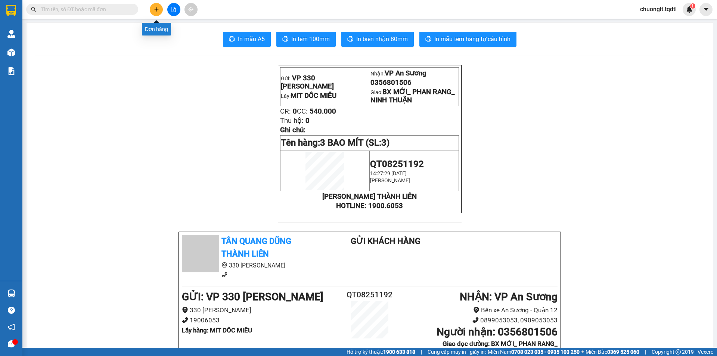
click at [153, 8] on button at bounding box center [156, 9] width 13 height 13
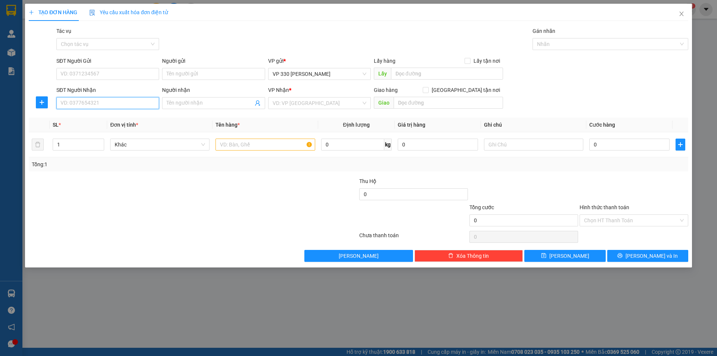
click at [112, 104] on input "SĐT Người Nhận" at bounding box center [107, 103] width 103 height 12
type input "0343627992"
click at [99, 116] on div "0343627992" at bounding box center [108, 118] width 94 height 8
type input "ĐỒNG NAI"
type input "180.000"
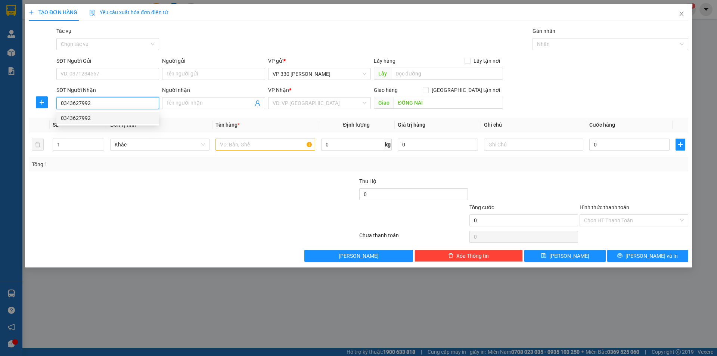
type input "180.000"
type input "0343627992"
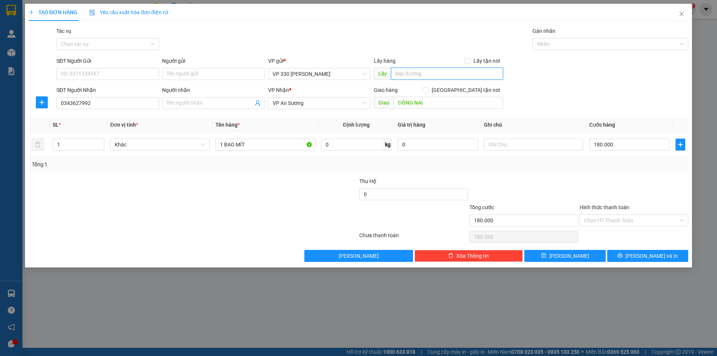
click at [409, 73] on input "text" at bounding box center [447, 74] width 112 height 12
type input "C"
type input "DÔC MIÊU"
click at [645, 256] on span "[PERSON_NAME] và In" at bounding box center [652, 256] width 52 height 8
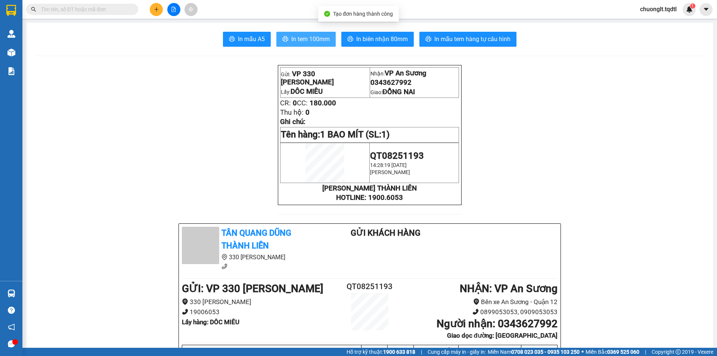
click at [311, 37] on span "In tem 100mm" at bounding box center [310, 38] width 38 height 9
click at [154, 6] on button at bounding box center [156, 9] width 13 height 13
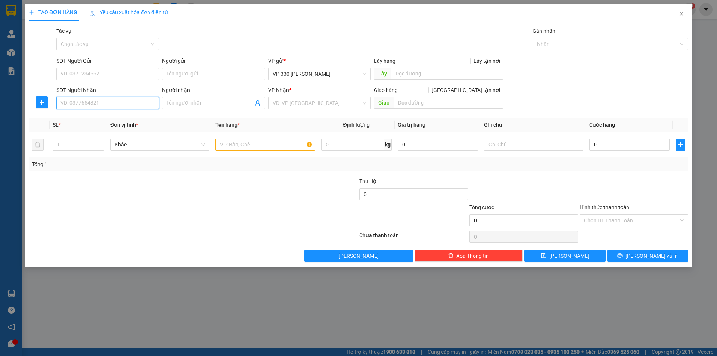
click at [111, 105] on input "SĐT Người Nhận" at bounding box center [107, 103] width 103 height 12
type input "0357488123"
click at [88, 115] on div "0357488123" at bounding box center [108, 118] width 94 height 8
type input "N4 ĐẤT THÁNH"
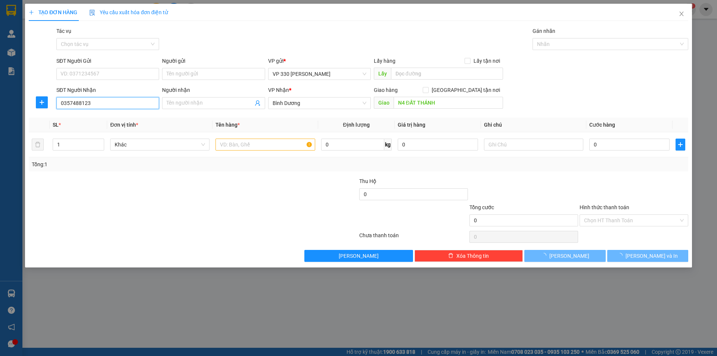
type input "540.000"
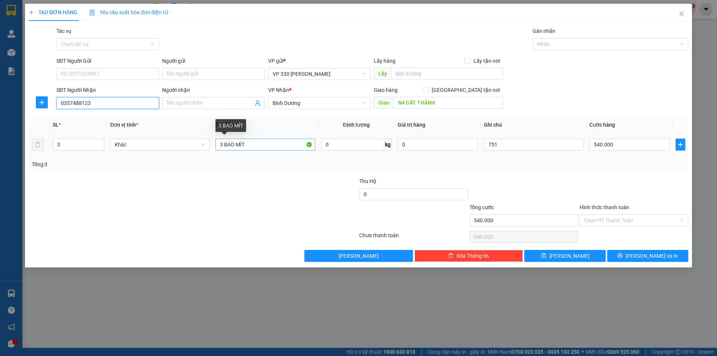
type input "0357488123"
click at [222, 139] on input "3 BAO MÍT" at bounding box center [265, 145] width 99 height 12
type input "4 BAO MÍT"
click at [633, 149] on input "540.000" at bounding box center [630, 145] width 80 height 12
type input "7"
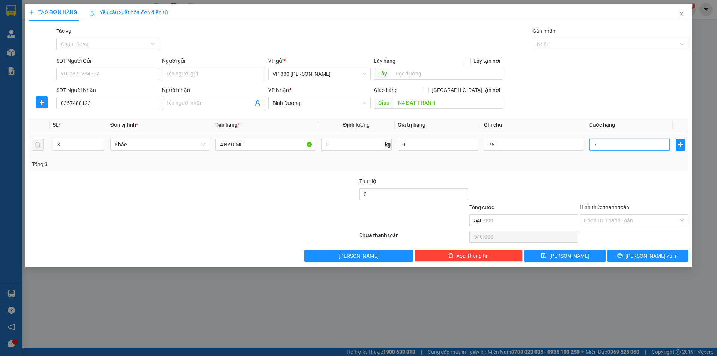
type input "7"
type input "72"
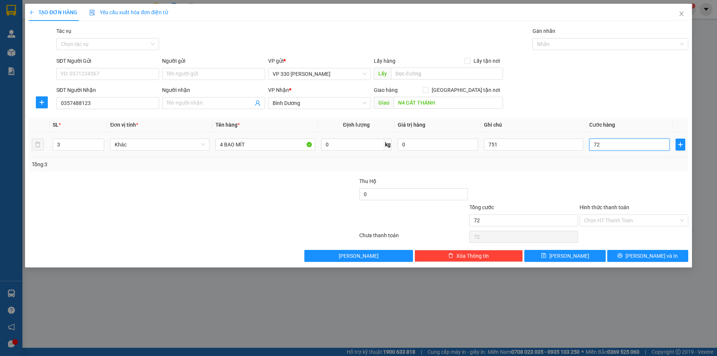
type input "720"
type input "7.200"
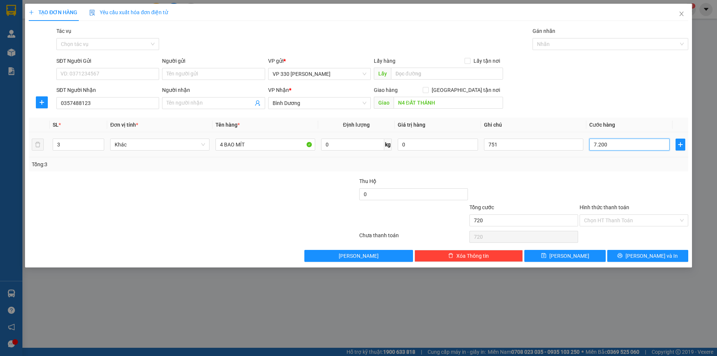
type input "7.200"
type input "72.000"
type input "720.000"
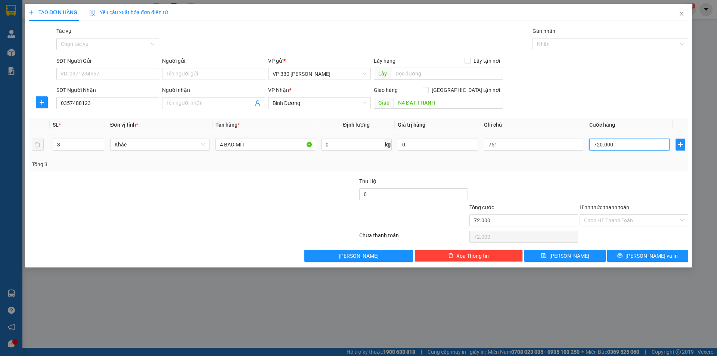
type input "720.000"
click at [437, 72] on input "text" at bounding box center [447, 74] width 112 height 12
type input "DÔC MIẾU"
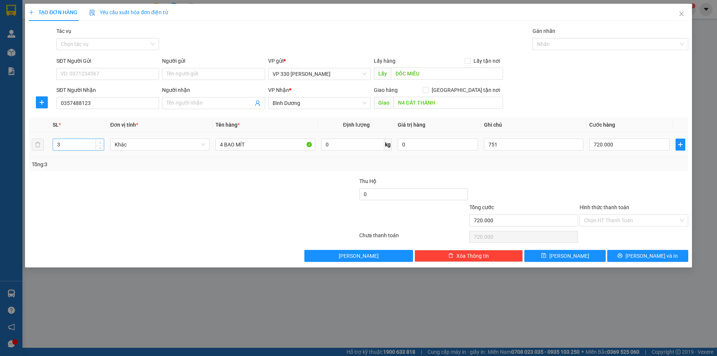
type input "4"
click at [102, 142] on span "up" at bounding box center [100, 142] width 4 height 4
click at [662, 256] on span "[PERSON_NAME] và In" at bounding box center [652, 256] width 52 height 8
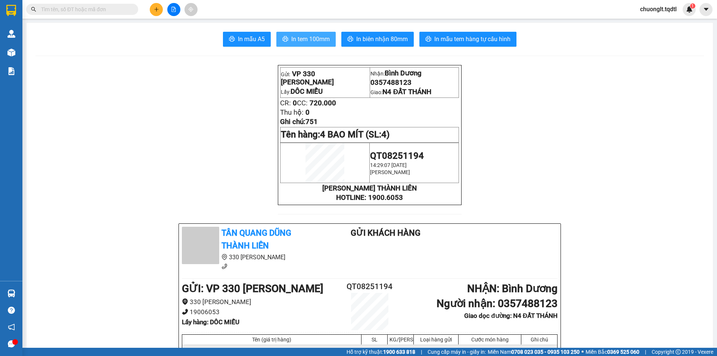
click at [298, 35] on span "In tem 100mm" at bounding box center [310, 38] width 38 height 9
click at [156, 15] on button at bounding box center [156, 9] width 13 height 13
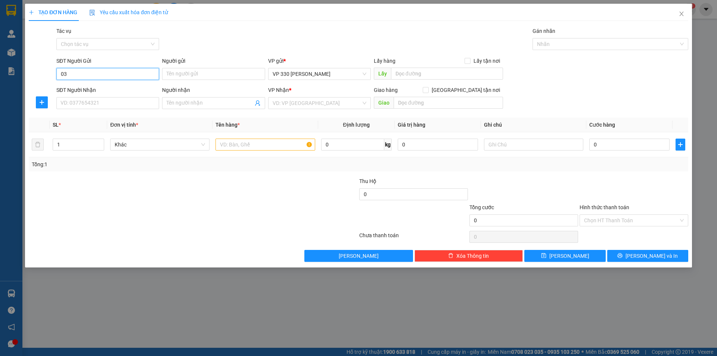
type input "0"
click at [146, 213] on div at bounding box center [138, 216] width 220 height 26
click at [91, 98] on input "SĐT Người Nhận" at bounding box center [107, 103] width 103 height 12
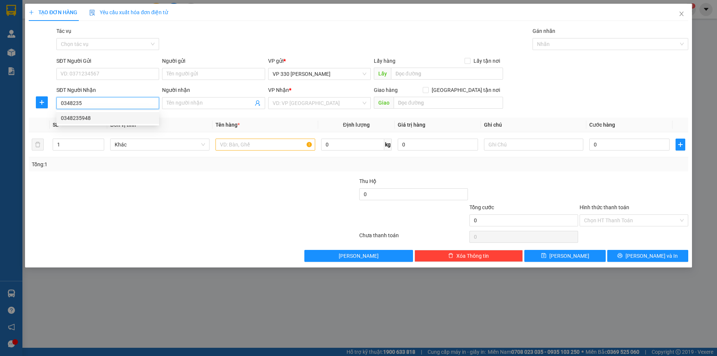
click at [68, 116] on div "0348235948" at bounding box center [108, 118] width 94 height 8
type input "0348235948"
type input "200.000"
type input "0348235948"
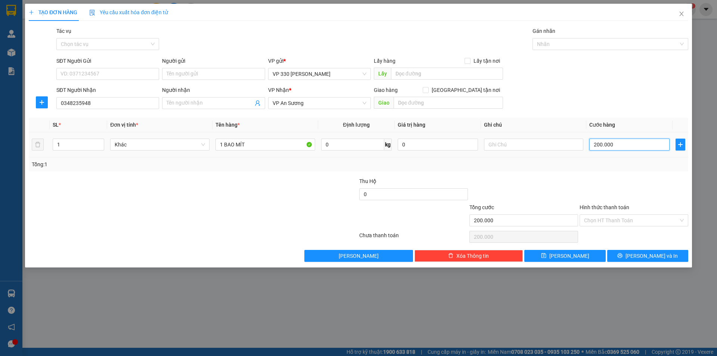
click at [635, 148] on input "200.000" at bounding box center [630, 145] width 80 height 12
type input "1"
type input "18"
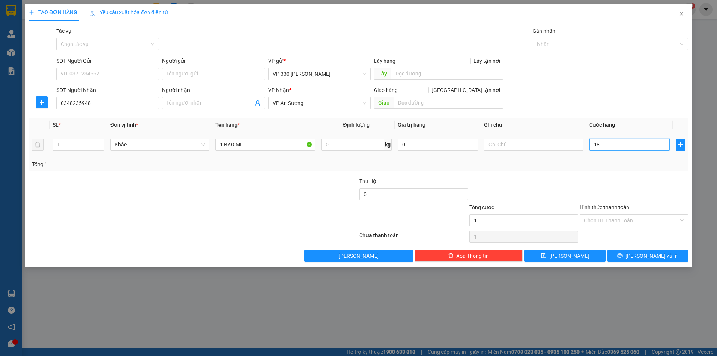
type input "18"
type input "180"
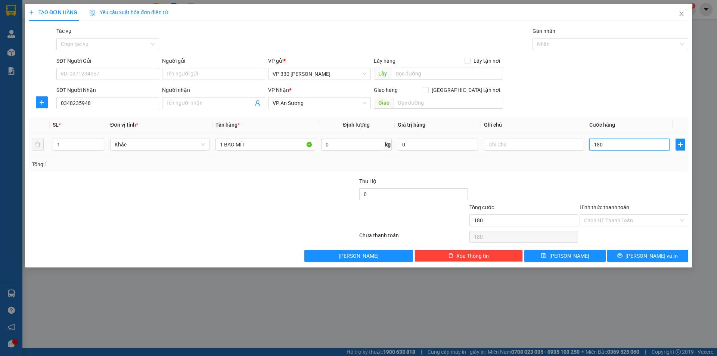
type input "1.800"
type input "18.000"
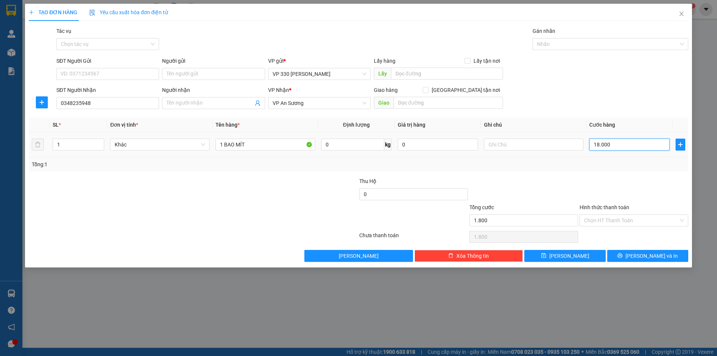
type input "18.000"
type input "180.000"
click at [403, 72] on input "text" at bounding box center [447, 74] width 112 height 12
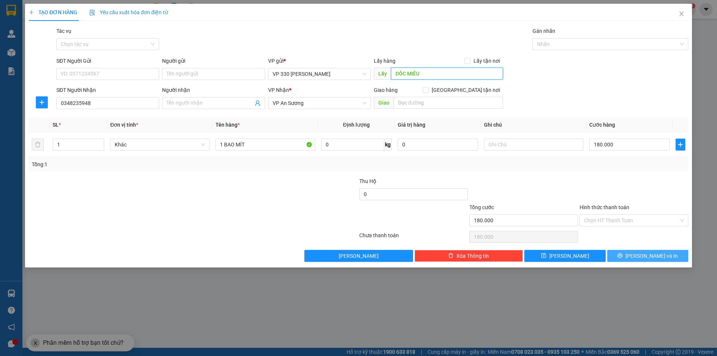
type input "DÔC MIẾU"
click at [623, 256] on icon "printer" at bounding box center [620, 255] width 5 height 5
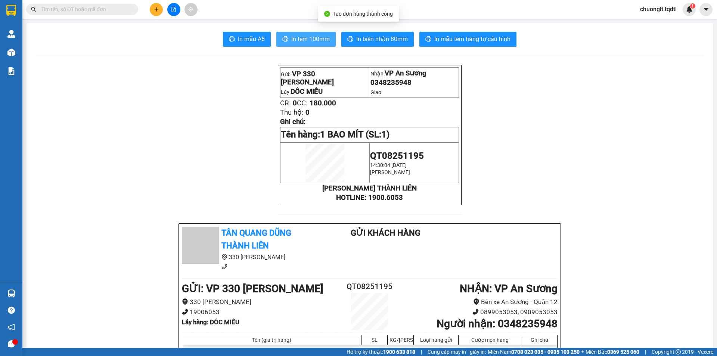
click at [307, 40] on span "In tem 100mm" at bounding box center [310, 38] width 38 height 9
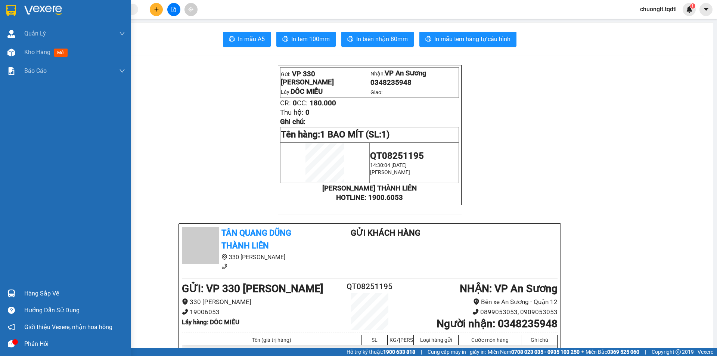
click at [25, 293] on div "Hàng sắp về" at bounding box center [74, 293] width 101 height 11
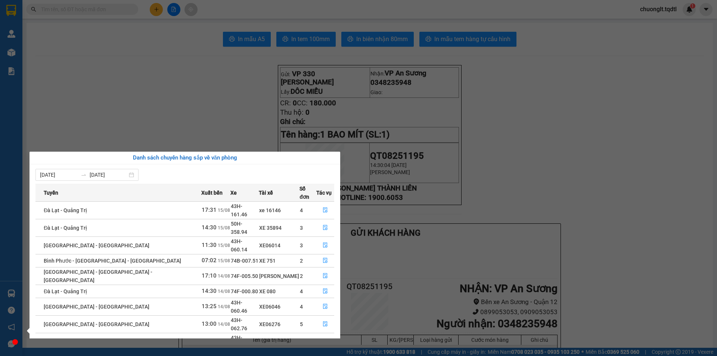
click at [172, 129] on section "Kết quả tìm kiếm ( 0 ) Bộ lọc No Data chuonglt.tqdtl 1 Quản [PERSON_NAME] lý kh…" at bounding box center [358, 178] width 717 height 356
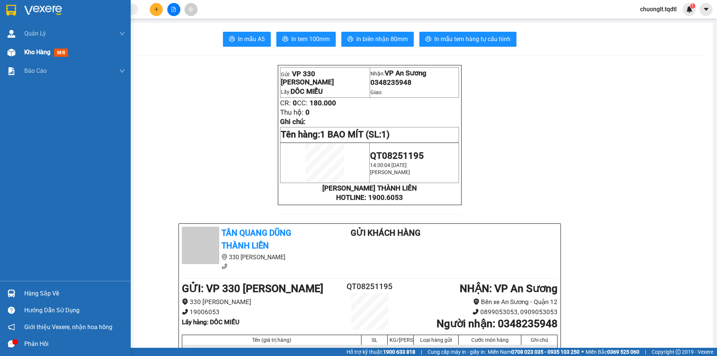
click at [27, 49] on span "Kho hàng" at bounding box center [37, 52] width 26 height 7
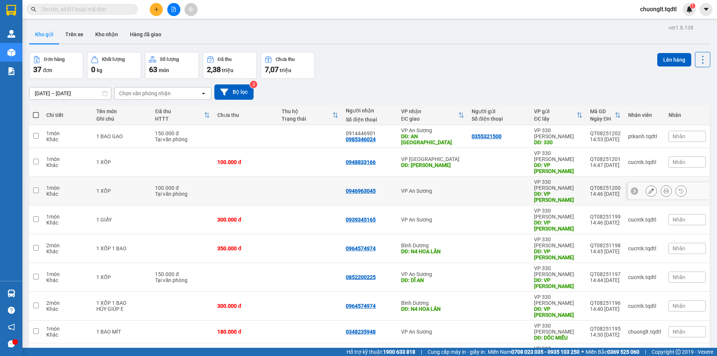
scroll to position [34, 0]
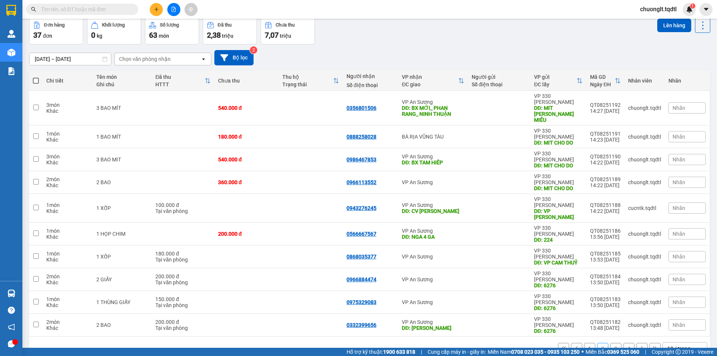
click at [611, 343] on button "3" at bounding box center [616, 348] width 11 height 11
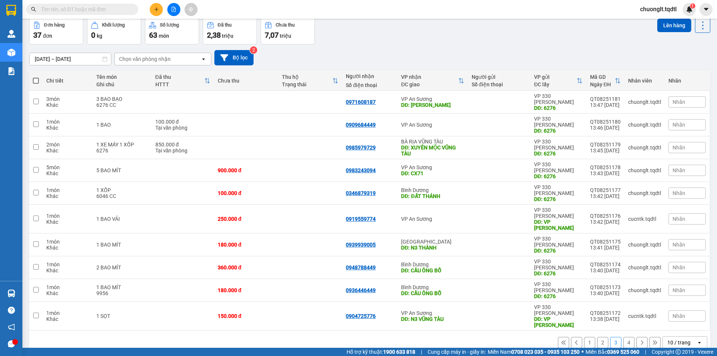
click at [624, 337] on button "4" at bounding box center [629, 342] width 11 height 11
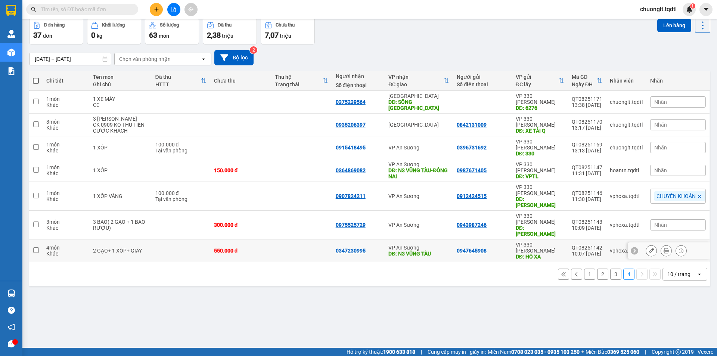
click at [33, 247] on input "checkbox" at bounding box center [36, 250] width 6 height 6
checkbox input "true"
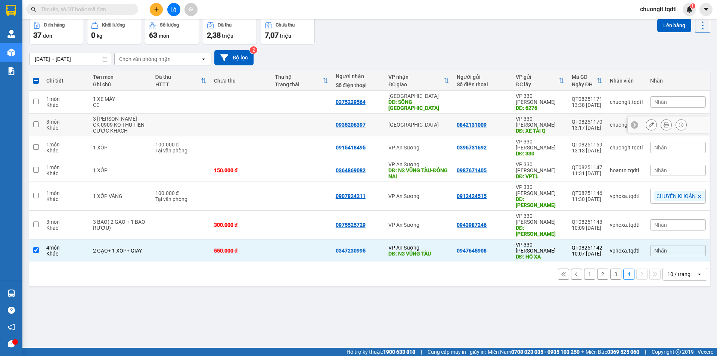
click at [35, 125] on input "checkbox" at bounding box center [36, 124] width 6 height 6
checkbox input "true"
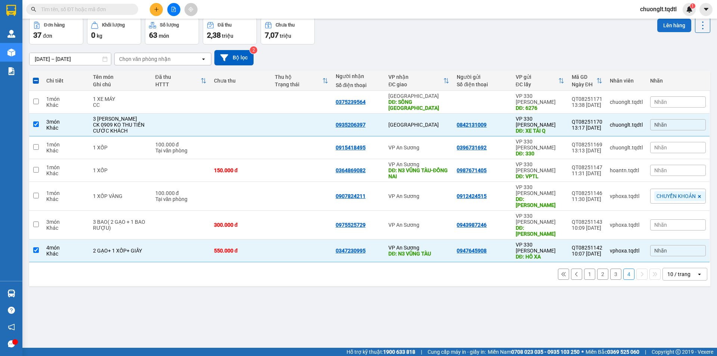
click at [665, 27] on button "Lên hàng" at bounding box center [675, 25] width 34 height 13
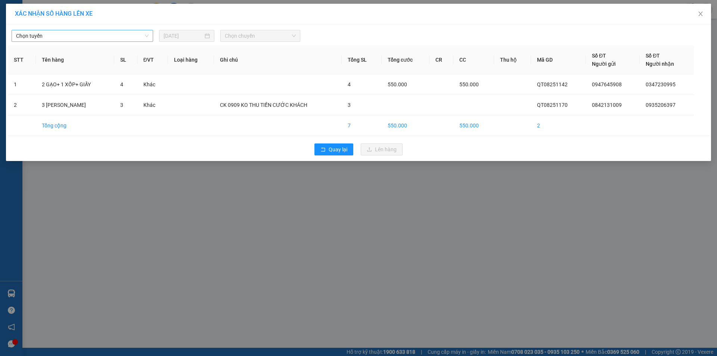
click at [137, 38] on span "Chọn tuyến" at bounding box center [82, 35] width 133 height 11
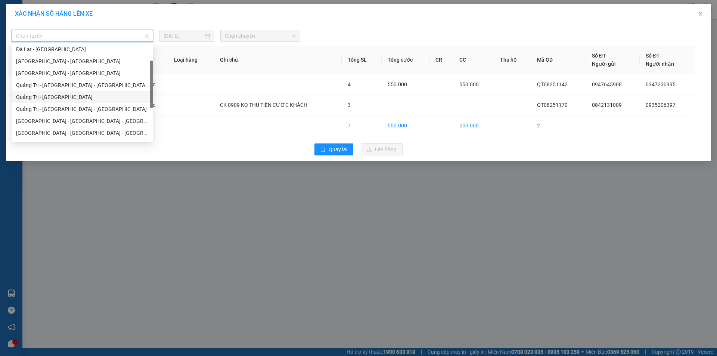
scroll to position [132, 0]
click at [80, 113] on div "Quảng Trị - [GEOGRAPHIC_DATA]" at bounding box center [82, 110] width 133 height 8
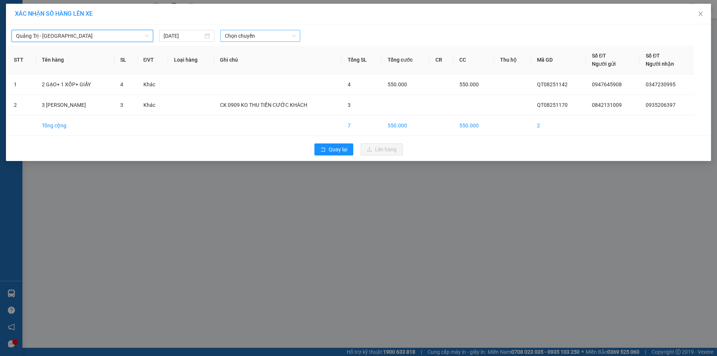
click at [269, 35] on span "Chọn chuyến" at bounding box center [260, 35] width 71 height 11
click at [261, 99] on div "14:31 - 74F-005.50" at bounding box center [254, 99] width 58 height 8
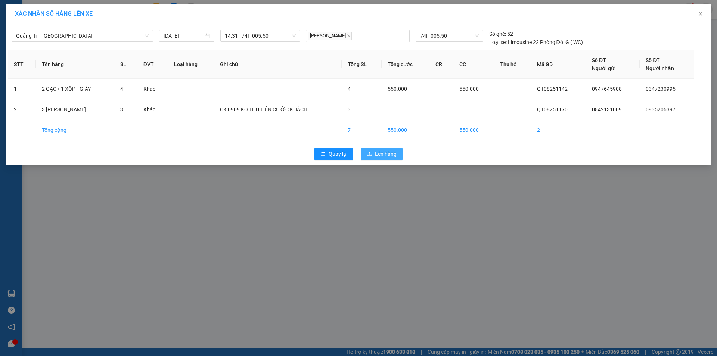
click at [374, 154] on button "Lên hàng" at bounding box center [382, 154] width 42 height 12
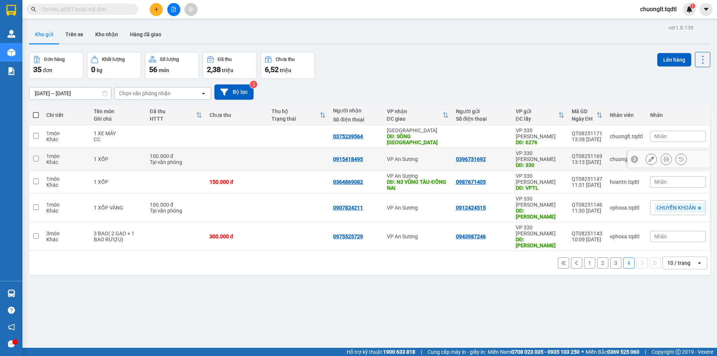
click at [36, 156] on input "checkbox" at bounding box center [36, 159] width 6 height 6
checkbox input "true"
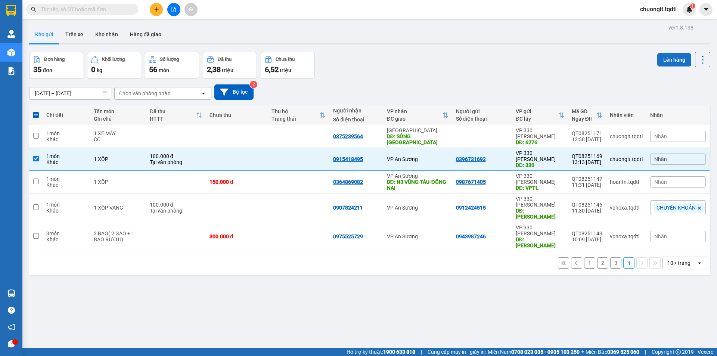
click at [675, 58] on button "Lên hàng" at bounding box center [675, 59] width 34 height 13
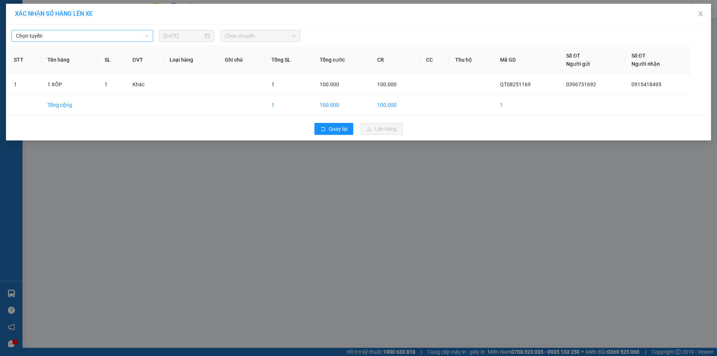
click at [93, 31] on span "Chọn tuyến" at bounding box center [82, 35] width 133 height 11
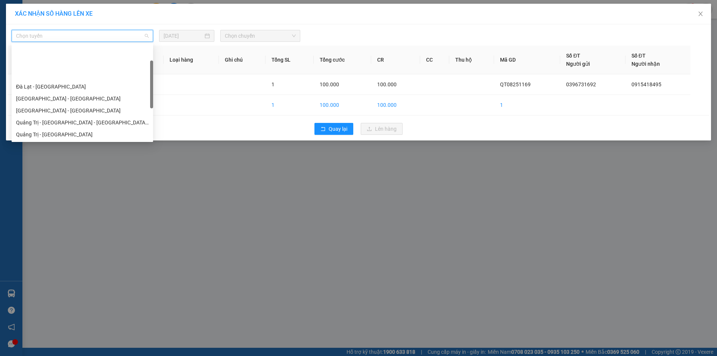
scroll to position [37, 0]
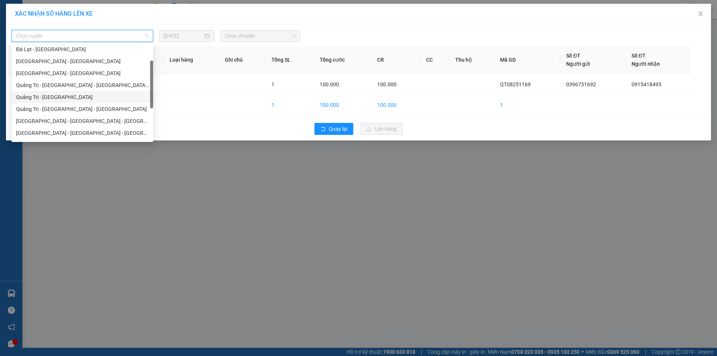
click at [73, 100] on div "Quảng Trị - [GEOGRAPHIC_DATA]" at bounding box center [82, 97] width 133 height 8
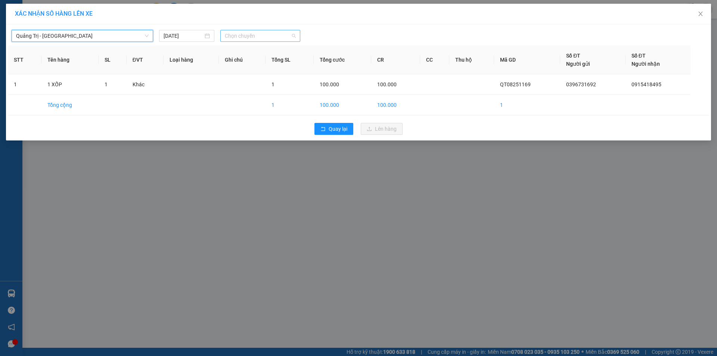
click at [257, 34] on span "Chọn chuyến" at bounding box center [260, 35] width 71 height 11
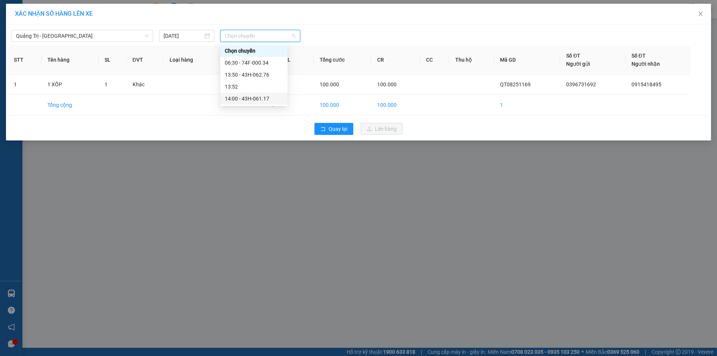
click at [256, 94] on div "14:00 - 43H-061.17" at bounding box center [253, 99] width 67 height 12
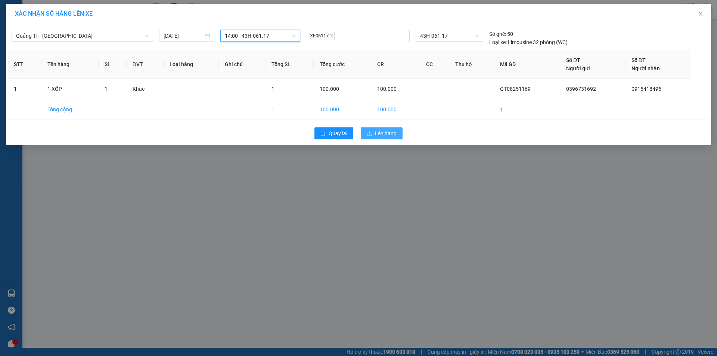
click at [378, 132] on span "Lên hàng" at bounding box center [386, 133] width 22 height 8
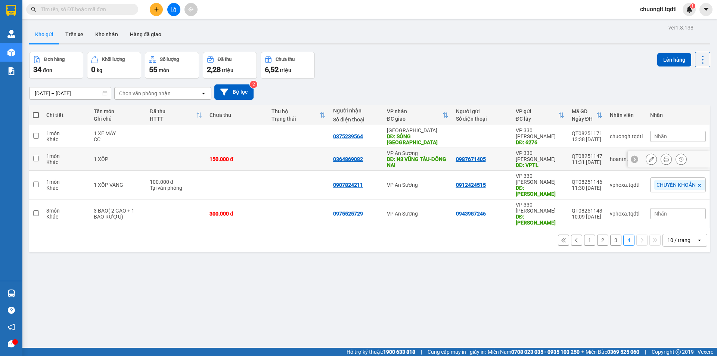
click at [37, 160] on input "checkbox" at bounding box center [36, 159] width 6 height 6
checkbox input "true"
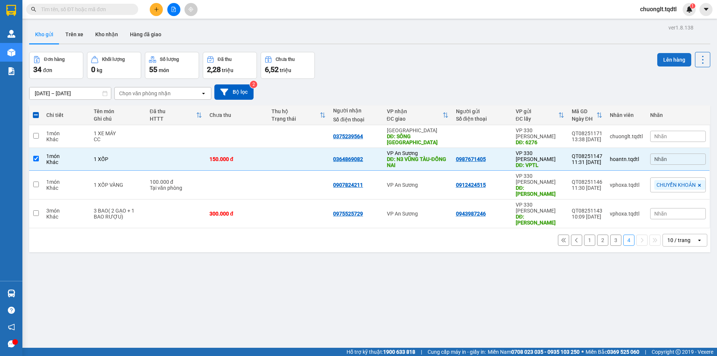
click at [660, 56] on button "Lên hàng" at bounding box center [675, 59] width 34 height 13
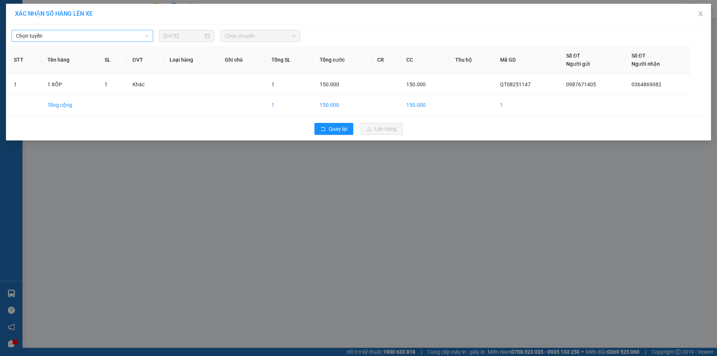
click at [70, 38] on span "Chọn tuyến" at bounding box center [82, 35] width 133 height 11
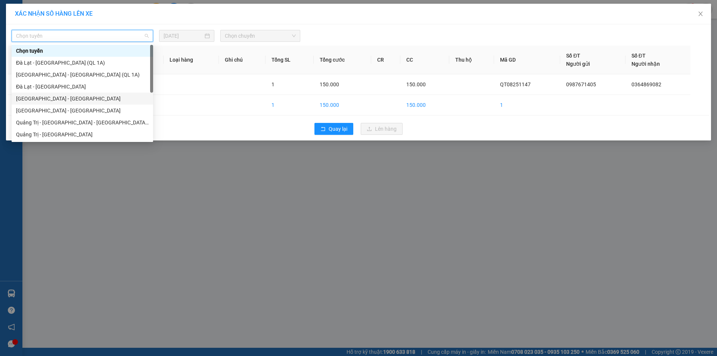
scroll to position [37, 0]
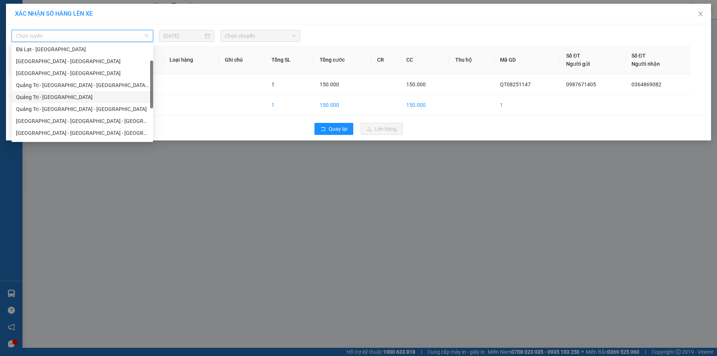
click at [78, 98] on div "Quảng Trị - [GEOGRAPHIC_DATA]" at bounding box center [82, 97] width 133 height 8
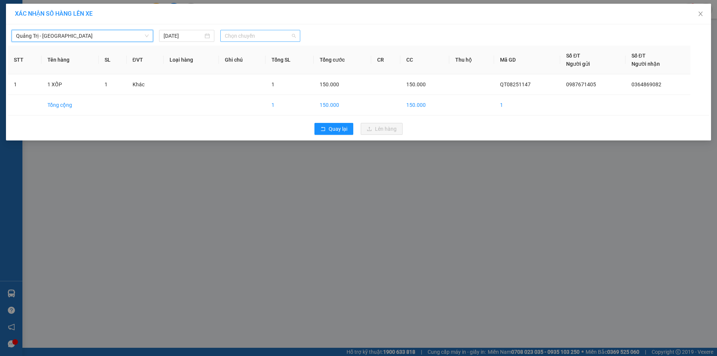
click at [267, 36] on span "Chọn chuyến" at bounding box center [260, 35] width 71 height 11
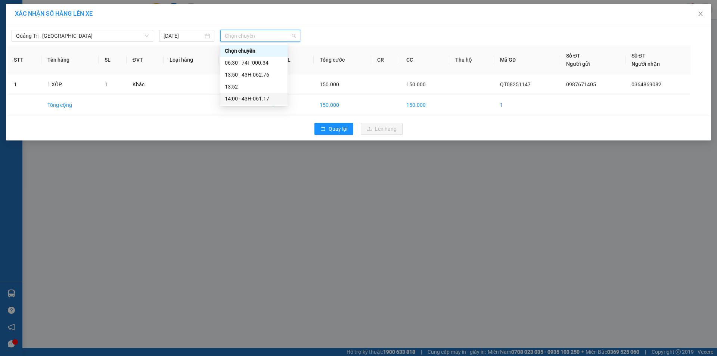
click at [256, 98] on div "14:00 - 43H-061.17" at bounding box center [254, 99] width 58 height 8
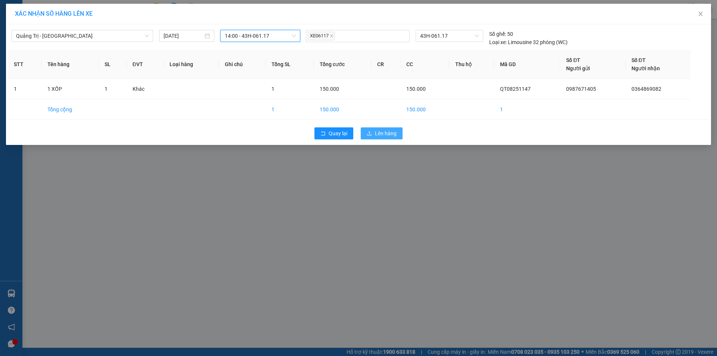
click at [379, 130] on span "Lên hàng" at bounding box center [386, 133] width 22 height 8
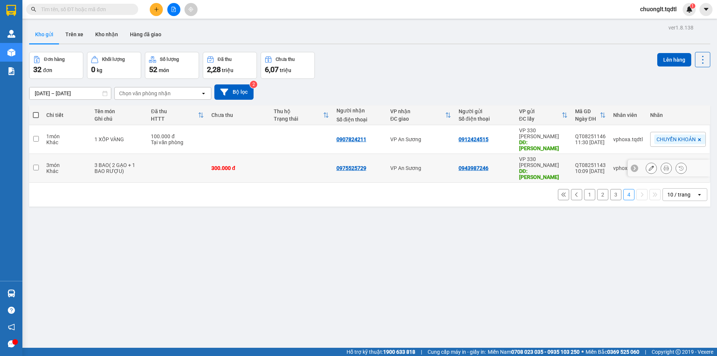
click at [37, 165] on input "checkbox" at bounding box center [36, 168] width 6 height 6
checkbox input "true"
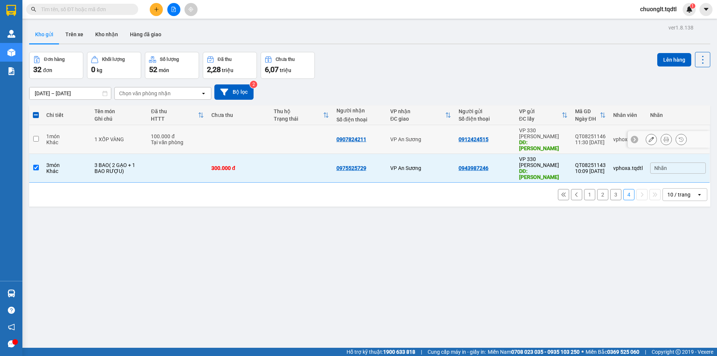
click at [37, 136] on input "checkbox" at bounding box center [36, 139] width 6 height 6
checkbox input "true"
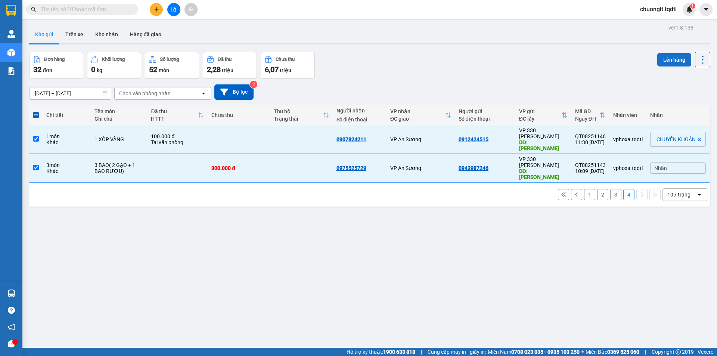
click at [665, 62] on button "Lên hàng" at bounding box center [675, 59] width 34 height 13
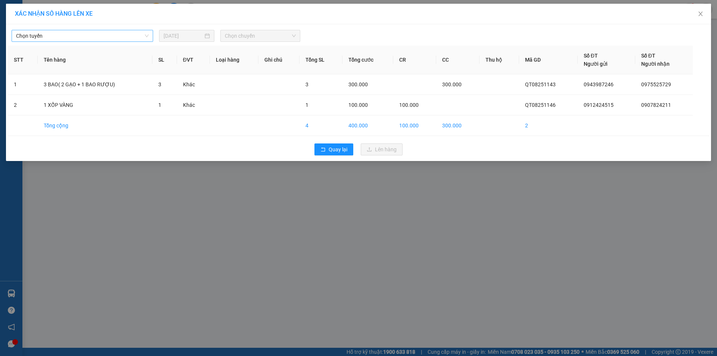
click at [131, 36] on span "Chọn tuyến" at bounding box center [82, 35] width 133 height 11
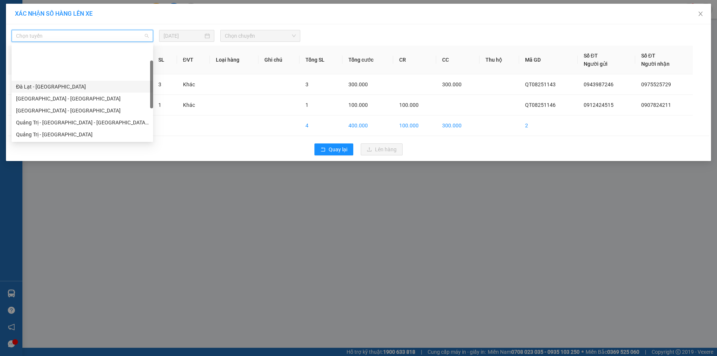
scroll to position [37, 0]
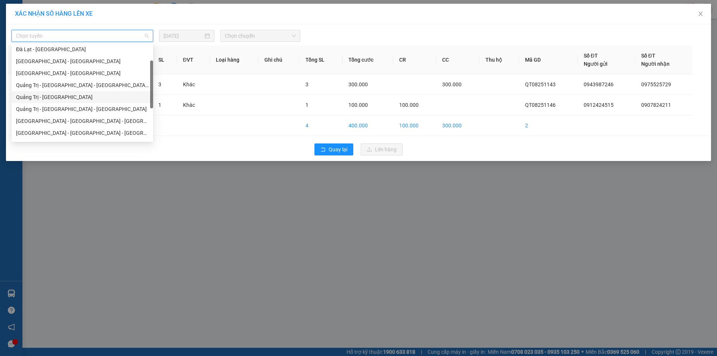
click at [72, 94] on div "Quảng Trị - [GEOGRAPHIC_DATA]" at bounding box center [82, 97] width 133 height 8
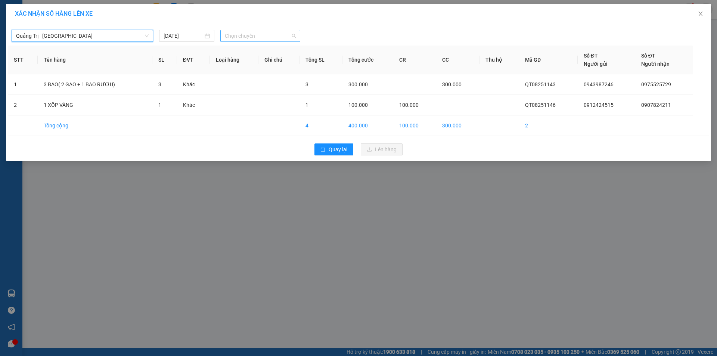
click at [274, 36] on span "Chọn chuyến" at bounding box center [260, 35] width 71 height 11
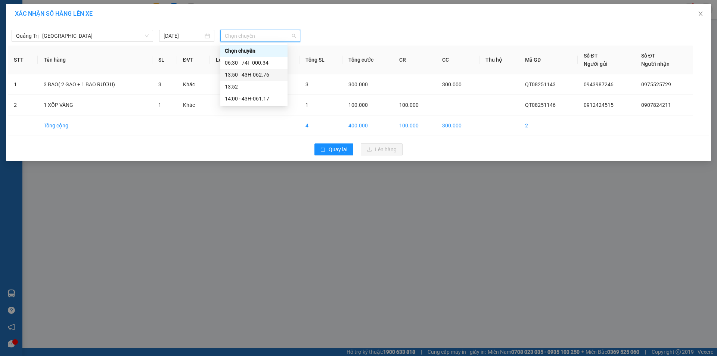
click at [268, 74] on div "13:50 - 43H-062.76" at bounding box center [254, 75] width 58 height 8
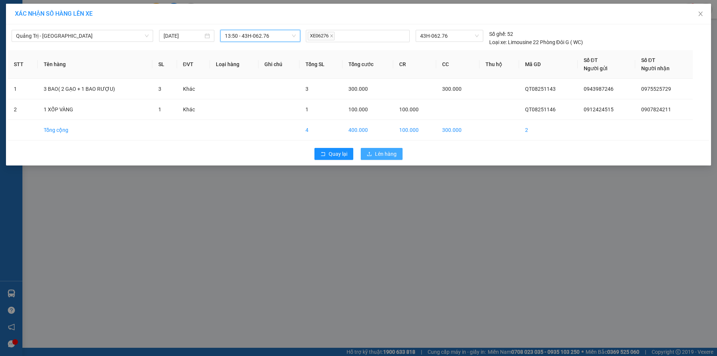
click at [383, 155] on span "Lên hàng" at bounding box center [386, 154] width 22 height 8
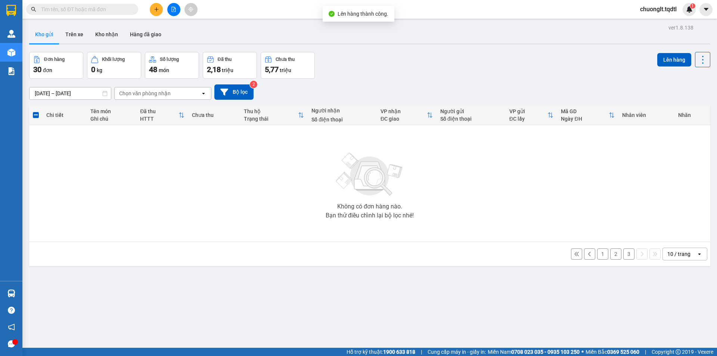
click at [624, 253] on button "3" at bounding box center [629, 253] width 11 height 11
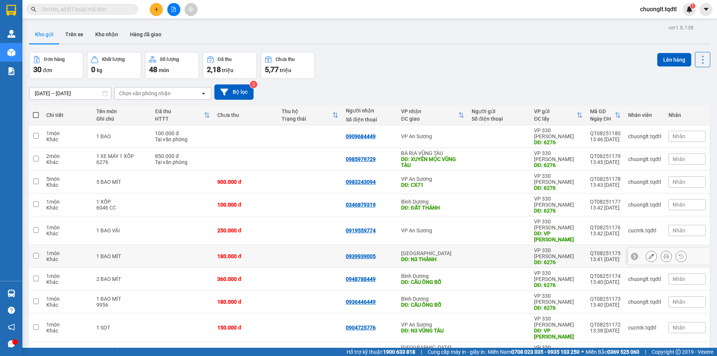
scroll to position [34, 0]
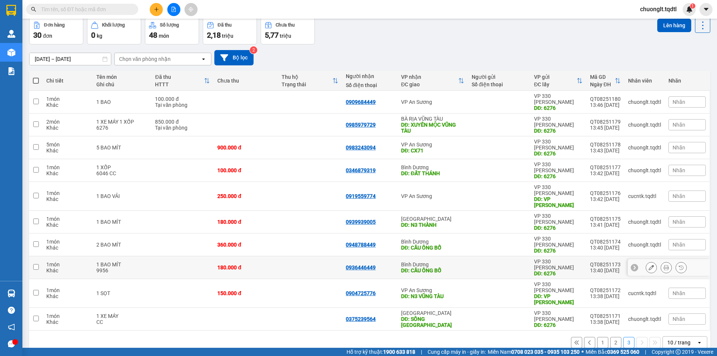
click at [39, 256] on td at bounding box center [35, 267] width 13 height 23
checkbox input "true"
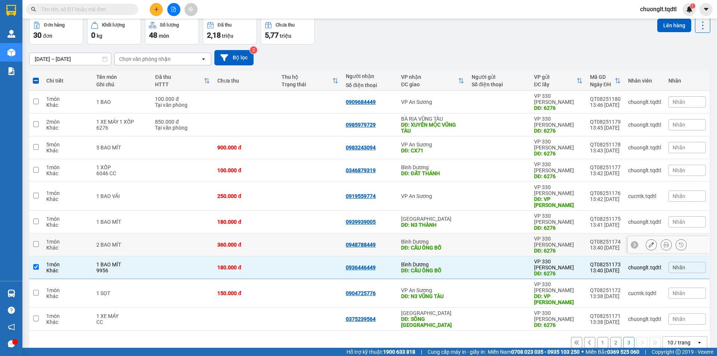
click at [37, 241] on input "checkbox" at bounding box center [36, 244] width 6 height 6
checkbox input "true"
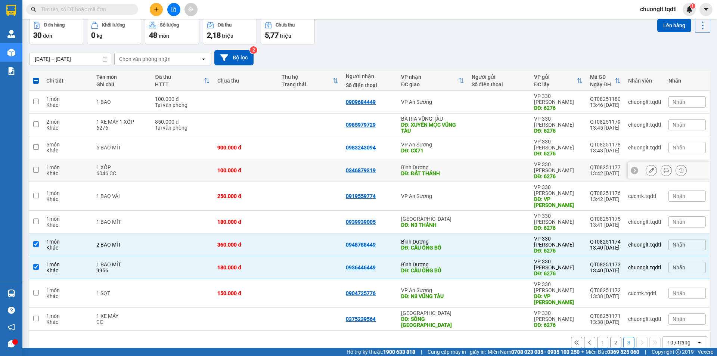
click at [35, 167] on input "checkbox" at bounding box center [36, 170] width 6 height 6
checkbox input "true"
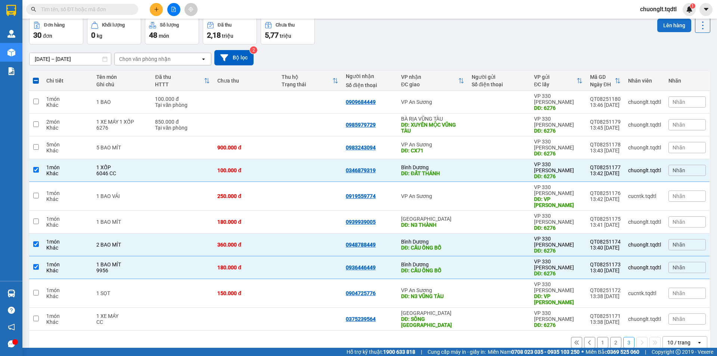
click at [660, 25] on button "Lên hàng" at bounding box center [675, 25] width 34 height 13
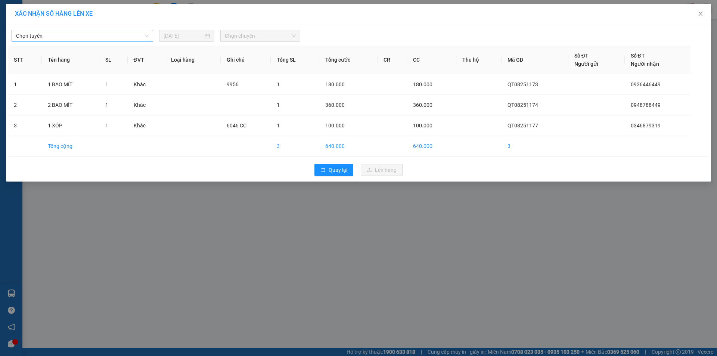
click at [98, 35] on span "Chọn tuyến" at bounding box center [82, 35] width 133 height 11
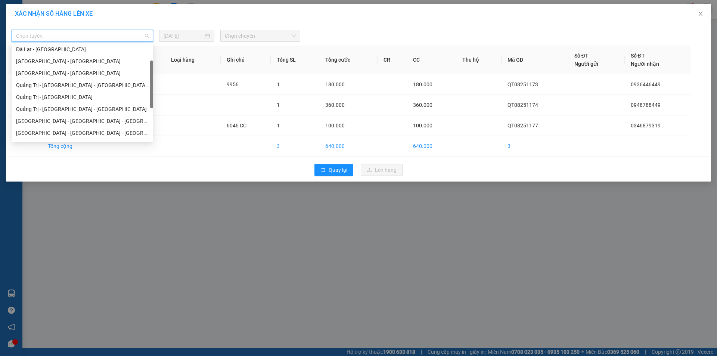
scroll to position [75, 0]
click at [88, 71] on div "Quảng Trị - [GEOGRAPHIC_DATA] - [GEOGRAPHIC_DATA]" at bounding box center [82, 72] width 133 height 8
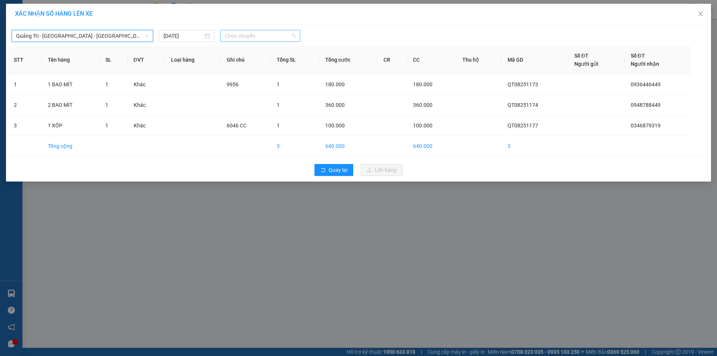
click at [277, 37] on span "Chọn chuyến" at bounding box center [260, 35] width 71 height 11
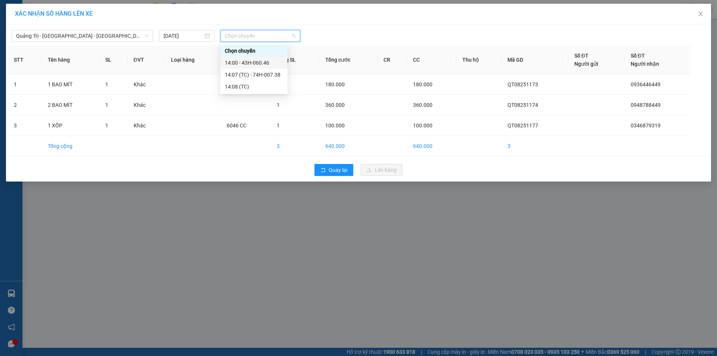
click at [269, 62] on div "14:00 - 43H-060.46" at bounding box center [254, 63] width 58 height 8
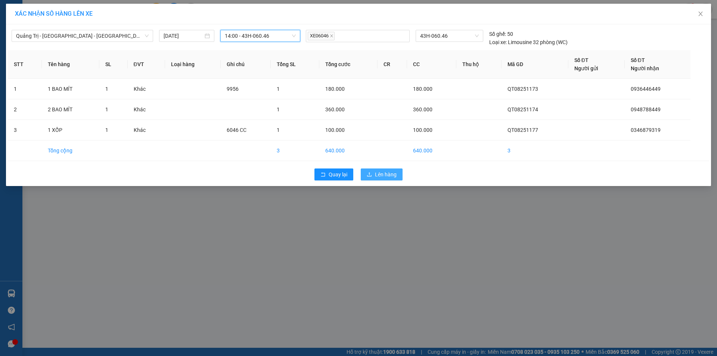
click at [380, 177] on span "Lên hàng" at bounding box center [386, 174] width 22 height 8
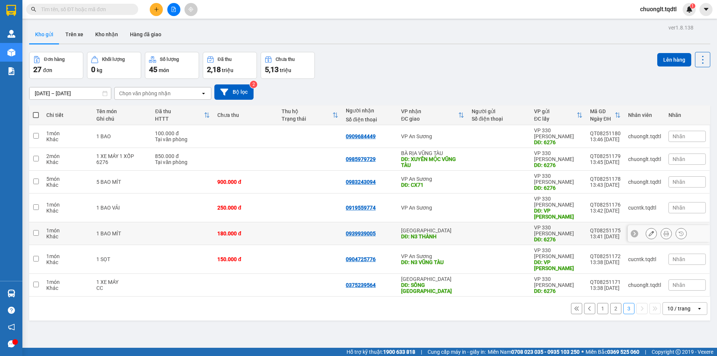
click at [37, 230] on input "checkbox" at bounding box center [36, 233] width 6 height 6
checkbox input "true"
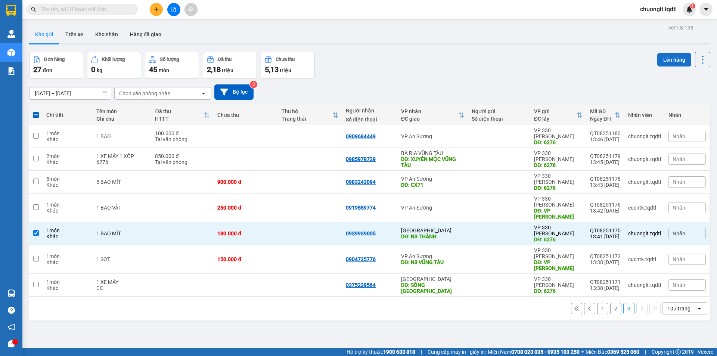
click at [664, 56] on button "Lên hàng" at bounding box center [675, 59] width 34 height 13
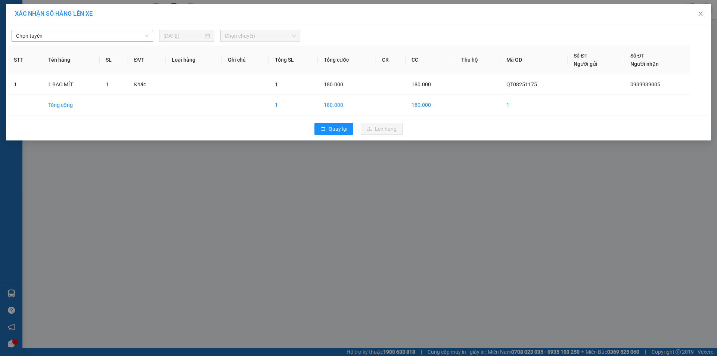
click at [121, 34] on span "Chọn tuyến" at bounding box center [82, 35] width 133 height 11
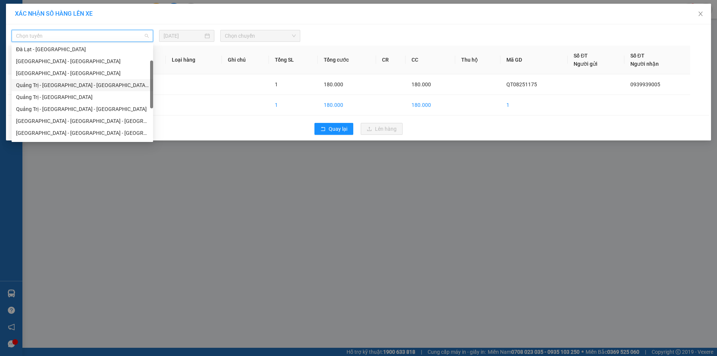
scroll to position [132, 0]
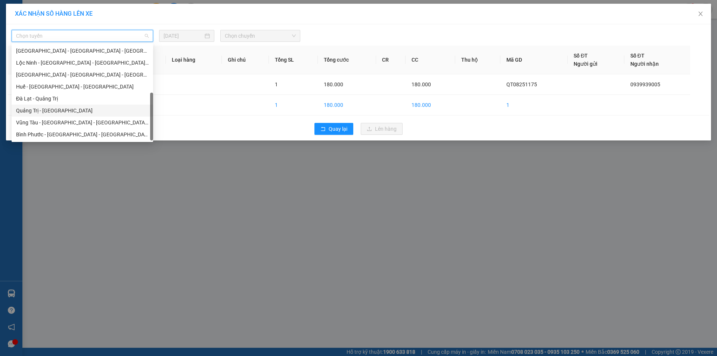
click at [65, 109] on div "Quảng Trị - [GEOGRAPHIC_DATA]" at bounding box center [82, 110] width 133 height 8
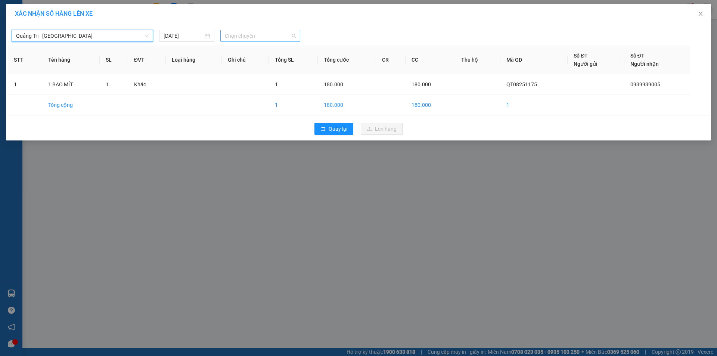
click at [254, 33] on span "Chọn chuyến" at bounding box center [260, 35] width 71 height 11
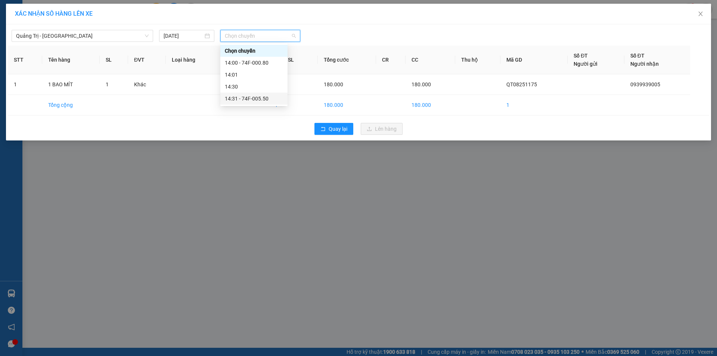
click at [254, 97] on div "14:31 - 74F-005.50" at bounding box center [254, 99] width 58 height 8
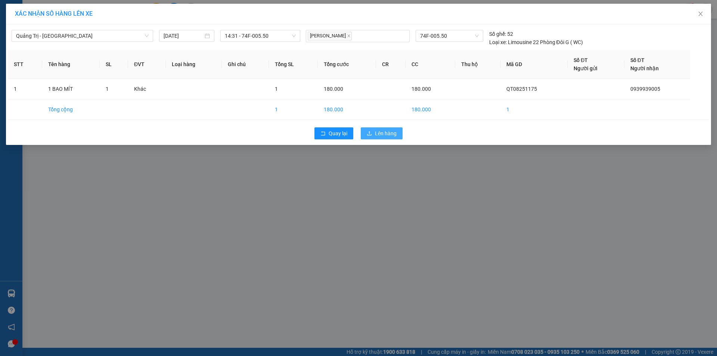
click at [374, 132] on button "Lên hàng" at bounding box center [382, 133] width 42 height 12
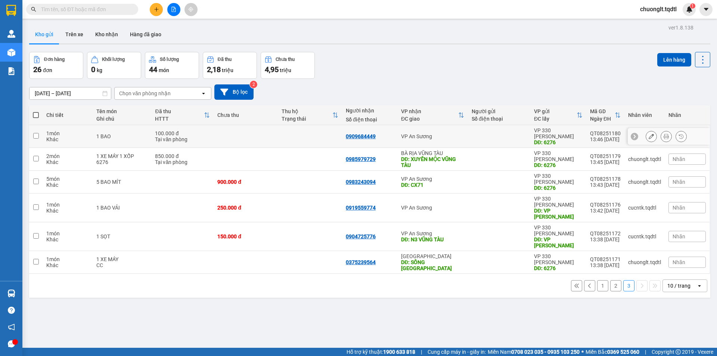
click at [35, 133] on input "checkbox" at bounding box center [36, 136] width 6 height 6
checkbox input "true"
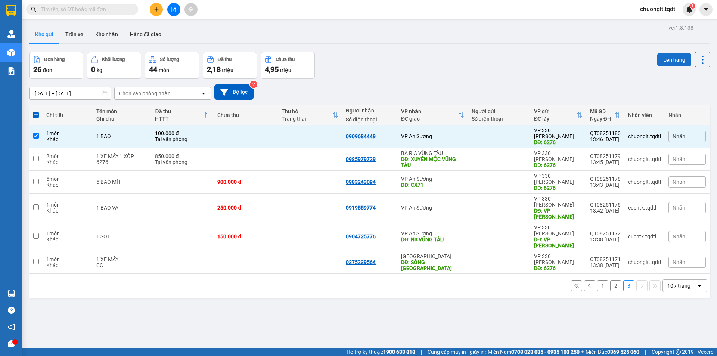
click at [667, 56] on button "Lên hàng" at bounding box center [675, 59] width 34 height 13
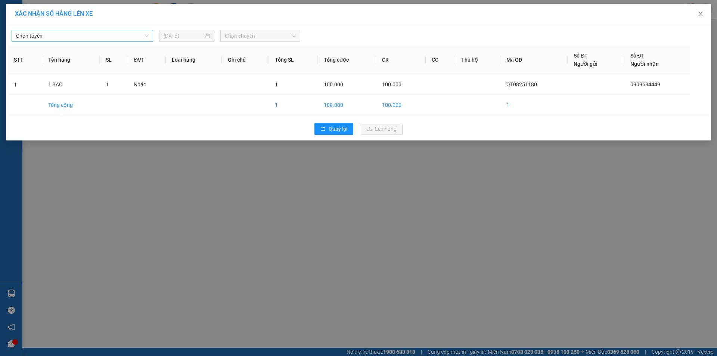
click at [131, 35] on span "Chọn tuyến" at bounding box center [82, 35] width 133 height 11
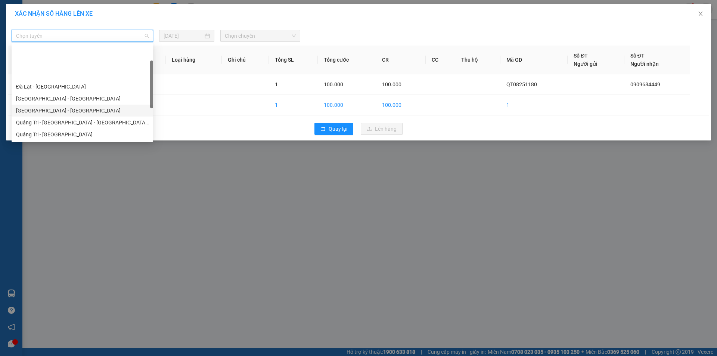
scroll to position [37, 0]
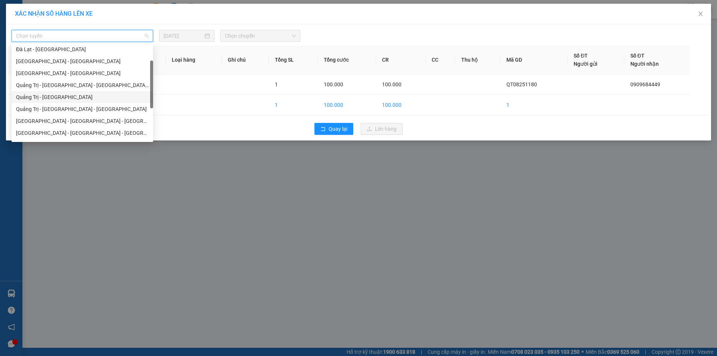
click at [76, 99] on div "Quảng Trị - [GEOGRAPHIC_DATA]" at bounding box center [82, 97] width 133 height 8
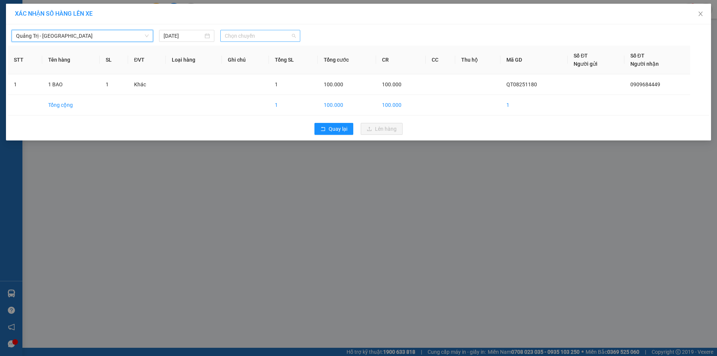
click at [280, 35] on span "Chọn chuyến" at bounding box center [260, 35] width 71 height 11
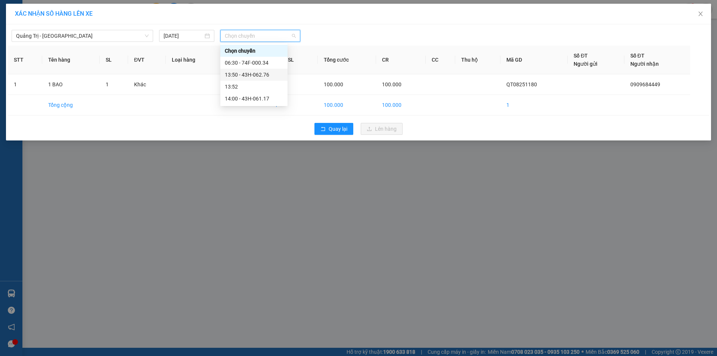
click at [254, 75] on div "13:50 - 43H-062.76" at bounding box center [254, 75] width 58 height 8
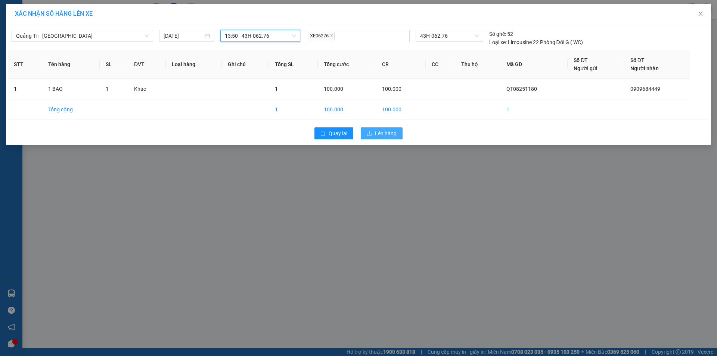
click at [371, 131] on icon "upload" at bounding box center [369, 133] width 5 height 5
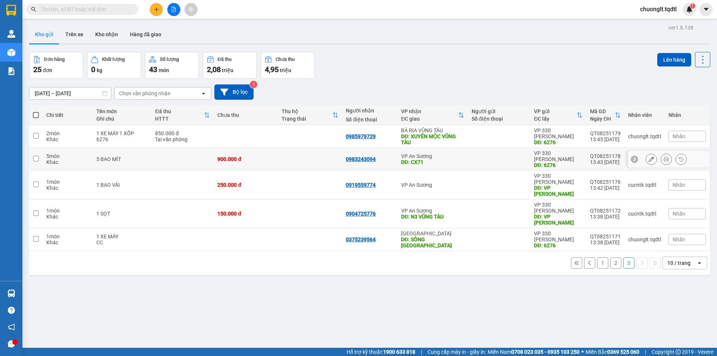
click at [38, 156] on input "checkbox" at bounding box center [36, 159] width 6 height 6
checkbox input "true"
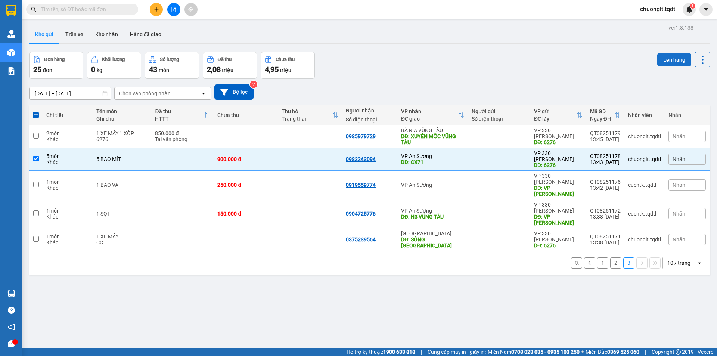
click at [664, 58] on button "Lên hàng" at bounding box center [675, 59] width 34 height 13
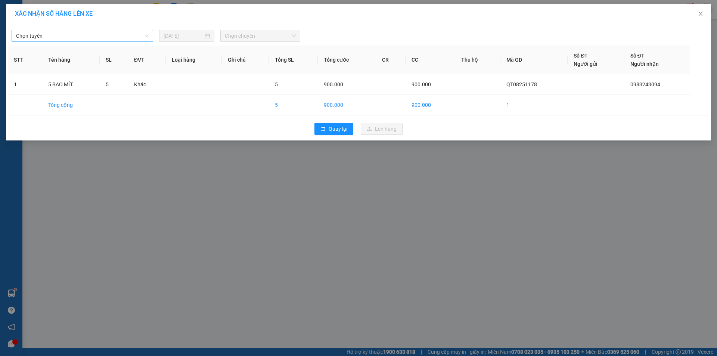
click at [119, 37] on span "Chọn tuyến" at bounding box center [82, 35] width 133 height 11
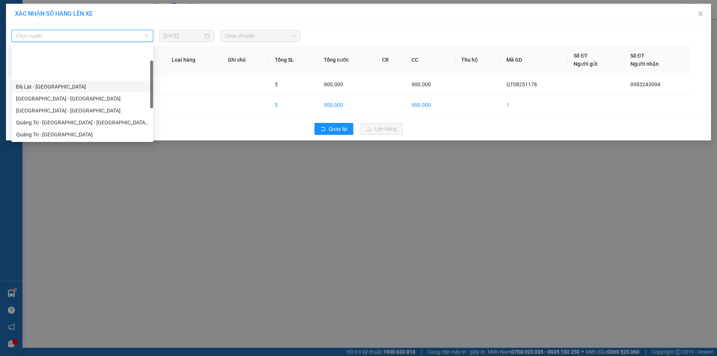
scroll to position [37, 0]
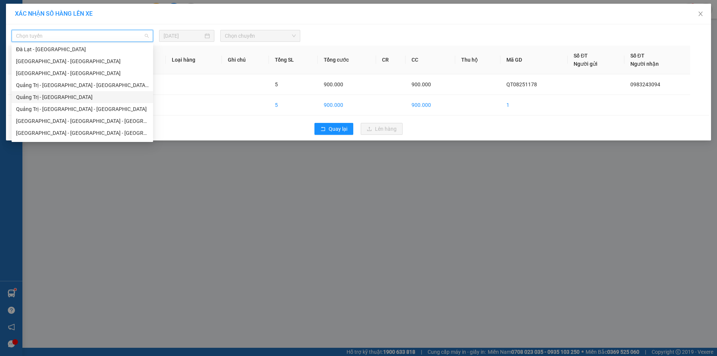
click at [93, 95] on div "Quảng Trị - [GEOGRAPHIC_DATA]" at bounding box center [82, 97] width 133 height 8
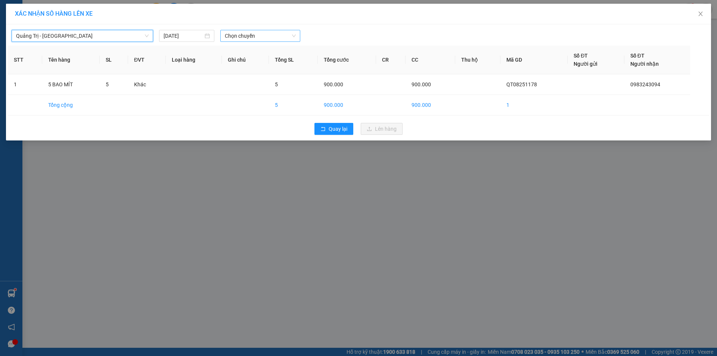
click at [268, 30] on span "Chọn chuyến" at bounding box center [260, 35] width 71 height 11
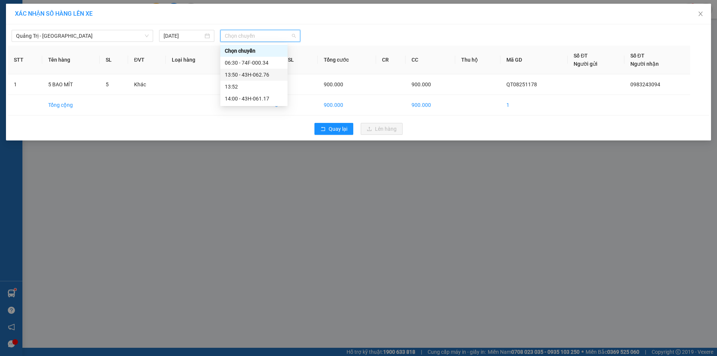
click at [259, 74] on div "13:50 - 43H-062.76" at bounding box center [254, 75] width 58 height 8
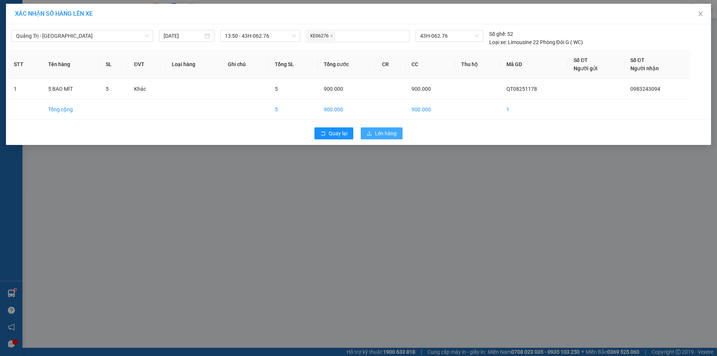
click at [378, 135] on span "Lên hàng" at bounding box center [386, 133] width 22 height 8
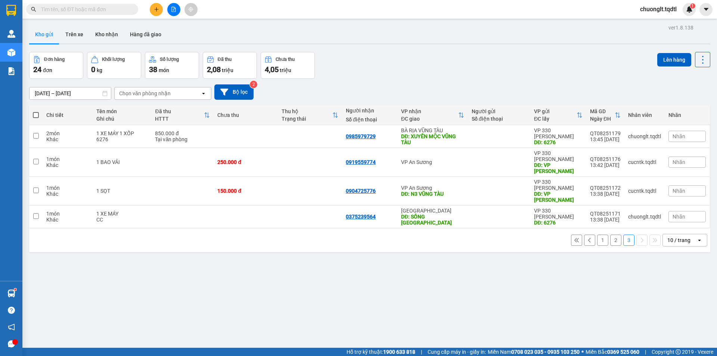
click at [611, 235] on button "2" at bounding box center [616, 240] width 11 height 11
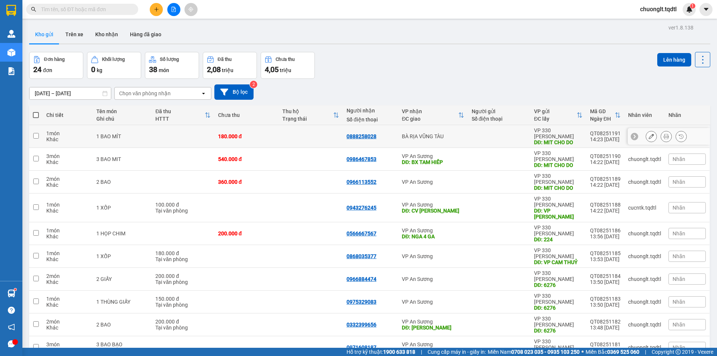
click at [38, 134] on input "checkbox" at bounding box center [36, 136] width 6 height 6
checkbox input "true"
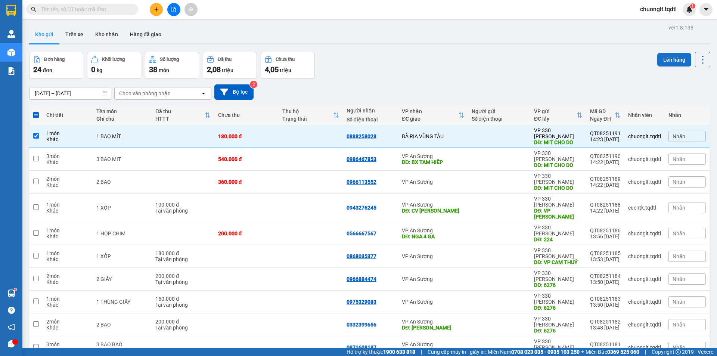
click at [665, 58] on button "Lên hàng" at bounding box center [675, 59] width 34 height 13
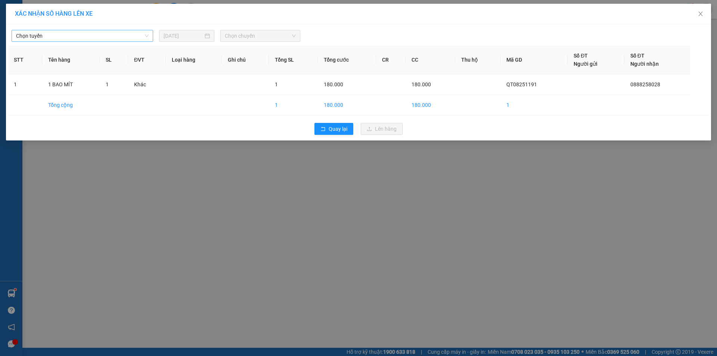
click at [121, 37] on span "Chọn tuyến" at bounding box center [82, 35] width 133 height 11
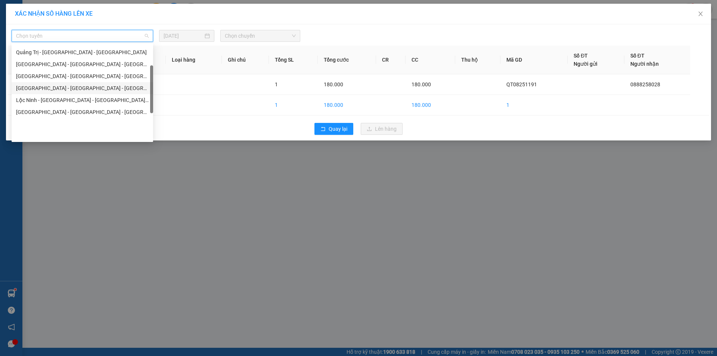
scroll to position [57, 0]
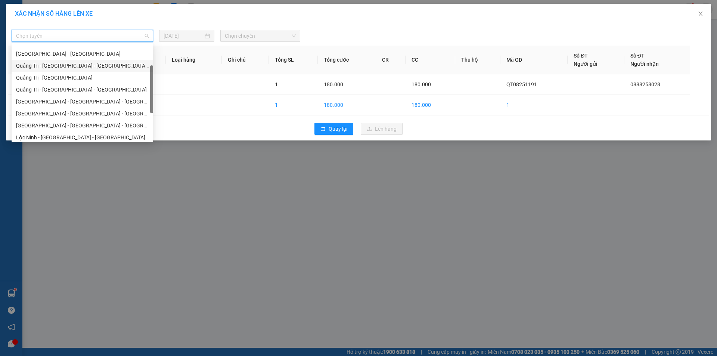
click at [86, 65] on div "Quảng Trị - [GEOGRAPHIC_DATA] - [GEOGRAPHIC_DATA] - [GEOGRAPHIC_DATA]" at bounding box center [82, 66] width 133 height 8
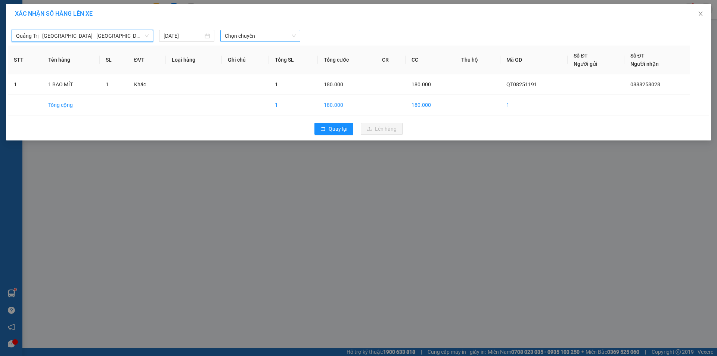
click at [270, 34] on span "Chọn chuyến" at bounding box center [260, 35] width 71 height 11
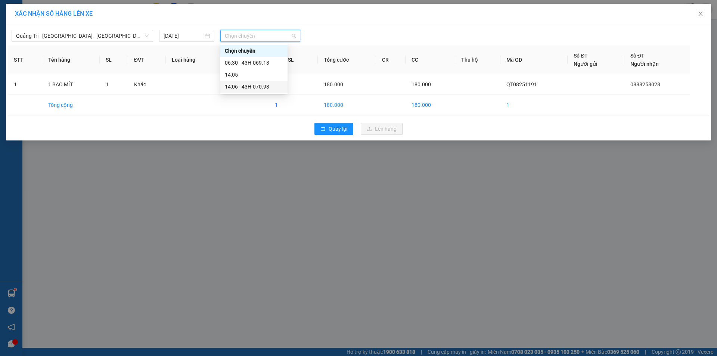
click at [258, 87] on div "14:06 - 43H-070.93" at bounding box center [254, 87] width 58 height 8
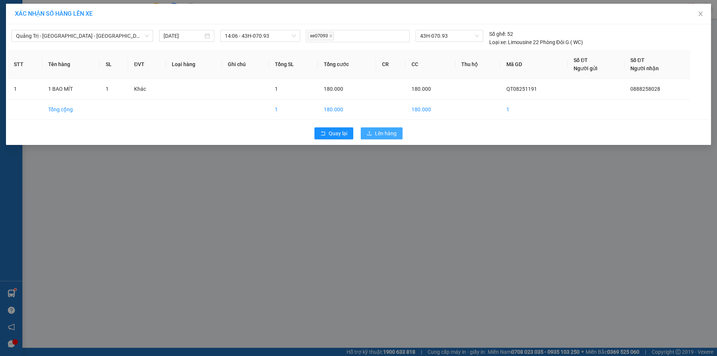
click at [377, 131] on span "Lên hàng" at bounding box center [386, 133] width 22 height 8
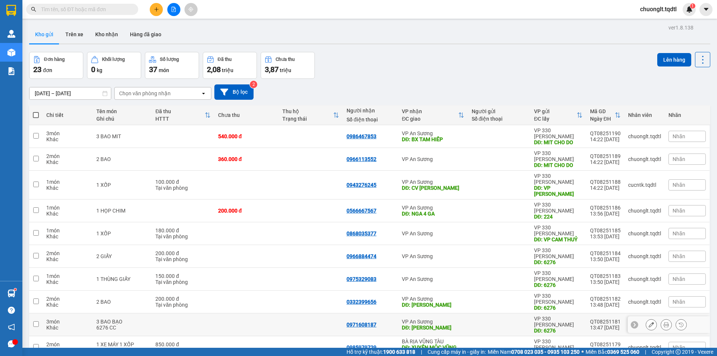
click at [36, 321] on input "checkbox" at bounding box center [36, 324] width 6 height 6
checkbox input "true"
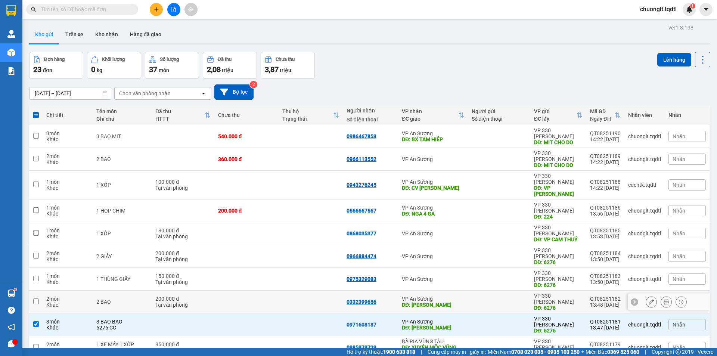
click at [41, 291] on td at bounding box center [35, 302] width 13 height 23
checkbox input "true"
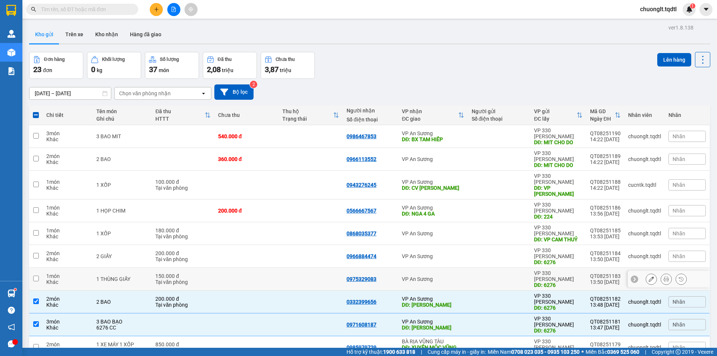
click at [36, 276] on input "checkbox" at bounding box center [36, 279] width 6 height 6
checkbox input "true"
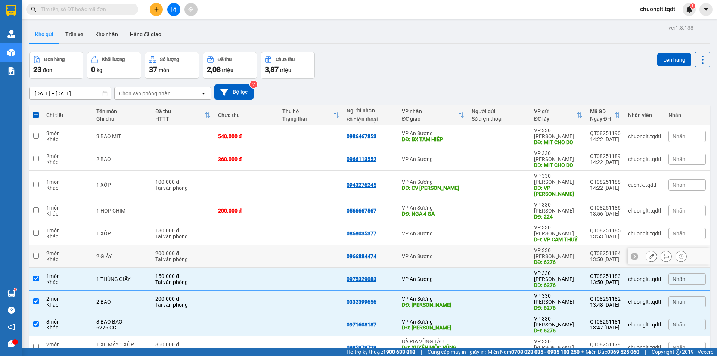
click at [36, 253] on input "checkbox" at bounding box center [36, 256] width 6 height 6
checkbox input "true"
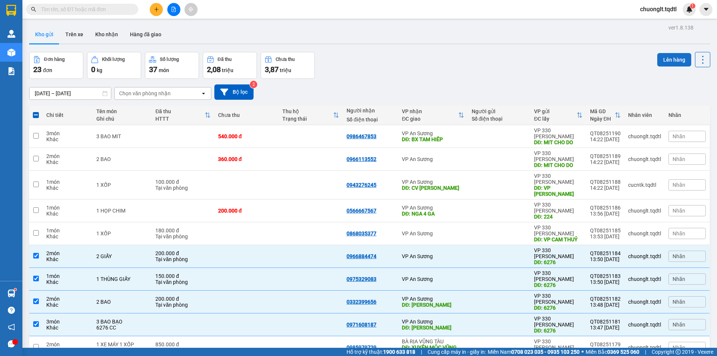
click at [666, 61] on button "Lên hàng" at bounding box center [675, 59] width 34 height 13
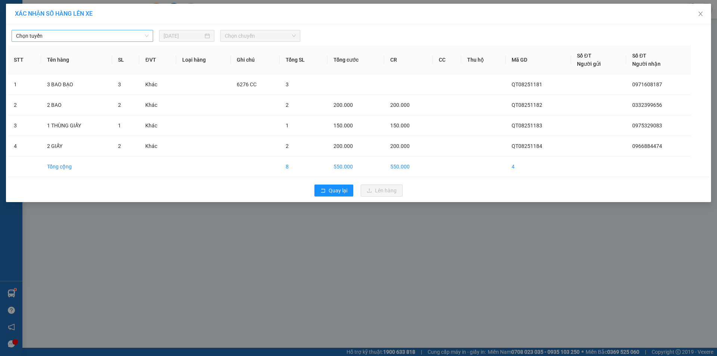
click at [102, 37] on span "Chọn tuyến" at bounding box center [82, 35] width 133 height 11
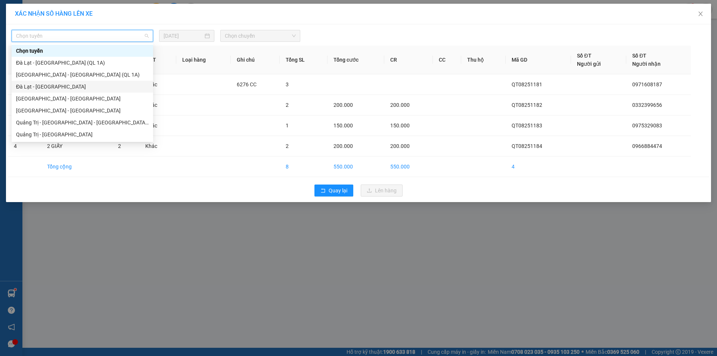
scroll to position [37, 0]
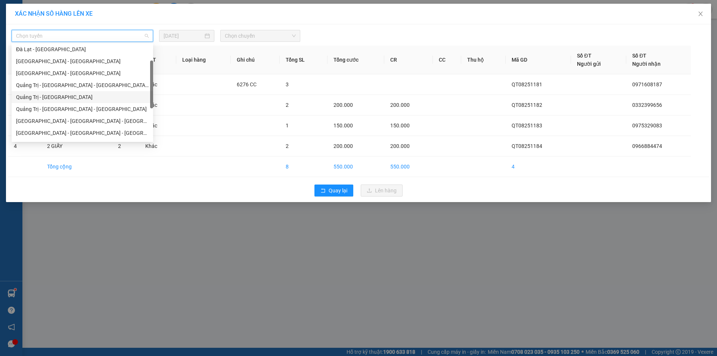
click at [77, 95] on div "Quảng Trị - [GEOGRAPHIC_DATA]" at bounding box center [82, 97] width 133 height 8
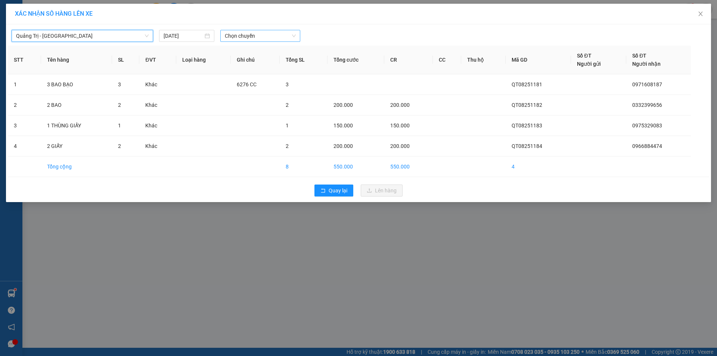
click at [255, 37] on span "Chọn chuyến" at bounding box center [260, 35] width 71 height 11
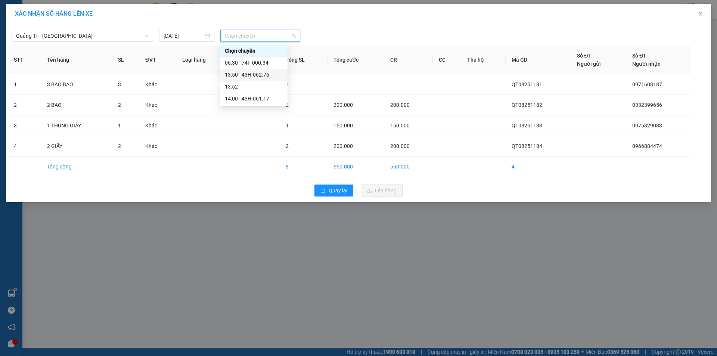
click at [252, 75] on div "13:50 - 43H-062.76" at bounding box center [254, 75] width 58 height 8
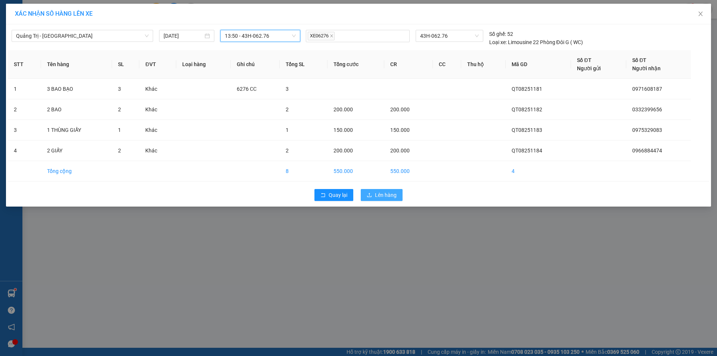
click at [374, 196] on button "Lên hàng" at bounding box center [382, 195] width 42 height 12
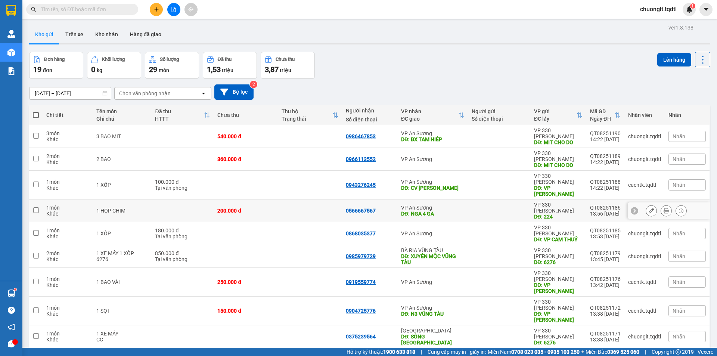
click at [36, 207] on input "checkbox" at bounding box center [36, 210] width 6 height 6
checkbox input "true"
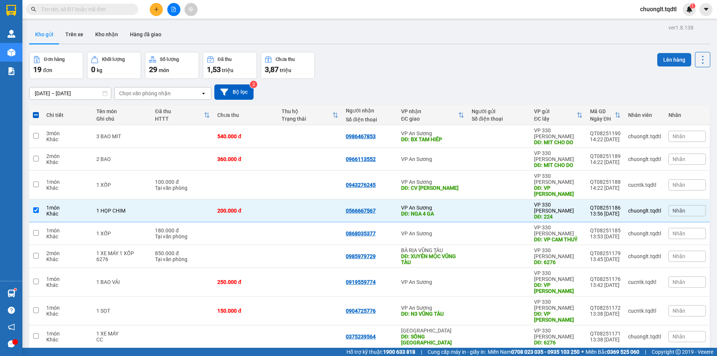
click at [668, 60] on button "Lên hàng" at bounding box center [675, 59] width 34 height 13
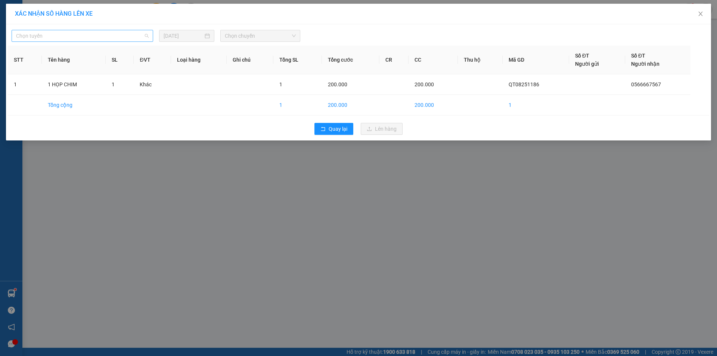
click at [126, 39] on span "Chọn tuyến" at bounding box center [82, 35] width 133 height 11
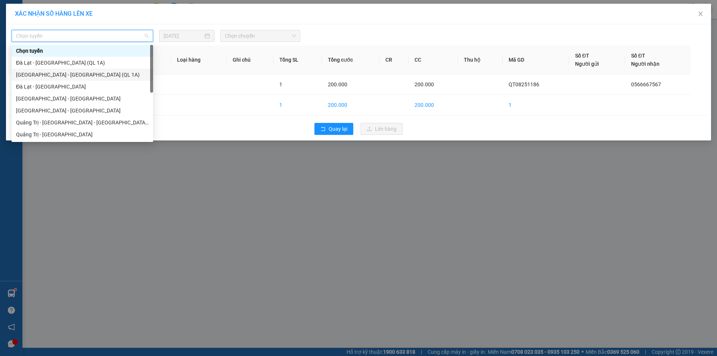
scroll to position [37, 0]
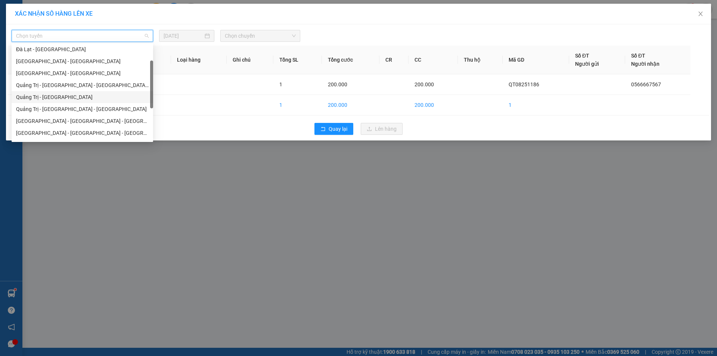
click at [94, 100] on div "Quảng Trị - [GEOGRAPHIC_DATA]" at bounding box center [82, 97] width 133 height 8
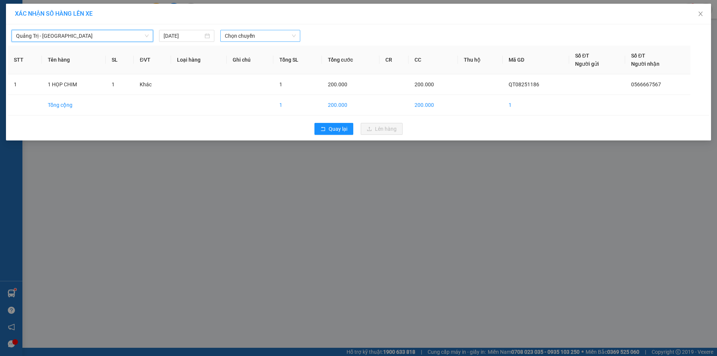
click at [276, 36] on span "Chọn chuyến" at bounding box center [260, 35] width 71 height 11
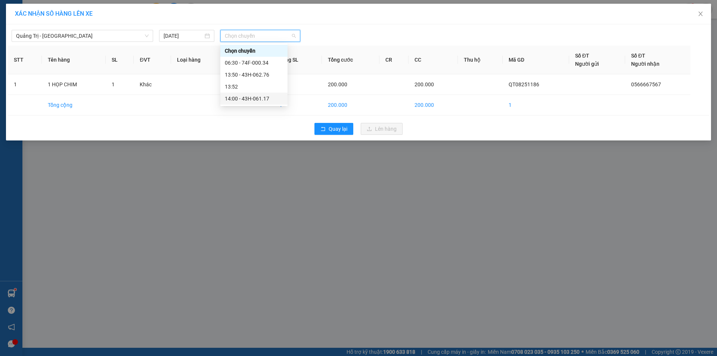
click at [256, 98] on div "14:00 - 43H-061.17" at bounding box center [254, 99] width 58 height 8
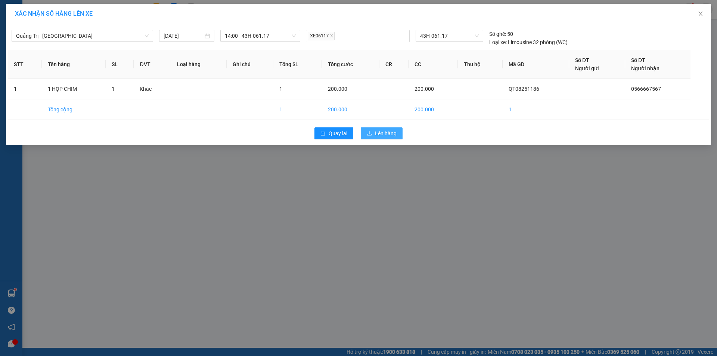
click at [375, 131] on span "Lên hàng" at bounding box center [386, 133] width 22 height 8
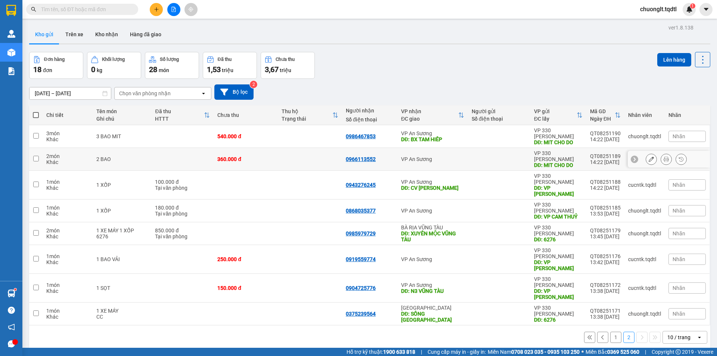
click at [36, 156] on input "checkbox" at bounding box center [36, 159] width 6 height 6
checkbox input "true"
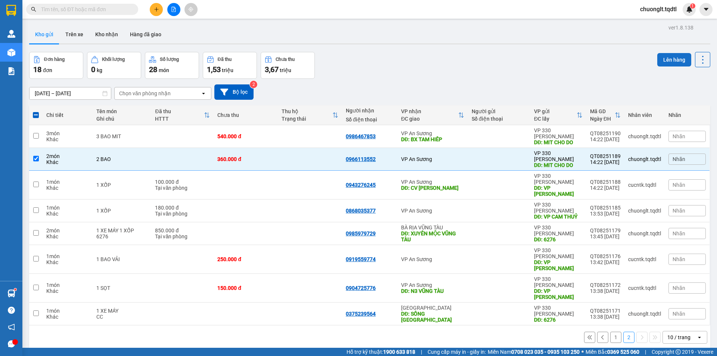
click at [661, 62] on button "Lên hàng" at bounding box center [675, 59] width 34 height 13
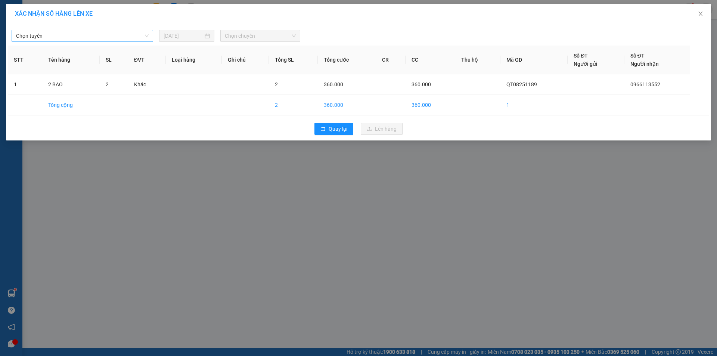
click at [114, 34] on span "Chọn tuyến" at bounding box center [82, 35] width 133 height 11
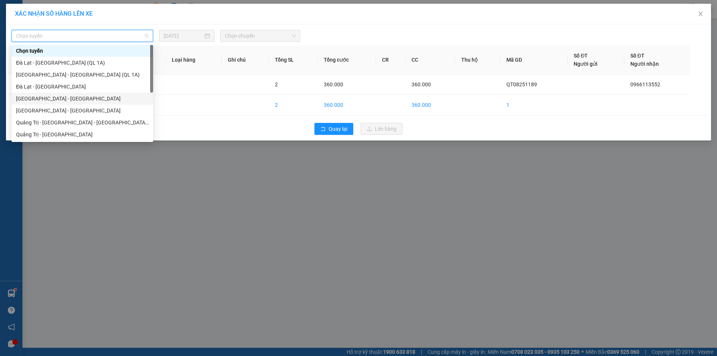
scroll to position [37, 0]
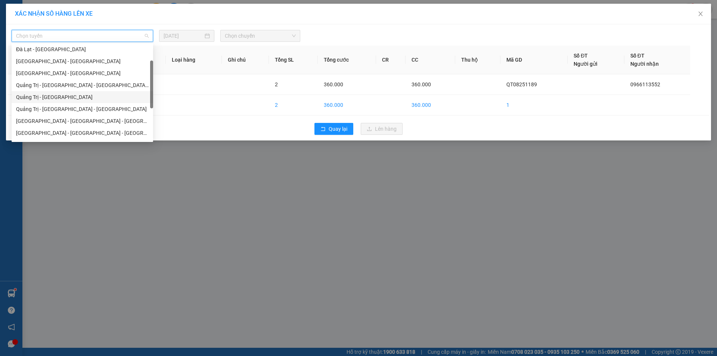
click at [80, 98] on div "Quảng Trị - [GEOGRAPHIC_DATA]" at bounding box center [82, 97] width 133 height 8
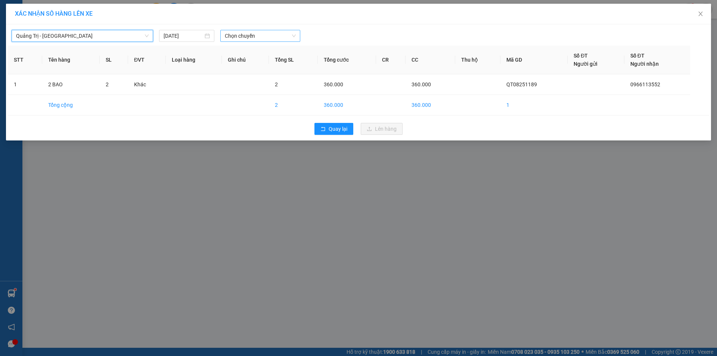
click at [266, 36] on span "Chọn chuyến" at bounding box center [260, 35] width 71 height 11
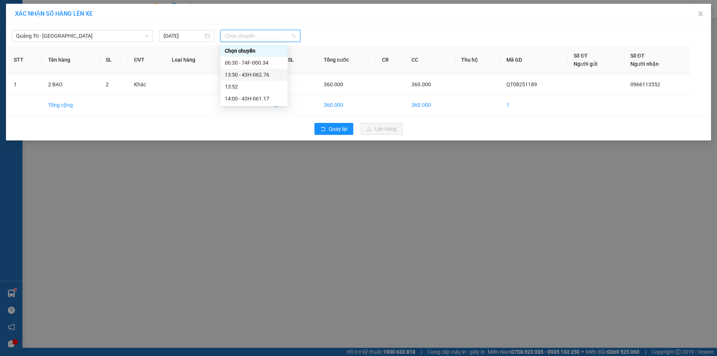
click at [258, 73] on div "13:50 - 43H-062.76" at bounding box center [254, 75] width 58 height 8
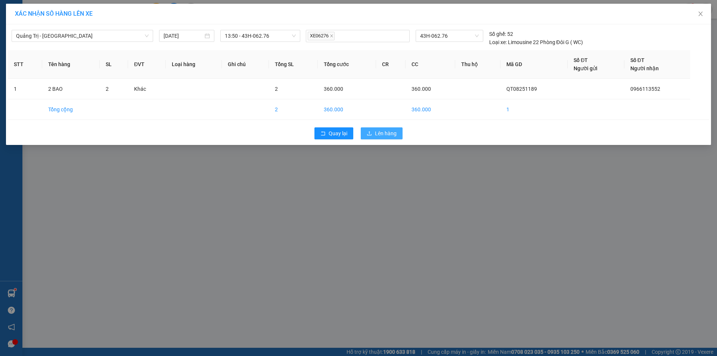
click at [377, 132] on span "Lên hàng" at bounding box center [386, 133] width 22 height 8
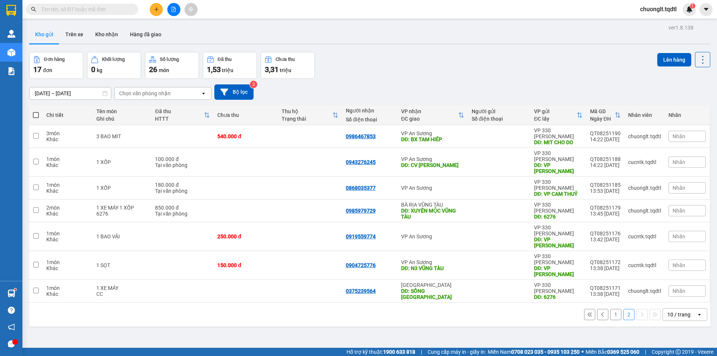
click at [611, 309] on button "1" at bounding box center [616, 314] width 11 height 11
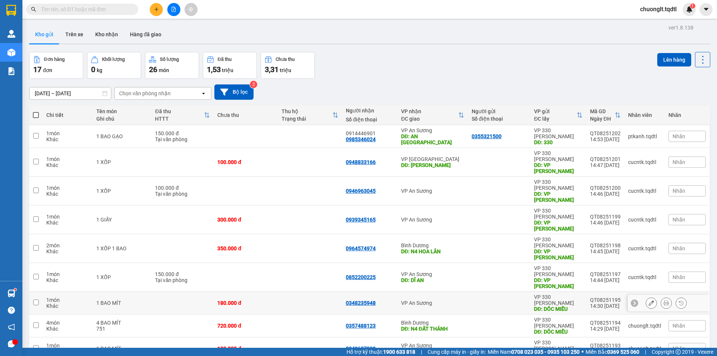
click at [33, 292] on td at bounding box center [35, 303] width 13 height 23
checkbox input "true"
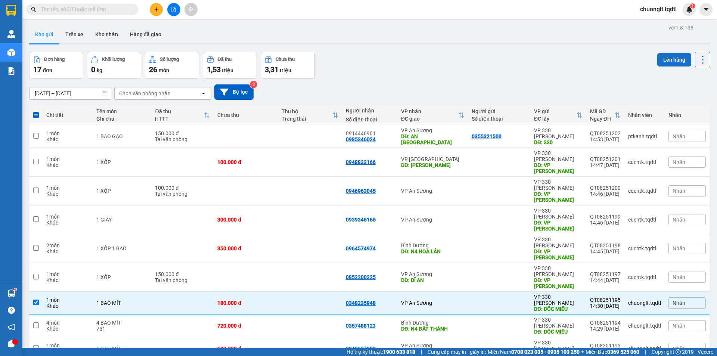
click at [665, 60] on button "Lên hàng" at bounding box center [675, 59] width 34 height 13
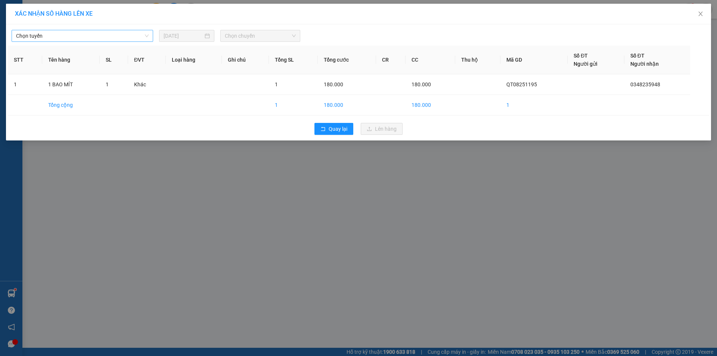
click at [114, 33] on span "Chọn tuyến" at bounding box center [82, 35] width 133 height 11
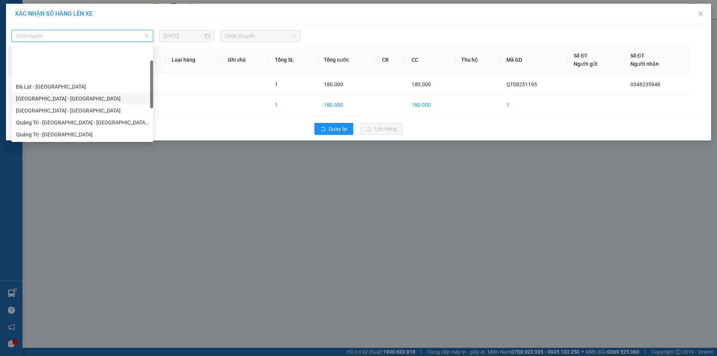
scroll to position [37, 0]
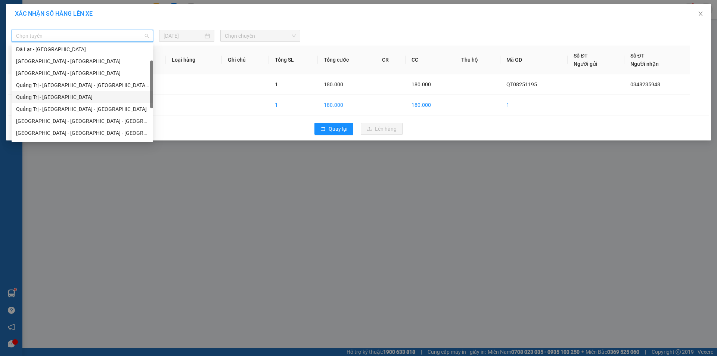
click at [81, 95] on div "Quảng Trị - [GEOGRAPHIC_DATA]" at bounding box center [82, 97] width 133 height 8
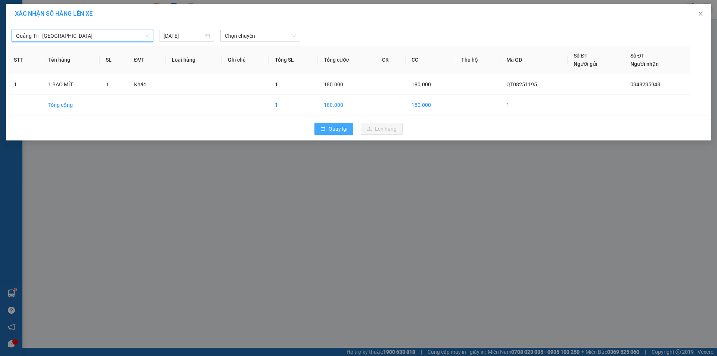
click at [333, 130] on span "Quay lại" at bounding box center [338, 129] width 19 height 8
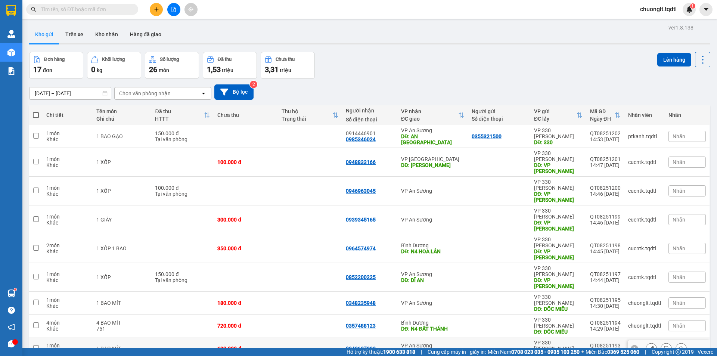
click at [35, 345] on input "checkbox" at bounding box center [36, 348] width 6 height 6
checkbox input "true"
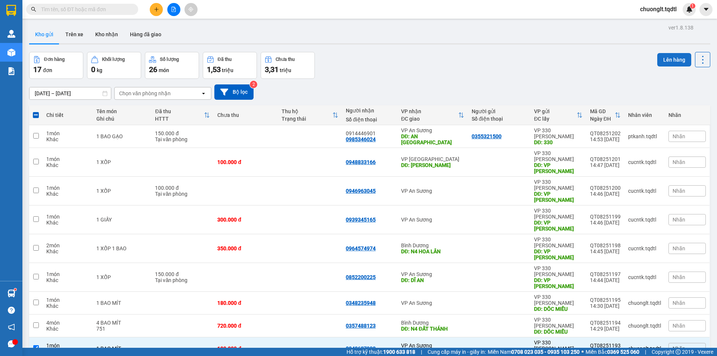
click at [664, 58] on button "Lên hàng" at bounding box center [675, 59] width 34 height 13
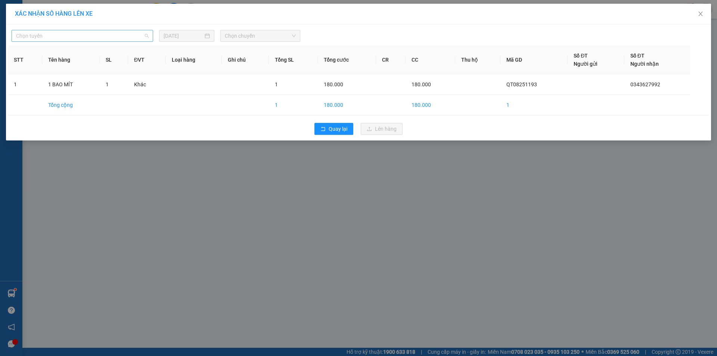
click at [105, 36] on span "Chọn tuyến" at bounding box center [82, 35] width 133 height 11
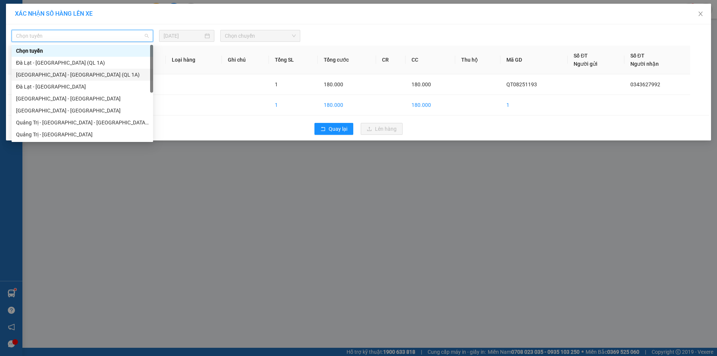
scroll to position [37, 0]
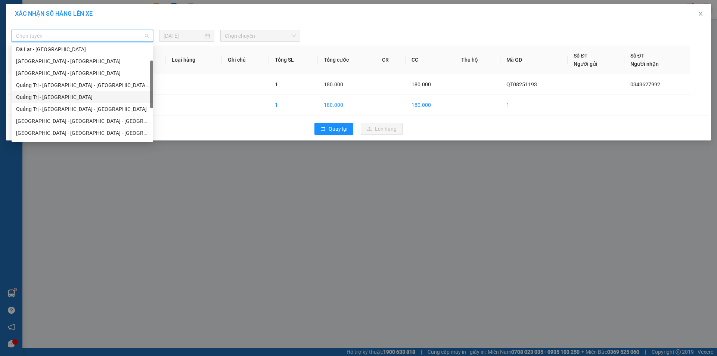
click at [78, 98] on div "Quảng Trị - [GEOGRAPHIC_DATA]" at bounding box center [82, 97] width 133 height 8
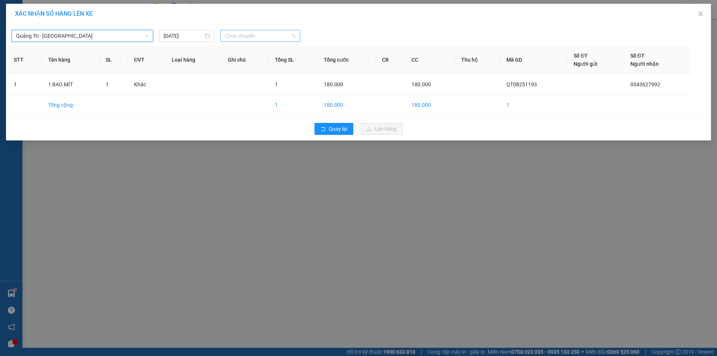
click at [256, 35] on span "Chọn chuyến" at bounding box center [260, 35] width 71 height 11
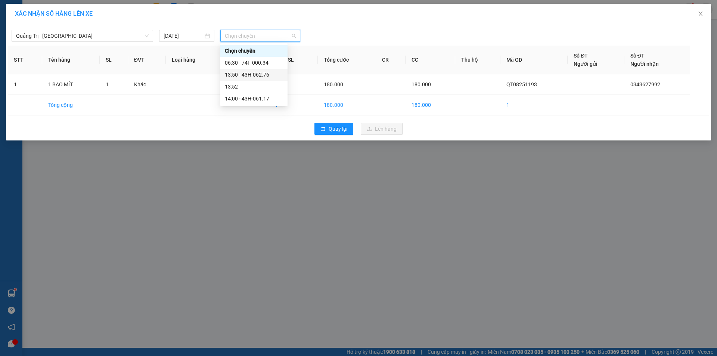
click at [269, 76] on div "13:50 - 43H-062.76" at bounding box center [254, 75] width 58 height 8
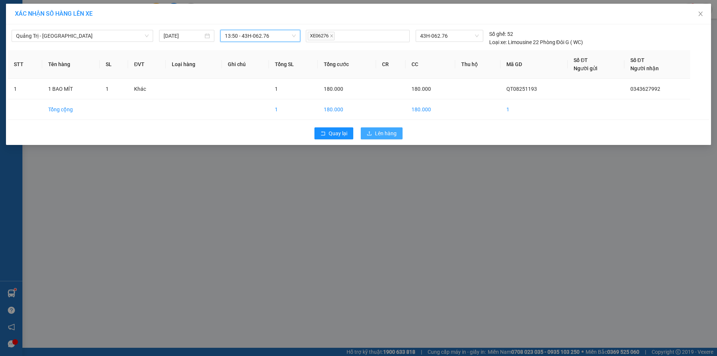
click at [368, 130] on button "Lên hàng" at bounding box center [382, 133] width 42 height 12
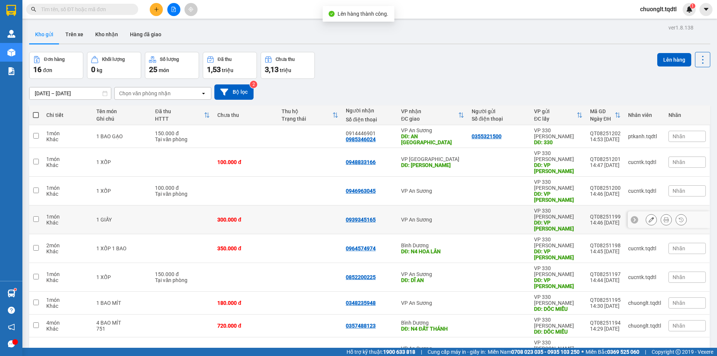
scroll to position [34, 0]
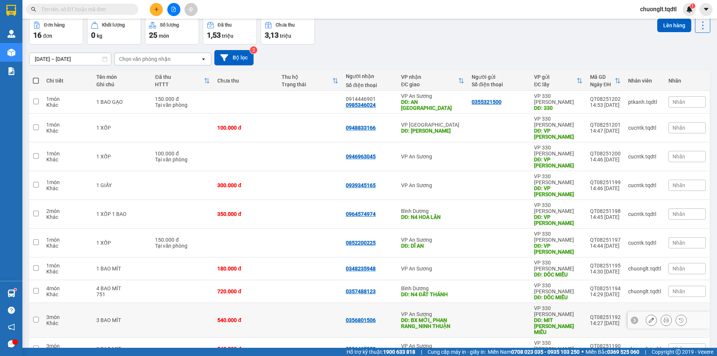
click at [35, 317] on input "checkbox" at bounding box center [36, 320] width 6 height 6
checkbox input "true"
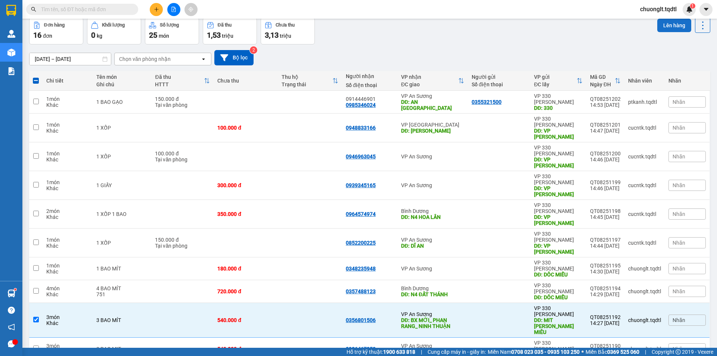
click at [668, 24] on button "Lên hàng" at bounding box center [675, 25] width 34 height 13
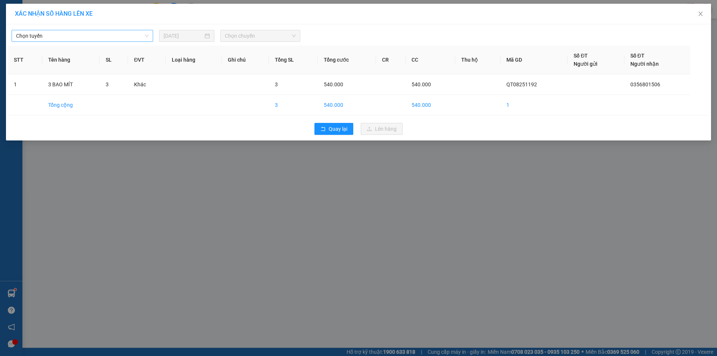
click at [135, 33] on span "Chọn tuyến" at bounding box center [82, 35] width 133 height 11
click at [329, 127] on span "Quay lại" at bounding box center [338, 129] width 19 height 8
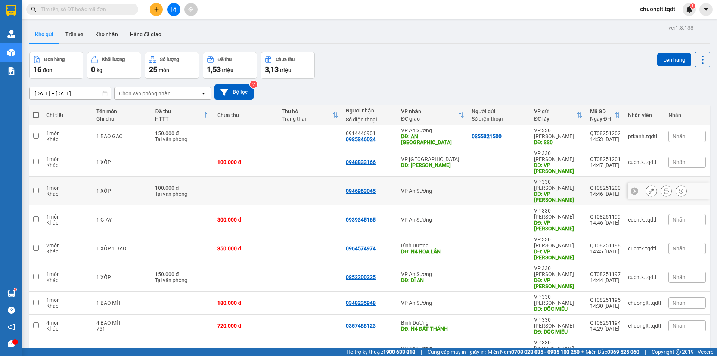
scroll to position [34, 0]
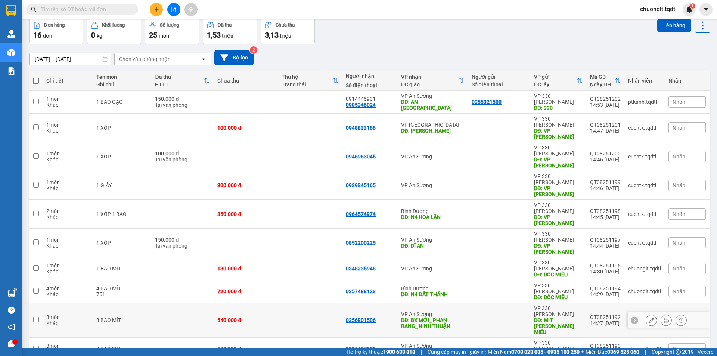
click at [35, 317] on input "checkbox" at bounding box center [36, 320] width 6 height 6
checkbox input "true"
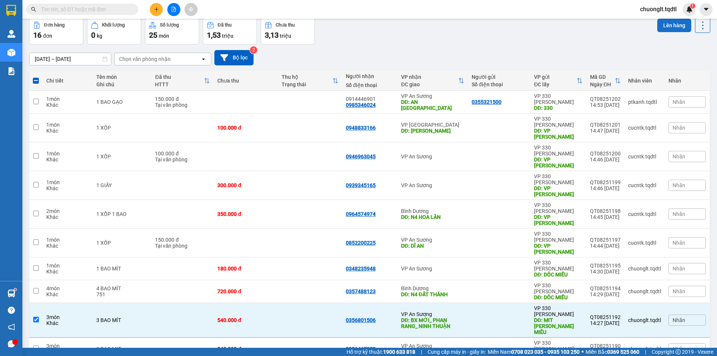
click at [667, 27] on button "Lên hàng" at bounding box center [675, 25] width 34 height 13
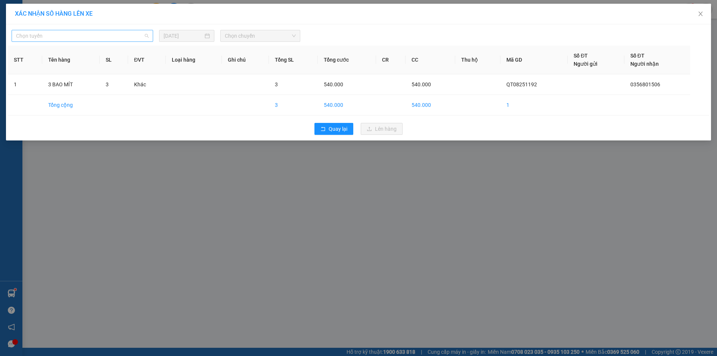
click at [127, 40] on span "Chọn tuyến" at bounding box center [82, 35] width 133 height 11
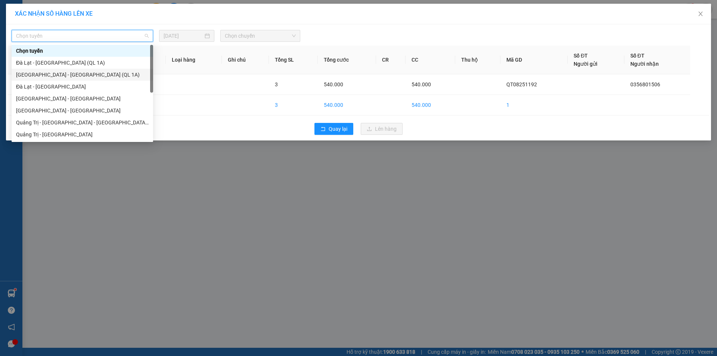
scroll to position [37, 0]
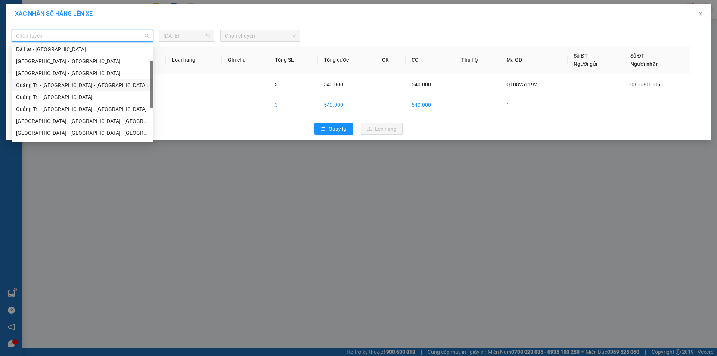
click at [102, 83] on div "Quảng Trị - [GEOGRAPHIC_DATA] - [GEOGRAPHIC_DATA] - [GEOGRAPHIC_DATA]" at bounding box center [82, 85] width 133 height 8
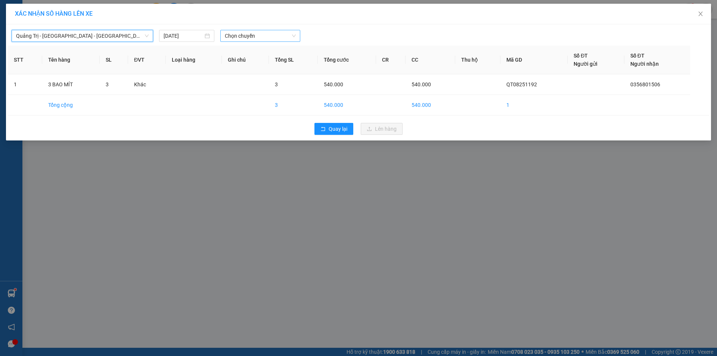
click at [290, 38] on span "Chọn chuyến" at bounding box center [260, 35] width 71 height 11
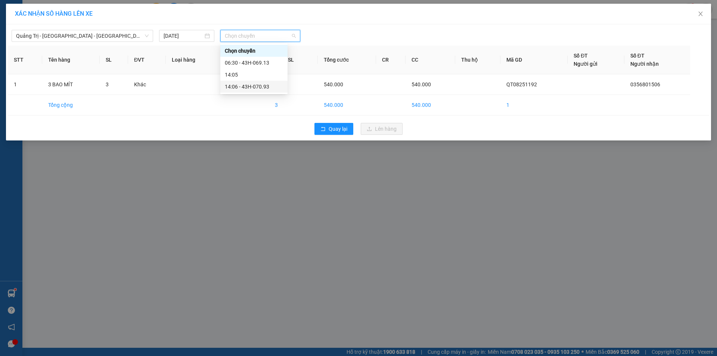
click at [267, 86] on div "14:06 - 43H-070.93" at bounding box center [254, 87] width 58 height 8
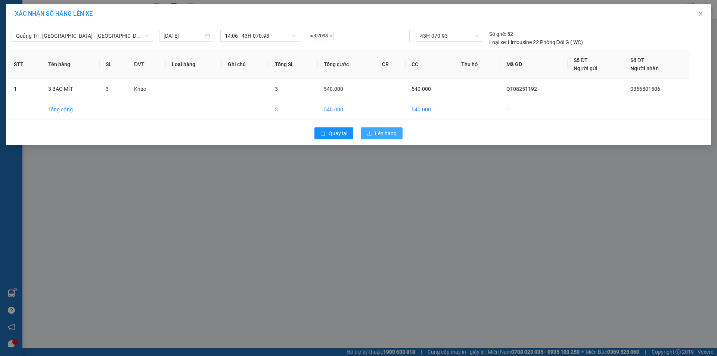
click at [373, 131] on button "Lên hàng" at bounding box center [382, 133] width 42 height 12
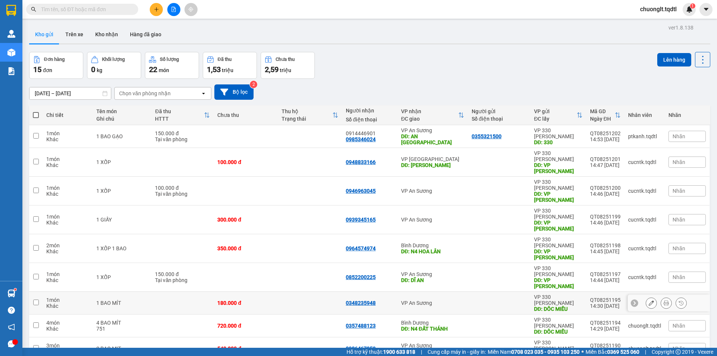
click at [37, 300] on input "checkbox" at bounding box center [36, 303] width 6 height 6
checkbox input "true"
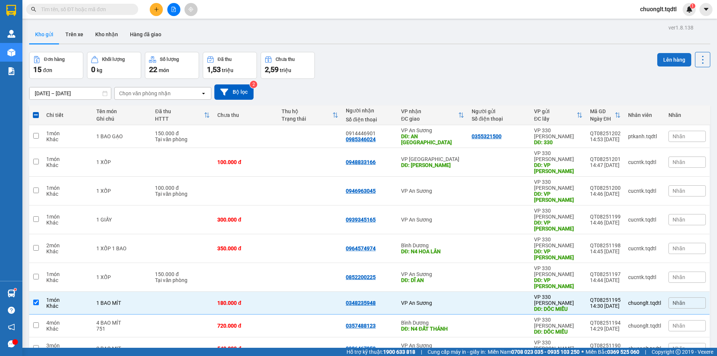
click at [666, 54] on button "Lên hàng" at bounding box center [675, 59] width 34 height 13
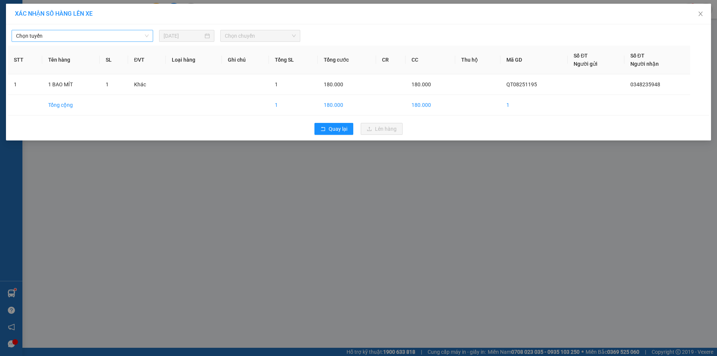
click at [102, 37] on span "Chọn tuyến" at bounding box center [82, 35] width 133 height 11
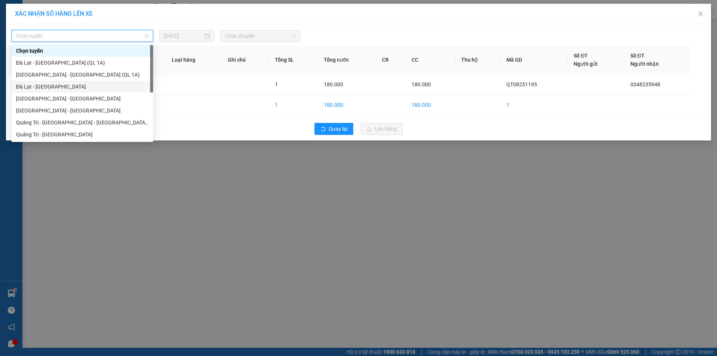
scroll to position [37, 0]
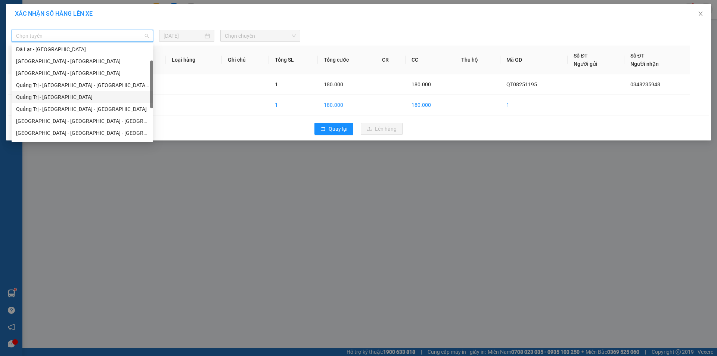
click at [78, 95] on div "Quảng Trị - [GEOGRAPHIC_DATA]" at bounding box center [82, 97] width 133 height 8
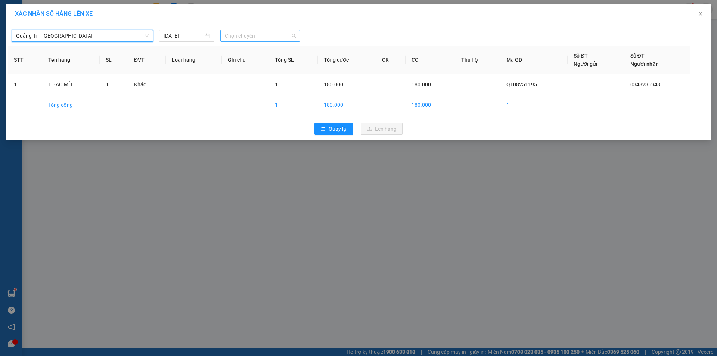
click at [275, 37] on span "Chọn chuyến" at bounding box center [260, 35] width 71 height 11
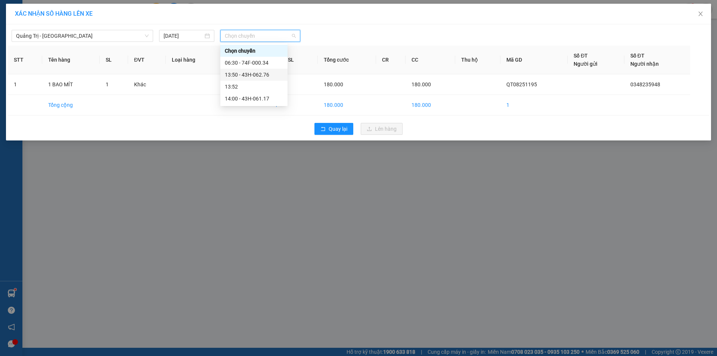
click at [262, 72] on div "13:50 - 43H-062.76" at bounding box center [254, 75] width 58 height 8
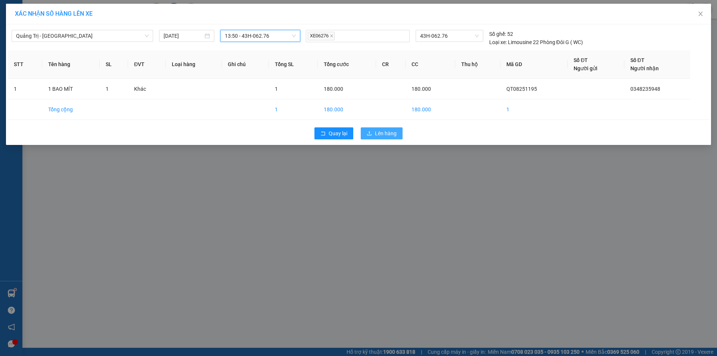
click at [390, 135] on span "Lên hàng" at bounding box center [386, 133] width 22 height 8
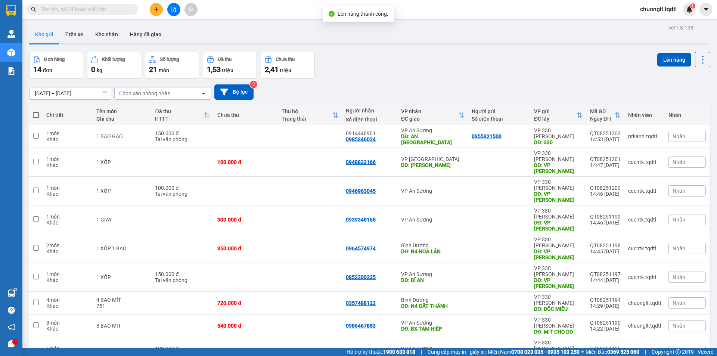
click at [35, 300] on input "checkbox" at bounding box center [36, 303] width 6 height 6
checkbox input "true"
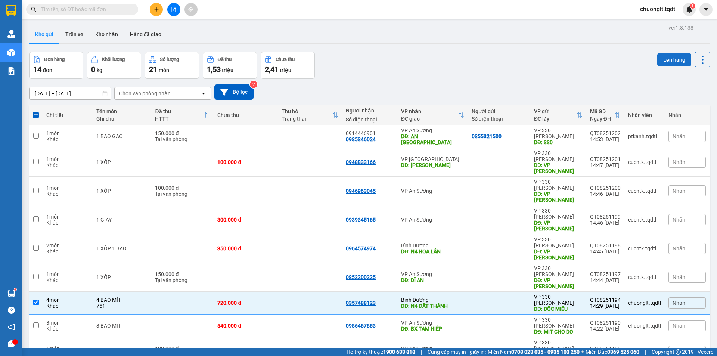
click at [665, 59] on button "Lên hàng" at bounding box center [675, 59] width 34 height 13
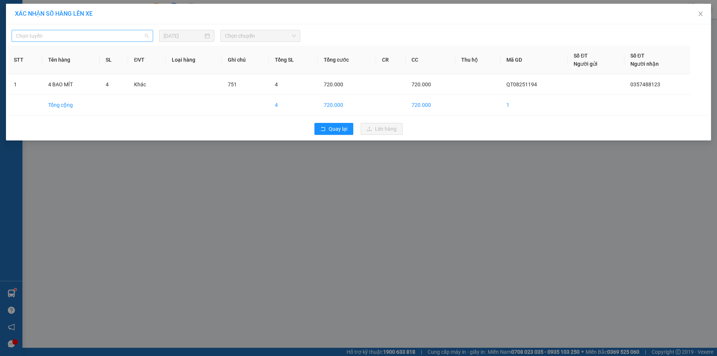
click at [131, 37] on span "Chọn tuyến" at bounding box center [82, 35] width 133 height 11
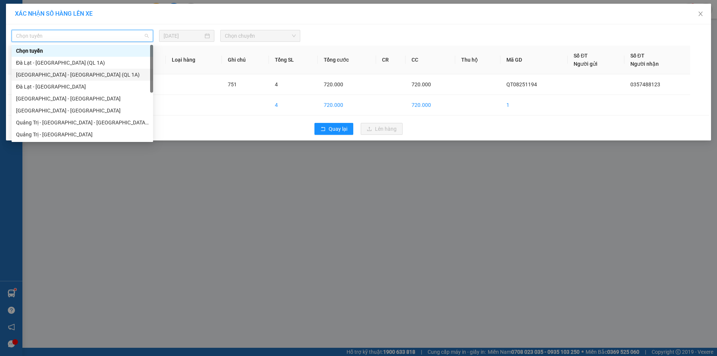
scroll to position [37, 0]
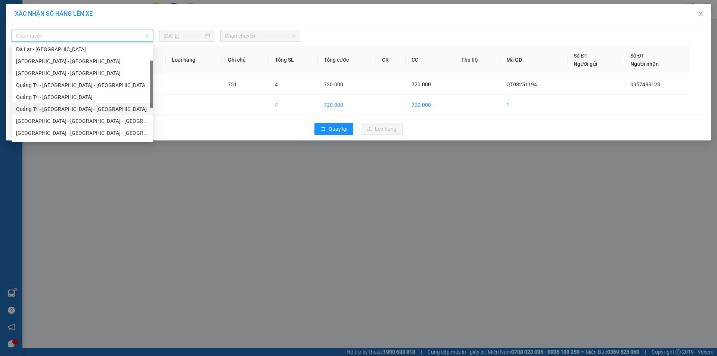
click at [99, 111] on div "Quảng Trị - [GEOGRAPHIC_DATA] - [GEOGRAPHIC_DATA]" at bounding box center [82, 109] width 133 height 8
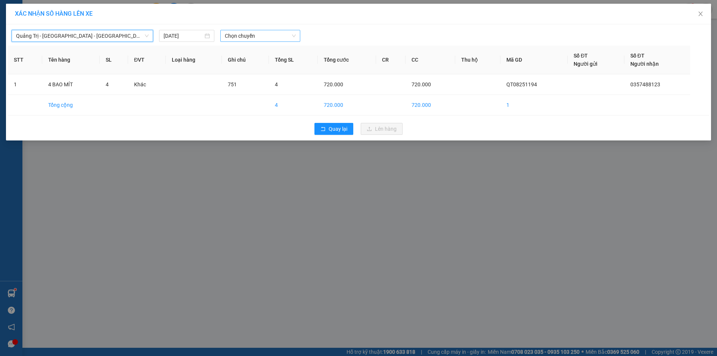
click at [267, 37] on span "Chọn chuyến" at bounding box center [260, 35] width 71 height 11
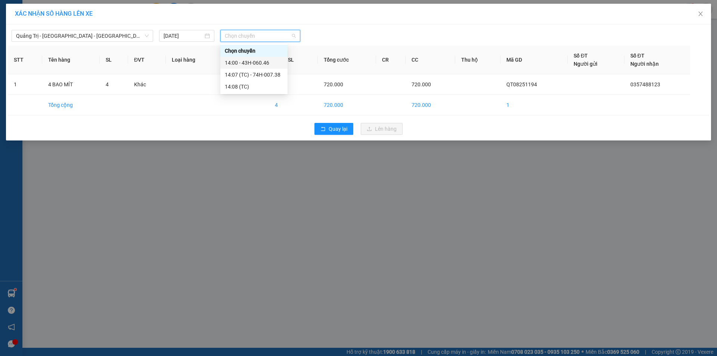
click at [263, 63] on div "14:00 - 43H-060.46" at bounding box center [254, 63] width 58 height 8
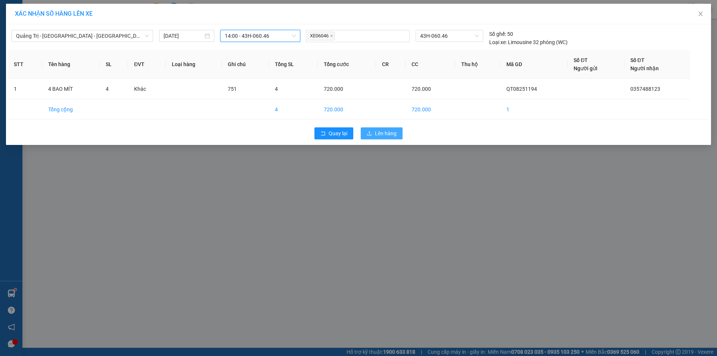
click at [382, 132] on span "Lên hàng" at bounding box center [386, 133] width 22 height 8
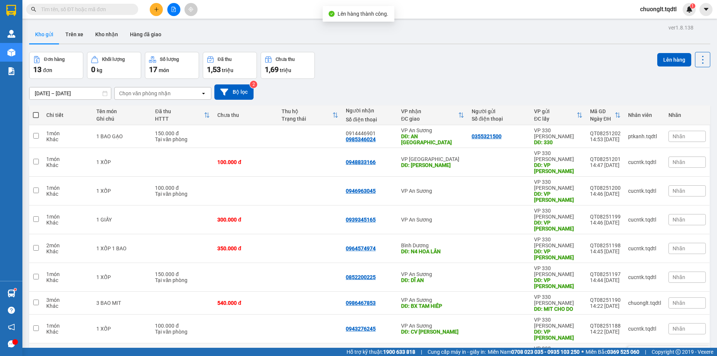
scroll to position [34, 0]
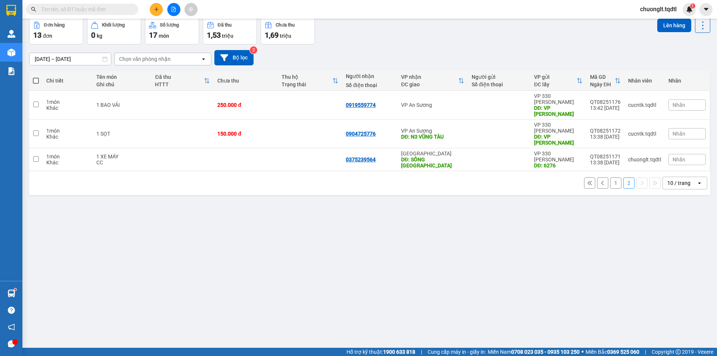
click at [611, 177] on button "1" at bounding box center [616, 182] width 11 height 11
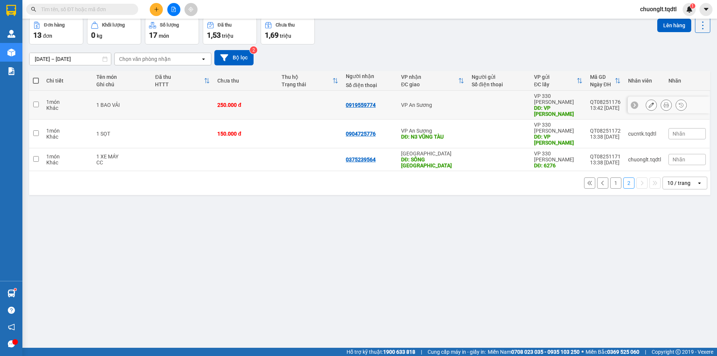
click at [34, 102] on input "checkbox" at bounding box center [36, 105] width 6 height 6
checkbox input "true"
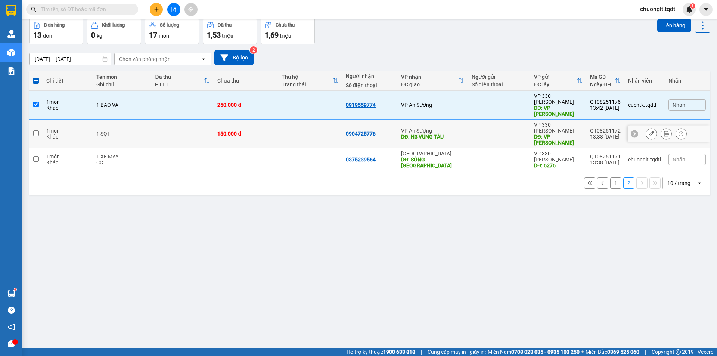
click at [35, 130] on input "checkbox" at bounding box center [36, 133] width 6 height 6
checkbox input "true"
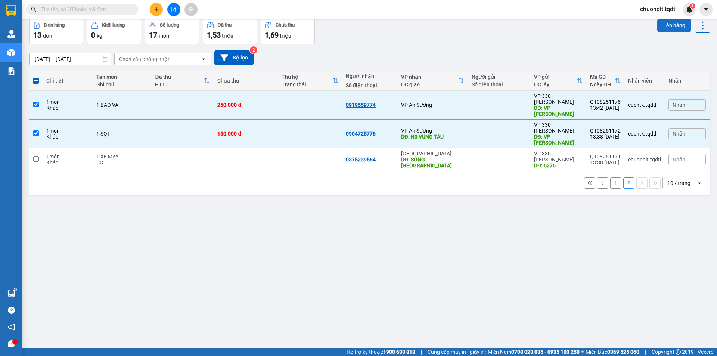
click at [668, 23] on button "Lên hàng" at bounding box center [675, 25] width 34 height 13
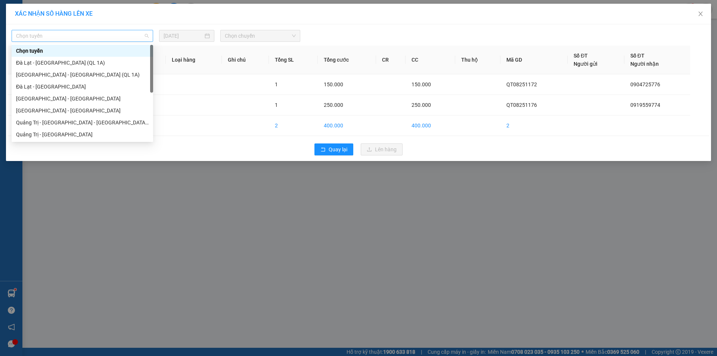
click at [114, 33] on span "Chọn tuyến" at bounding box center [82, 35] width 133 height 11
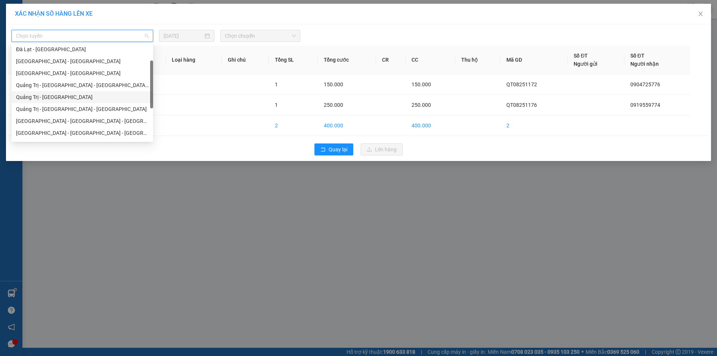
click at [78, 98] on div "Quảng Trị - [GEOGRAPHIC_DATA]" at bounding box center [82, 97] width 133 height 8
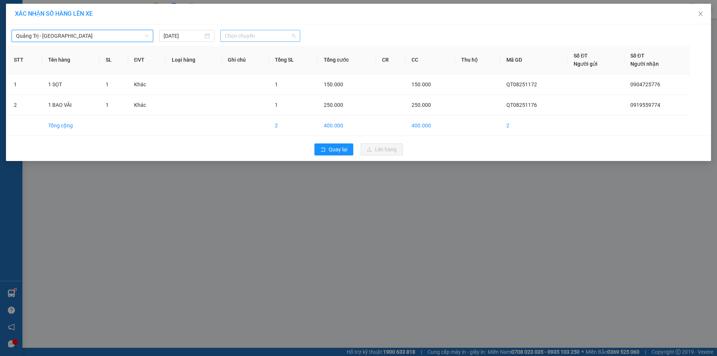
click at [261, 35] on span "Chọn chuyến" at bounding box center [260, 35] width 71 height 11
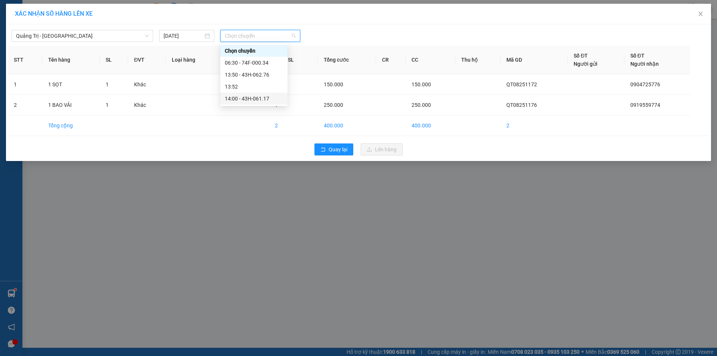
click at [257, 99] on div "14:00 - 43H-061.17" at bounding box center [254, 99] width 58 height 8
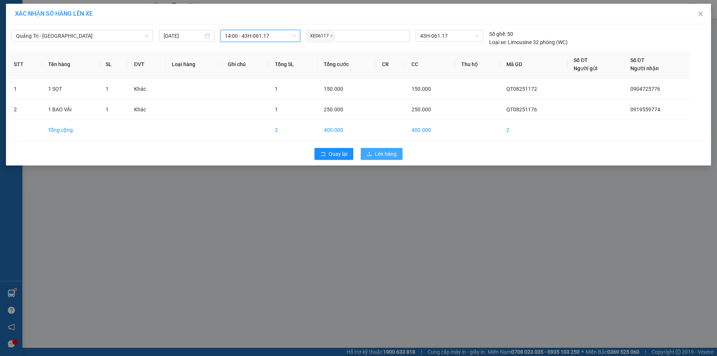
click at [382, 154] on span "Lên hàng" at bounding box center [386, 154] width 22 height 8
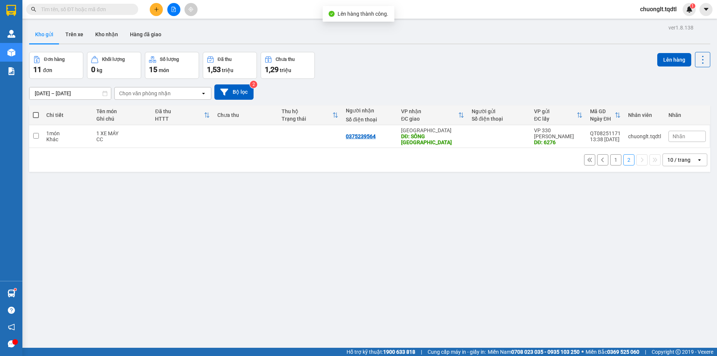
click at [611, 154] on button "1" at bounding box center [616, 159] width 11 height 11
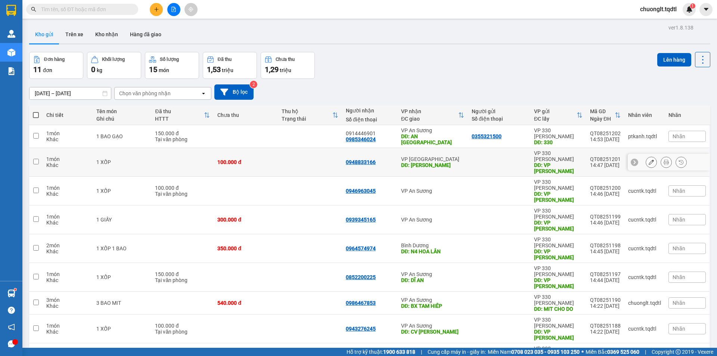
click at [32, 153] on td at bounding box center [35, 162] width 13 height 29
checkbox input "true"
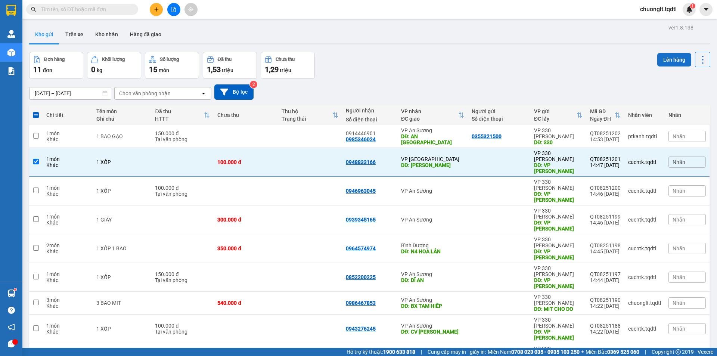
click at [671, 61] on button "Lên hàng" at bounding box center [675, 59] width 34 height 13
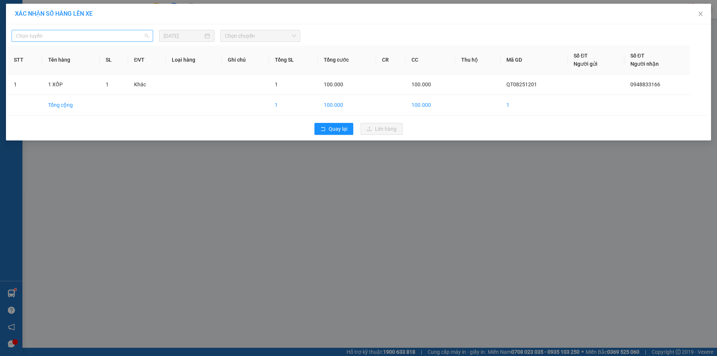
click at [98, 34] on span "Chọn tuyến" at bounding box center [82, 35] width 133 height 11
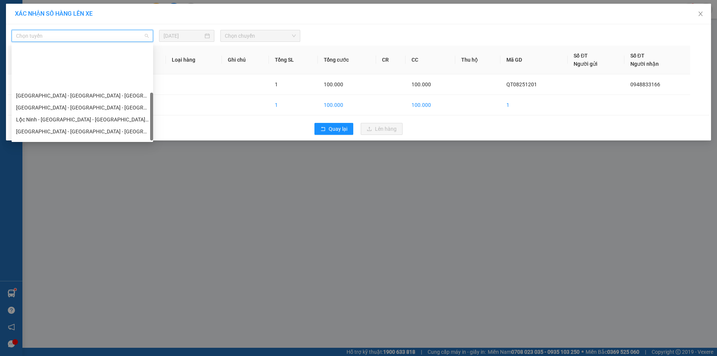
scroll to position [132, 0]
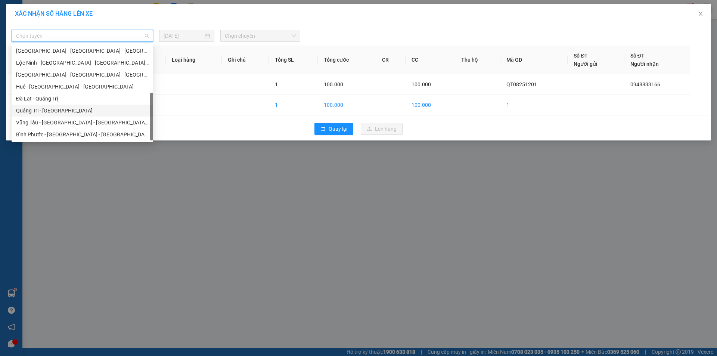
click at [70, 109] on div "Quảng Trị - [GEOGRAPHIC_DATA]" at bounding box center [82, 110] width 133 height 8
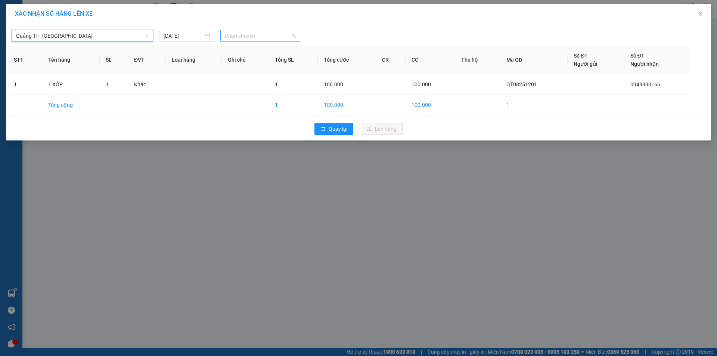
click at [277, 39] on span "Chọn chuyến" at bounding box center [260, 35] width 71 height 11
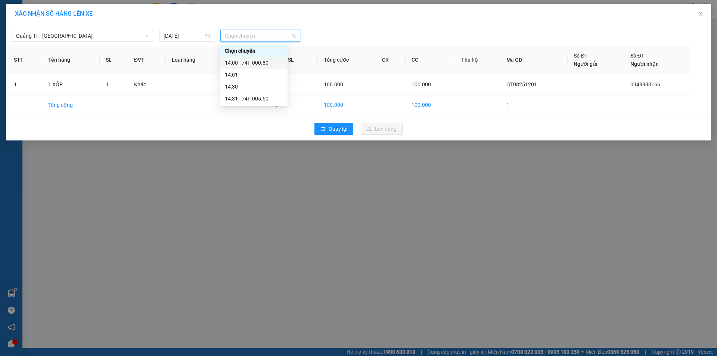
click at [261, 58] on div "14:00 - 74F-000.80" at bounding box center [253, 63] width 67 height 12
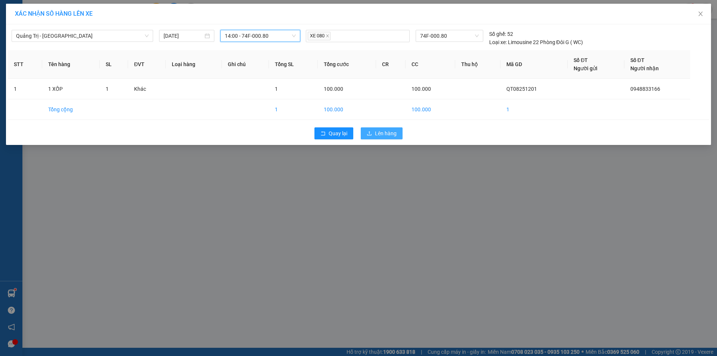
click at [382, 130] on span "Lên hàng" at bounding box center [386, 133] width 22 height 8
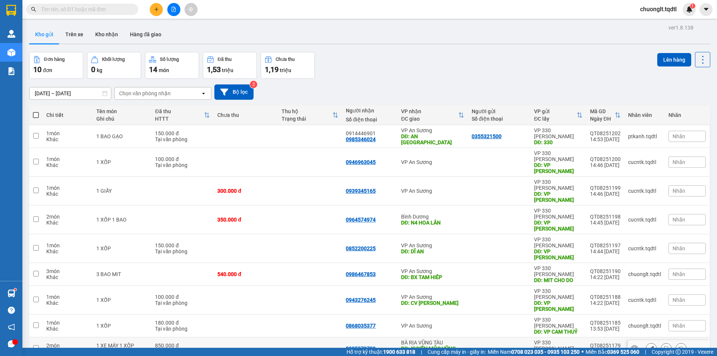
scroll to position [34, 0]
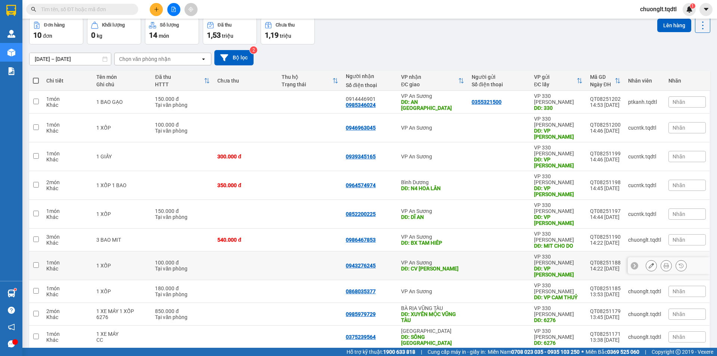
click at [36, 262] on input "checkbox" at bounding box center [36, 265] width 6 height 6
checkbox input "true"
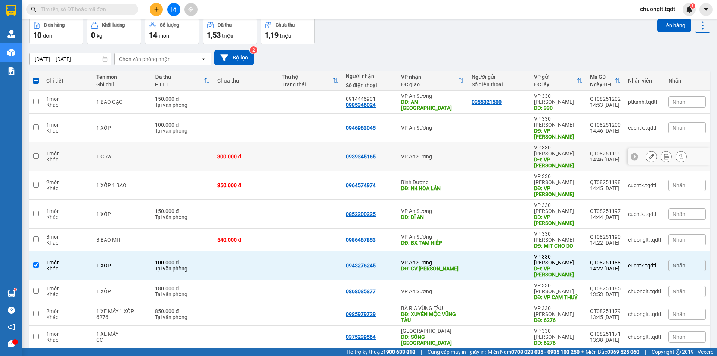
click at [35, 153] on input "checkbox" at bounding box center [36, 156] width 6 height 6
checkbox input "true"
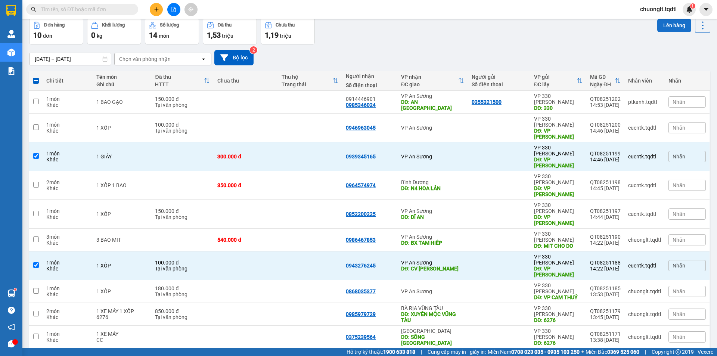
click at [666, 24] on button "Lên hàng" at bounding box center [675, 25] width 34 height 13
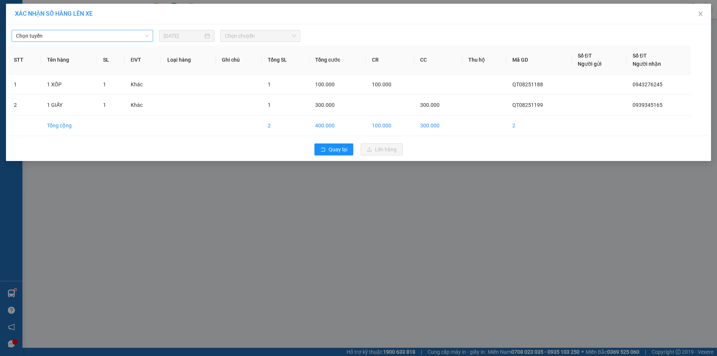
click at [129, 34] on span "Chọn tuyến" at bounding box center [82, 35] width 133 height 11
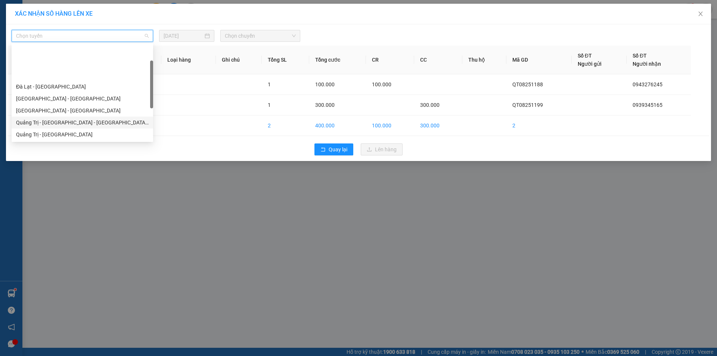
scroll to position [37, 0]
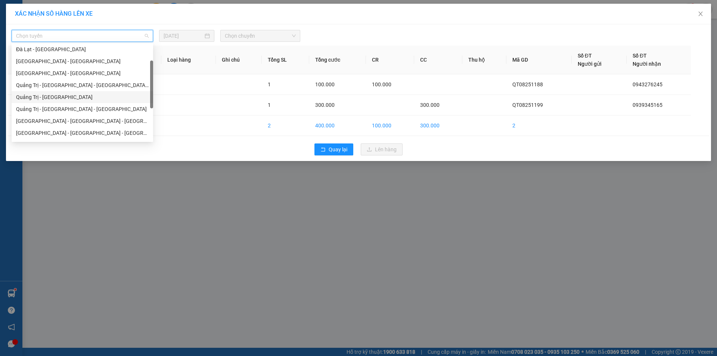
click at [79, 98] on div "Quảng Trị - [GEOGRAPHIC_DATA]" at bounding box center [82, 97] width 133 height 8
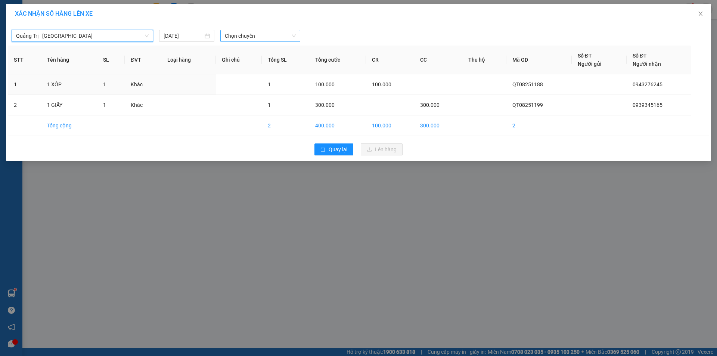
click at [272, 39] on span "Chọn chuyến" at bounding box center [260, 35] width 71 height 11
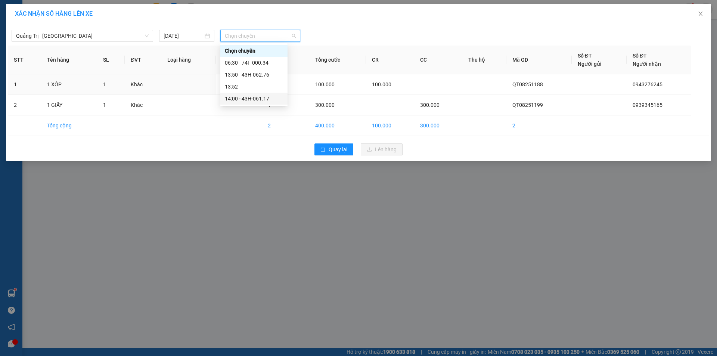
click at [258, 98] on div "14:00 - 43H-061.17" at bounding box center [254, 99] width 58 height 8
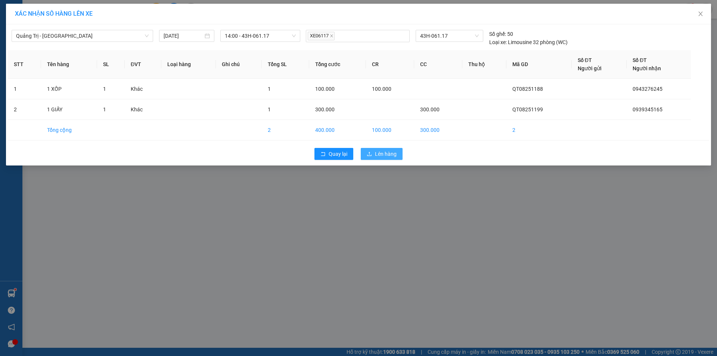
click at [379, 153] on span "Lên hàng" at bounding box center [386, 154] width 22 height 8
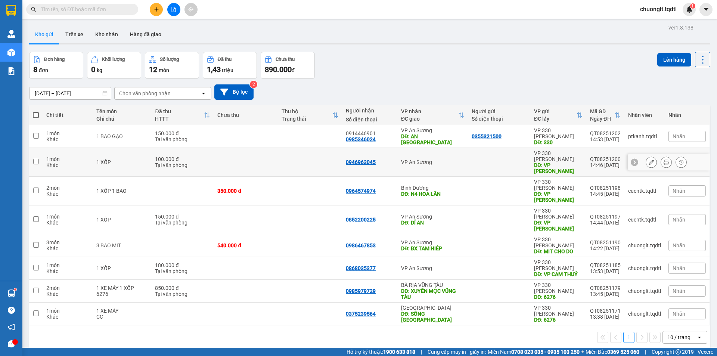
click at [35, 159] on input "checkbox" at bounding box center [36, 162] width 6 height 6
checkbox input "true"
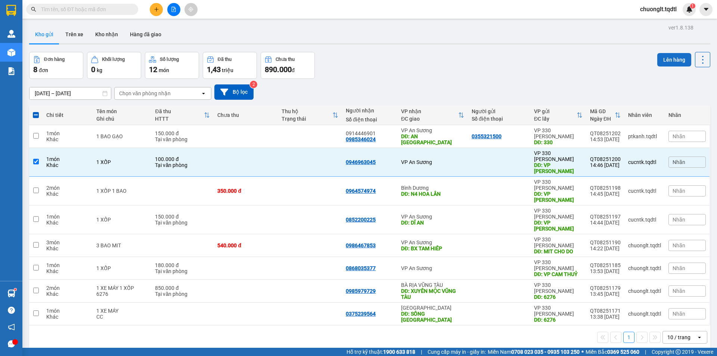
click at [674, 58] on button "Lên hàng" at bounding box center [675, 59] width 34 height 13
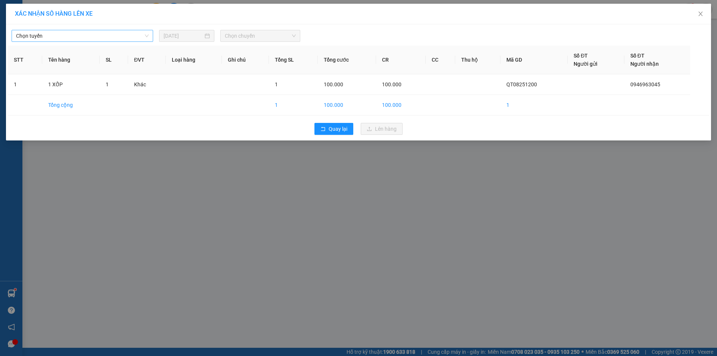
click at [116, 37] on span "Chọn tuyến" at bounding box center [82, 35] width 133 height 11
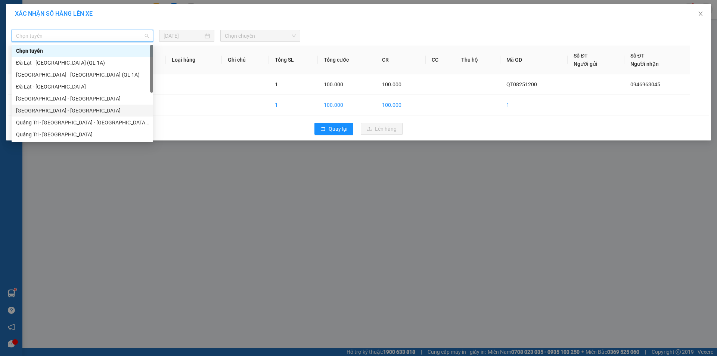
scroll to position [37, 0]
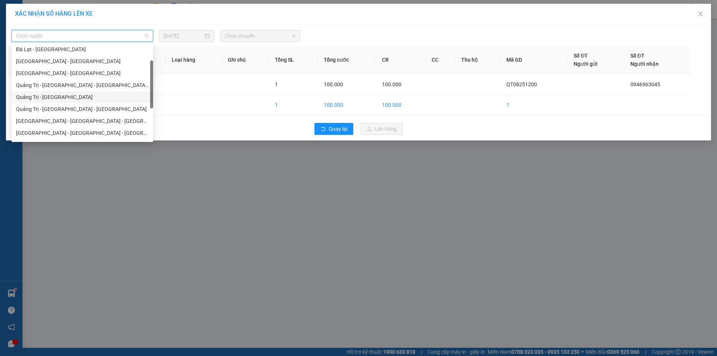
click at [83, 95] on div "Quảng Trị - [GEOGRAPHIC_DATA]" at bounding box center [82, 97] width 133 height 8
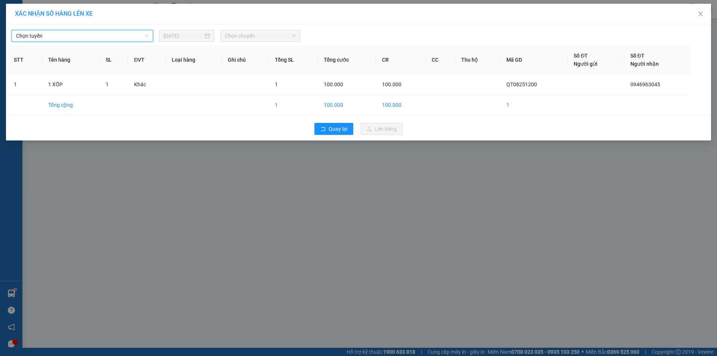
click at [272, 34] on span "Chọn chuyến" at bounding box center [260, 35] width 71 height 11
click at [272, 36] on span "Chọn chuyến" at bounding box center [260, 35] width 71 height 11
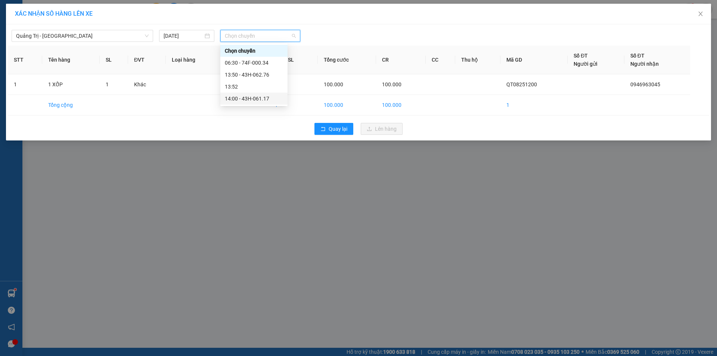
click at [258, 100] on div "14:00 - 43H-061.17" at bounding box center [254, 99] width 58 height 8
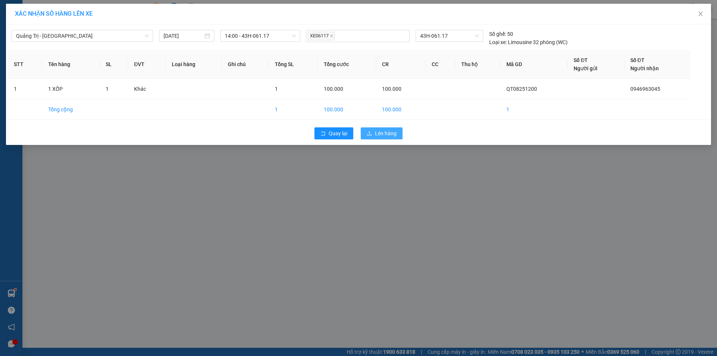
click at [382, 133] on span "Lên hàng" at bounding box center [386, 133] width 22 height 8
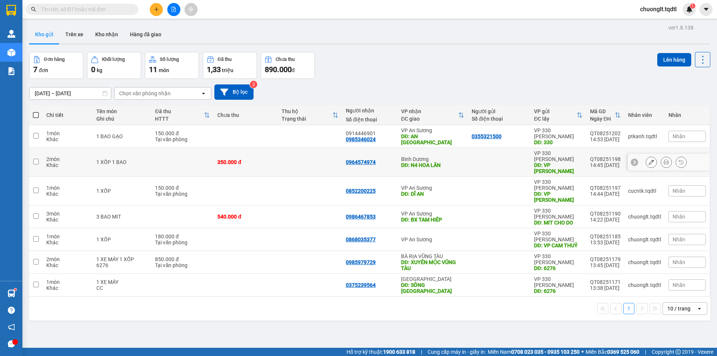
click at [34, 159] on input "checkbox" at bounding box center [36, 162] width 6 height 6
checkbox input "true"
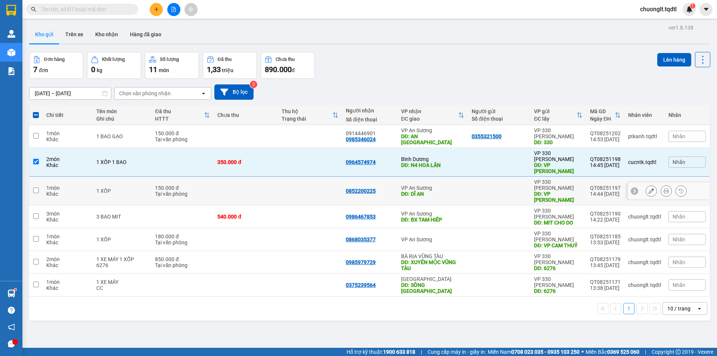
click at [33, 177] on td at bounding box center [35, 191] width 13 height 29
checkbox input "true"
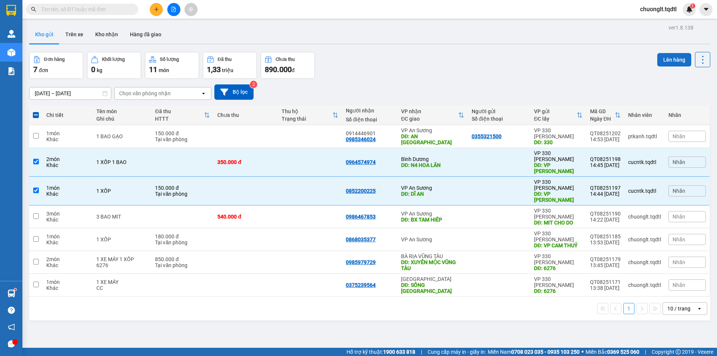
click at [665, 58] on button "Lên hàng" at bounding box center [675, 59] width 34 height 13
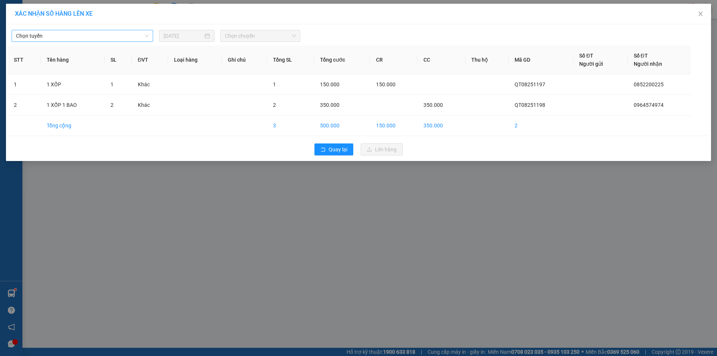
click at [121, 38] on span "Chọn tuyến" at bounding box center [82, 35] width 133 height 11
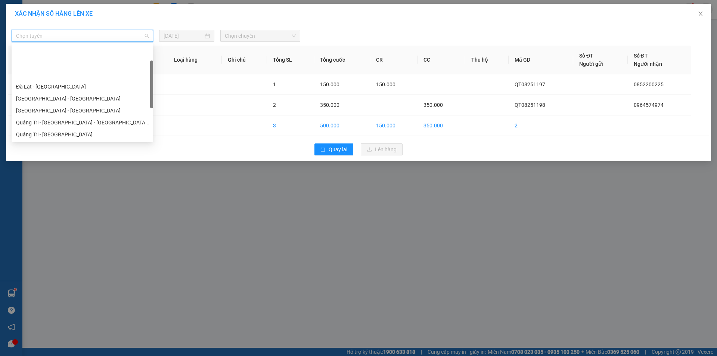
scroll to position [37, 0]
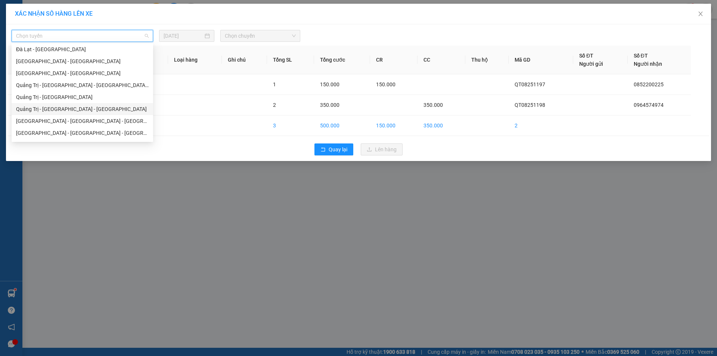
click at [80, 108] on div "Quảng Trị - [GEOGRAPHIC_DATA] - [GEOGRAPHIC_DATA]" at bounding box center [82, 109] width 133 height 8
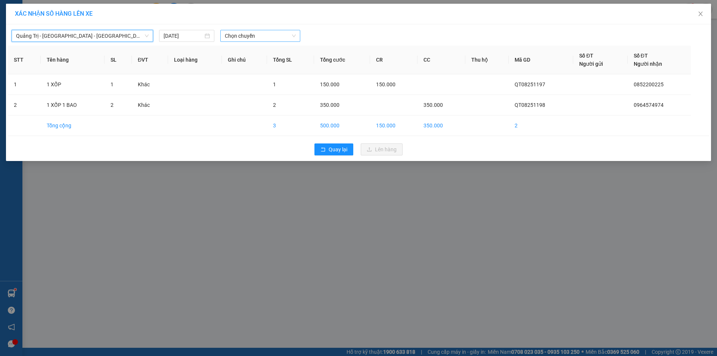
click at [272, 35] on span "Chọn chuyến" at bounding box center [260, 35] width 71 height 11
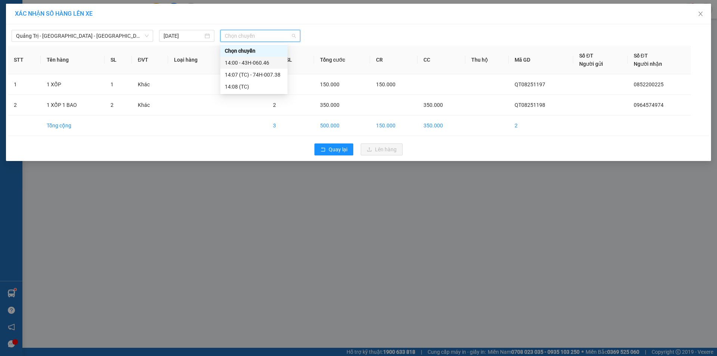
click at [268, 61] on div "14:00 - 43H-060.46" at bounding box center [254, 63] width 58 height 8
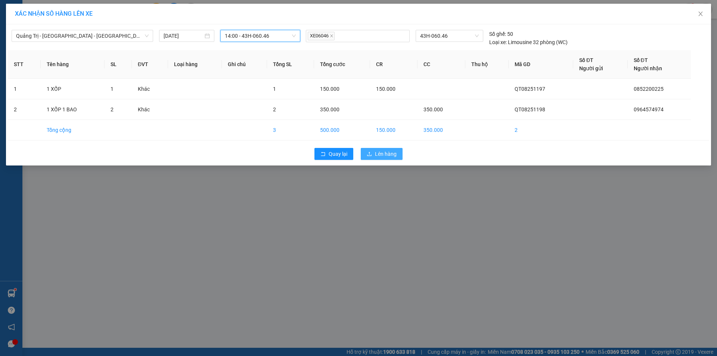
click at [379, 152] on span "Lên hàng" at bounding box center [386, 154] width 22 height 8
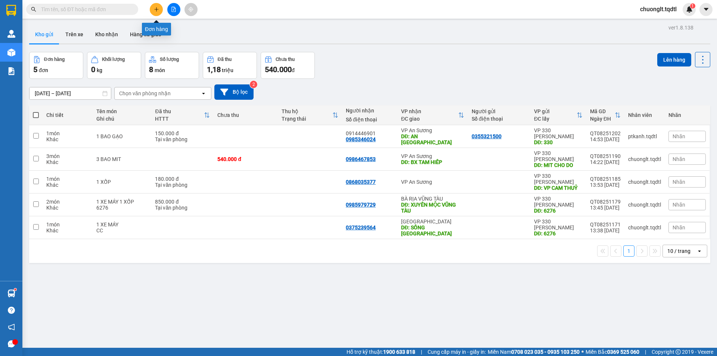
click at [157, 9] on icon "plus" at bounding box center [156, 9] width 5 height 5
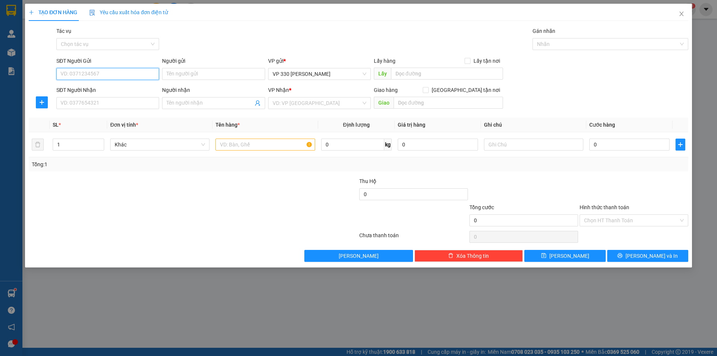
click at [116, 75] on input "SĐT Người Gửi" at bounding box center [107, 74] width 103 height 12
type input "0824162234"
click at [83, 89] on div "0824162234" at bounding box center [108, 89] width 94 height 8
type input "330"
type input "0938784995"
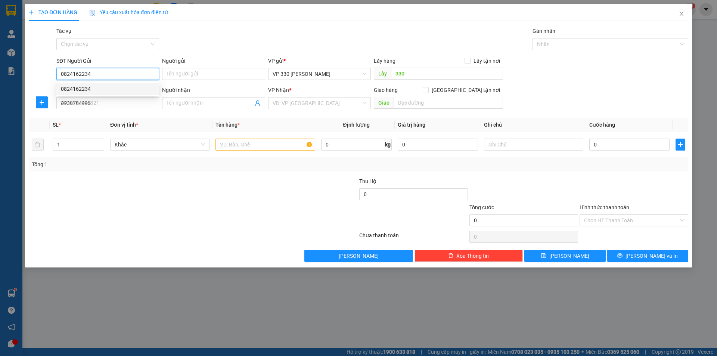
type input "100.000"
type input "0824162234"
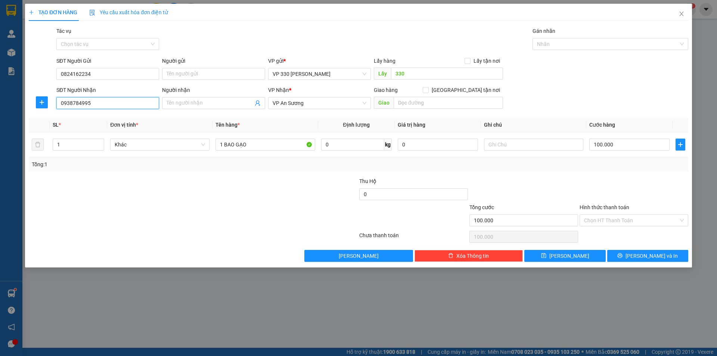
click at [103, 99] on input "0938784995" at bounding box center [107, 103] width 103 height 12
click at [87, 118] on div "0938784995" at bounding box center [108, 118] width 94 height 8
click at [615, 220] on input "Hình thức thanh toán" at bounding box center [631, 220] width 95 height 11
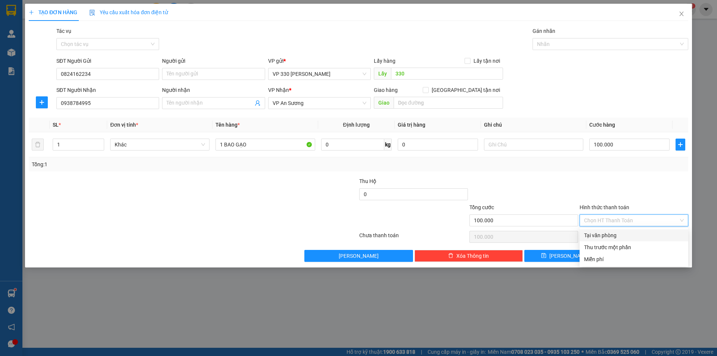
click at [609, 234] on div "Tại văn phòng" at bounding box center [634, 235] width 100 height 8
type input "0"
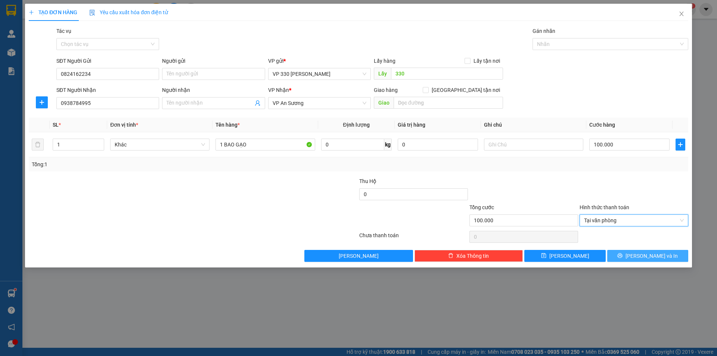
click at [645, 255] on span "[PERSON_NAME] và In" at bounding box center [652, 256] width 52 height 8
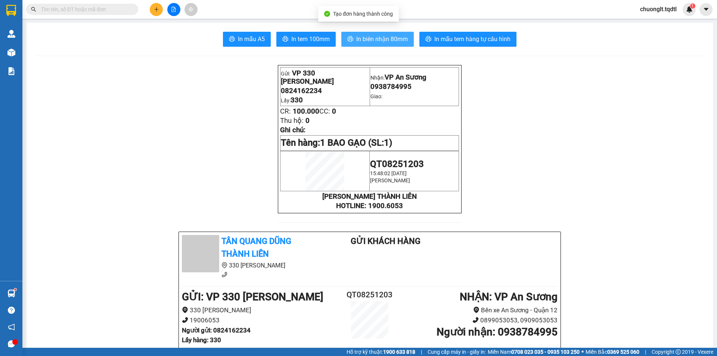
click at [359, 39] on span "In biên nhận 80mm" at bounding box center [382, 38] width 52 height 9
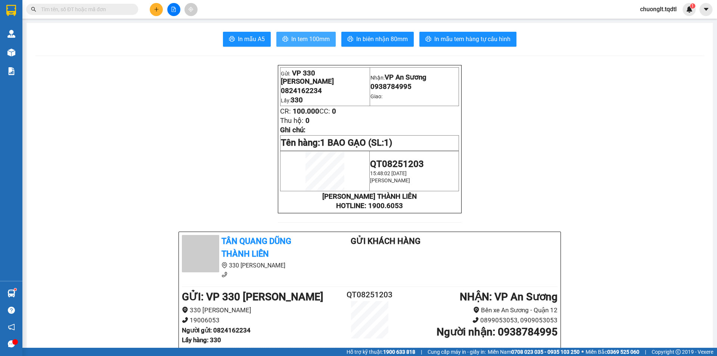
click at [293, 34] on button "In tem 100mm" at bounding box center [306, 39] width 59 height 15
click at [161, 10] on button at bounding box center [156, 9] width 13 height 13
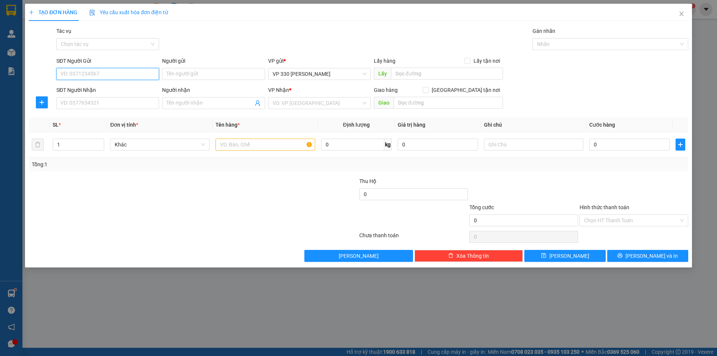
click at [111, 73] on input "SĐT Người Gửi" at bounding box center [107, 74] width 103 height 12
click at [92, 86] on div "0975575017" at bounding box center [108, 89] width 94 height 8
type input "0975575017"
type input "0905631178"
type input "800.000"
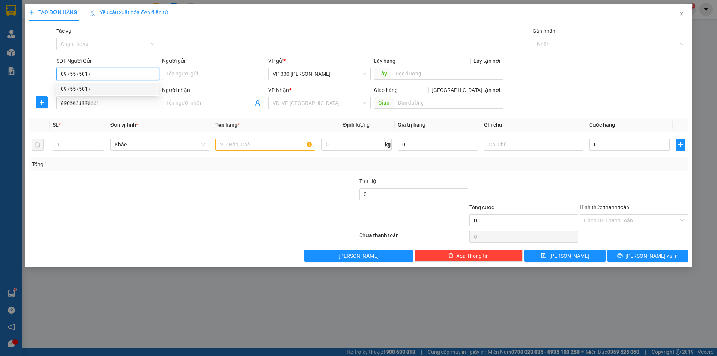
type input "800.000"
type input "0975575017"
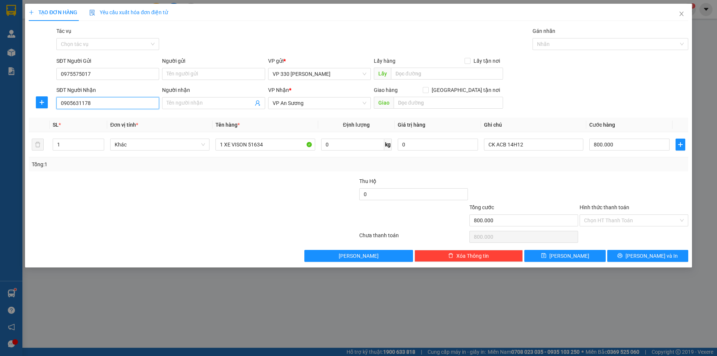
click at [105, 104] on input "0905631178" at bounding box center [107, 103] width 103 height 12
click at [90, 118] on div "0905631178" at bounding box center [108, 118] width 94 height 8
type input "0"
drag, startPoint x: 93, startPoint y: 74, endPoint x: 55, endPoint y: 74, distance: 38.5
click at [55, 74] on div "SĐT Người Gửi 0975575017" at bounding box center [108, 70] width 106 height 26
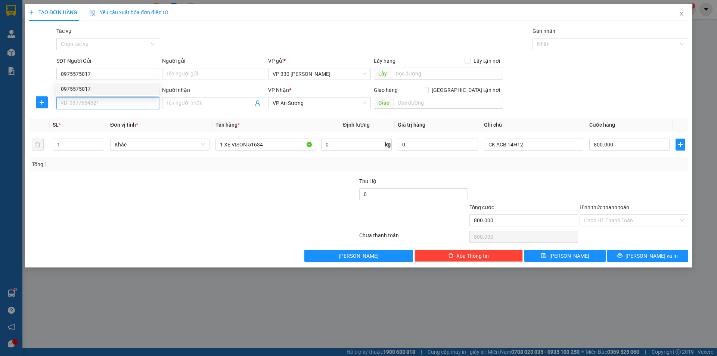
click at [98, 101] on input "SĐT Người Nhận" at bounding box center [107, 103] width 103 height 12
paste input "0975575017"
type input "0975575017"
click at [421, 76] on input "text" at bounding box center [447, 74] width 112 height 12
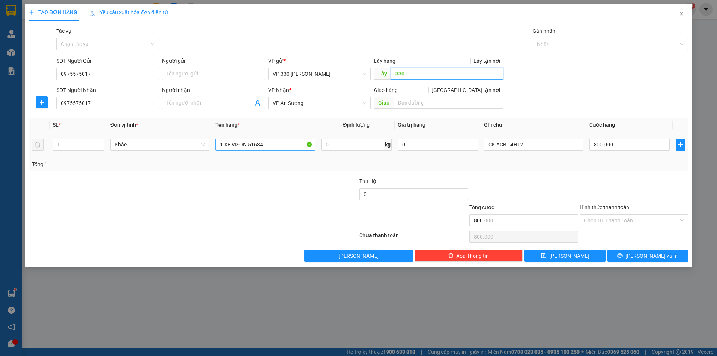
type input "330"
click at [263, 142] on input "1 XE VISON 51634" at bounding box center [265, 145] width 99 height 12
type input "1 XE FUTU RE BSX 48978"
click at [626, 142] on input "800.000" at bounding box center [630, 145] width 80 height 12
type input "7"
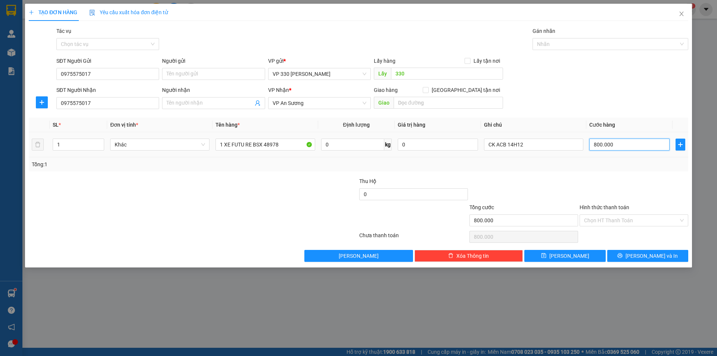
type input "7"
type input "70"
type input "700"
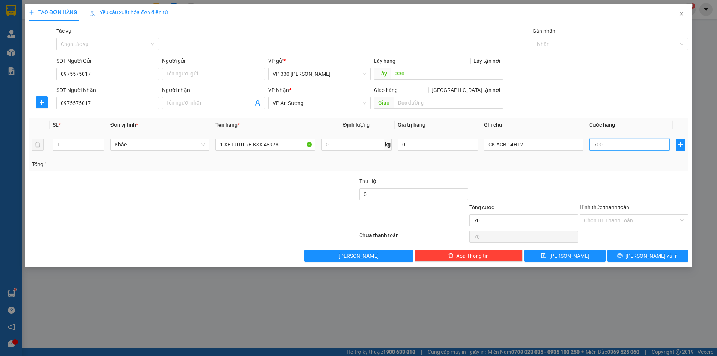
type input "700"
type input "7.000"
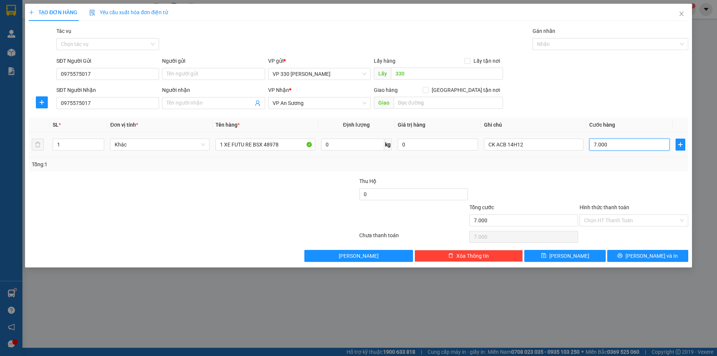
type input "70.000"
type input "700.000"
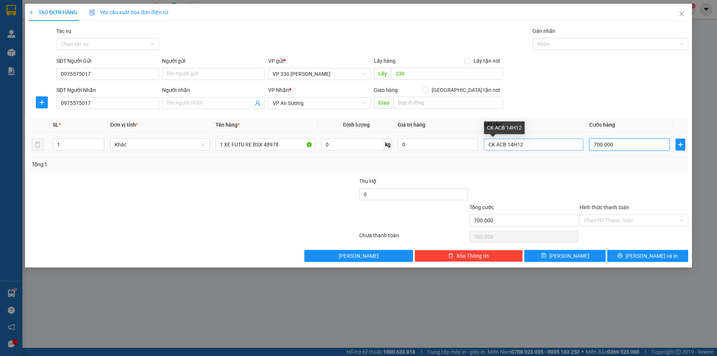
type input "700.000"
click at [527, 143] on input "CK ACB 14H12" at bounding box center [533, 145] width 99 height 12
click at [655, 43] on div at bounding box center [607, 44] width 145 height 9
type input "CK 0909"
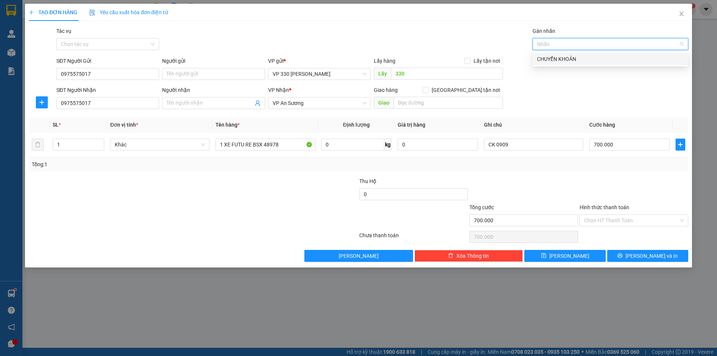
click at [614, 61] on div "CHUYỂN KHOẢN" at bounding box center [610, 59] width 147 height 8
click at [639, 218] on input "Hình thức thanh toán" at bounding box center [631, 220] width 95 height 11
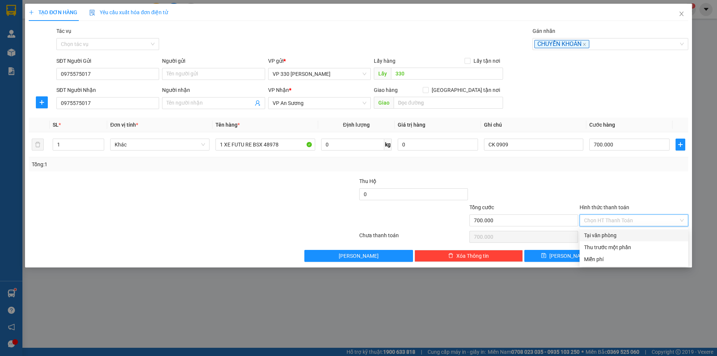
click at [625, 235] on div "Tại văn phòng" at bounding box center [634, 235] width 100 height 8
type input "0"
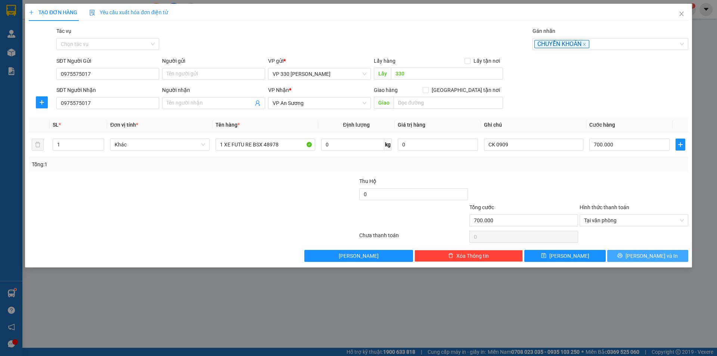
click at [644, 256] on span "[PERSON_NAME] và In" at bounding box center [652, 256] width 52 height 8
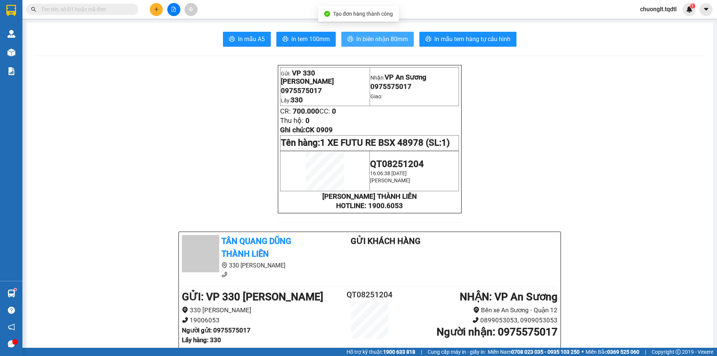
click at [372, 36] on span "In biên nhận 80mm" at bounding box center [382, 38] width 52 height 9
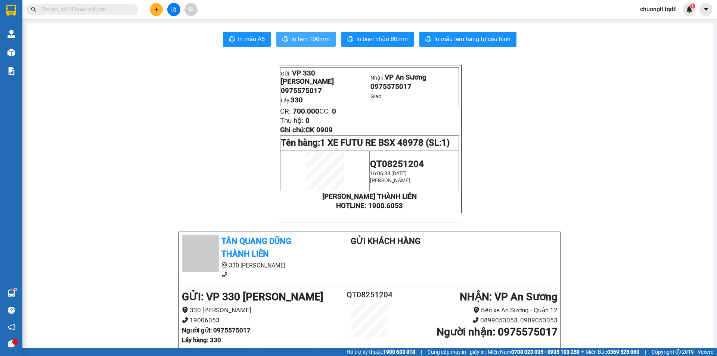
click at [303, 32] on button "In tem 100mm" at bounding box center [306, 39] width 59 height 15
click at [160, 10] on button at bounding box center [156, 9] width 13 height 13
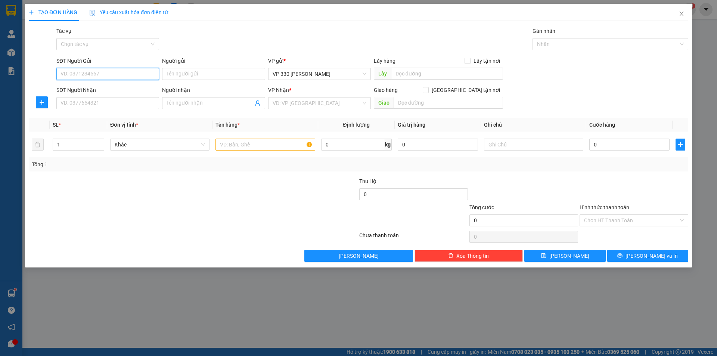
click at [96, 72] on input "SĐT Người Gửi" at bounding box center [107, 74] width 103 height 12
type input "0935329333"
click at [98, 103] on input "SĐT Người Nhận" at bounding box center [107, 103] width 103 height 12
